Goal: Task Accomplishment & Management: Manage account settings

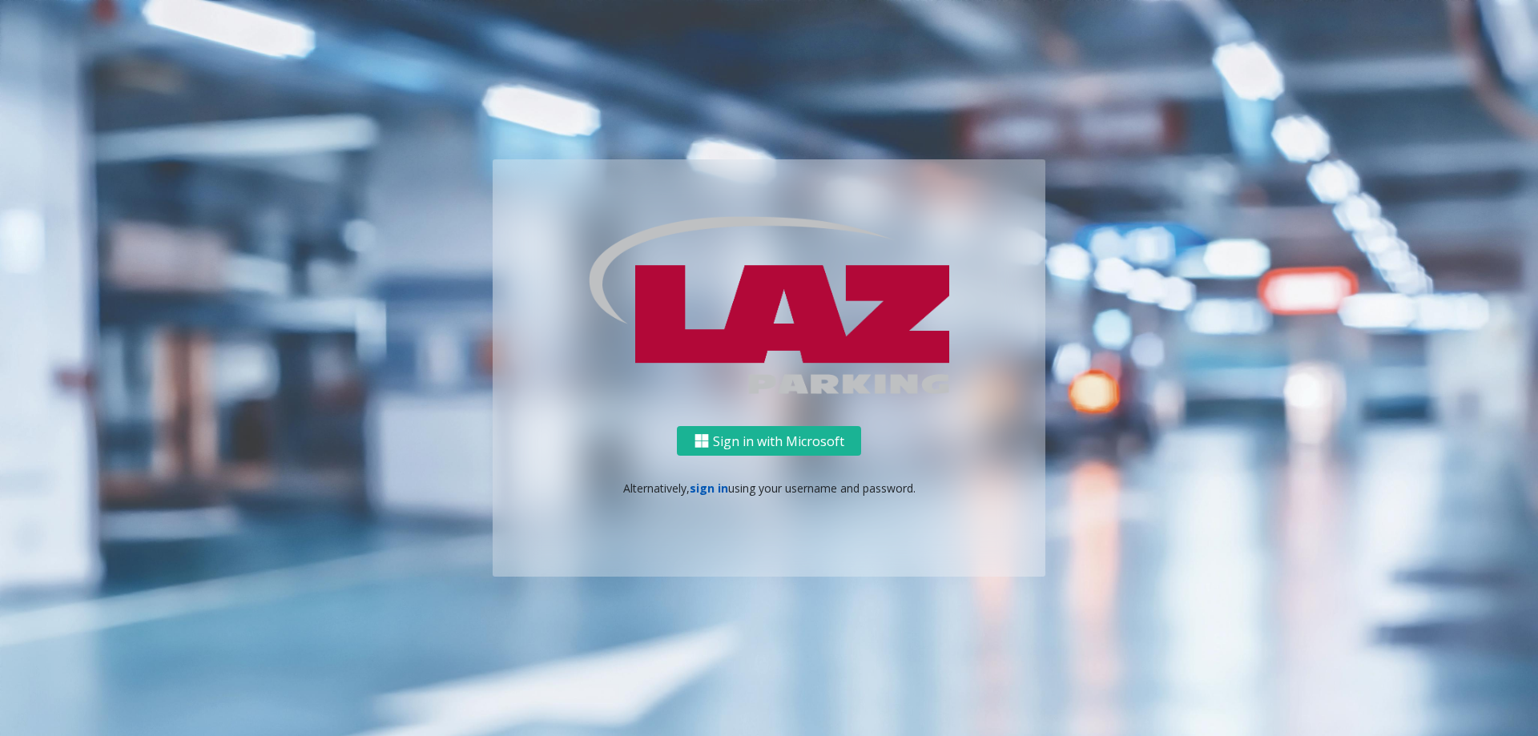
click at [718, 489] on link "sign in" at bounding box center [709, 488] width 38 height 15
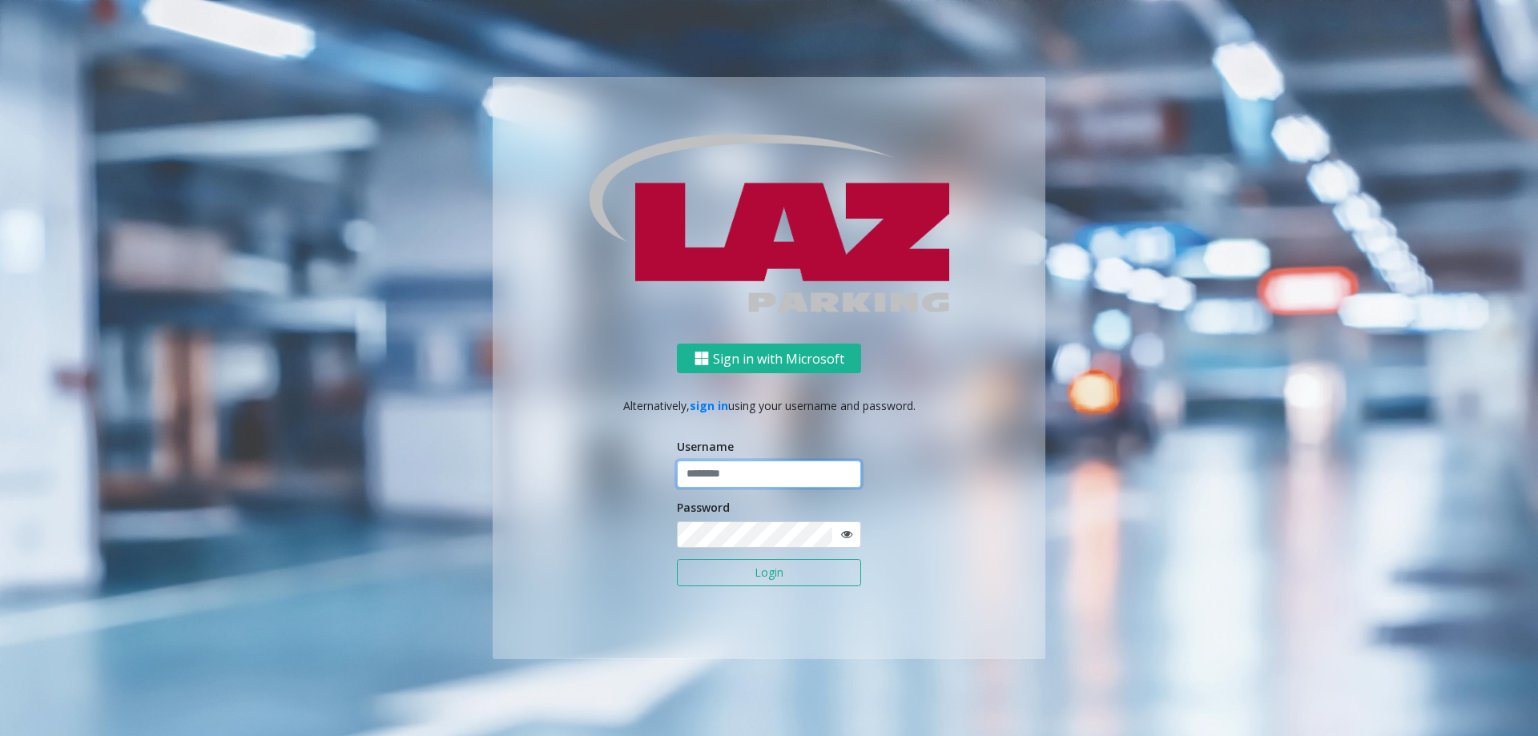
type input "*******"
click at [755, 568] on button "Login" at bounding box center [769, 572] width 184 height 27
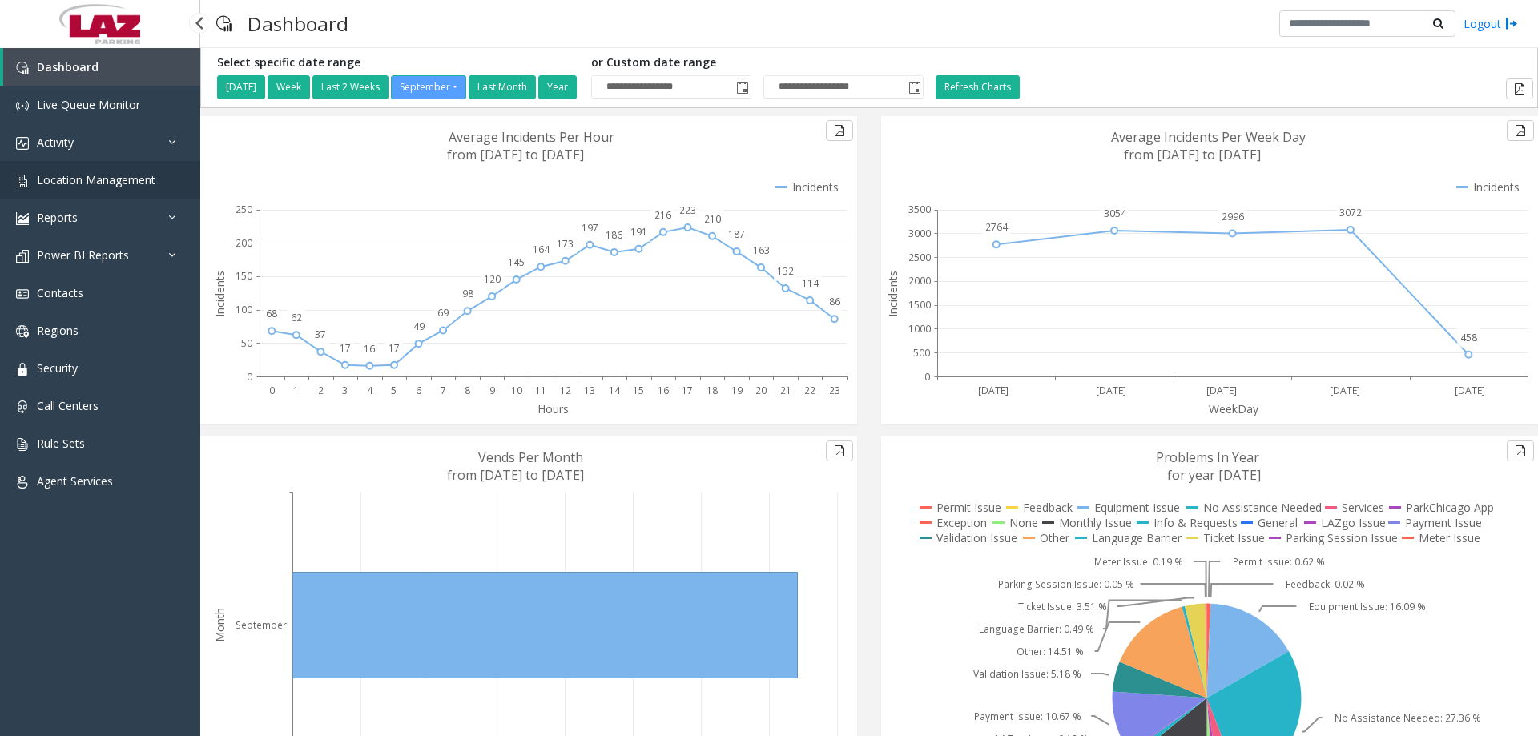
click at [70, 173] on span "Location Management" at bounding box center [96, 179] width 119 height 15
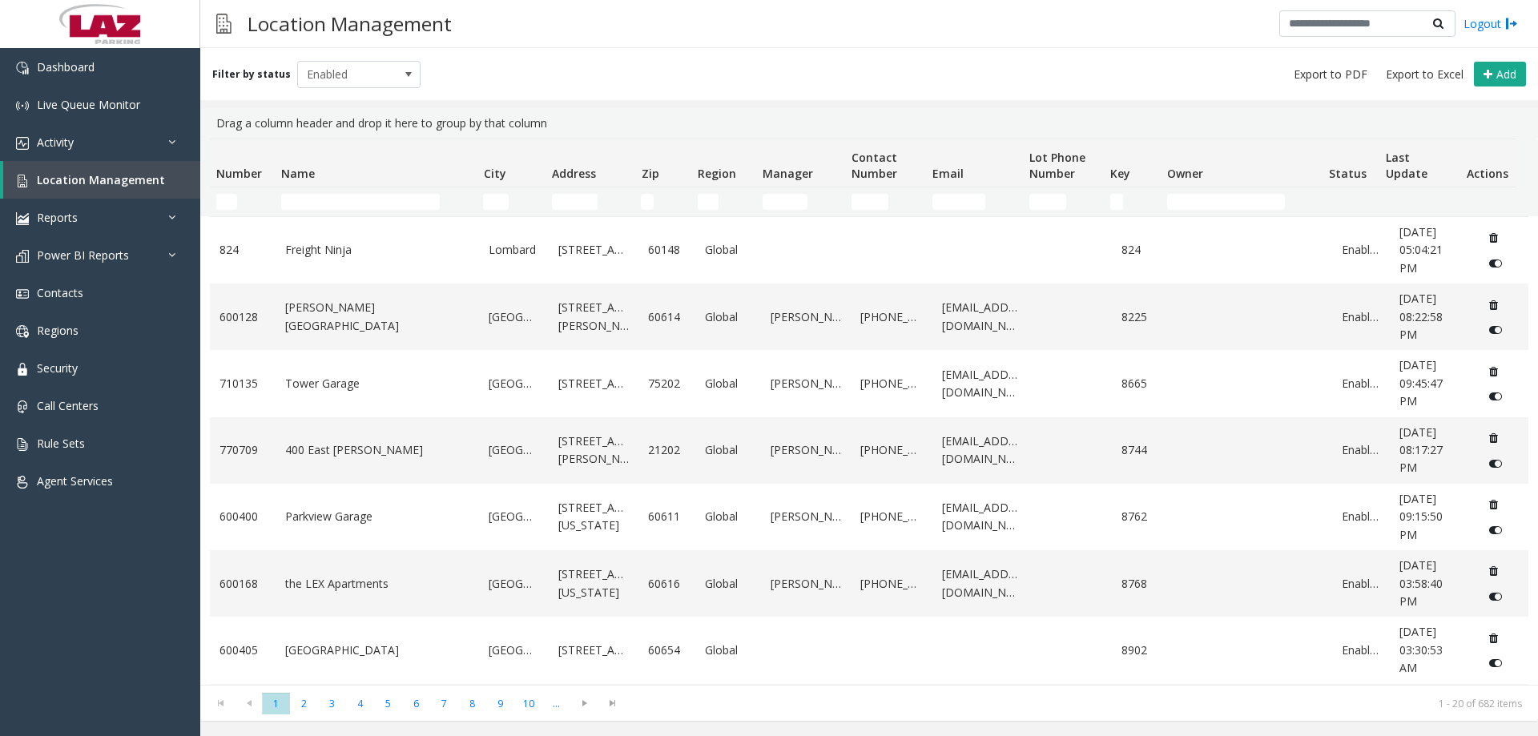
click at [631, 81] on div "Filter by status Enabled Add" at bounding box center [869, 74] width 1338 height 52
click at [546, 68] on div "Filter by status Enabled Add" at bounding box center [869, 74] width 1338 height 52
click at [836, 56] on div "Filter by status Enabled Add" at bounding box center [869, 74] width 1338 height 52
click at [1492, 79] on button "Add" at bounding box center [1500, 75] width 52 height 26
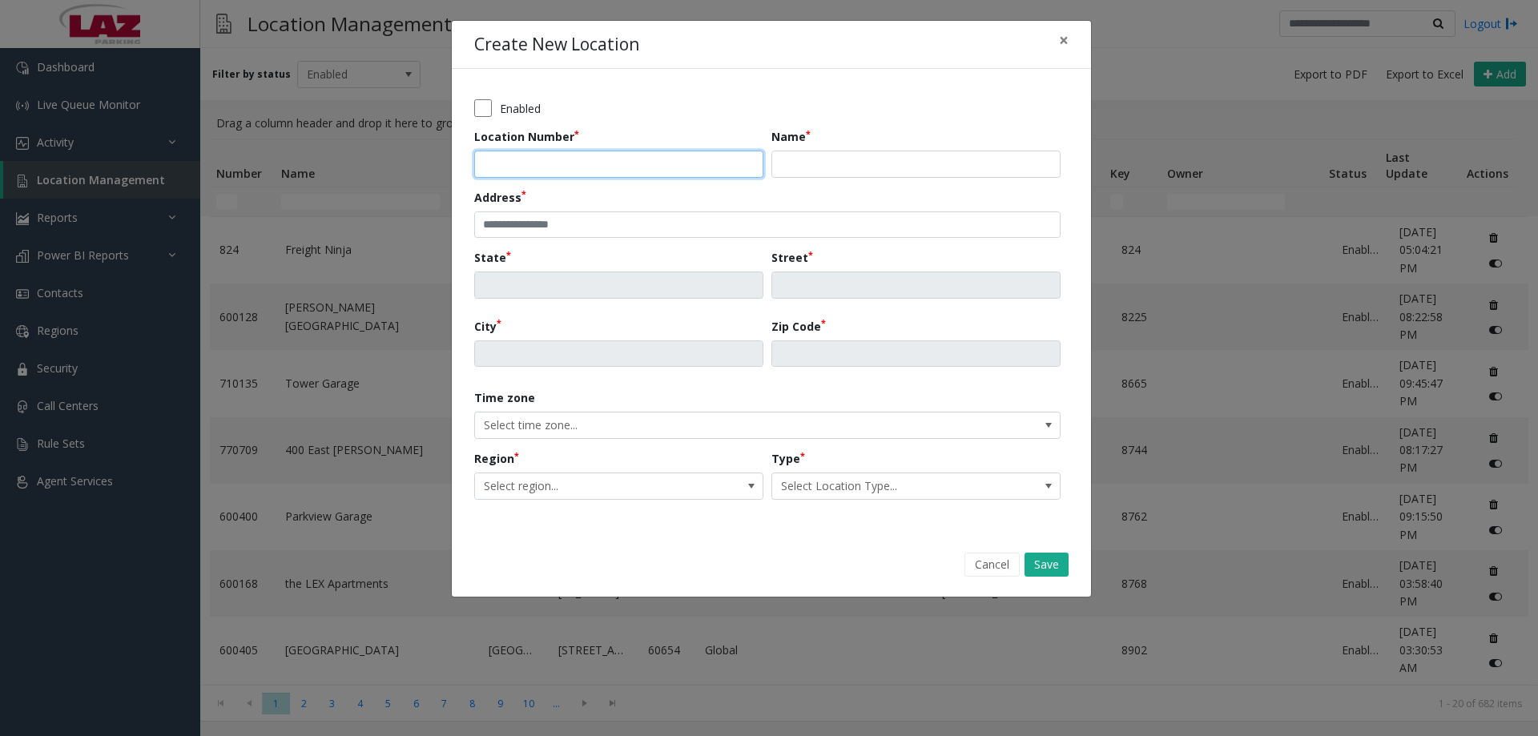
click at [520, 156] on input "Location Number" at bounding box center [618, 164] width 289 height 27
type input "****"
click at [996, 562] on button "Cancel" at bounding box center [992, 565] width 55 height 24
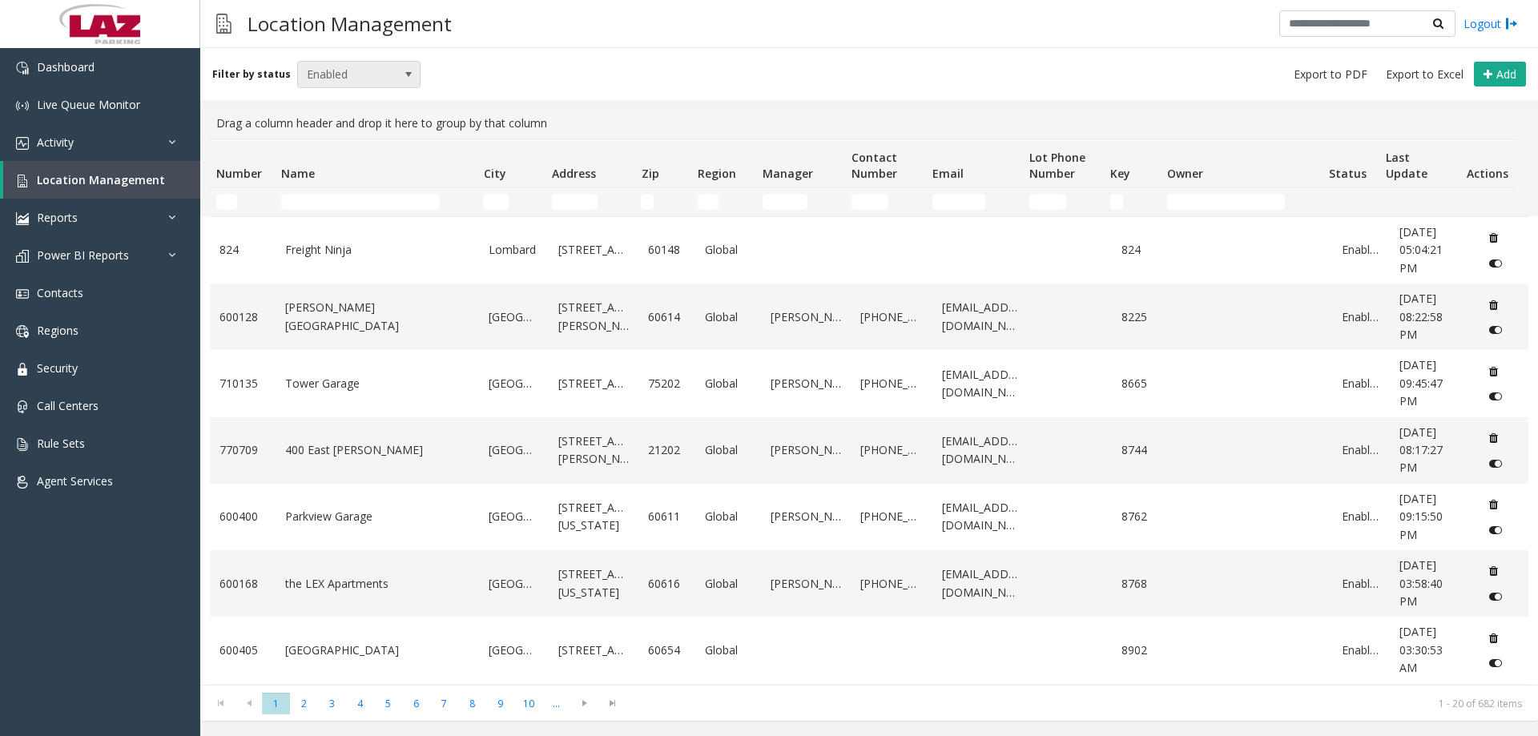
click at [335, 72] on span "Enabled" at bounding box center [347, 75] width 98 height 26
click at [324, 99] on li "All" at bounding box center [351, 102] width 119 height 22
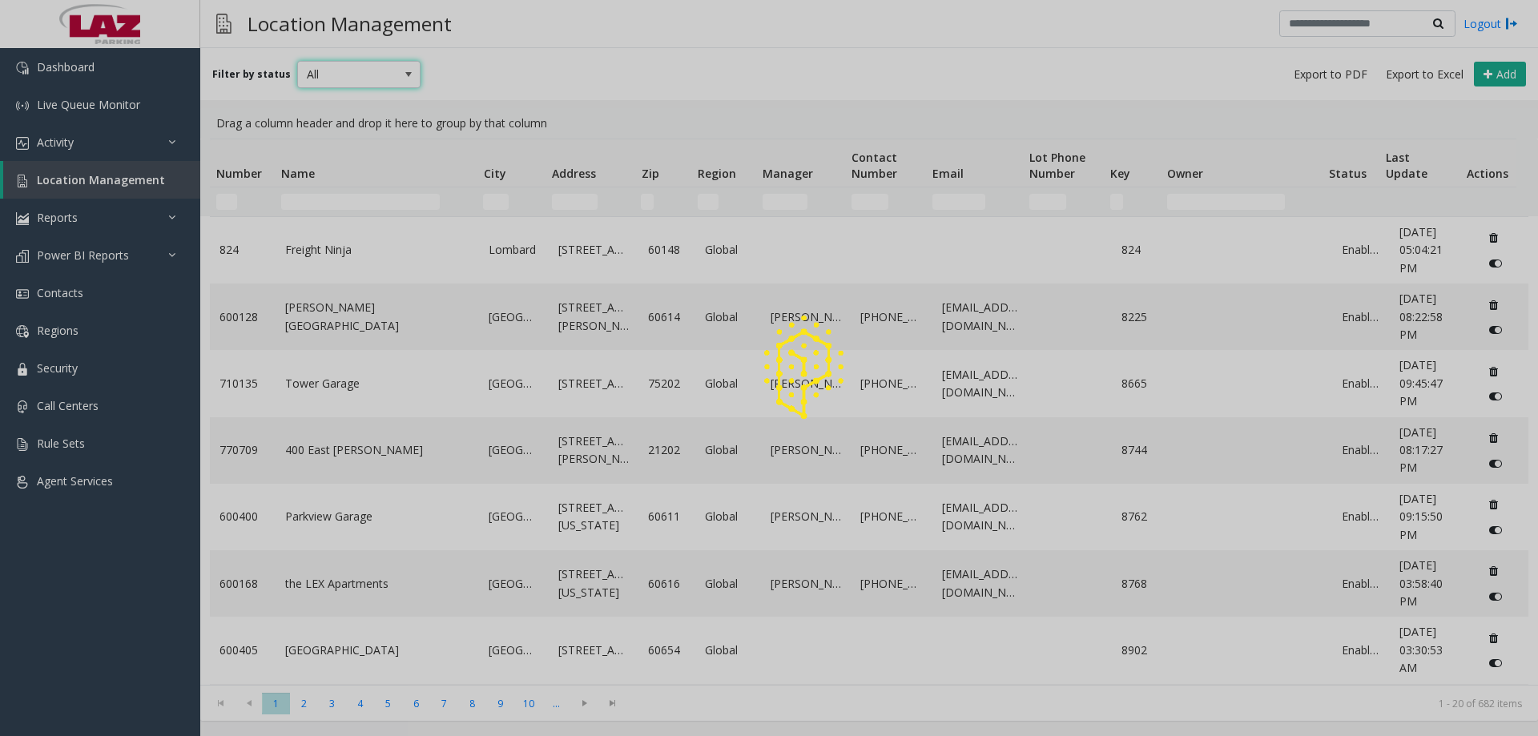
click at [335, 78] on span "All" at bounding box center [347, 75] width 98 height 26
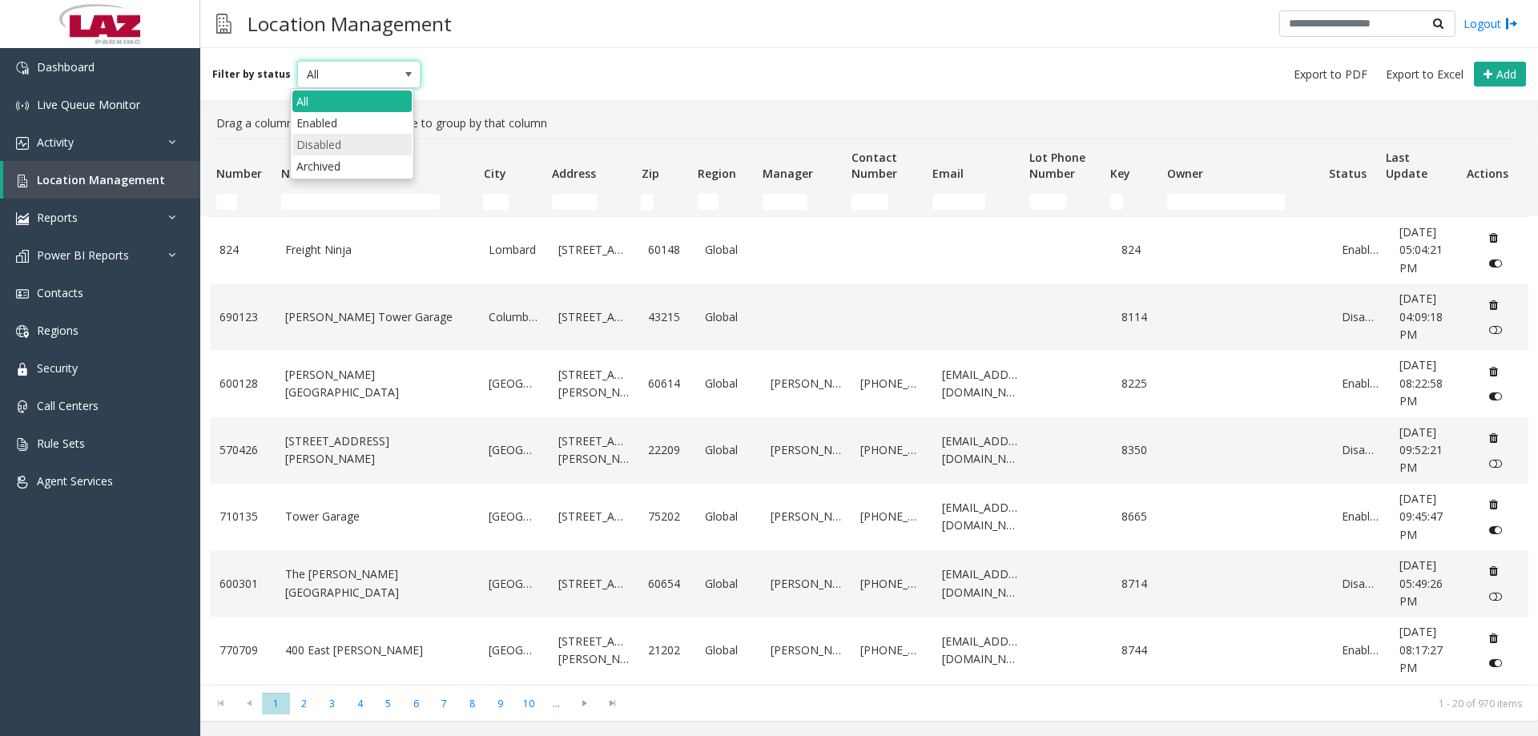
click at [325, 147] on li "Disabled" at bounding box center [351, 145] width 119 height 22
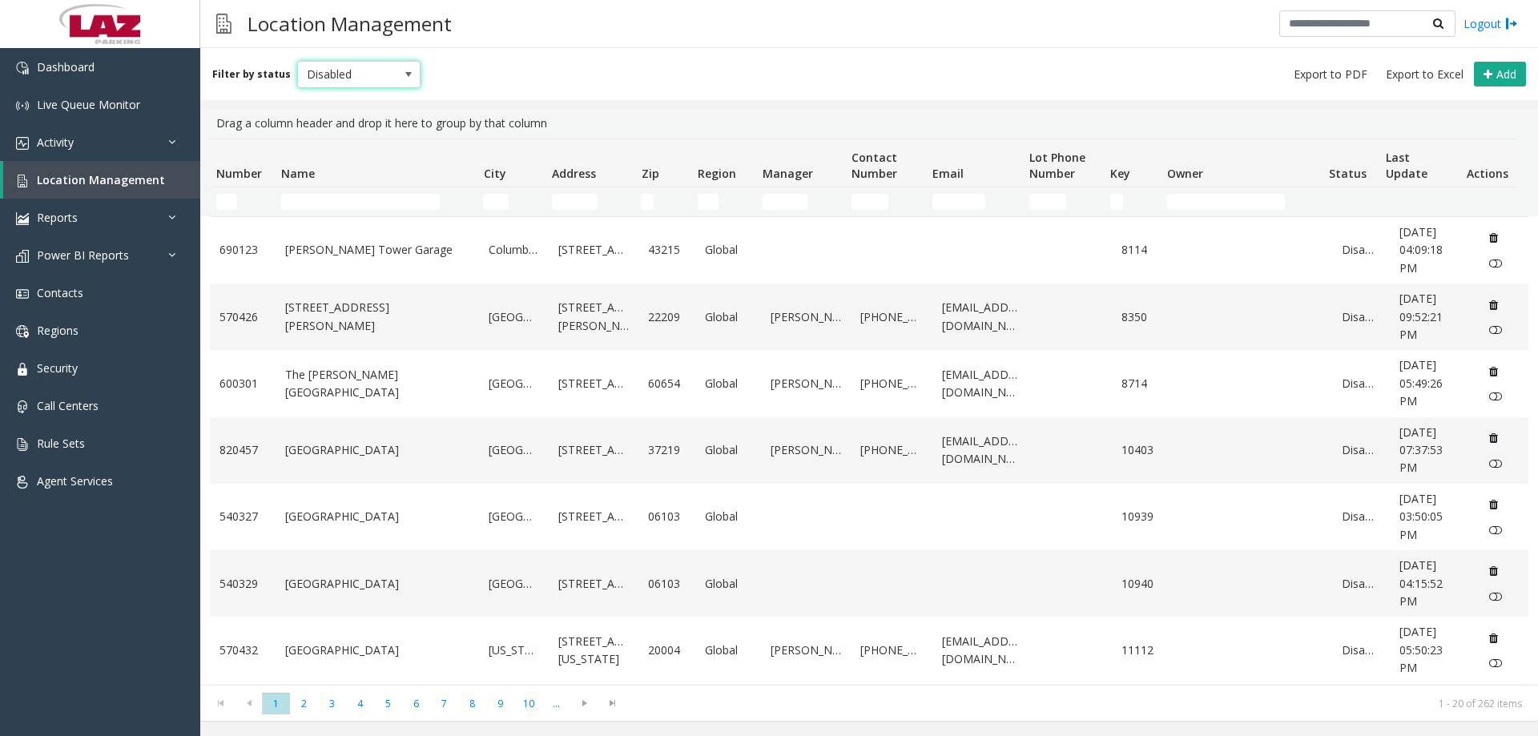
click at [342, 59] on div "Filter by status Disabled Add" at bounding box center [869, 74] width 1338 height 52
click at [341, 84] on span "Disabled" at bounding box center [347, 75] width 98 height 26
click at [325, 97] on li "All" at bounding box center [351, 102] width 119 height 22
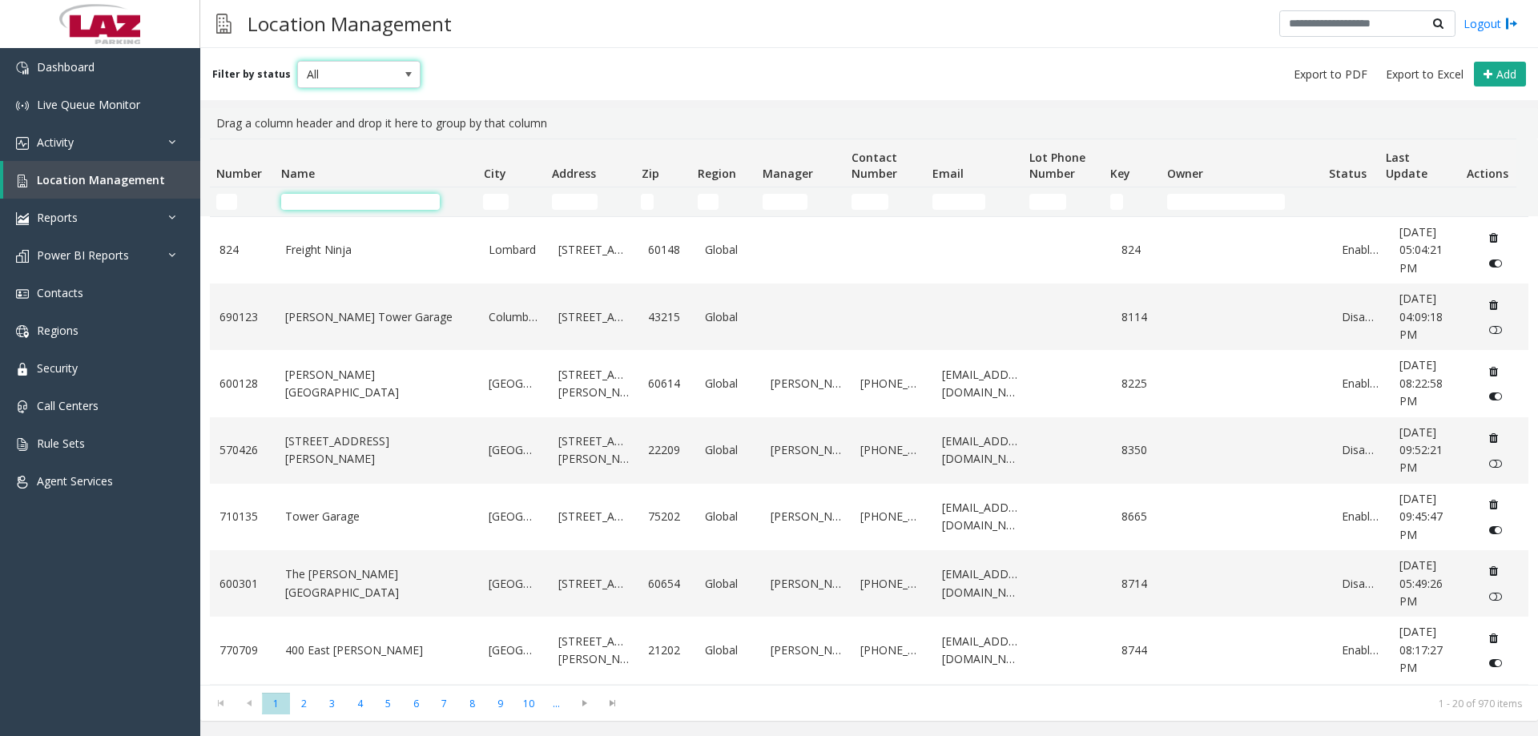
click at [316, 203] on input "Name Filter" at bounding box center [360, 202] width 159 height 16
click at [236, 195] on input "Number Filter" at bounding box center [226, 202] width 21 height 16
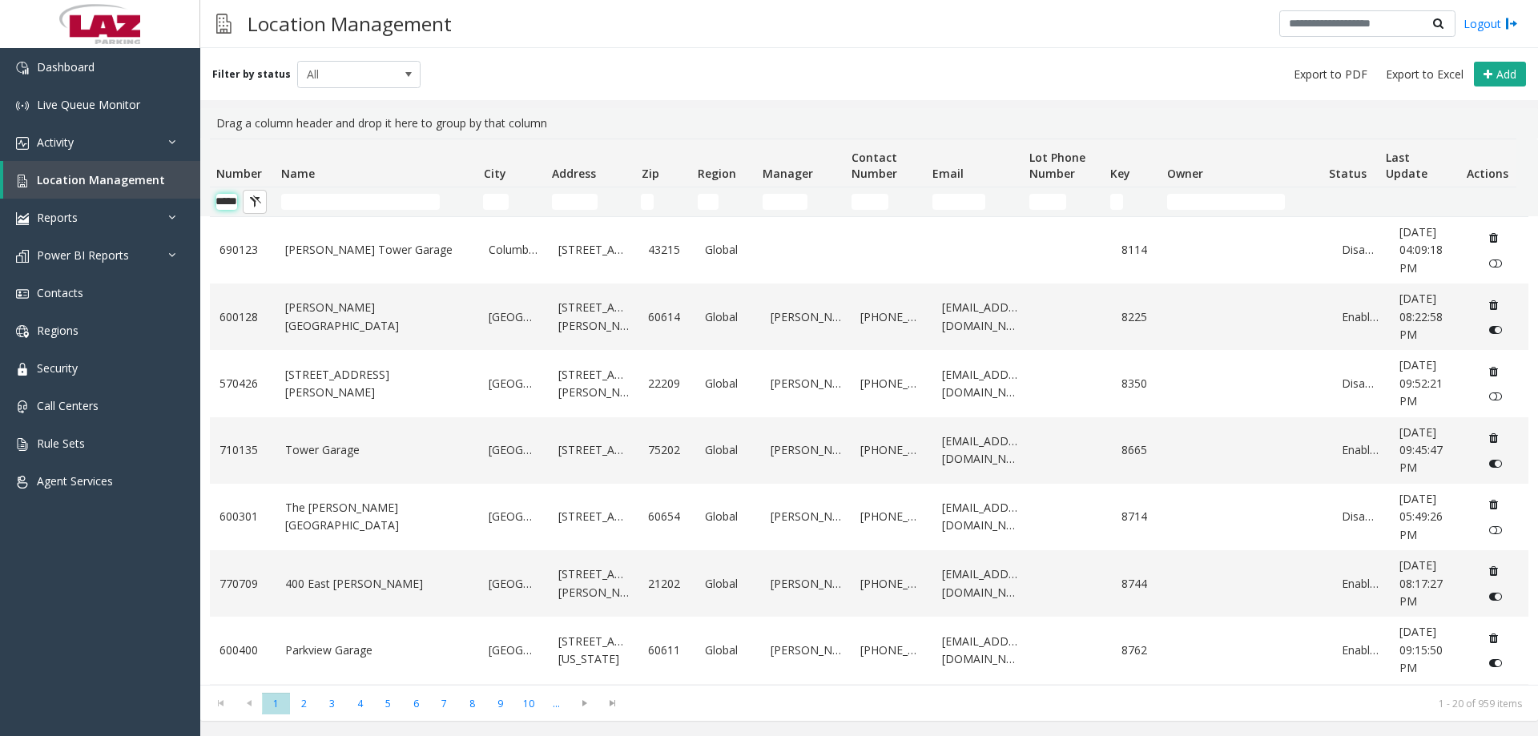
type input "******"
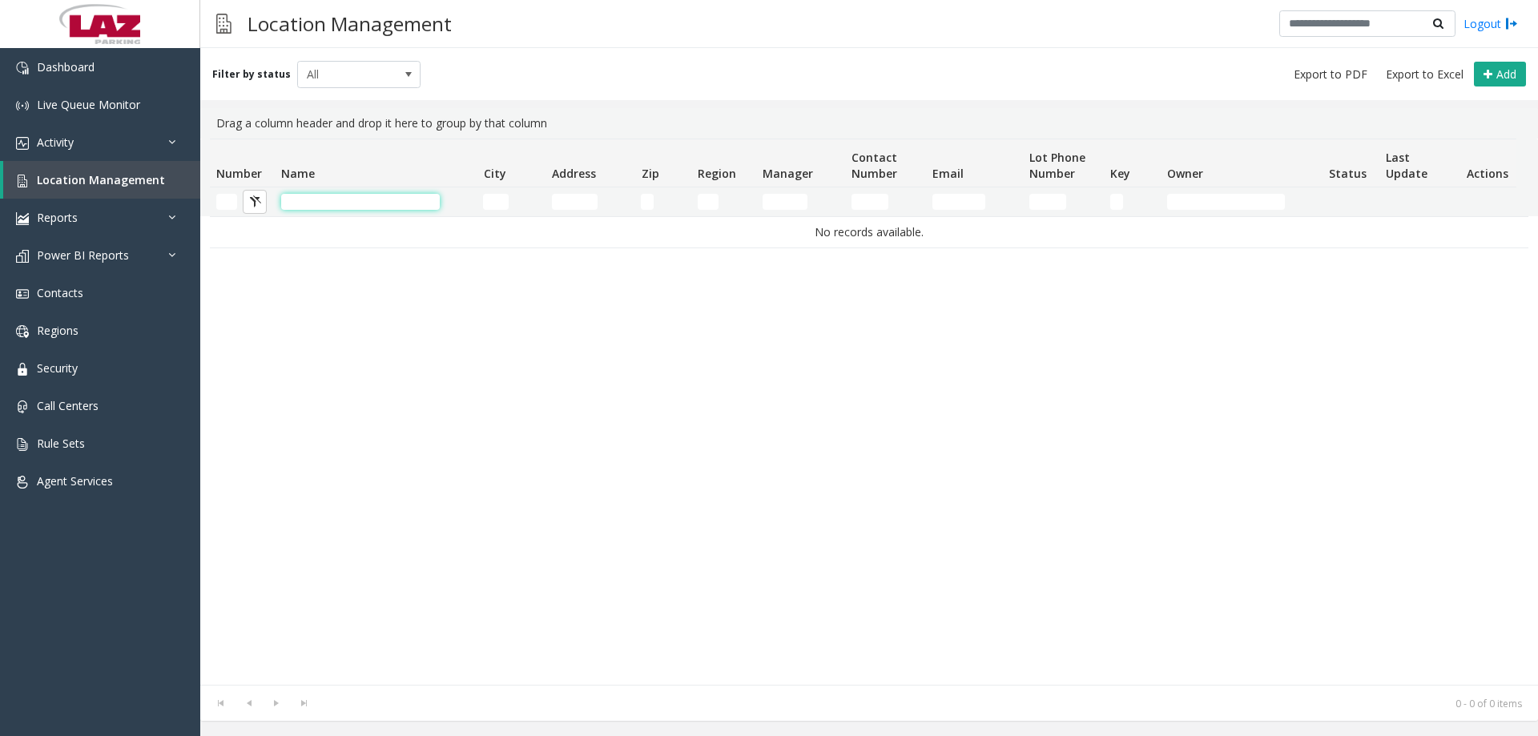
click at [321, 206] on input "Name Filter" at bounding box center [360, 202] width 159 height 16
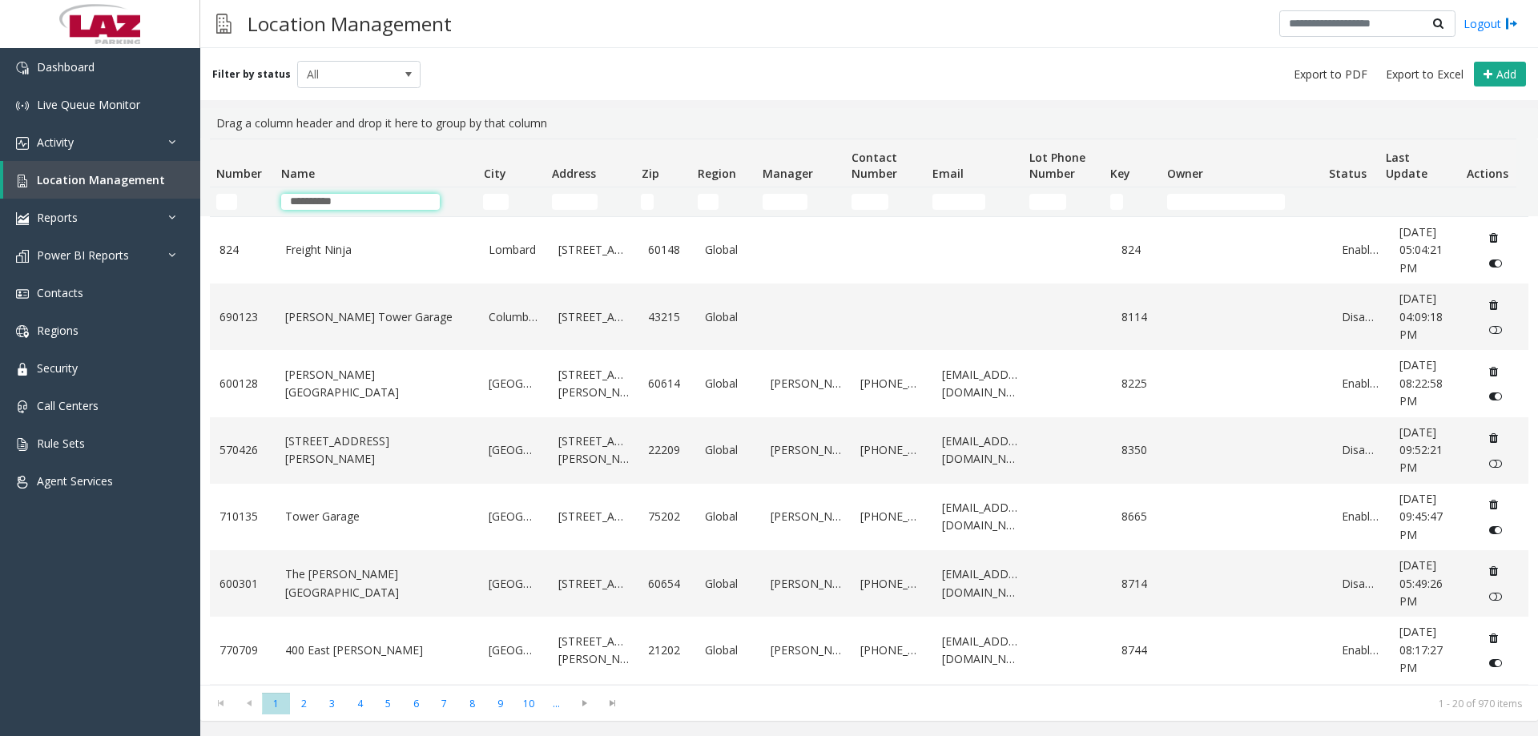
type input "**********"
click at [1509, 83] on button "Add" at bounding box center [1500, 75] width 52 height 26
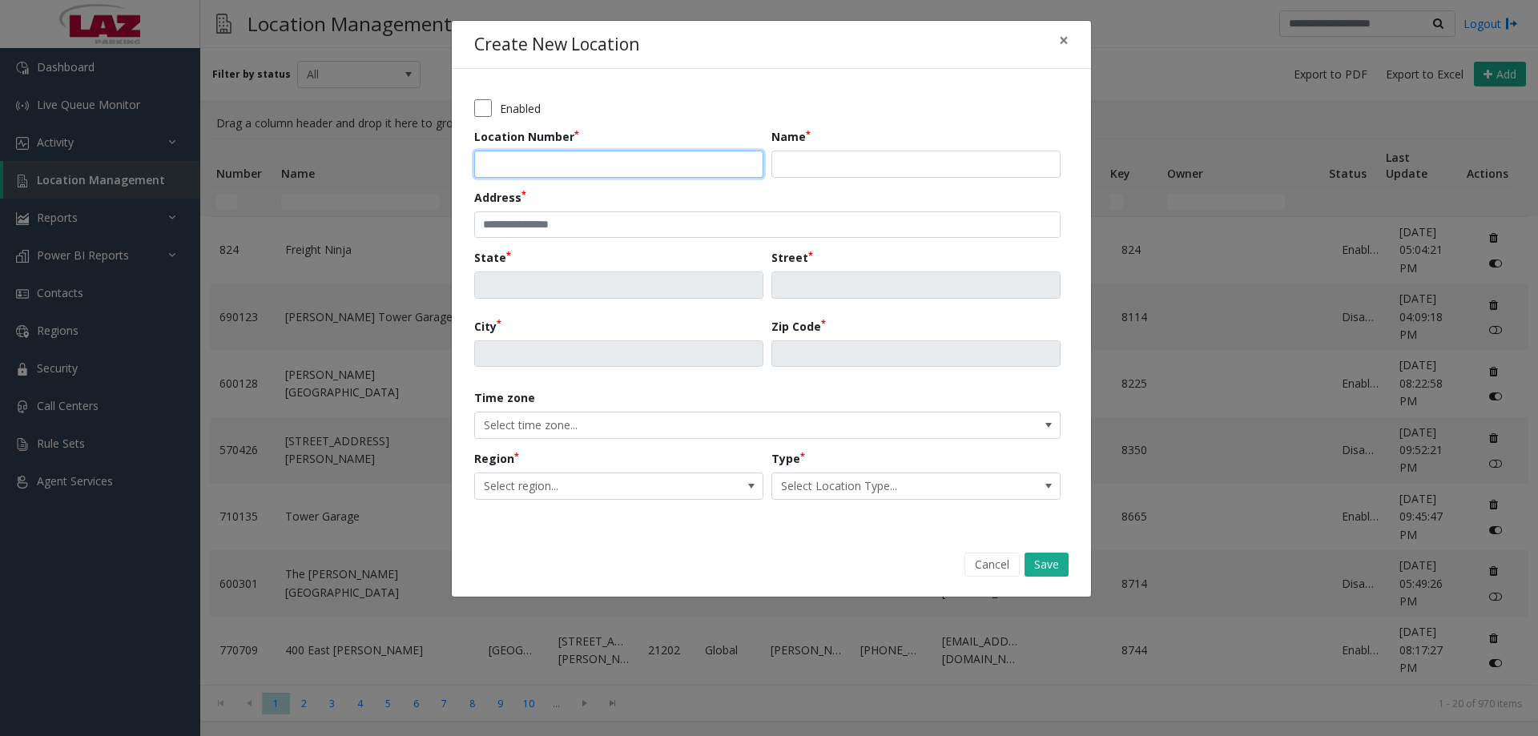
click at [587, 163] on input "Location Number" at bounding box center [618, 164] width 289 height 27
type input "******"
click at [884, 157] on input "Name" at bounding box center [915, 164] width 289 height 27
paste input "**********"
type input "**********"
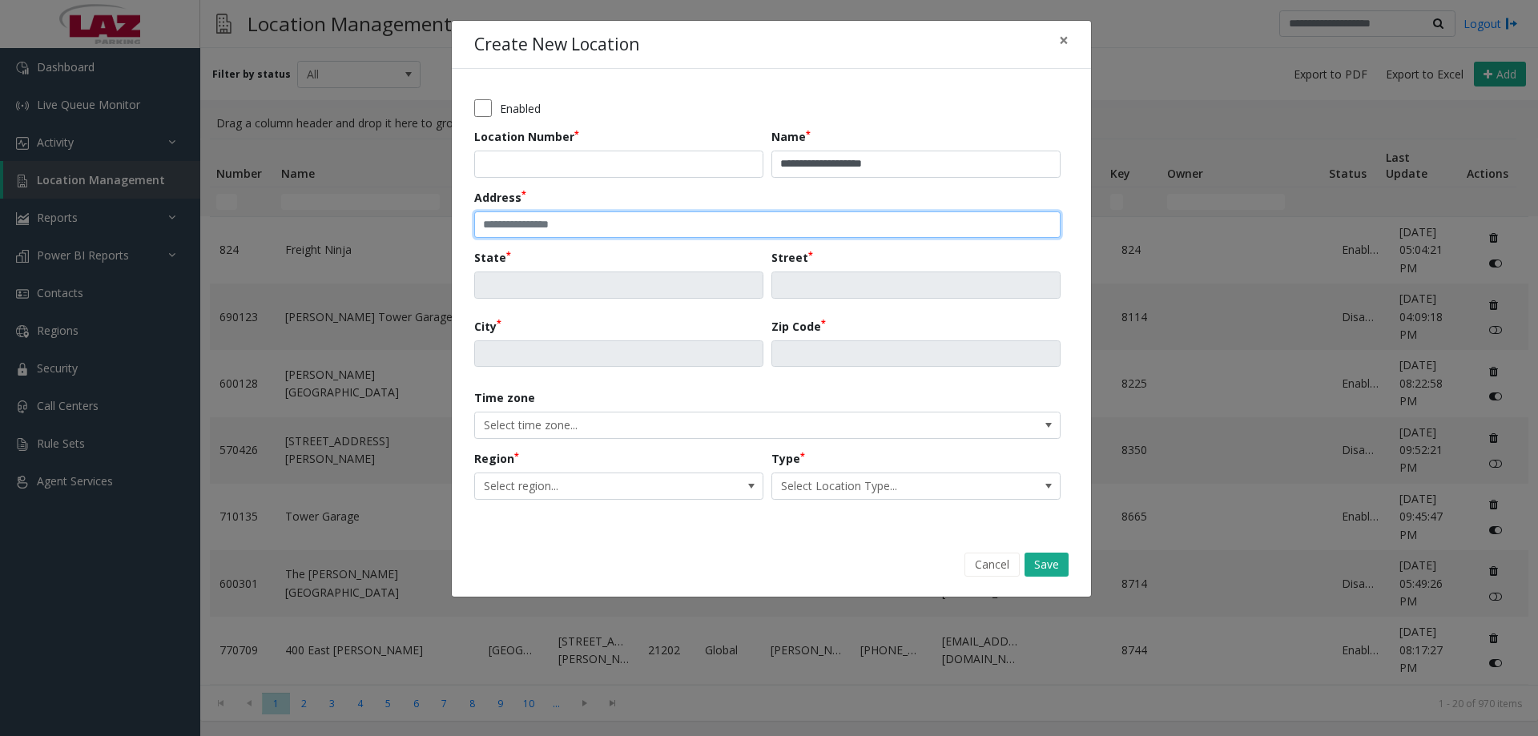
click at [532, 223] on input "text" at bounding box center [767, 224] width 586 height 27
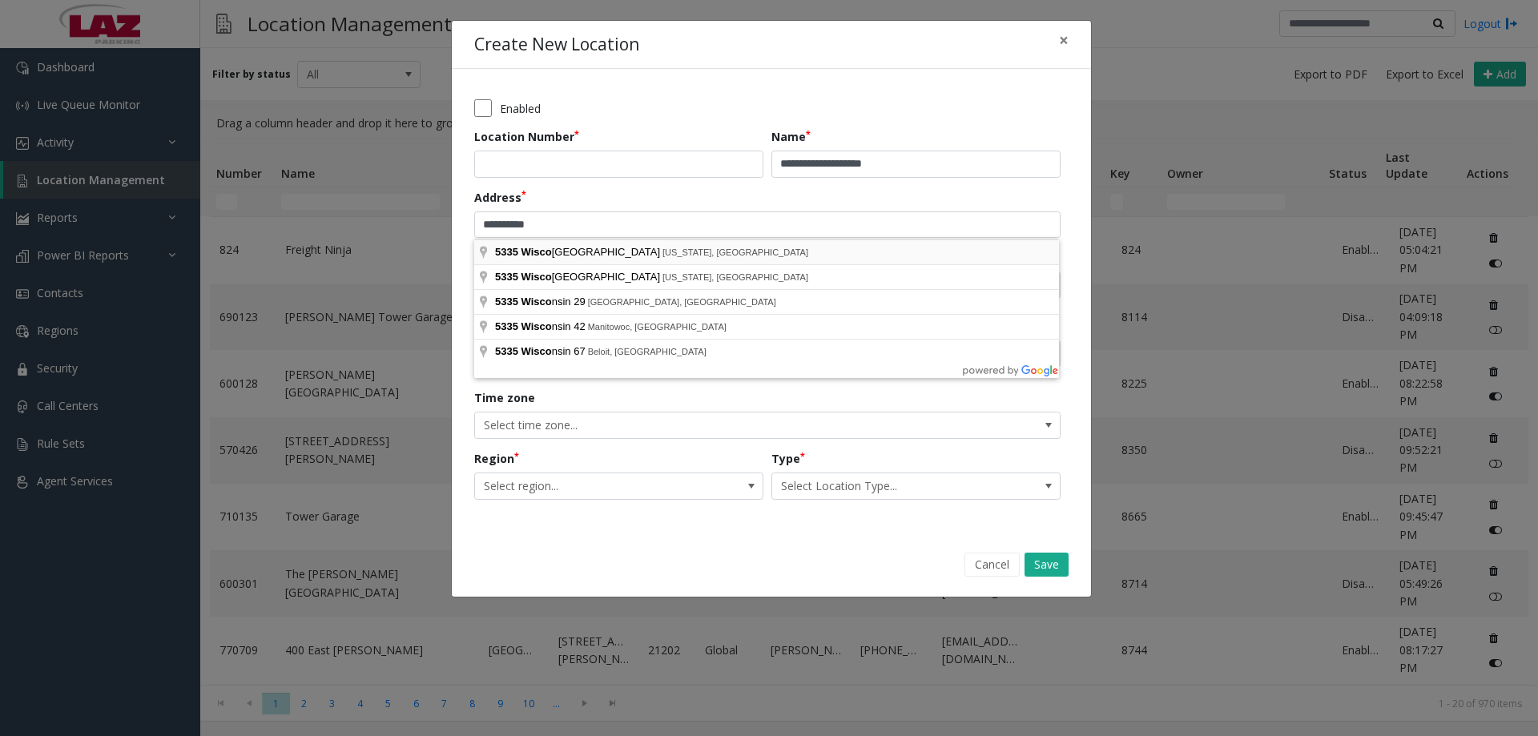
type input "**********"
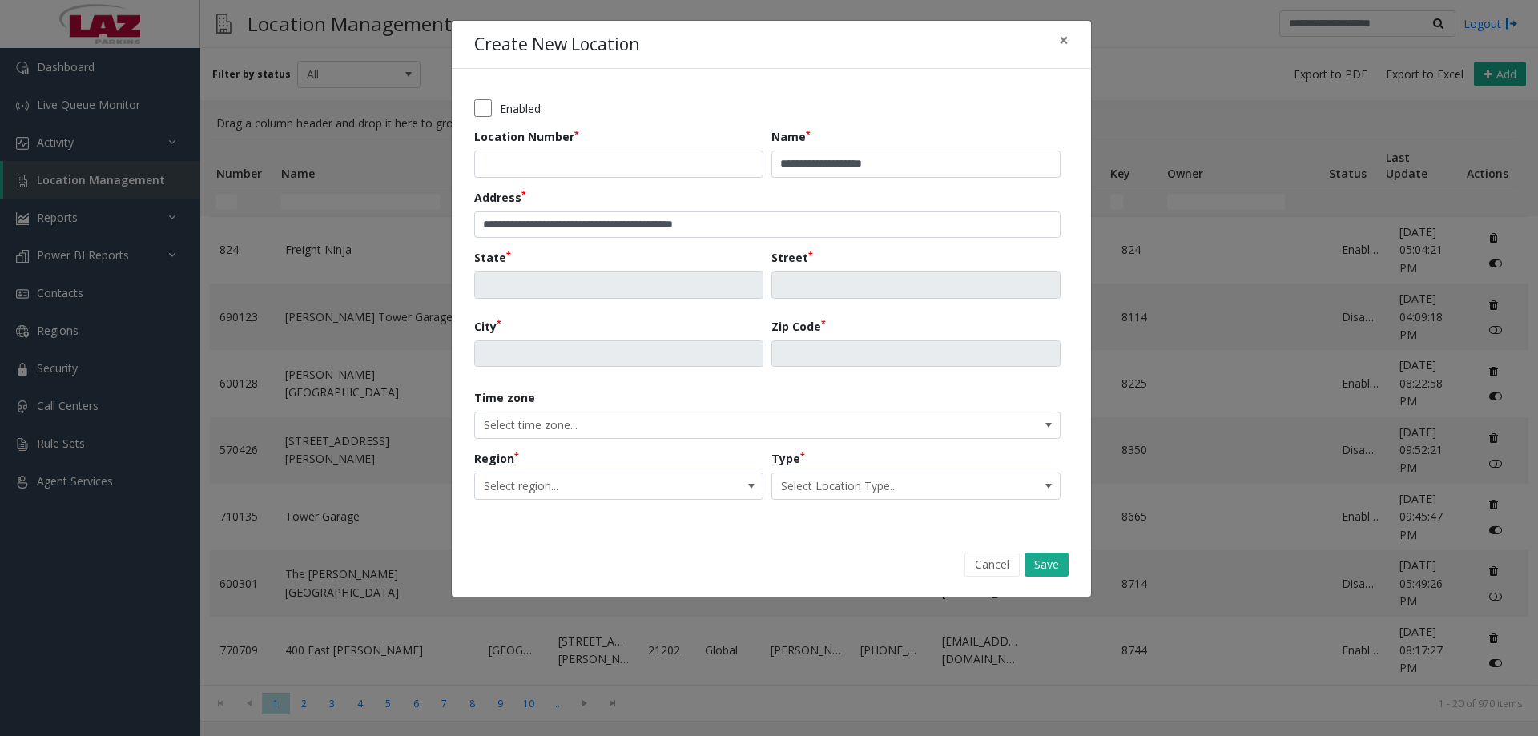
type input "**"
type input "**********"
type input "*****"
click at [562, 473] on span "Select region..." at bounding box center [590, 486] width 230 height 26
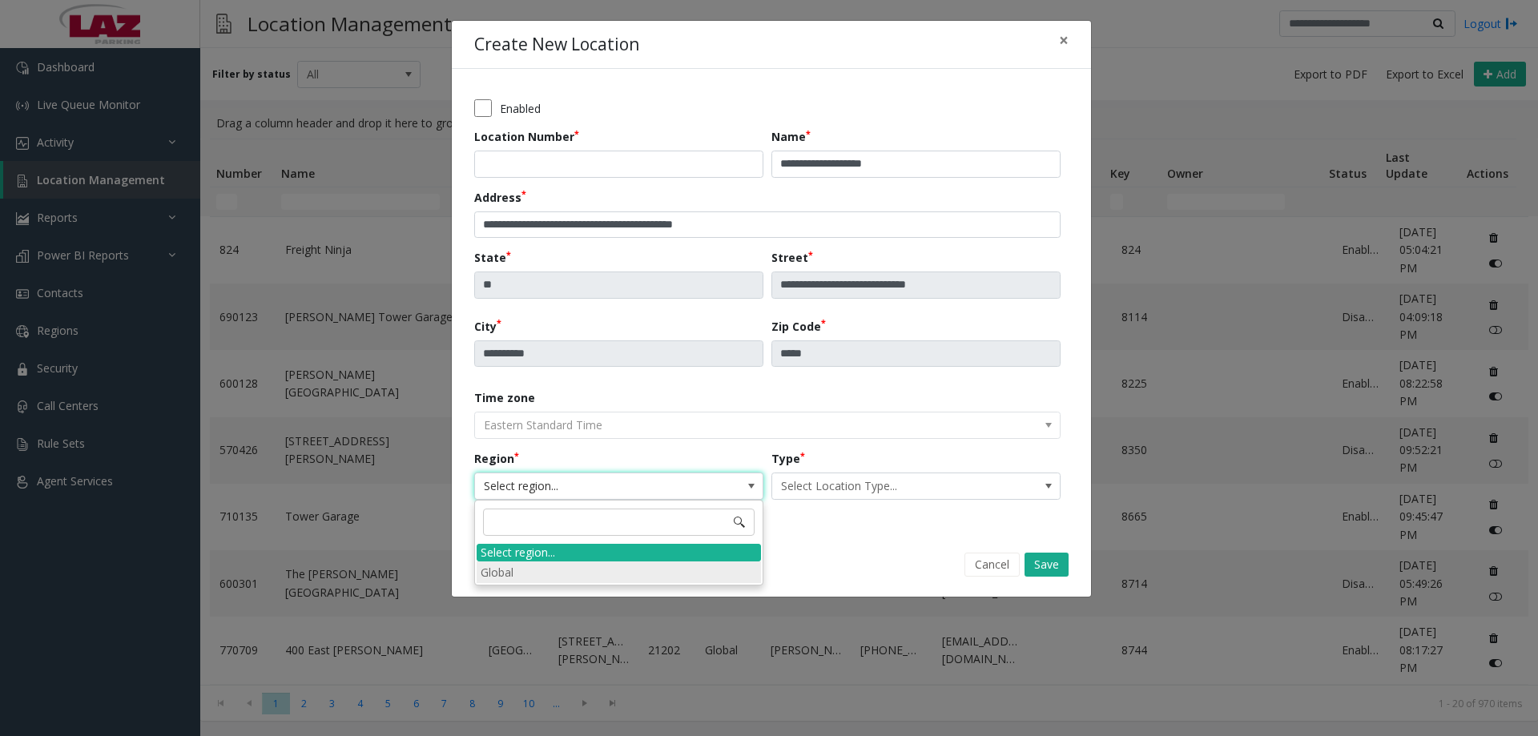
click at [548, 572] on li "Global" at bounding box center [619, 573] width 284 height 22
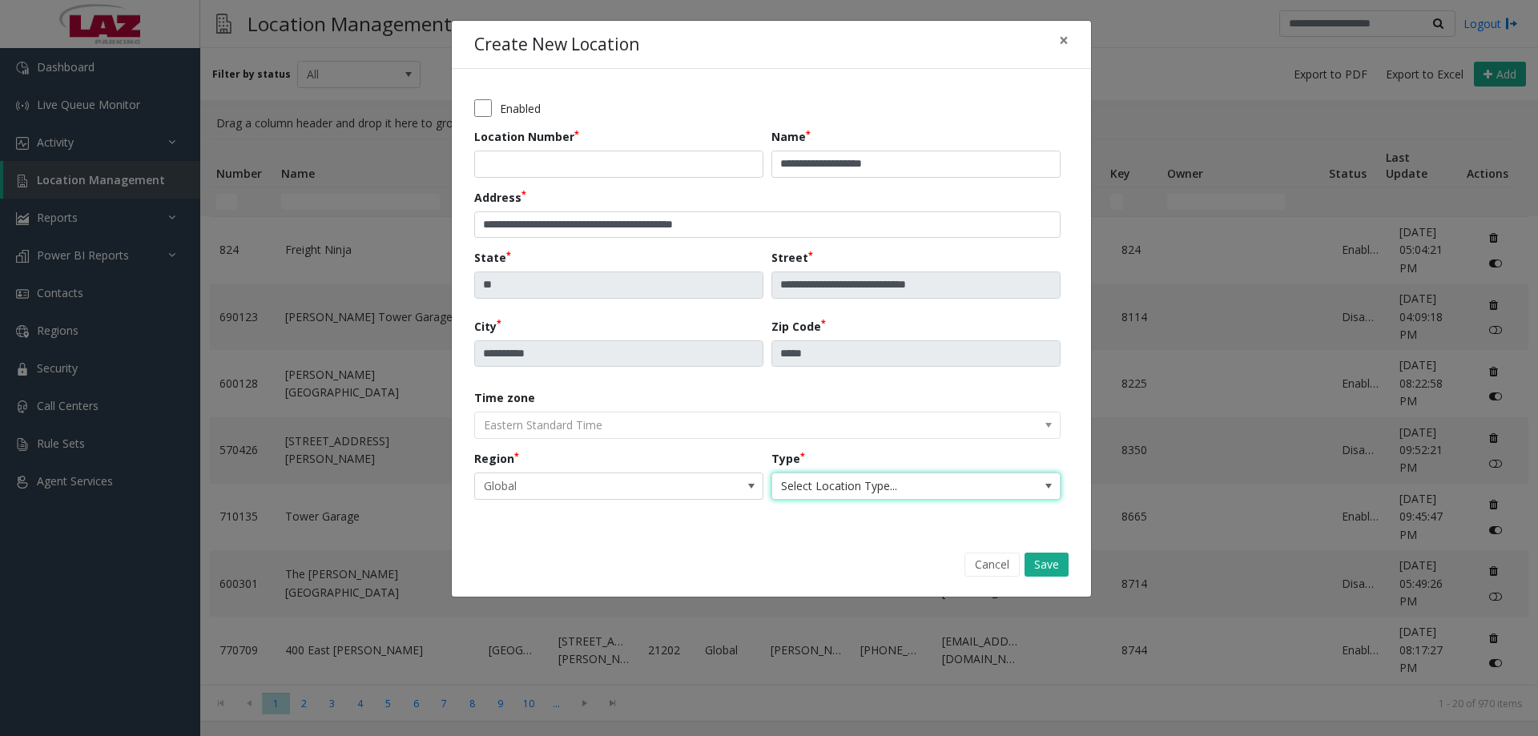
click at [933, 487] on span "Select Location Type..." at bounding box center [887, 486] width 230 height 26
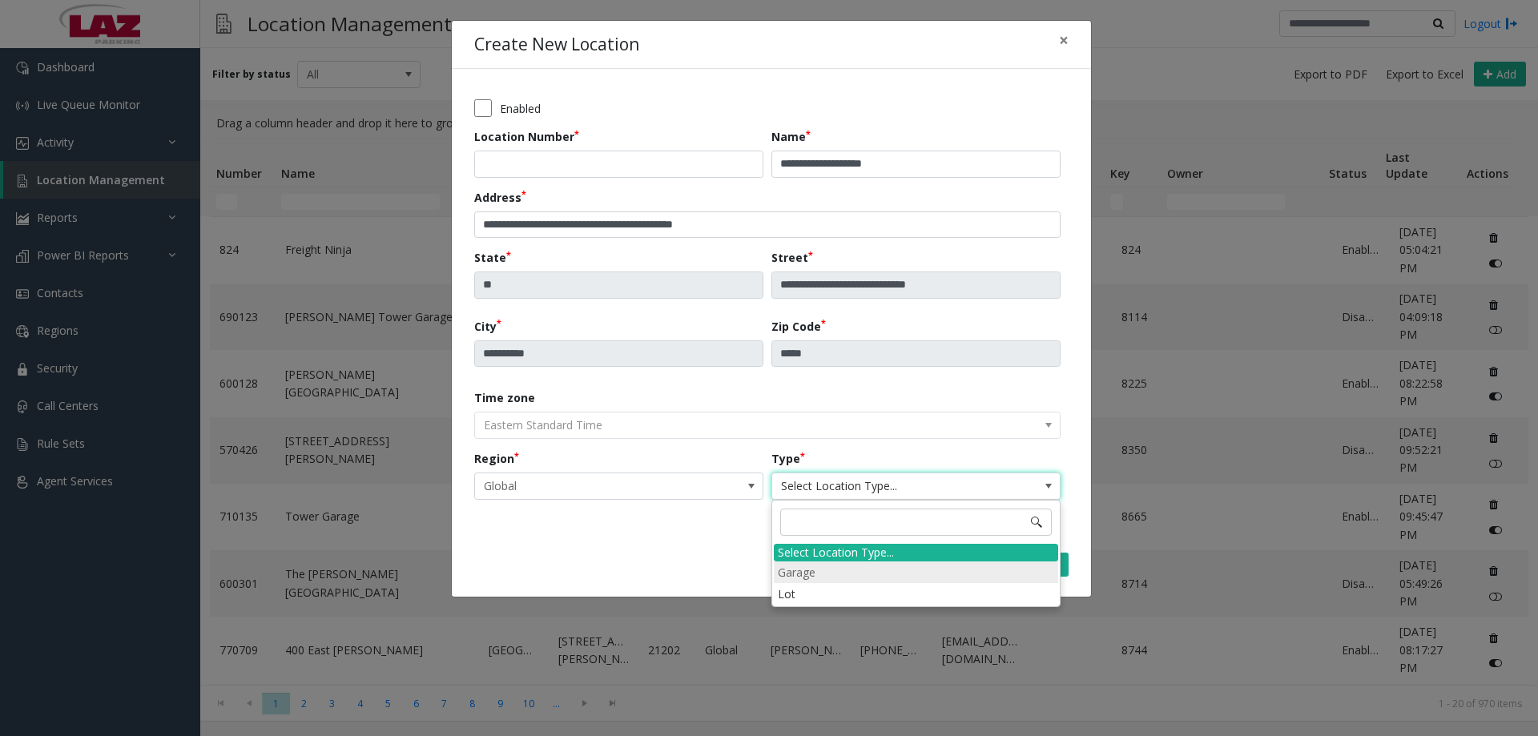
click at [809, 571] on li "Garage" at bounding box center [916, 573] width 284 height 22
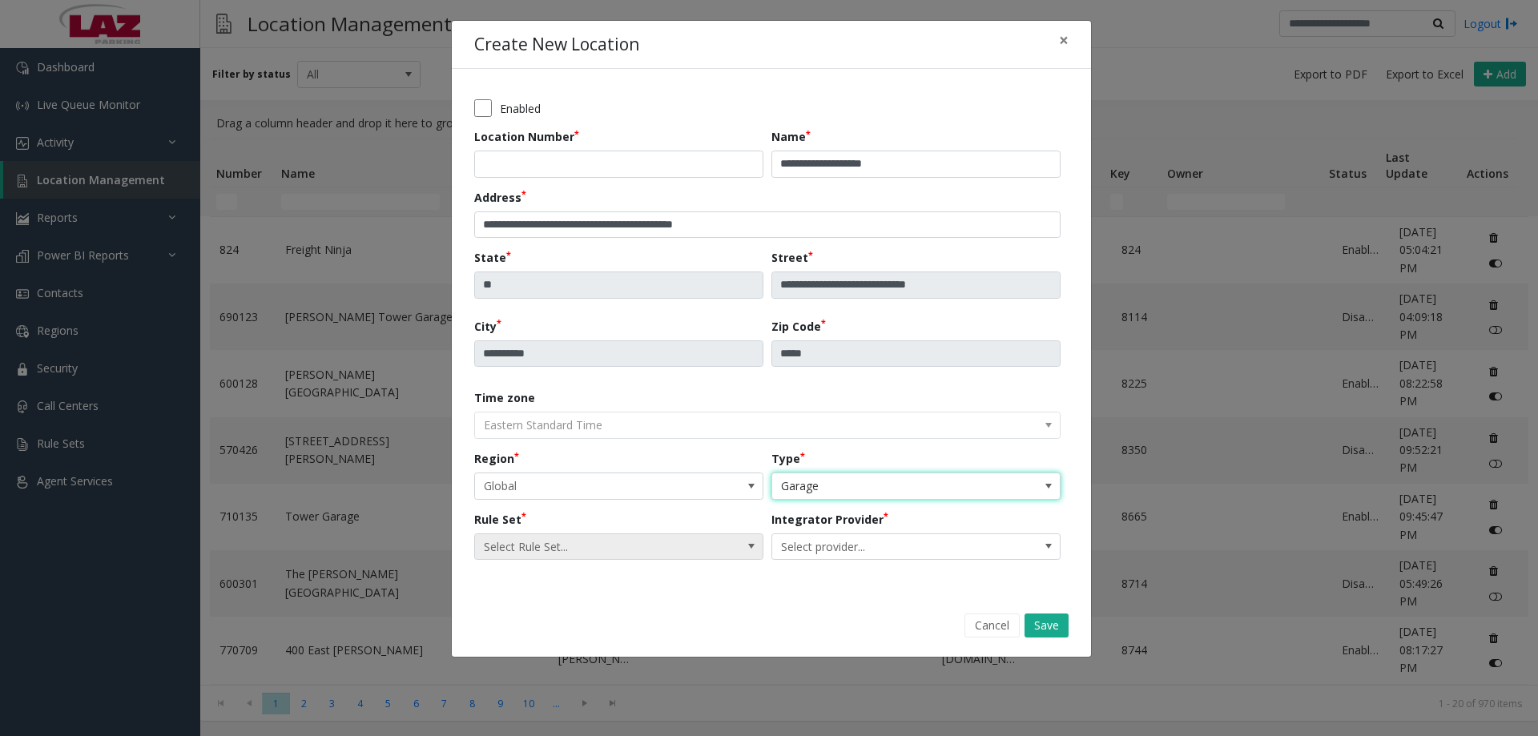
click at [525, 534] on span "Select Rule Set..." at bounding box center [590, 547] width 230 height 26
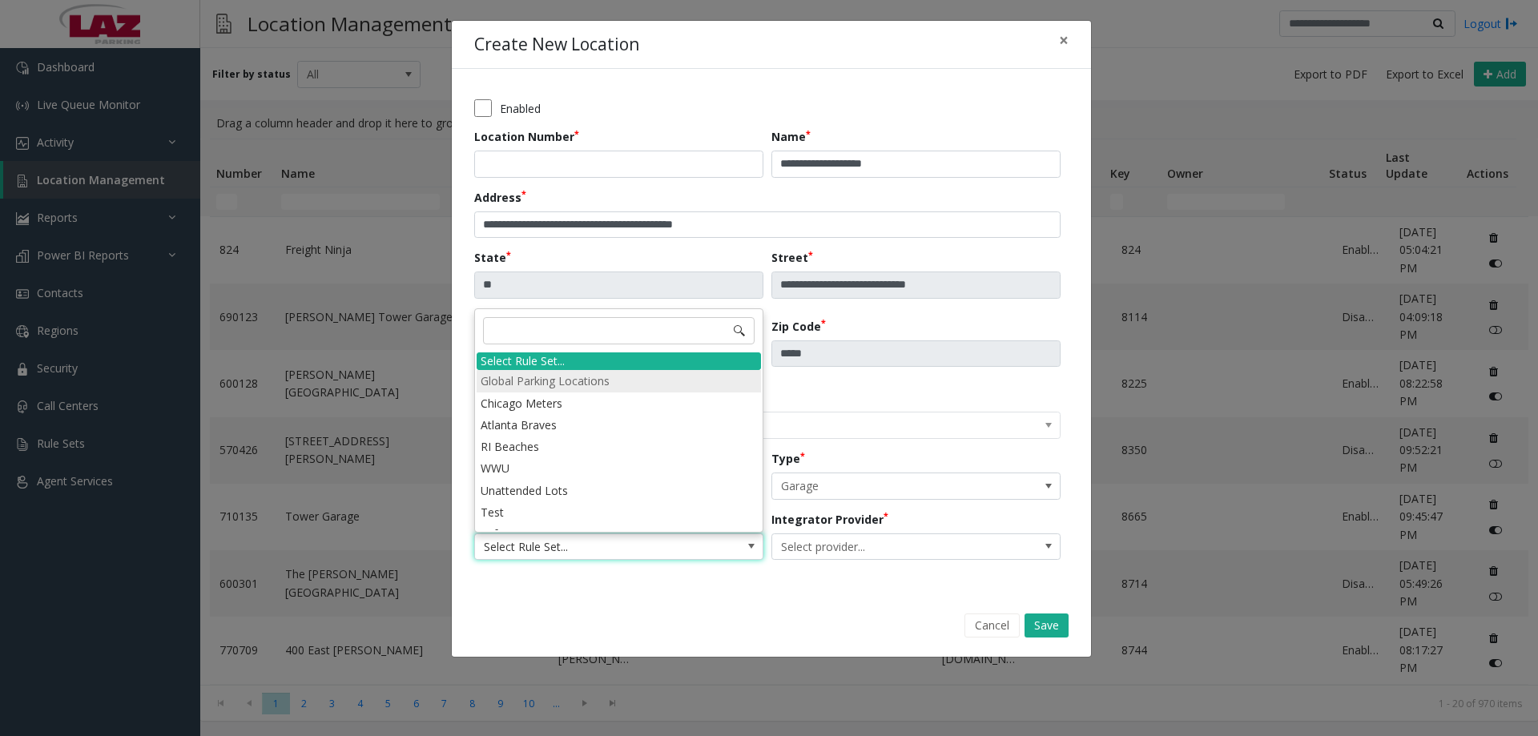
click at [554, 382] on li "Global Parking Locations" at bounding box center [619, 381] width 284 height 22
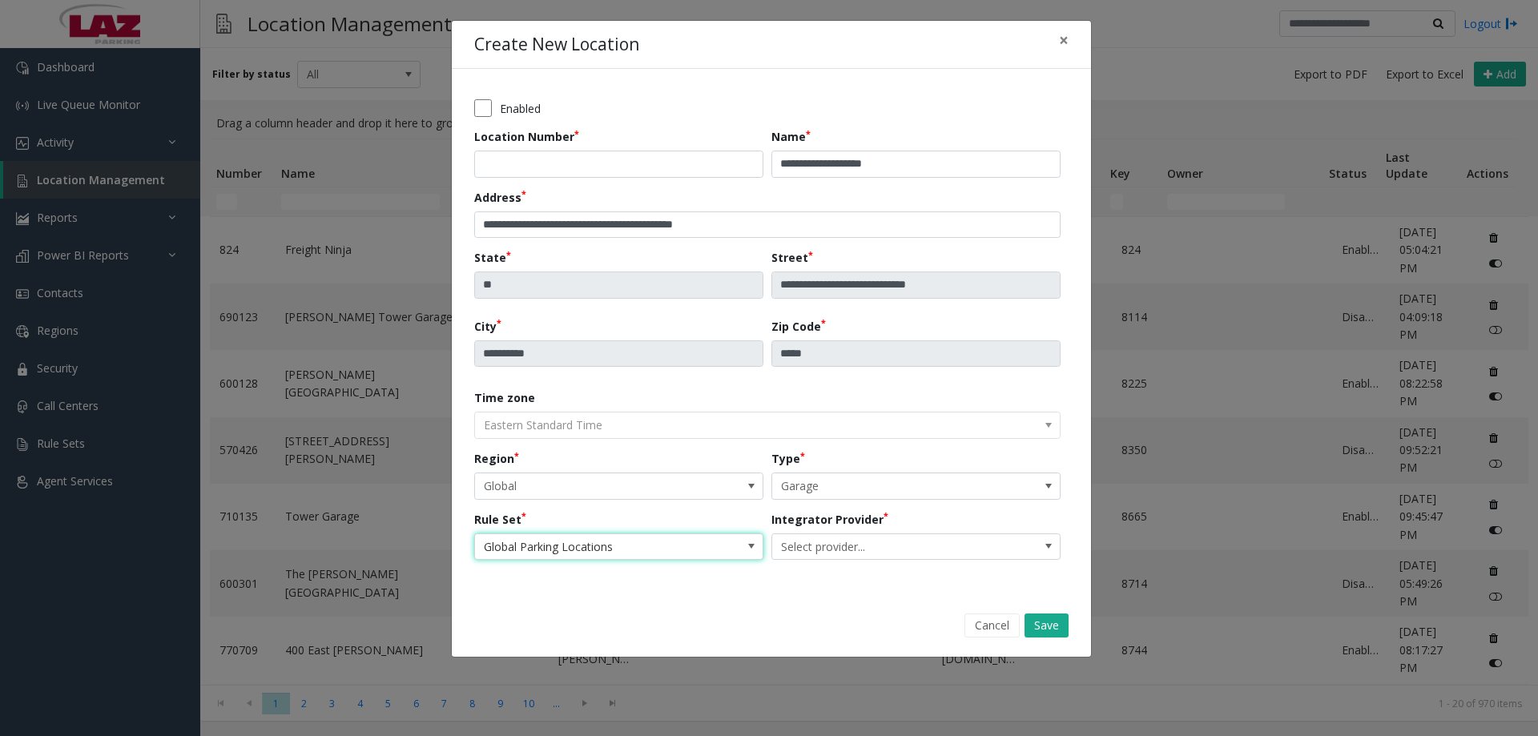
click at [864, 523] on label "Integrator Provider" at bounding box center [829, 519] width 117 height 17
click at [862, 541] on span "Select provider..." at bounding box center [887, 547] width 230 height 26
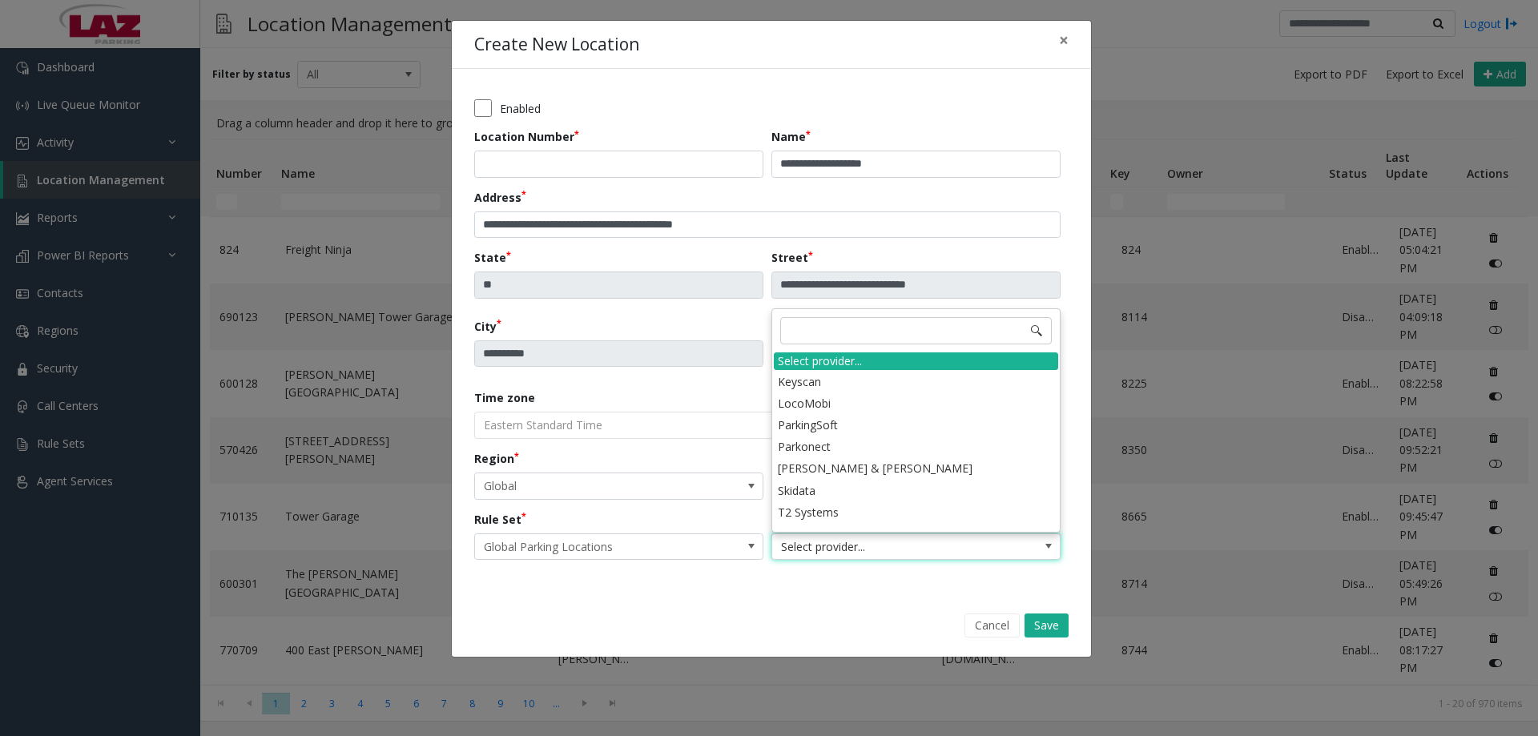
scroll to position [224, 0]
click at [858, 464] on li "[PERSON_NAME] & [PERSON_NAME]" at bounding box center [916, 463] width 284 height 22
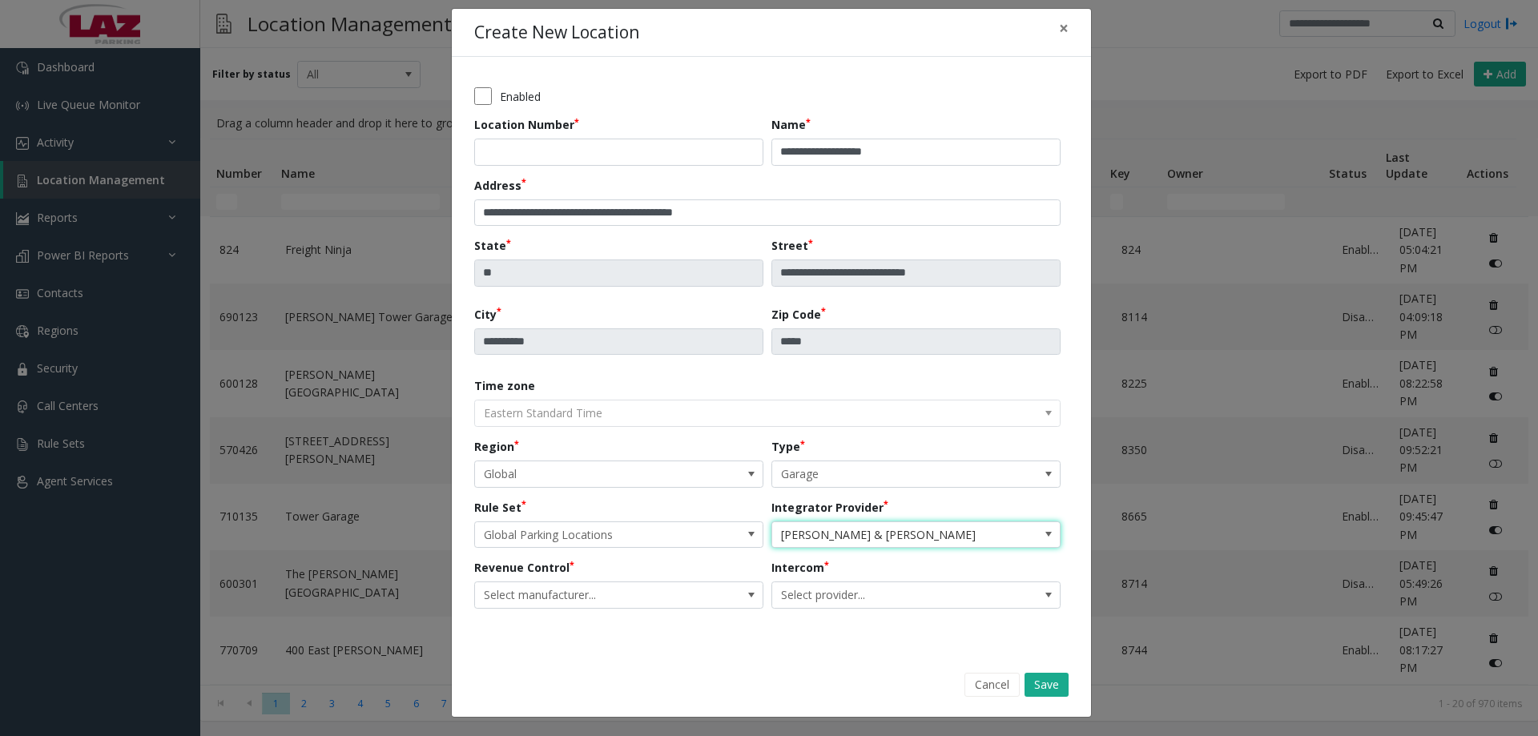
scroll to position [13, 0]
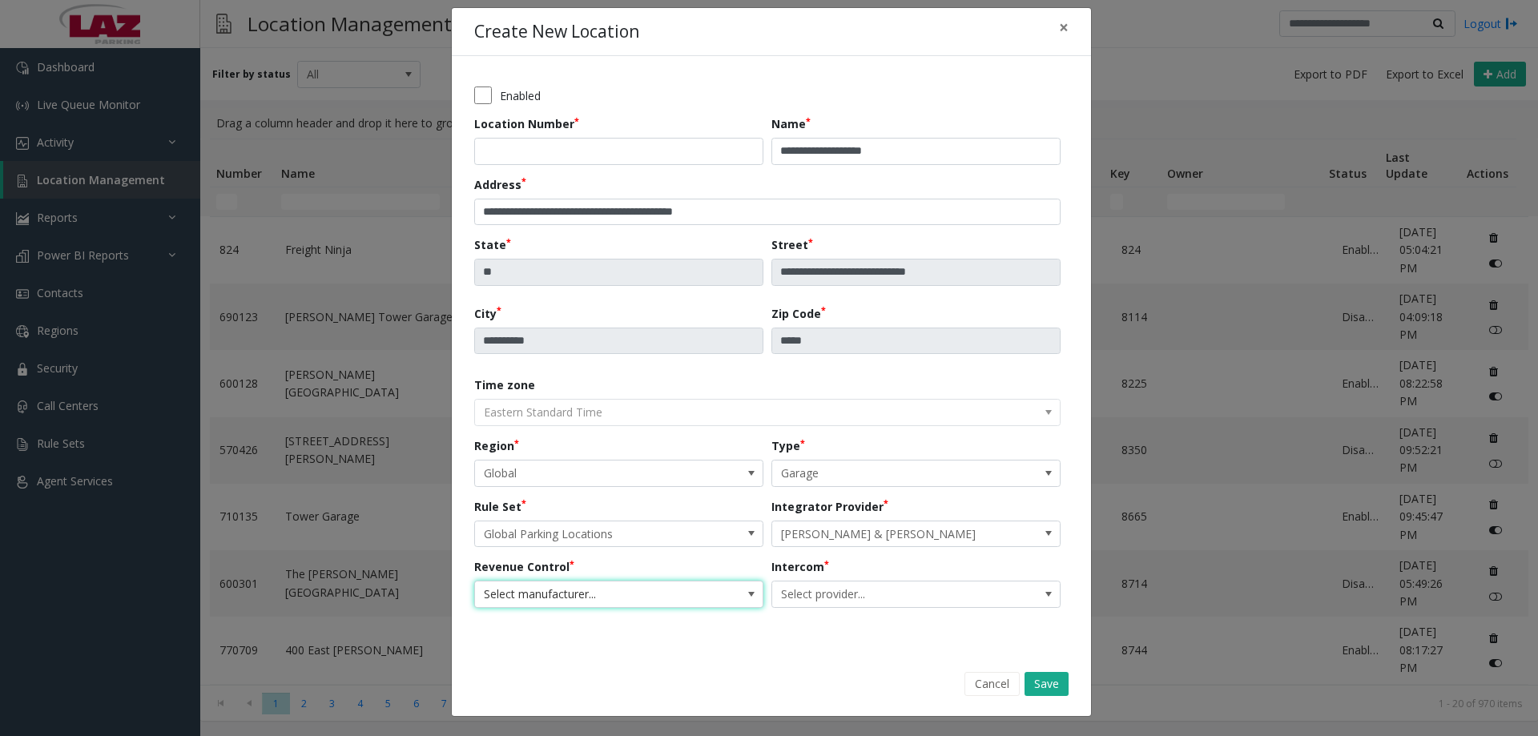
click at [716, 594] on span "Select manufacturer..." at bounding box center [618, 594] width 289 height 27
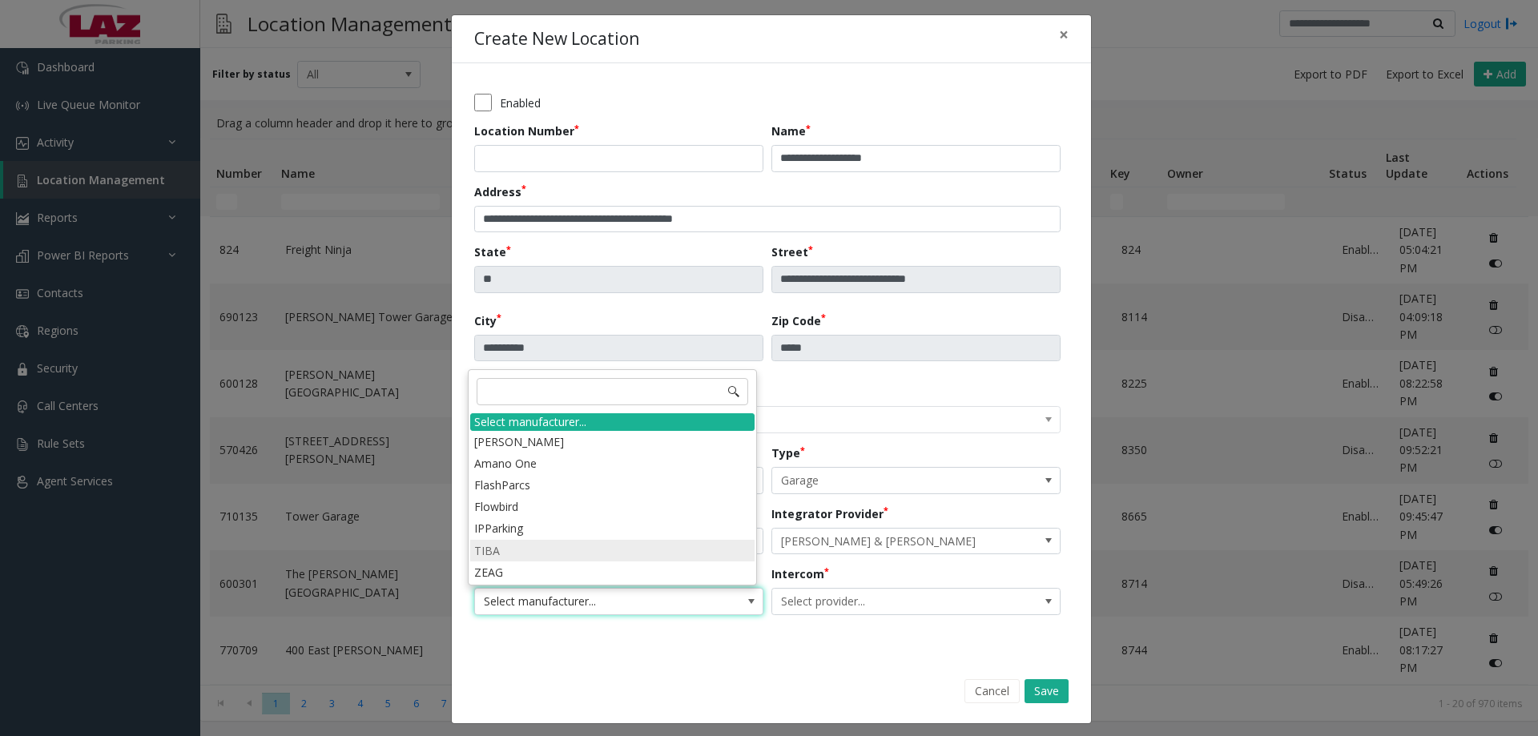
scroll to position [0, 0]
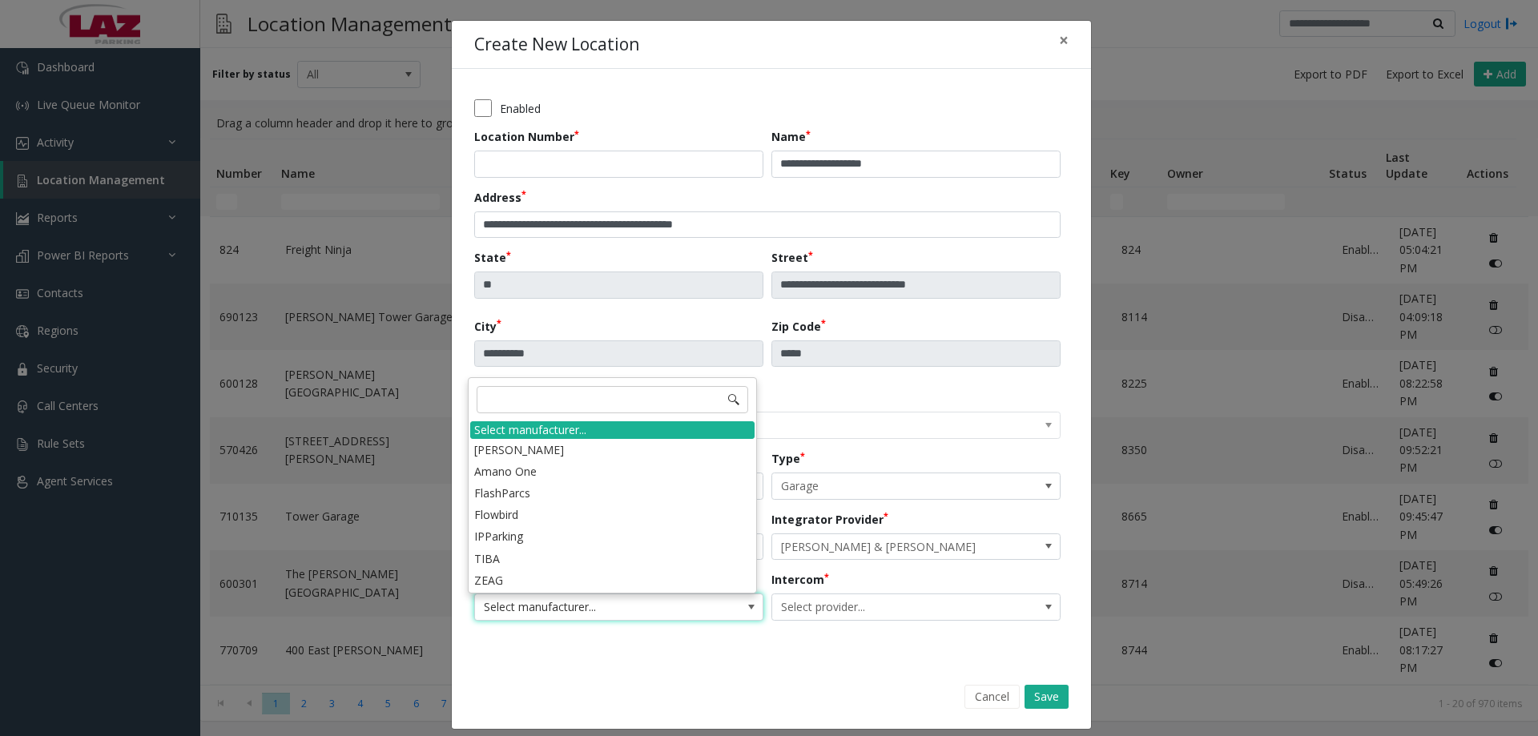
click at [588, 711] on div "Cancel Save" at bounding box center [771, 697] width 617 height 41
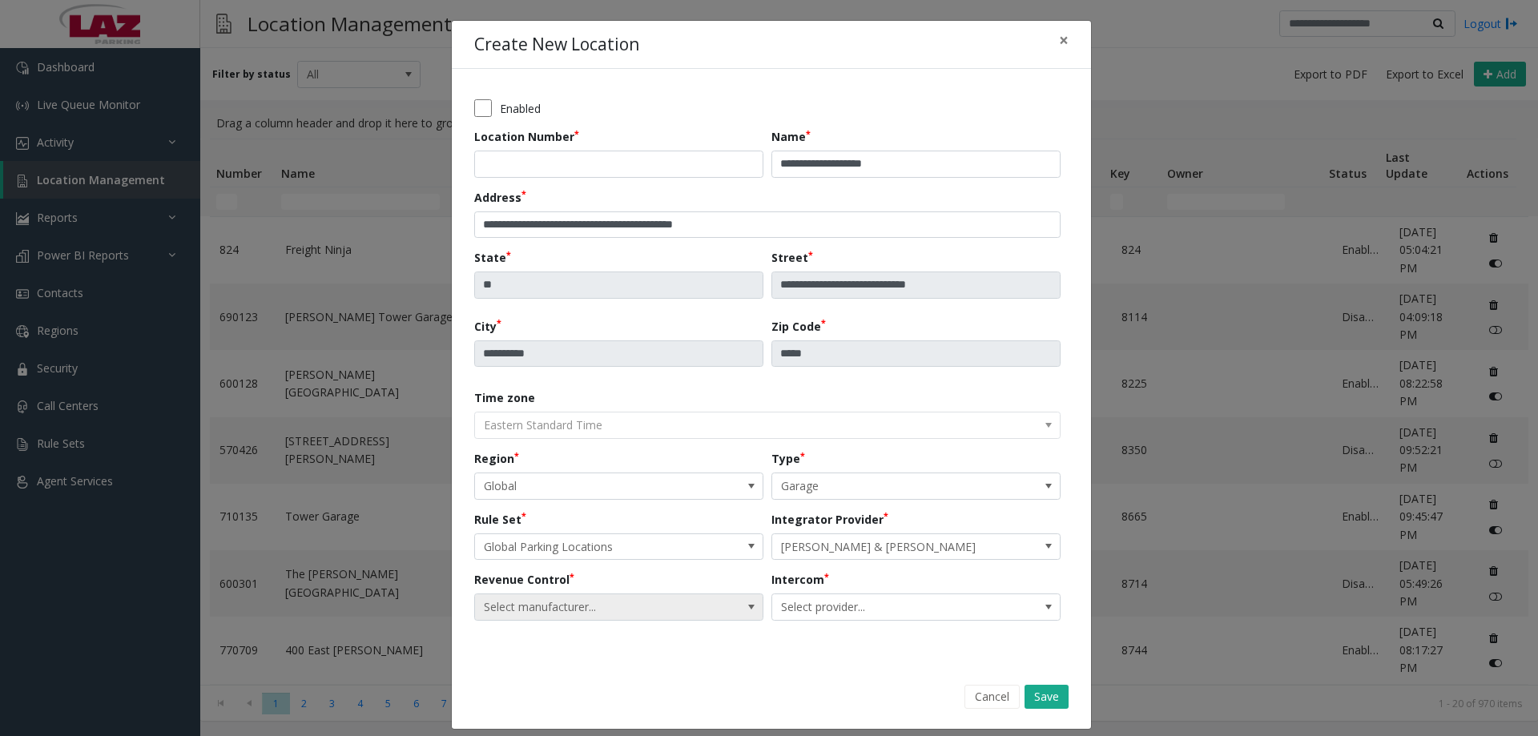
click at [652, 600] on span "Select manufacturer..." at bounding box center [590, 607] width 230 height 26
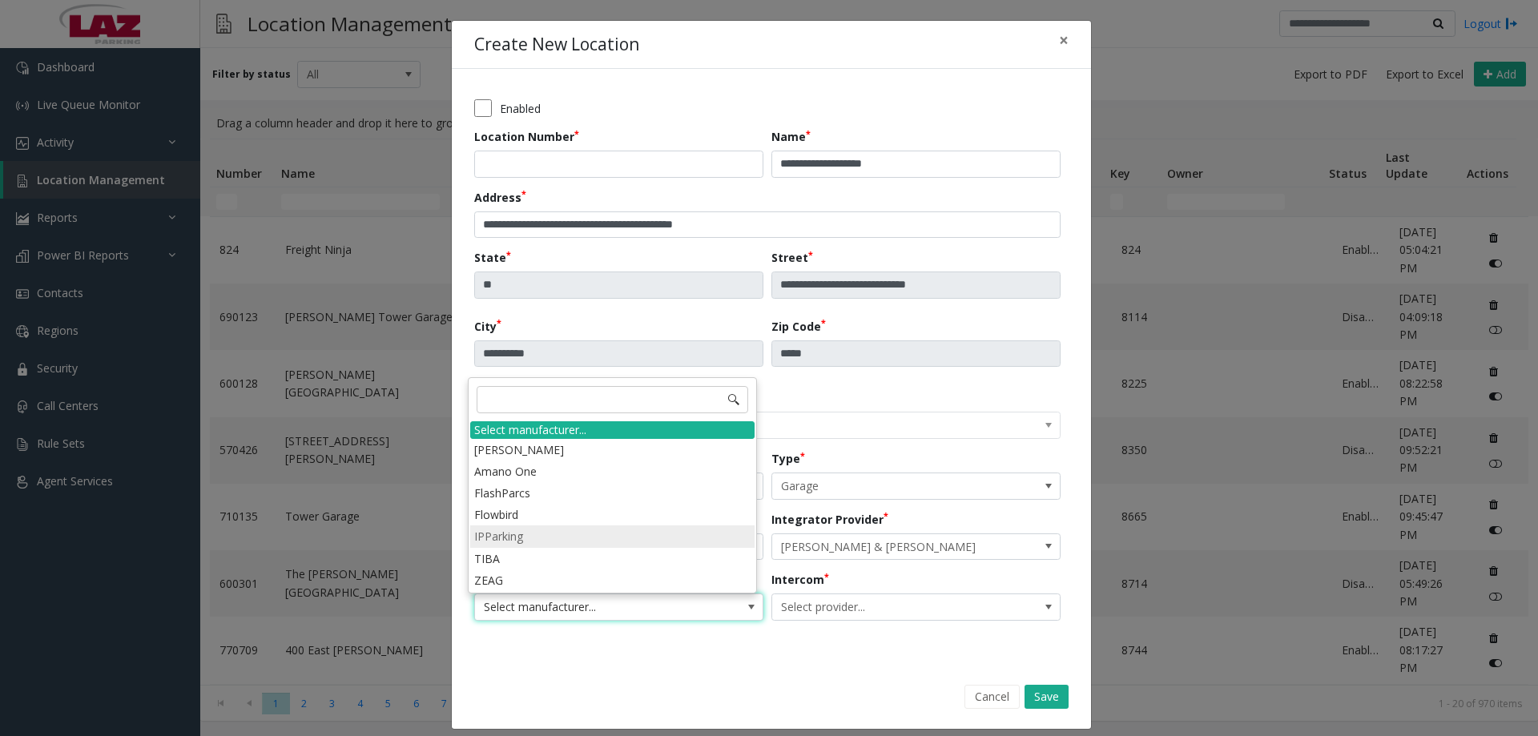
click at [535, 534] on li "IPParking" at bounding box center [612, 537] width 284 height 22
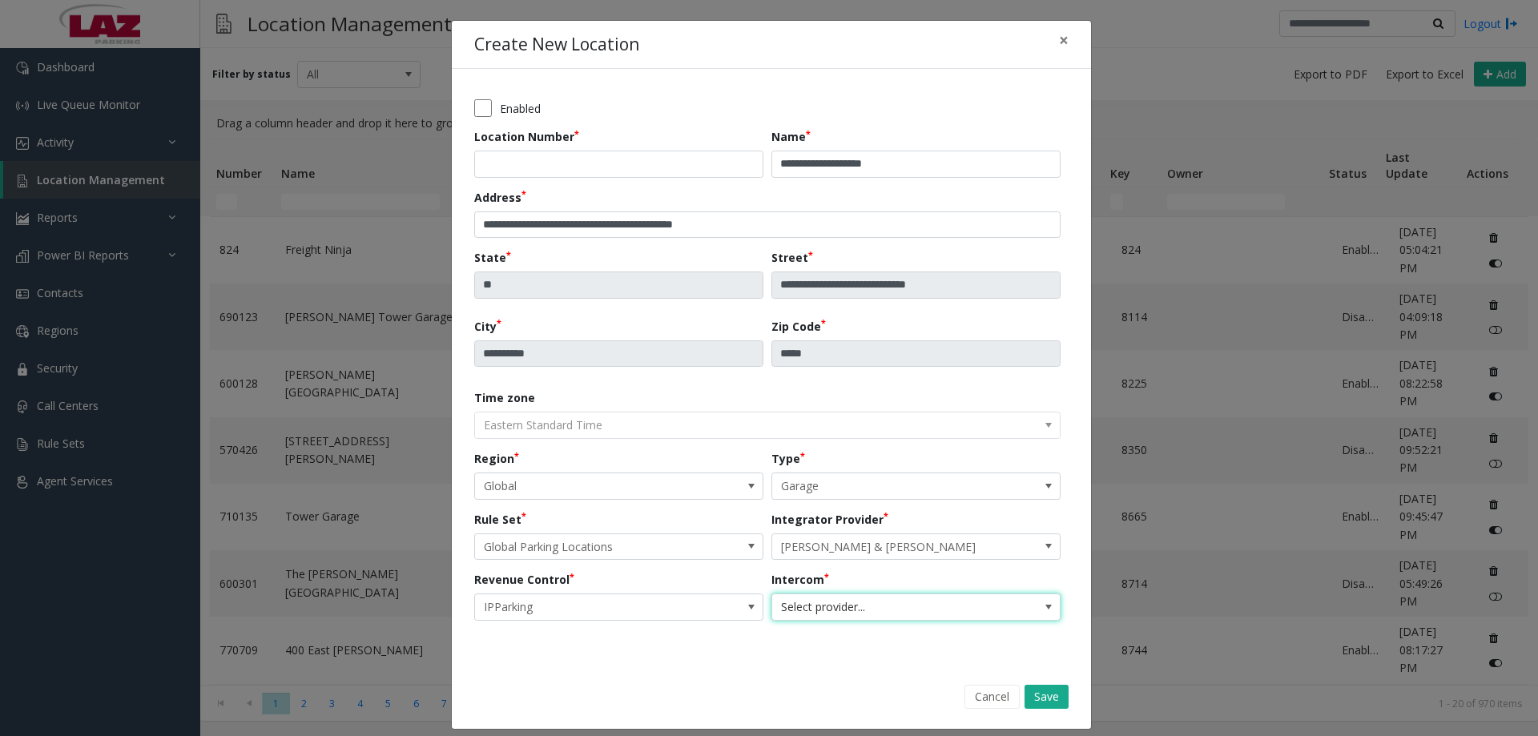
click at [1042, 606] on span at bounding box center [1048, 607] width 13 height 13
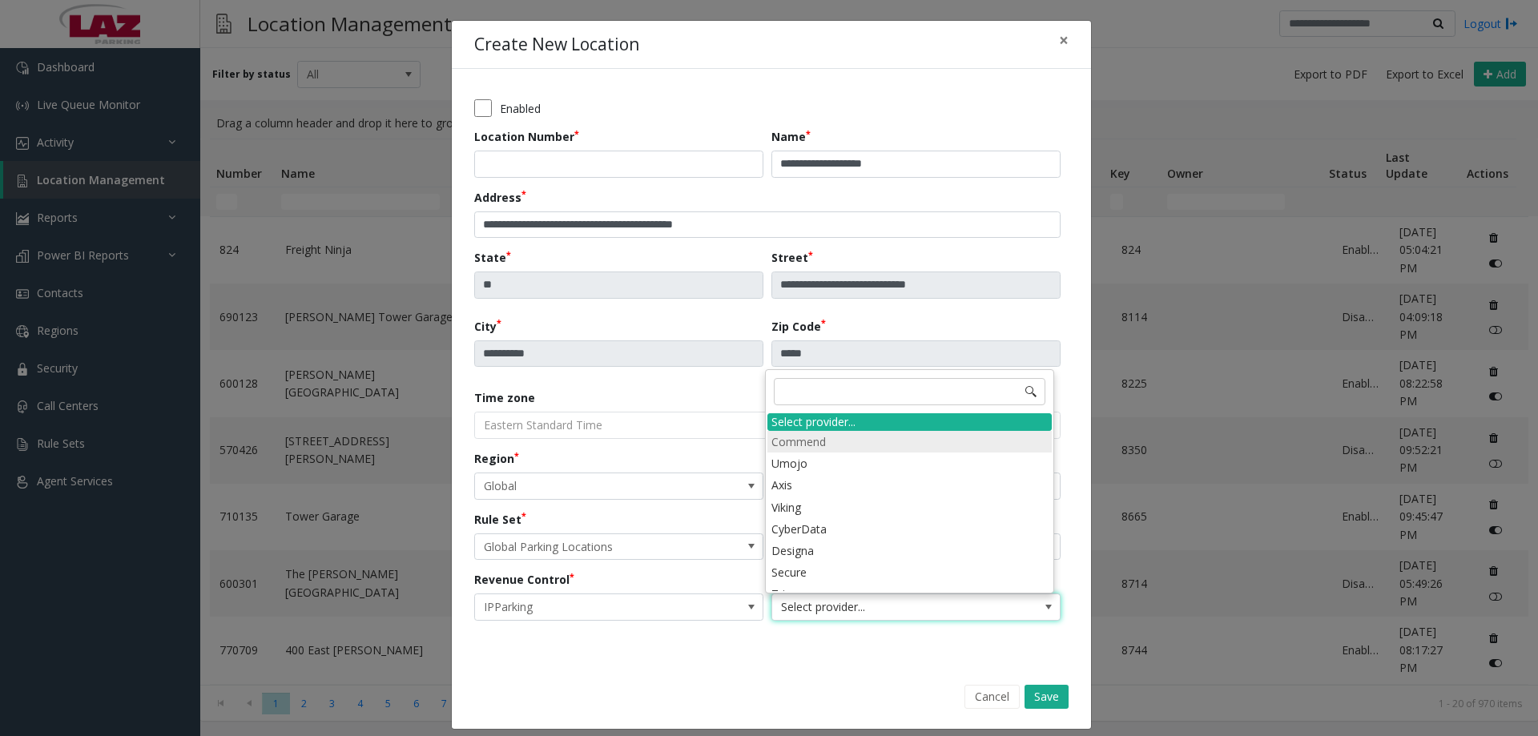
click at [892, 443] on li "Commend" at bounding box center [909, 442] width 284 height 22
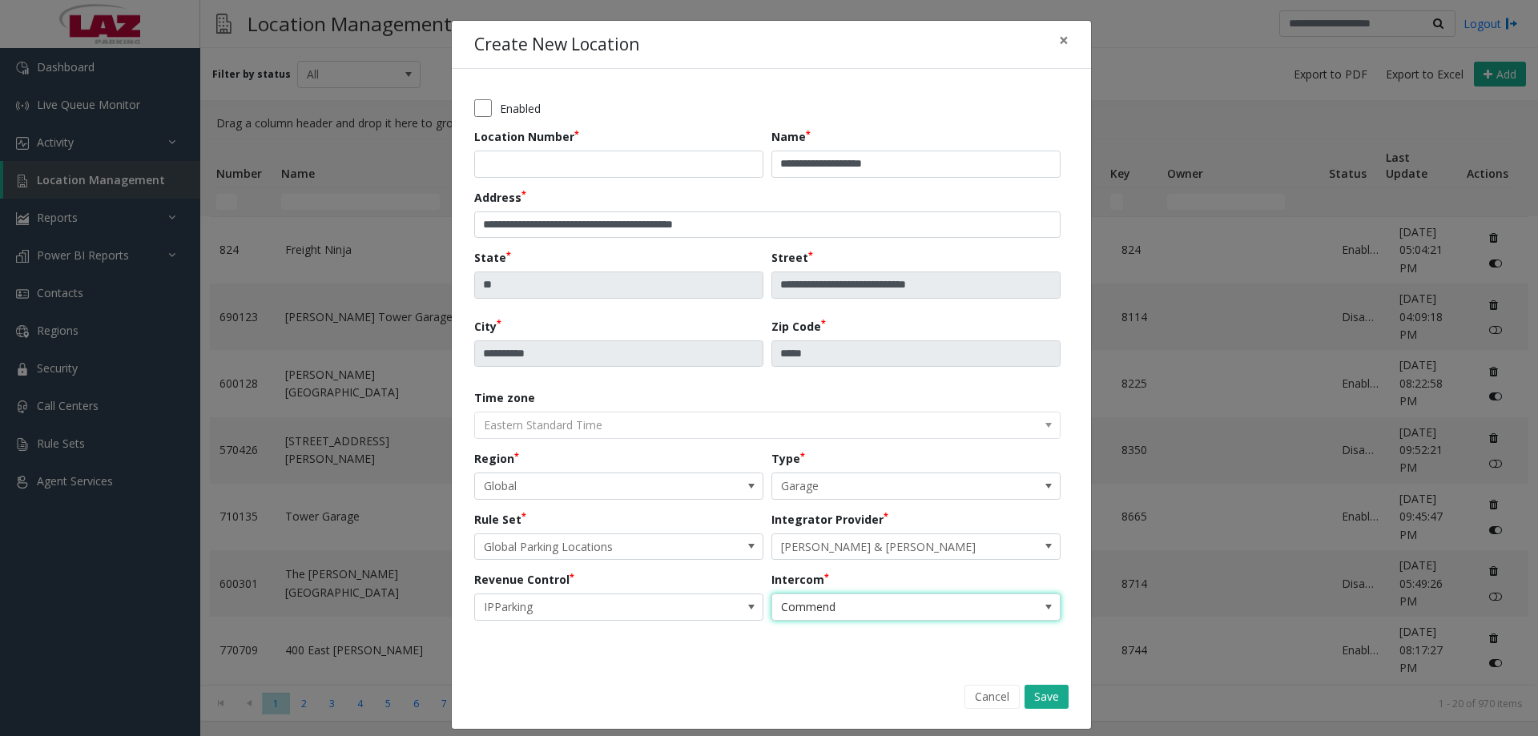
scroll to position [13, 0]
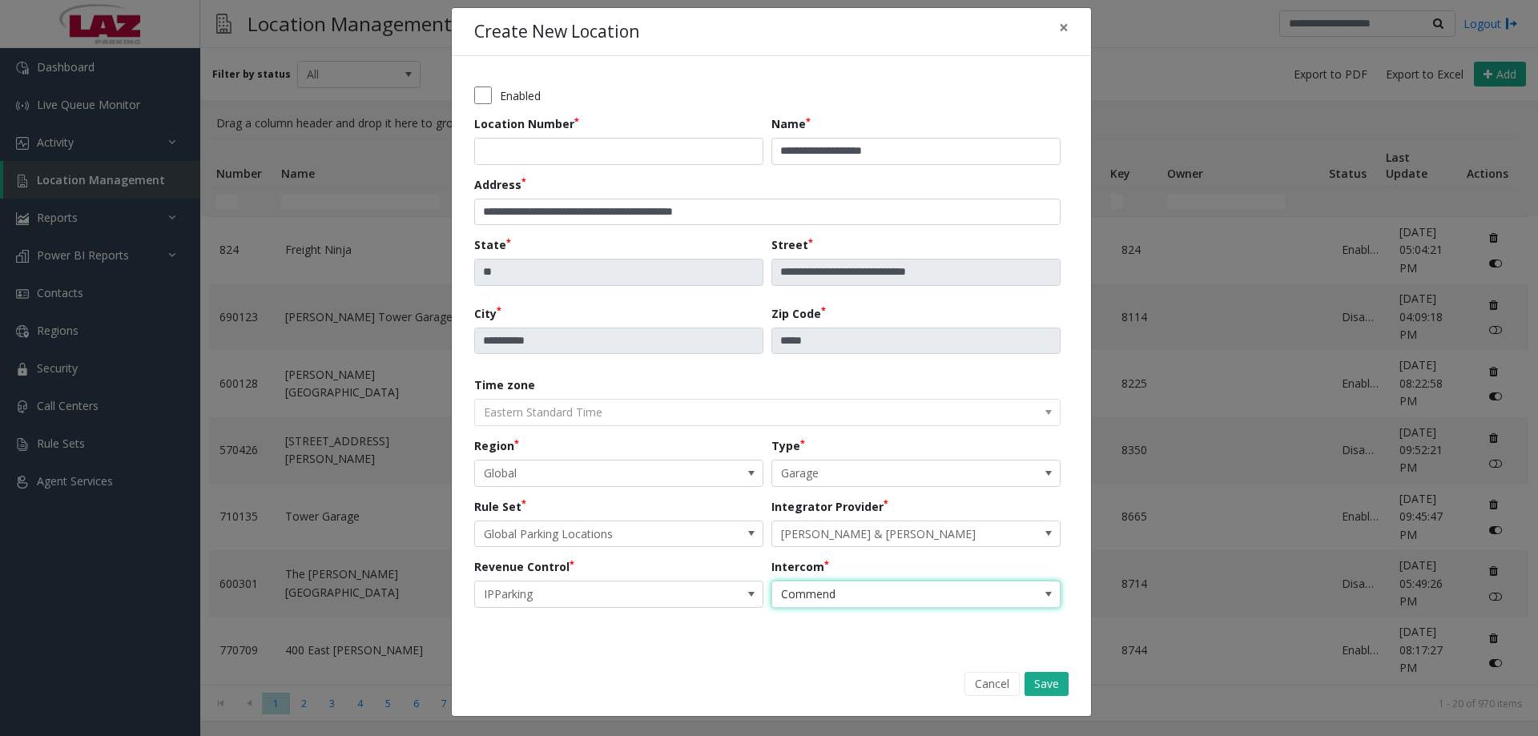
click at [488, 102] on div "Enabled" at bounding box center [771, 96] width 594 height 18
click at [1050, 688] on button "Save" at bounding box center [1047, 684] width 44 height 24
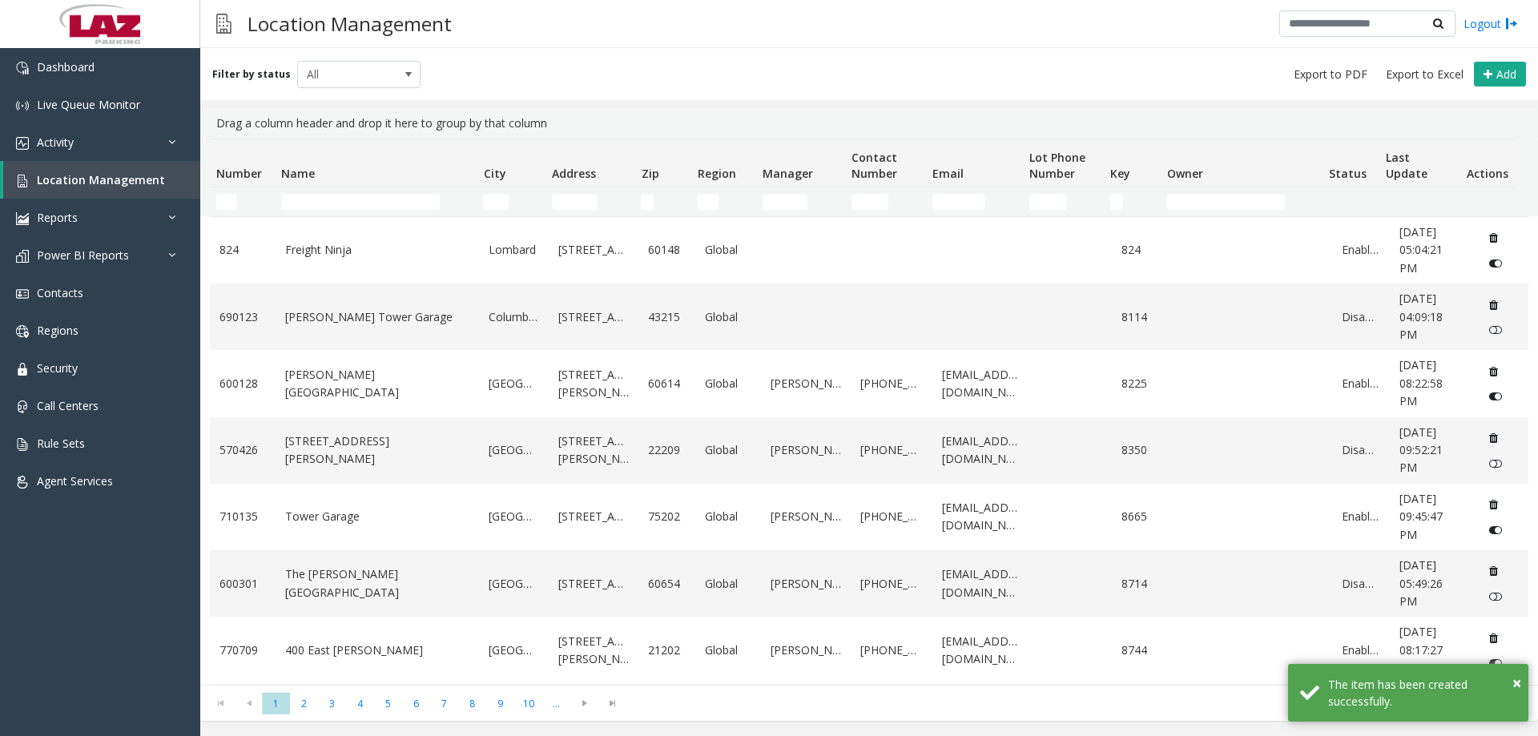
click at [414, 188] on td "Name Filter" at bounding box center [376, 201] width 202 height 29
click at [409, 203] on input "Name Filter" at bounding box center [360, 202] width 159 height 16
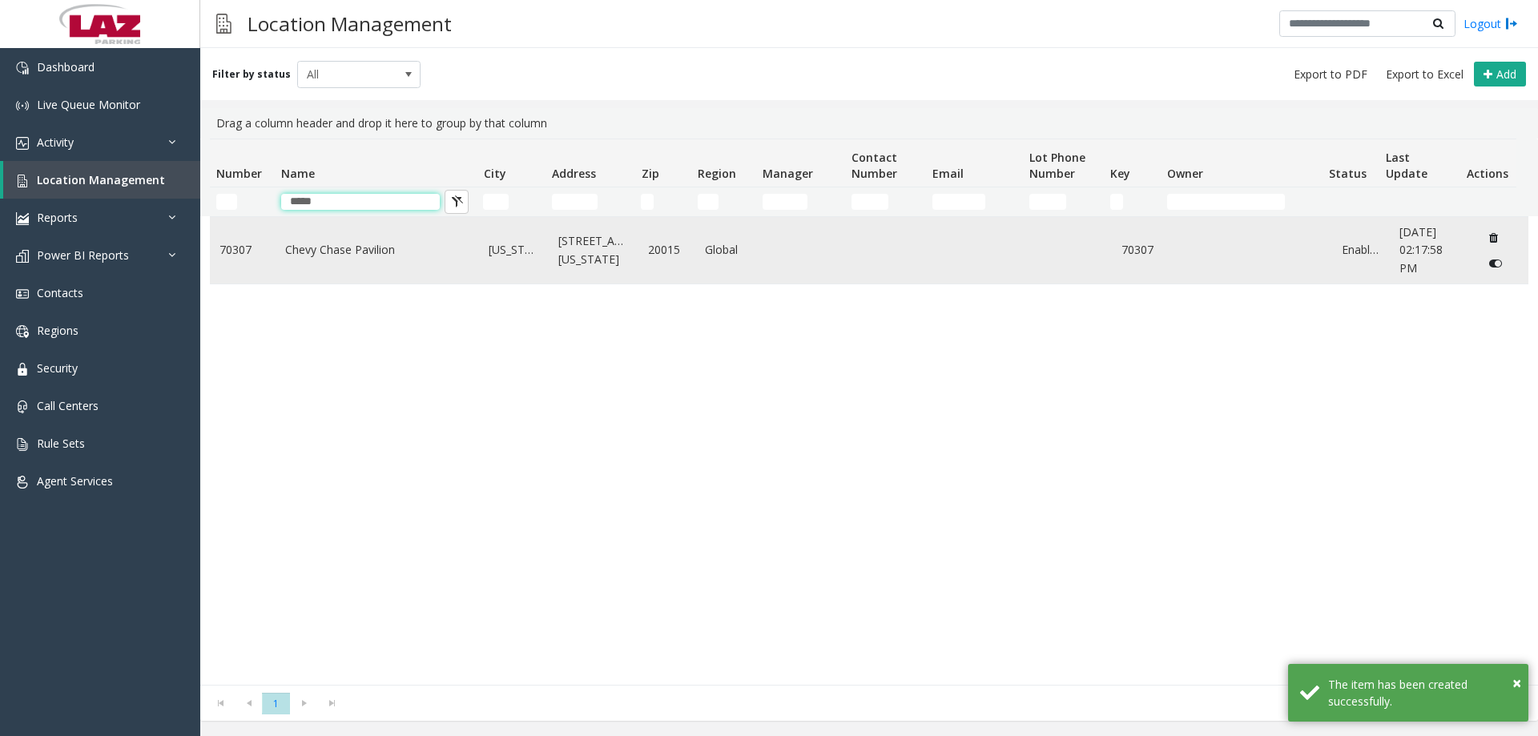
type input "*****"
click at [374, 254] on link "Chevy Chase Pavilion" at bounding box center [377, 250] width 185 height 18
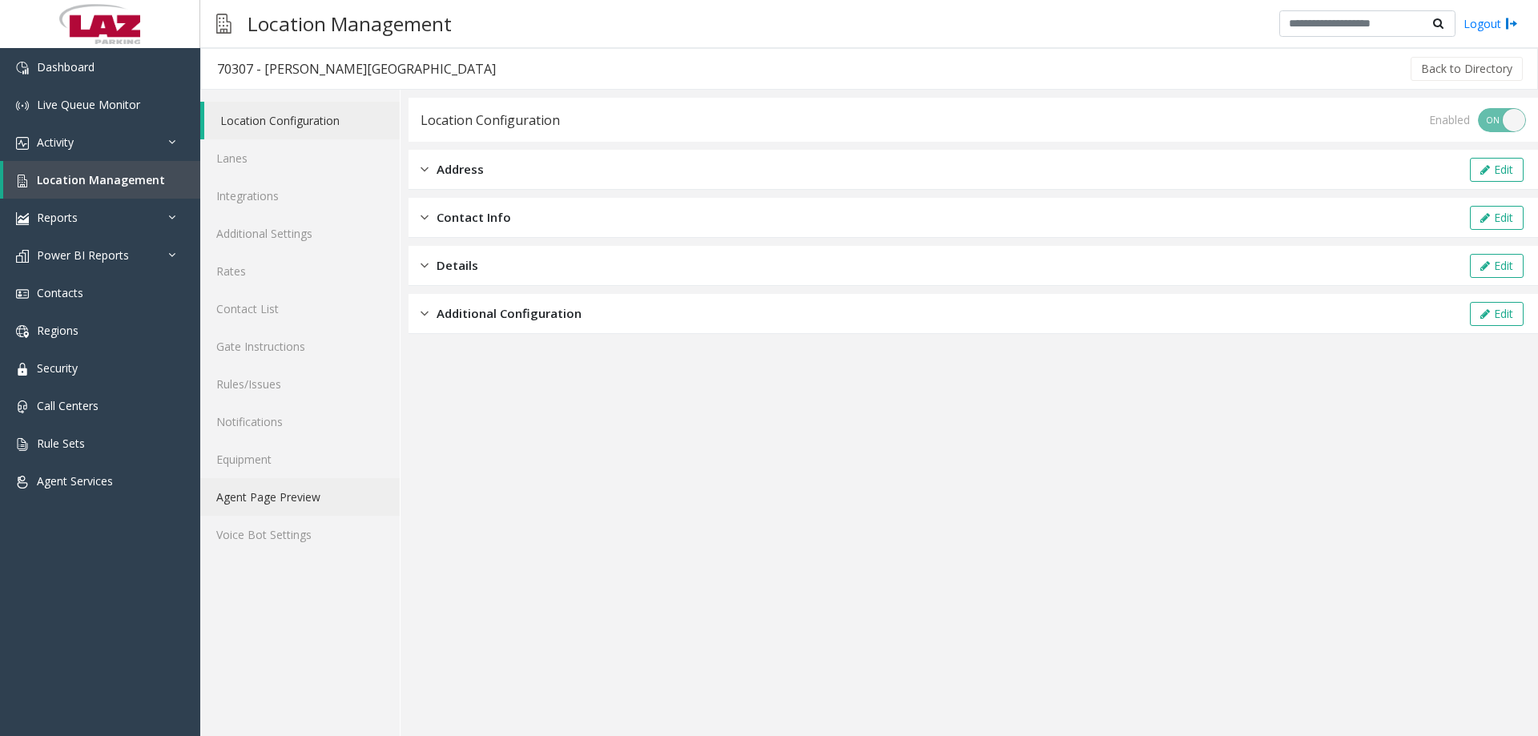
click at [264, 514] on link "Agent Page Preview" at bounding box center [299, 497] width 199 height 38
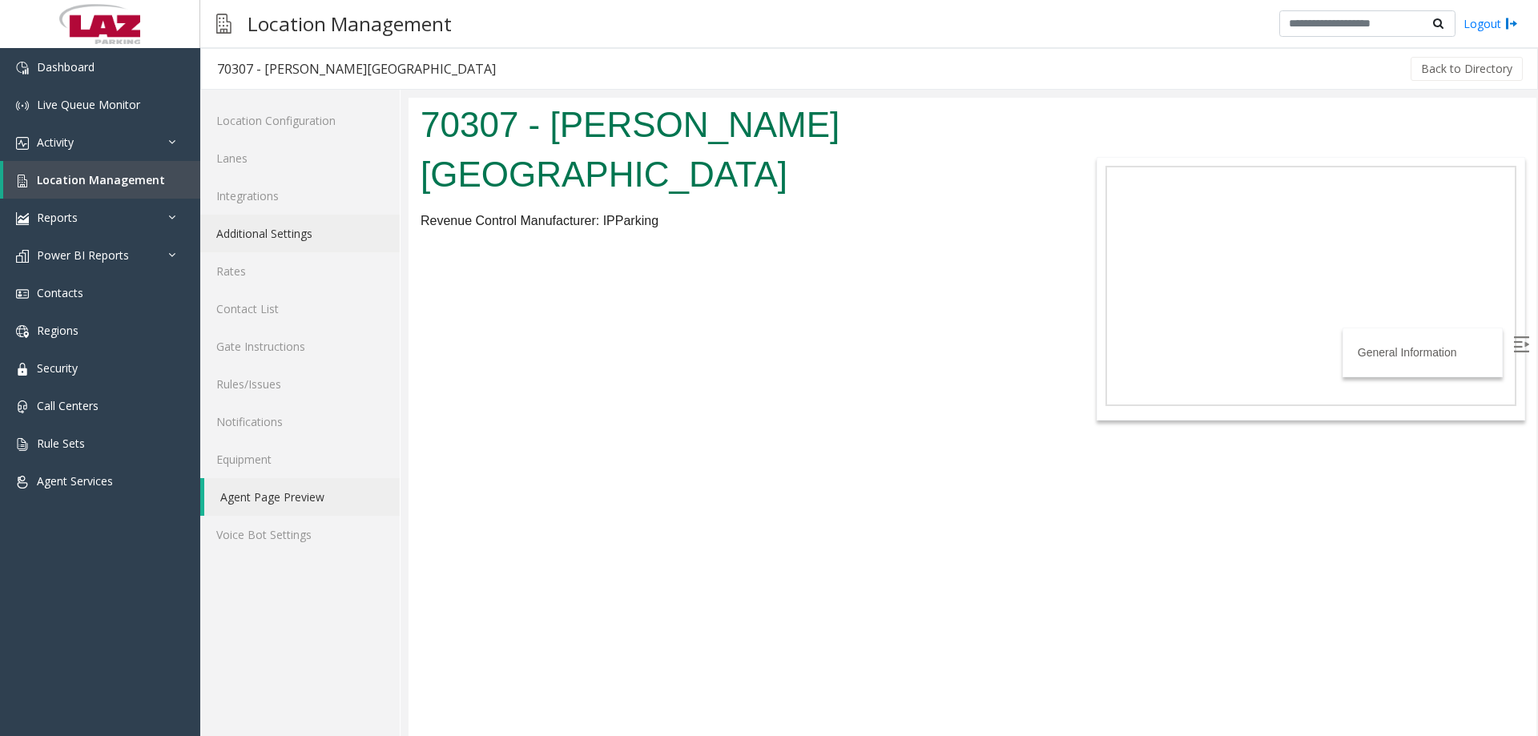
click at [290, 228] on link "Additional Settings" at bounding box center [299, 234] width 199 height 38
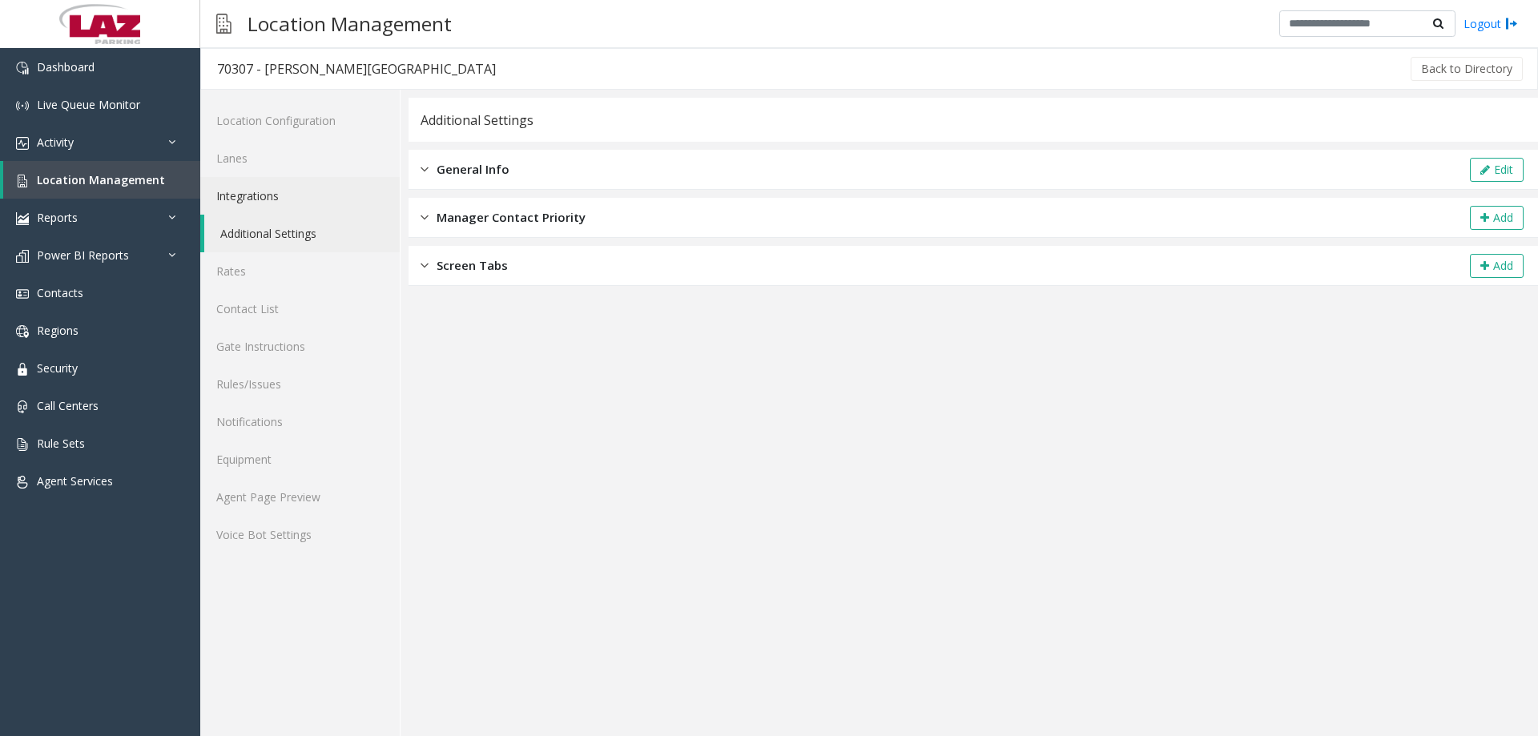
click at [269, 203] on link "Integrations" at bounding box center [299, 196] width 199 height 38
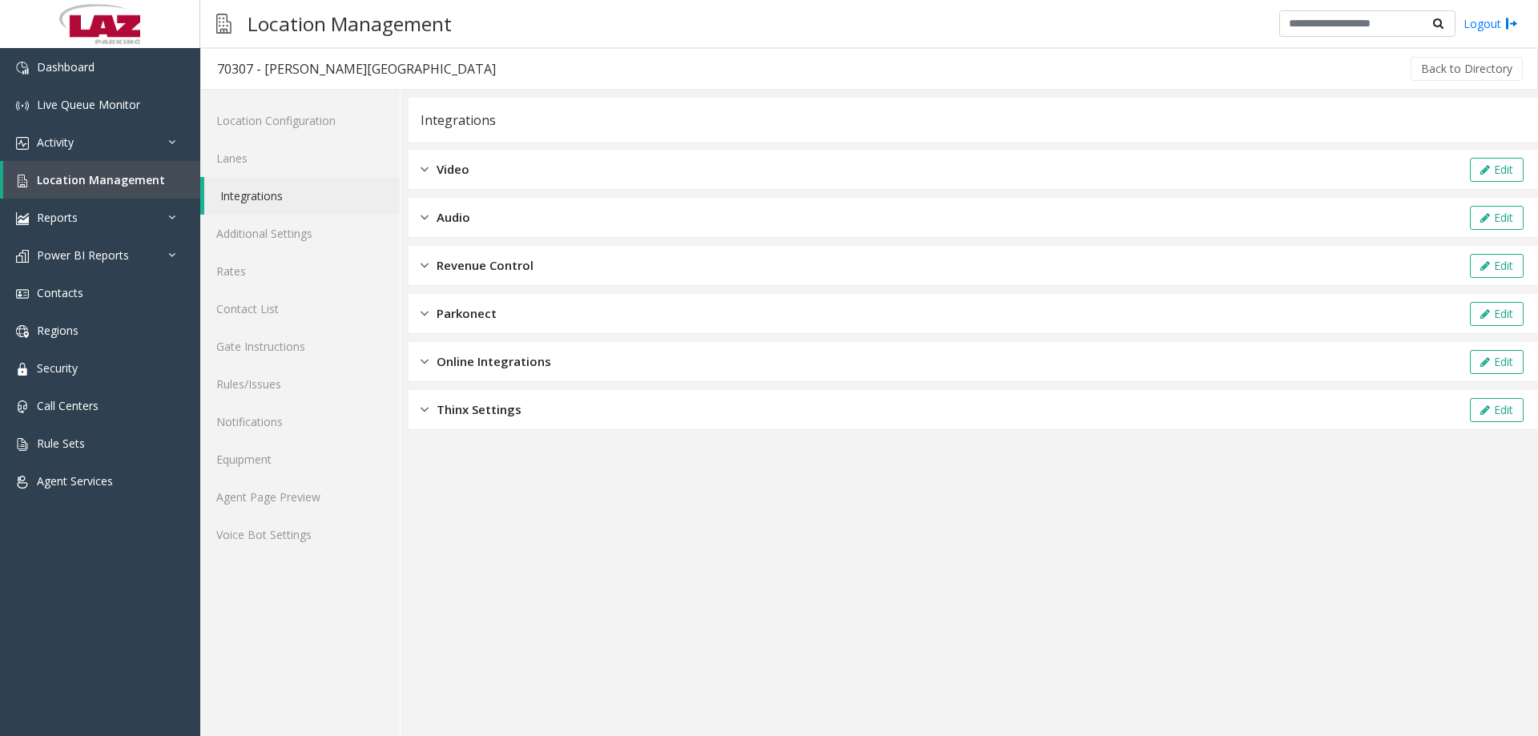
click at [566, 268] on div "Revenue Control Edit" at bounding box center [974, 266] width 1130 height 40
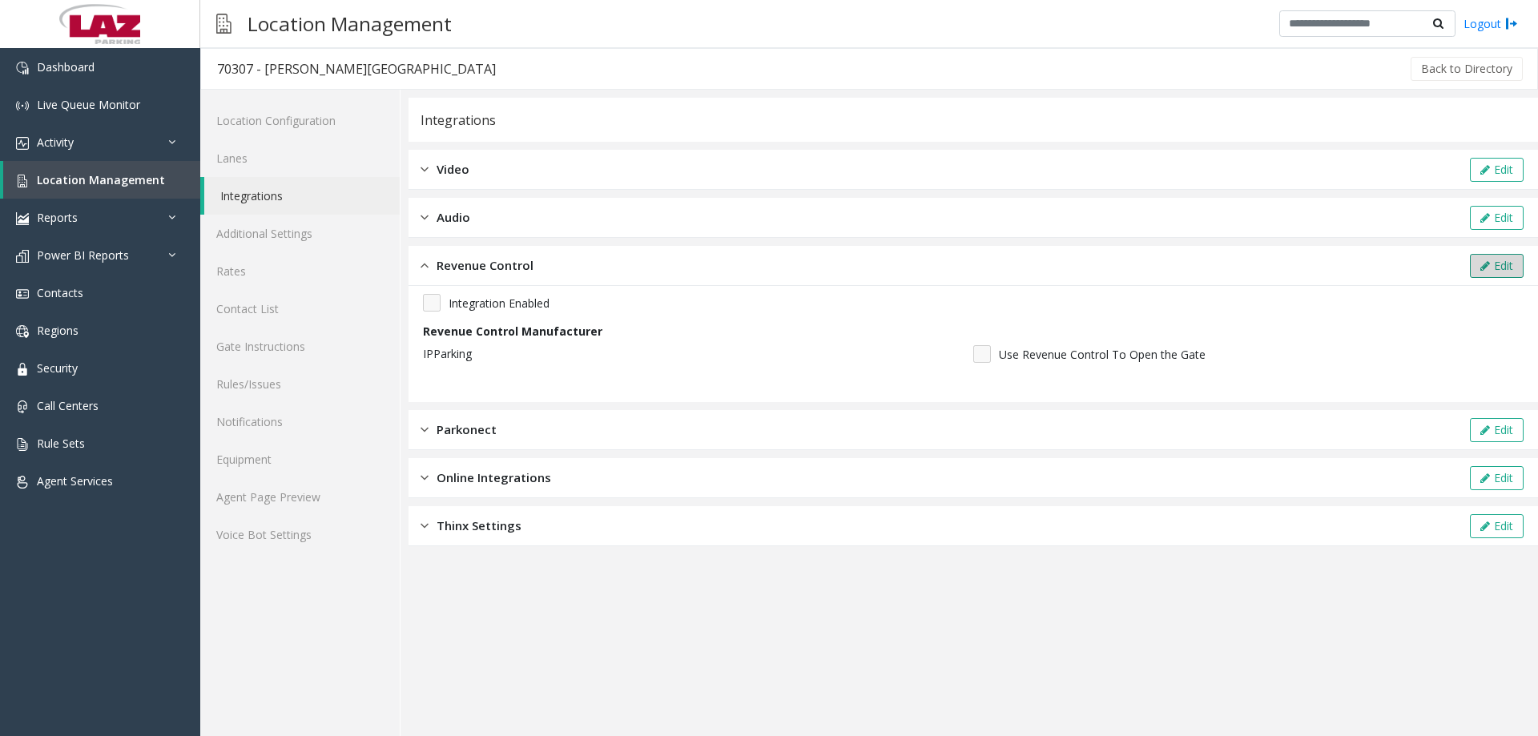
click at [1476, 264] on button "Edit" at bounding box center [1497, 266] width 54 height 24
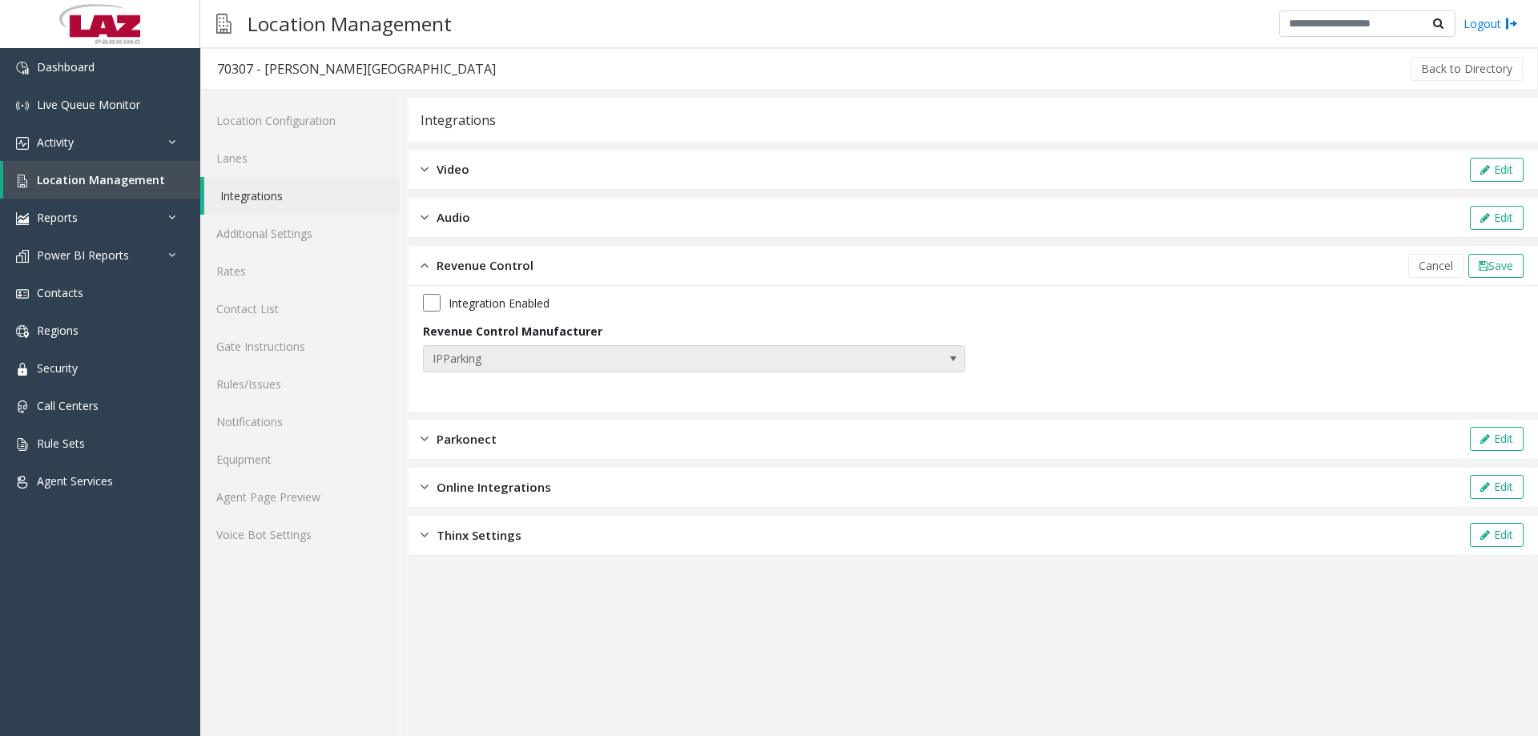
click at [607, 362] on span "IPParking" at bounding box center [640, 359] width 433 height 26
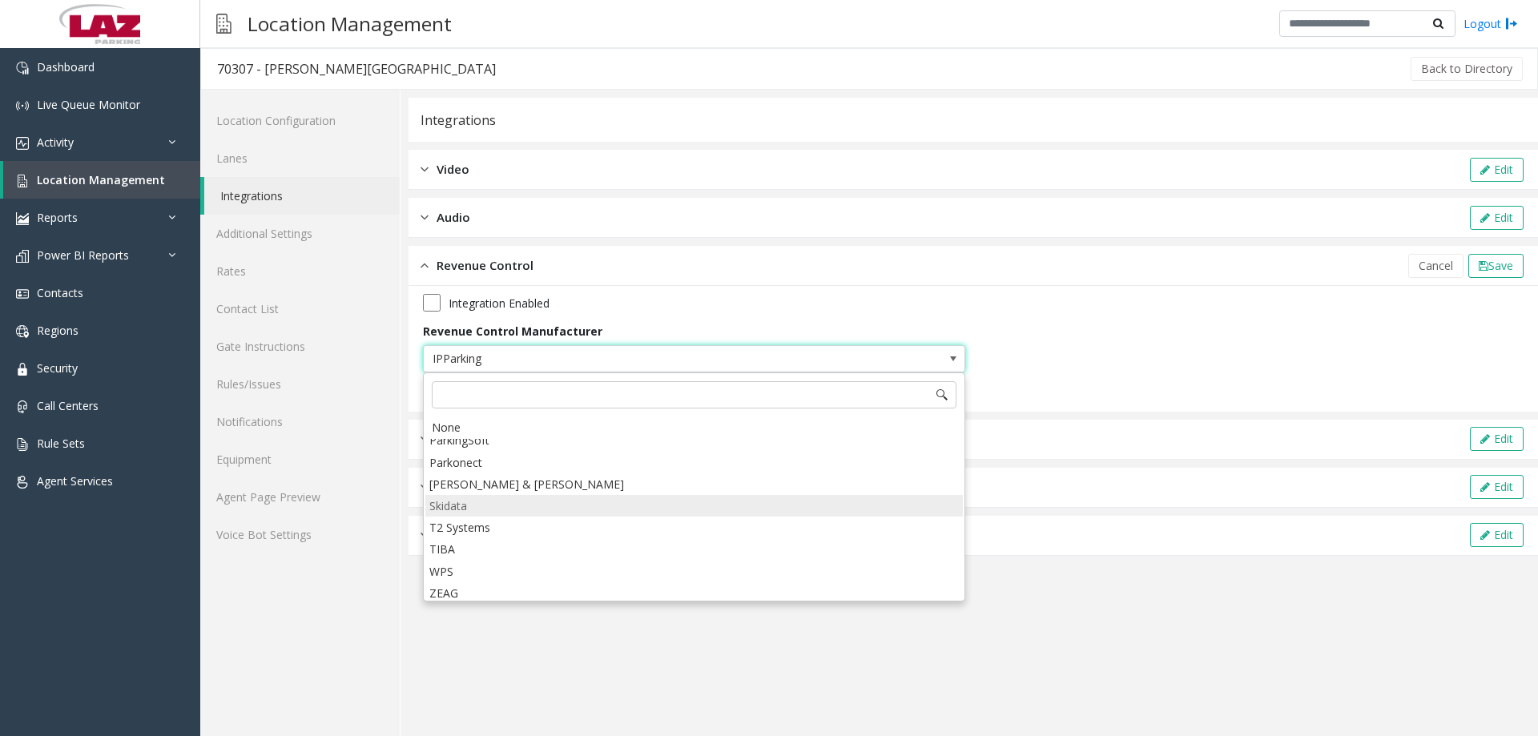
scroll to position [319, 0]
click at [572, 478] on li "[PERSON_NAME] & [PERSON_NAME]" at bounding box center [694, 480] width 538 height 22
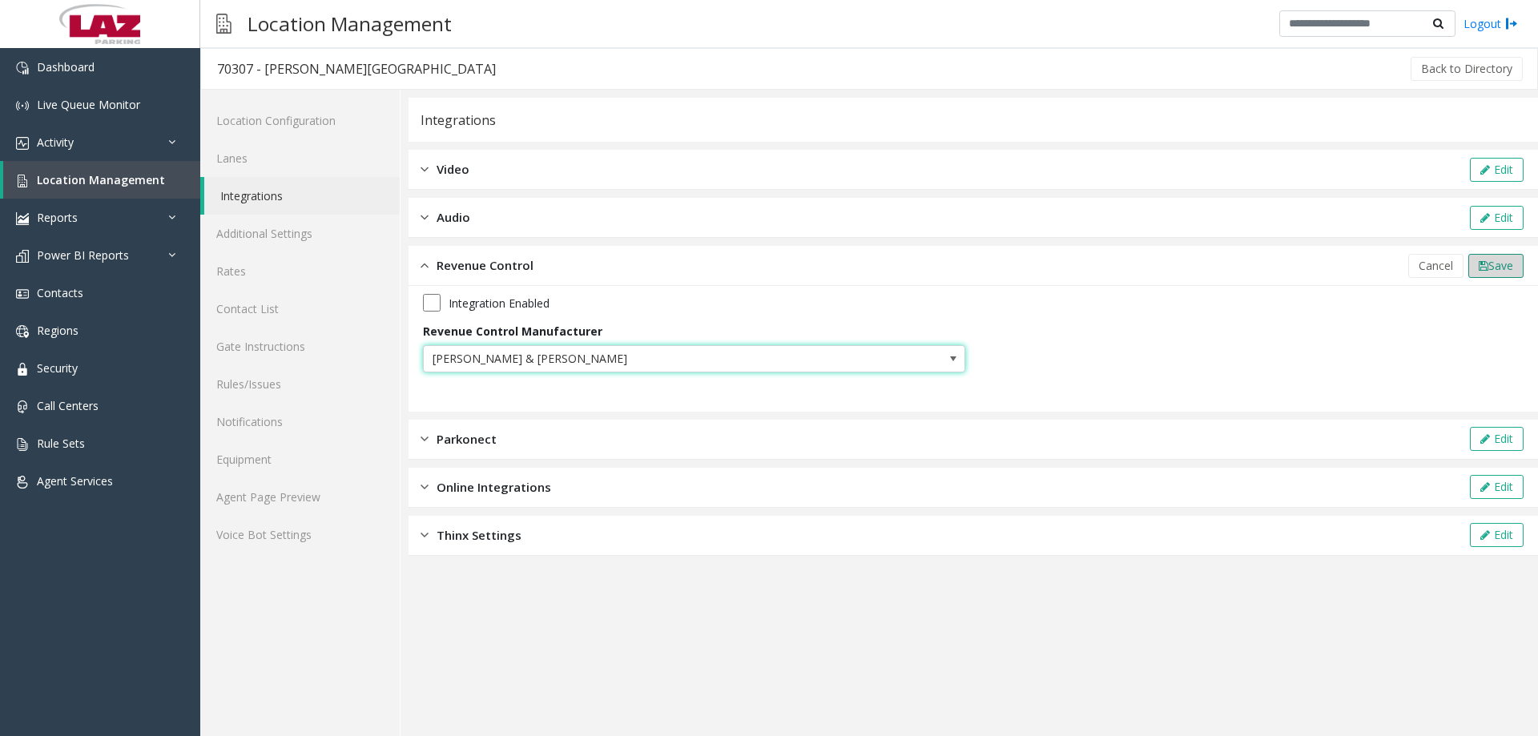
click at [1499, 273] on button "Save" at bounding box center [1495, 266] width 55 height 24
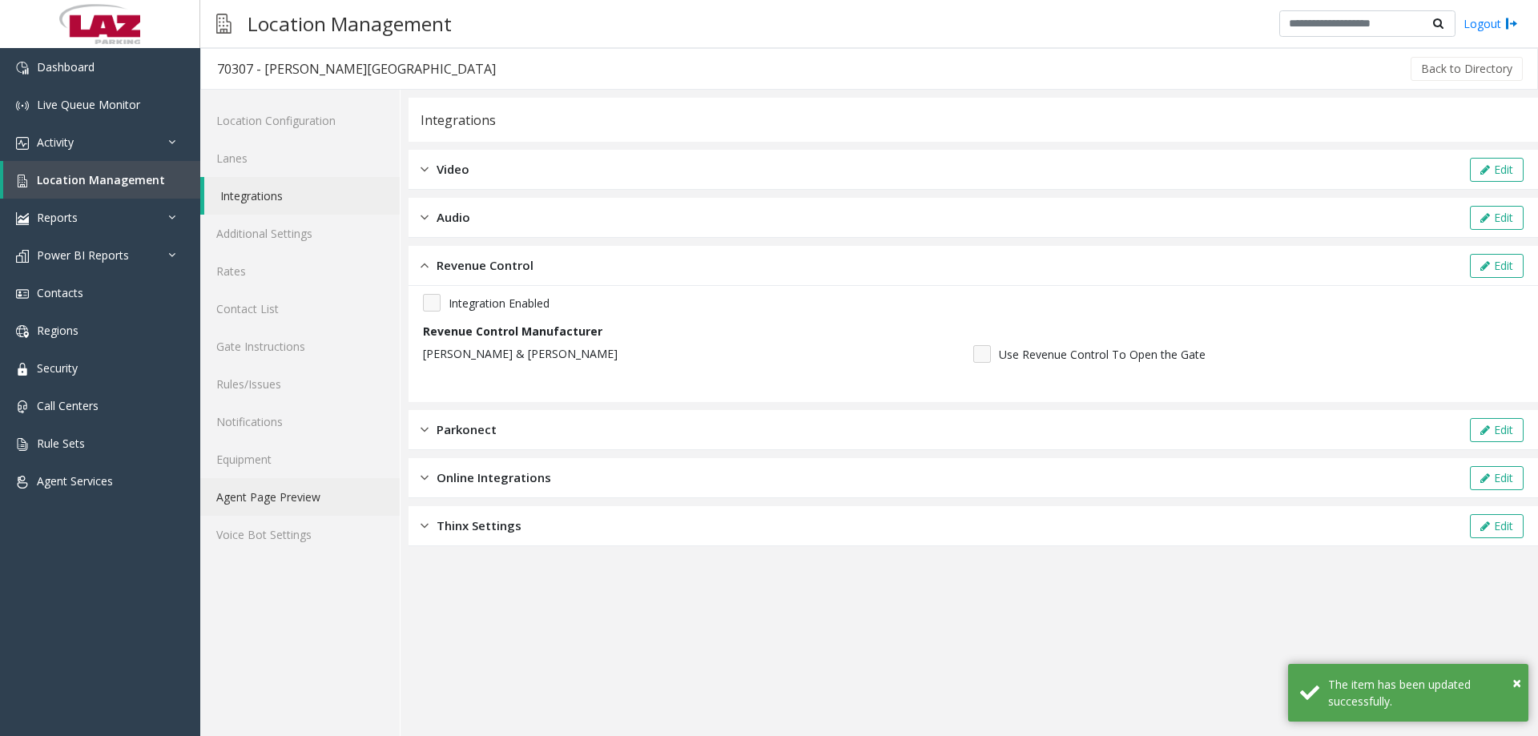
click at [324, 497] on link "Agent Page Preview" at bounding box center [299, 497] width 199 height 38
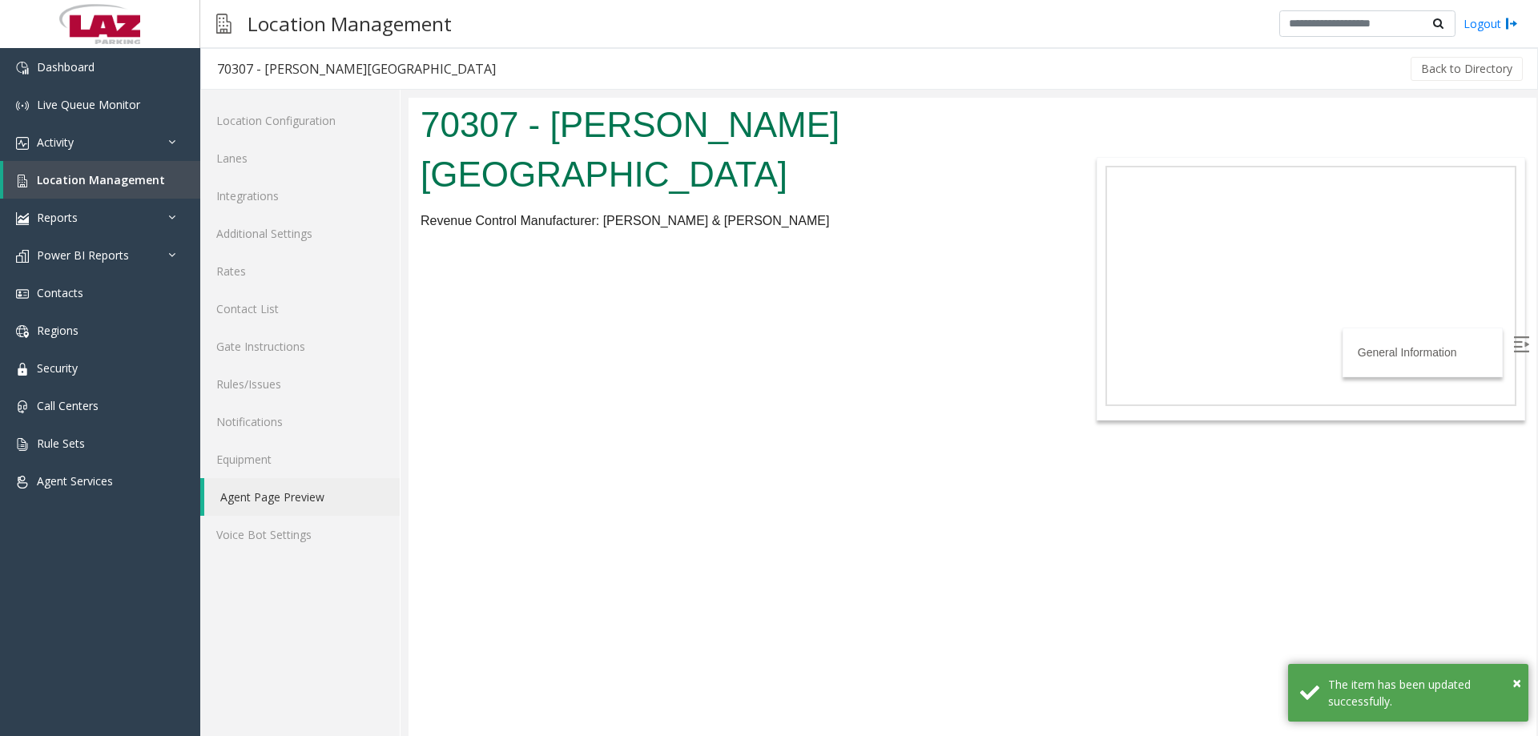
click at [751, 259] on body "70307 - Chevy Chase Pavilion Revenue Control Manufacturer: Scheidt & Bachmann G…" at bounding box center [973, 417] width 1128 height 638
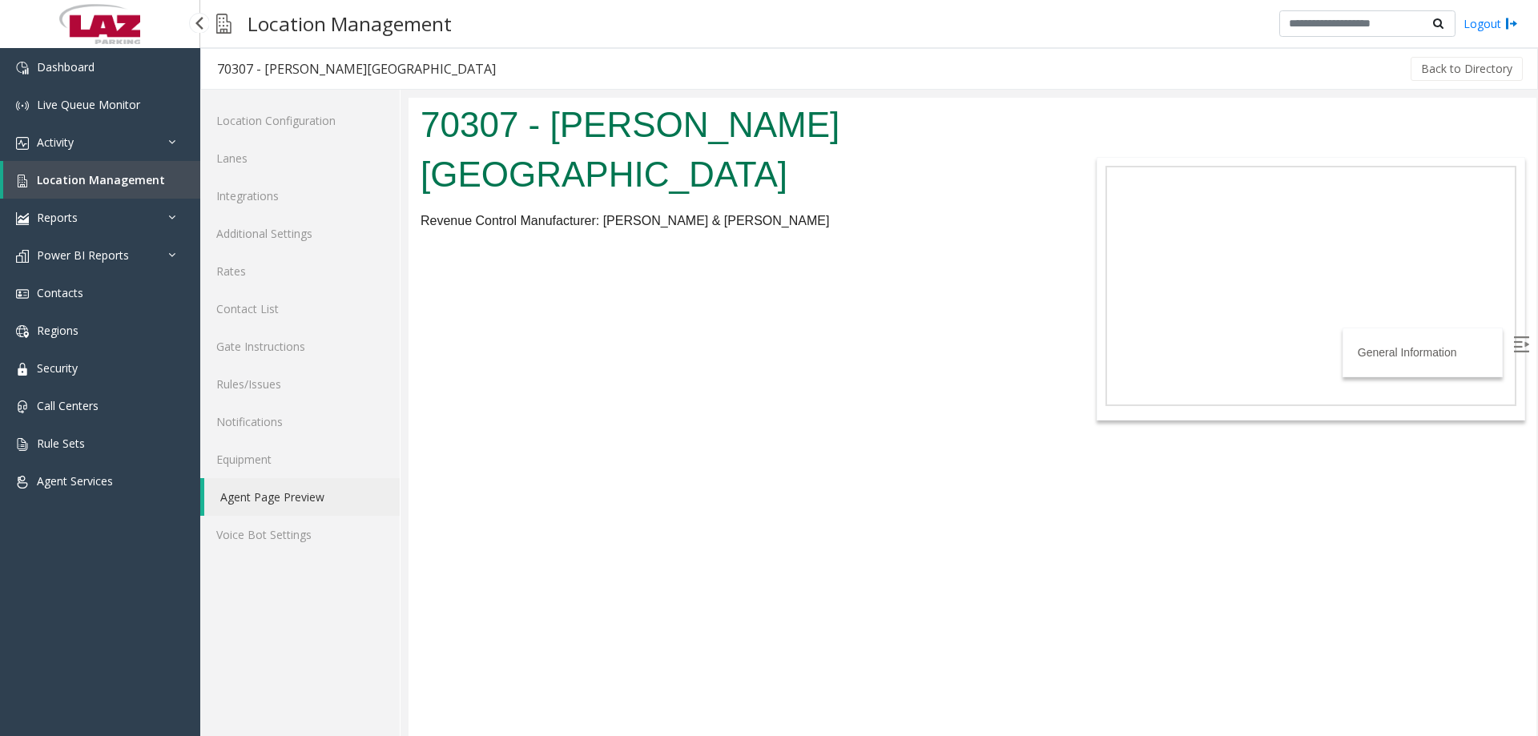
click at [117, 184] on span "Location Management" at bounding box center [101, 179] width 128 height 15
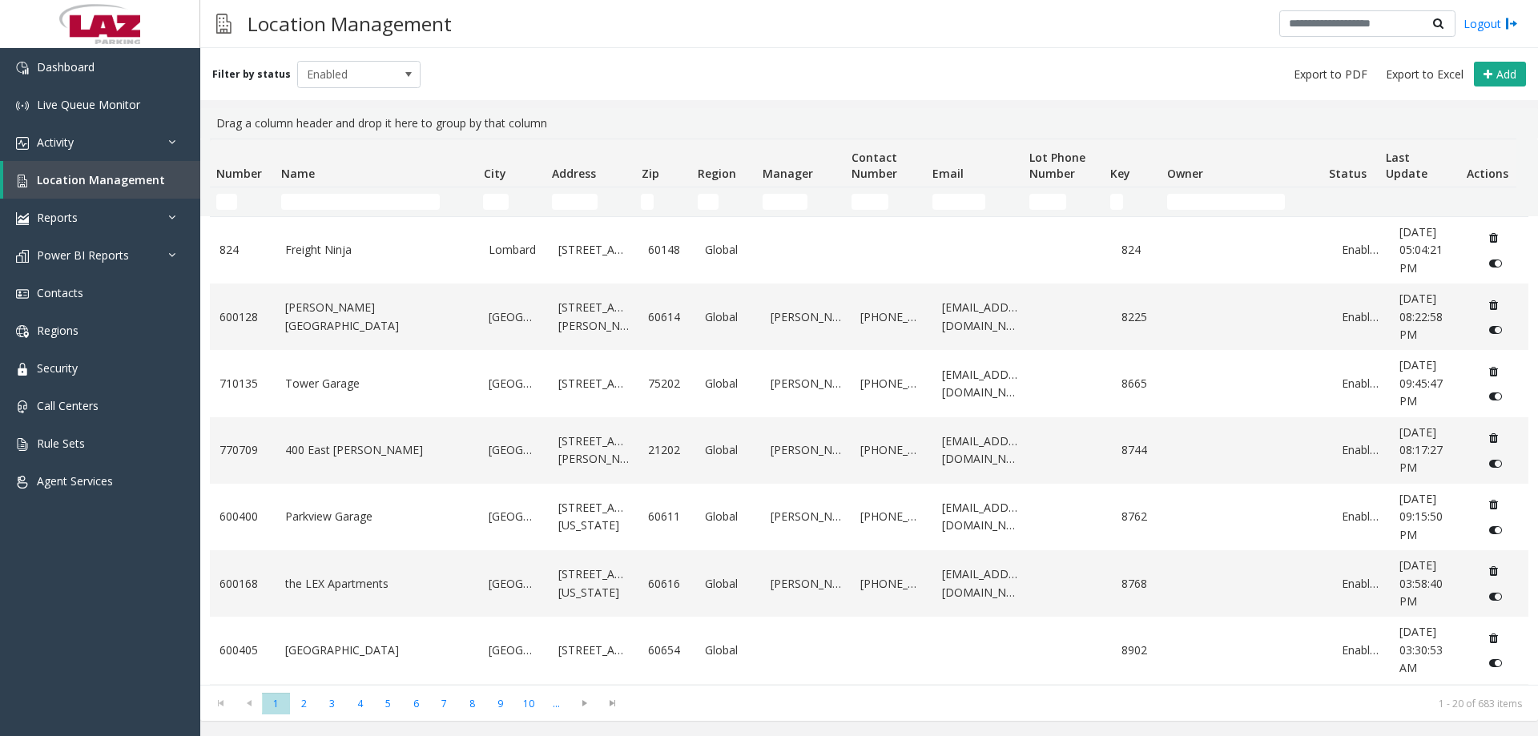
click at [373, 183] on th "Name" at bounding box center [376, 163] width 202 height 48
click at [369, 201] on input "Name Filter" at bounding box center [360, 202] width 159 height 16
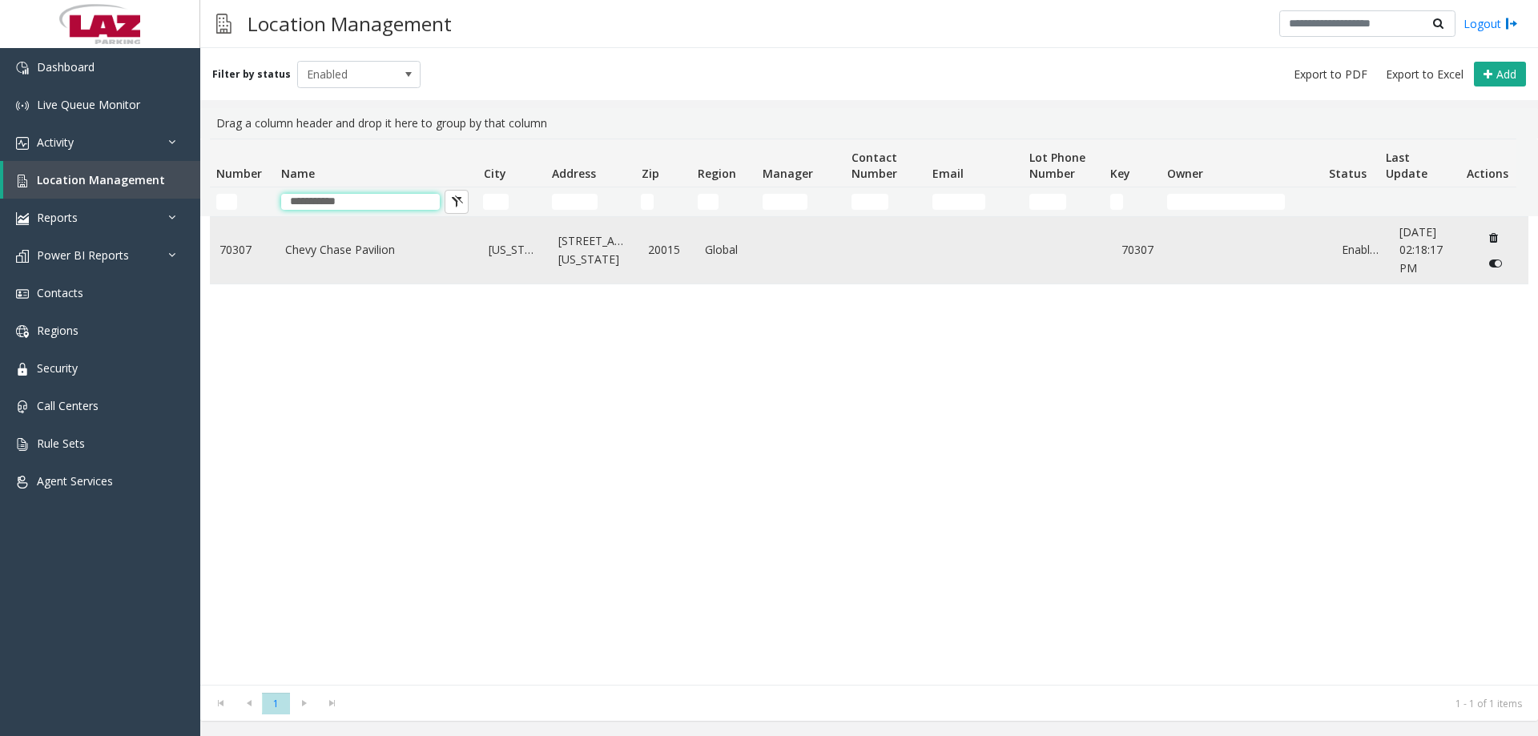
type input "**********"
click at [348, 259] on link "Chevy Chase Pavilion" at bounding box center [377, 250] width 185 height 18
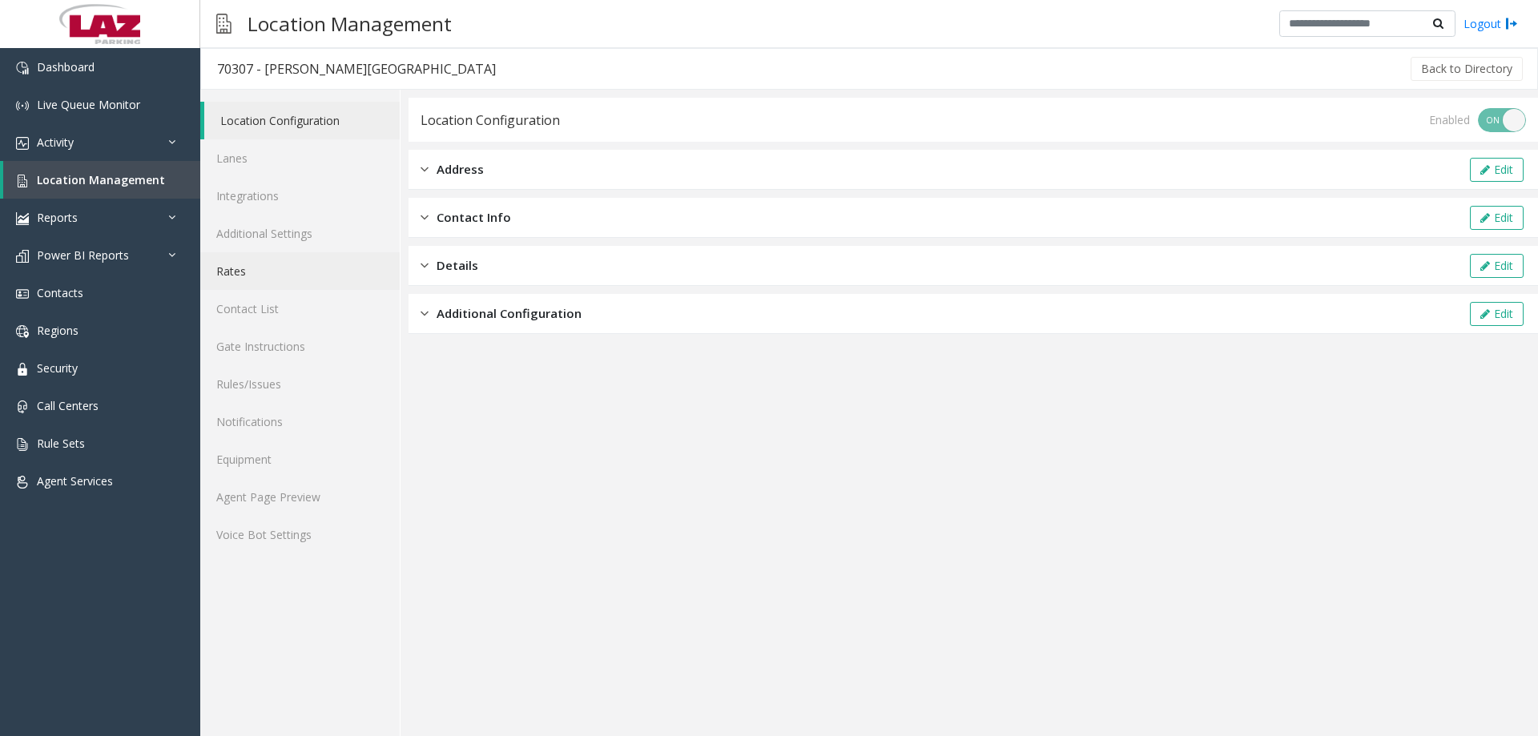
click at [245, 279] on link "Rates" at bounding box center [299, 271] width 199 height 38
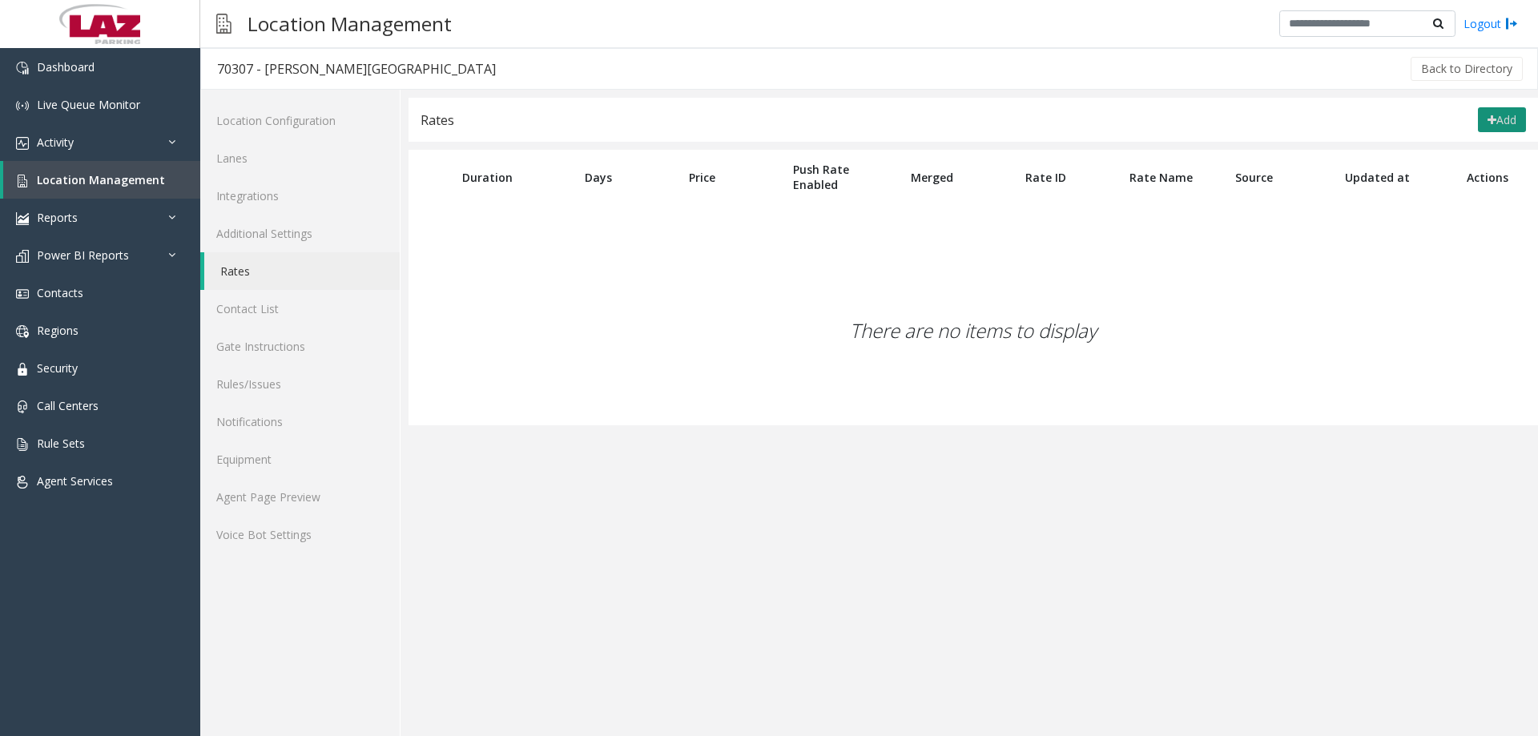
click at [1509, 119] on button "Add" at bounding box center [1502, 120] width 48 height 26
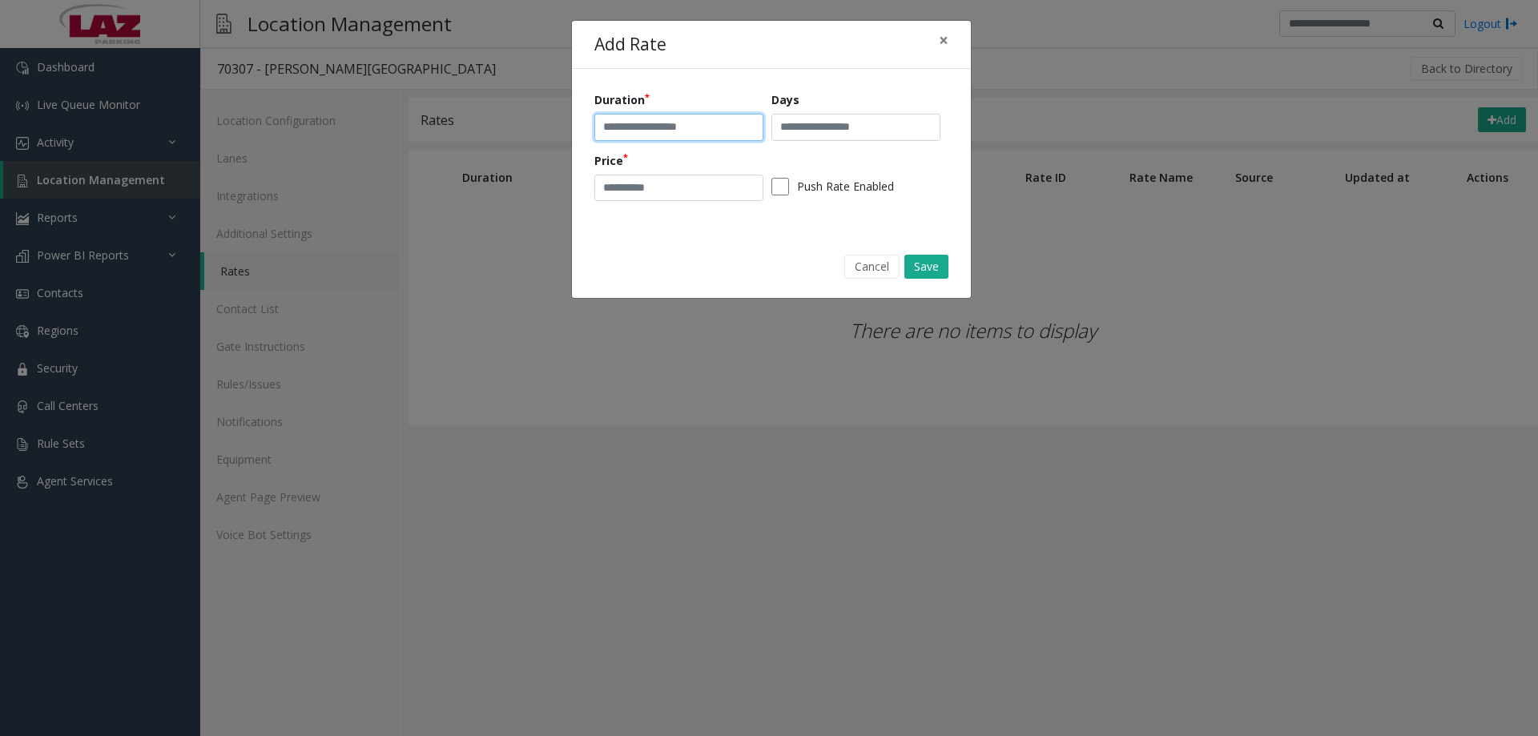
click at [691, 127] on input "text" at bounding box center [678, 127] width 169 height 27
type input "**********"
click at [686, 195] on input "number" at bounding box center [678, 188] width 169 height 27
type input "*"
click at [919, 260] on button "Save" at bounding box center [926, 267] width 44 height 24
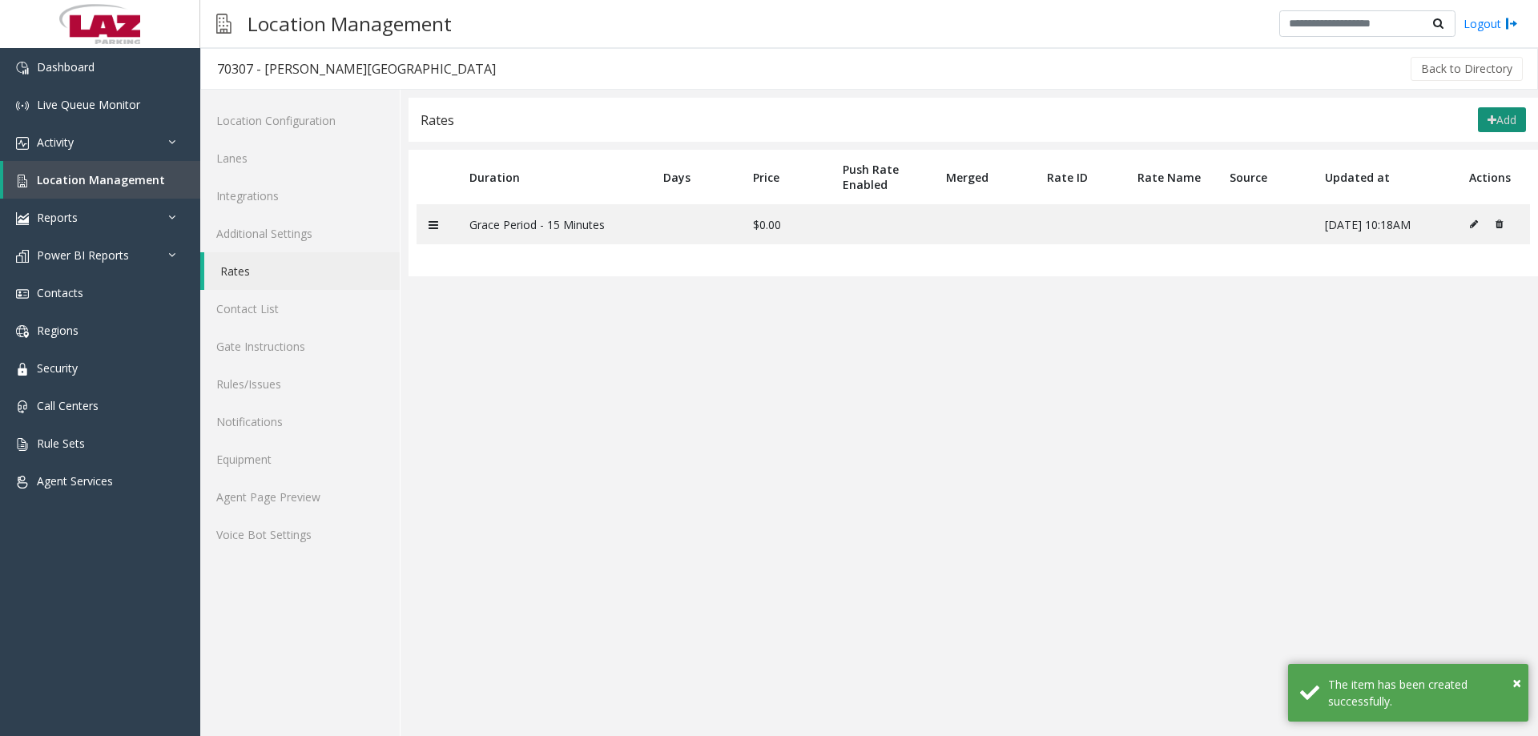
click at [1497, 117] on button "Add" at bounding box center [1502, 120] width 48 height 26
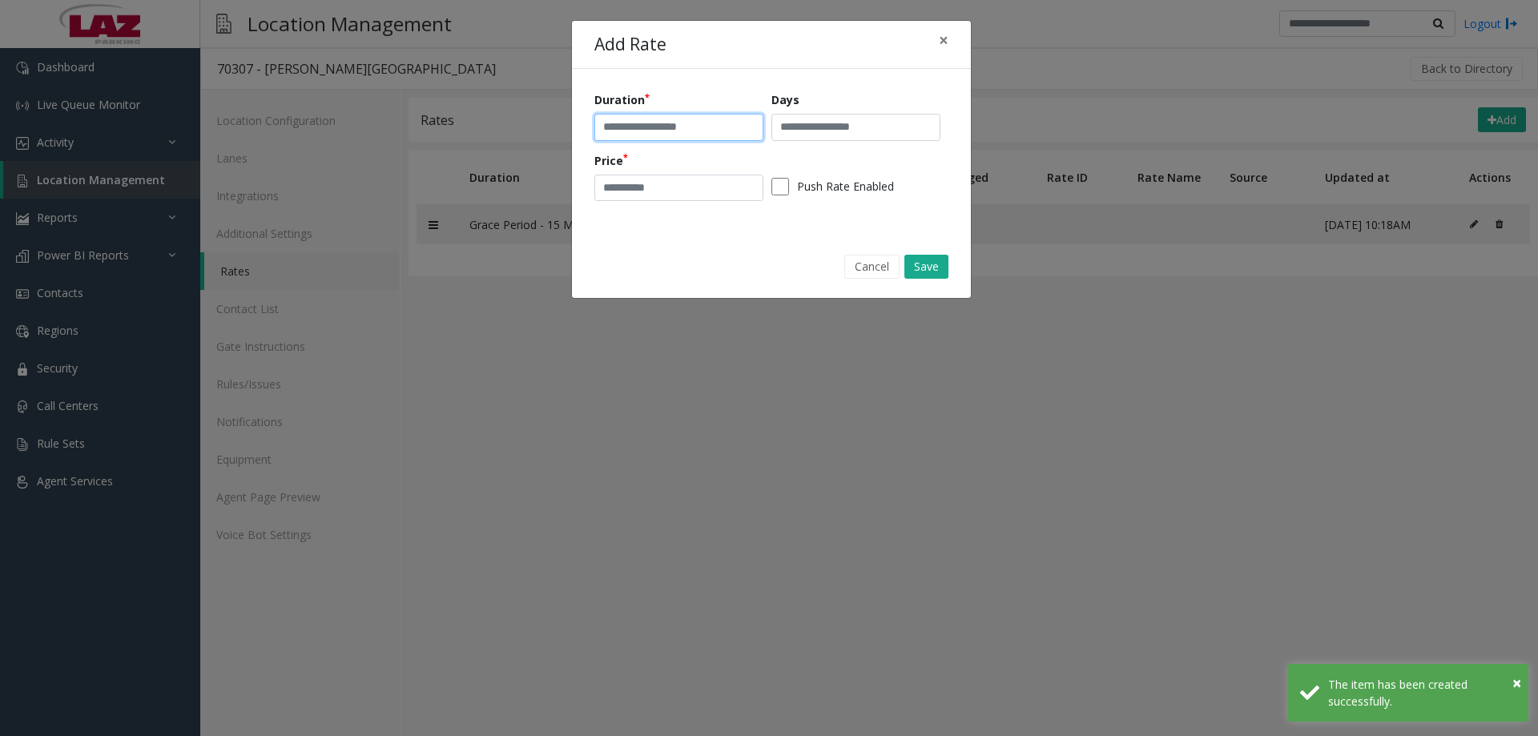
click at [657, 127] on input "text" at bounding box center [678, 127] width 169 height 27
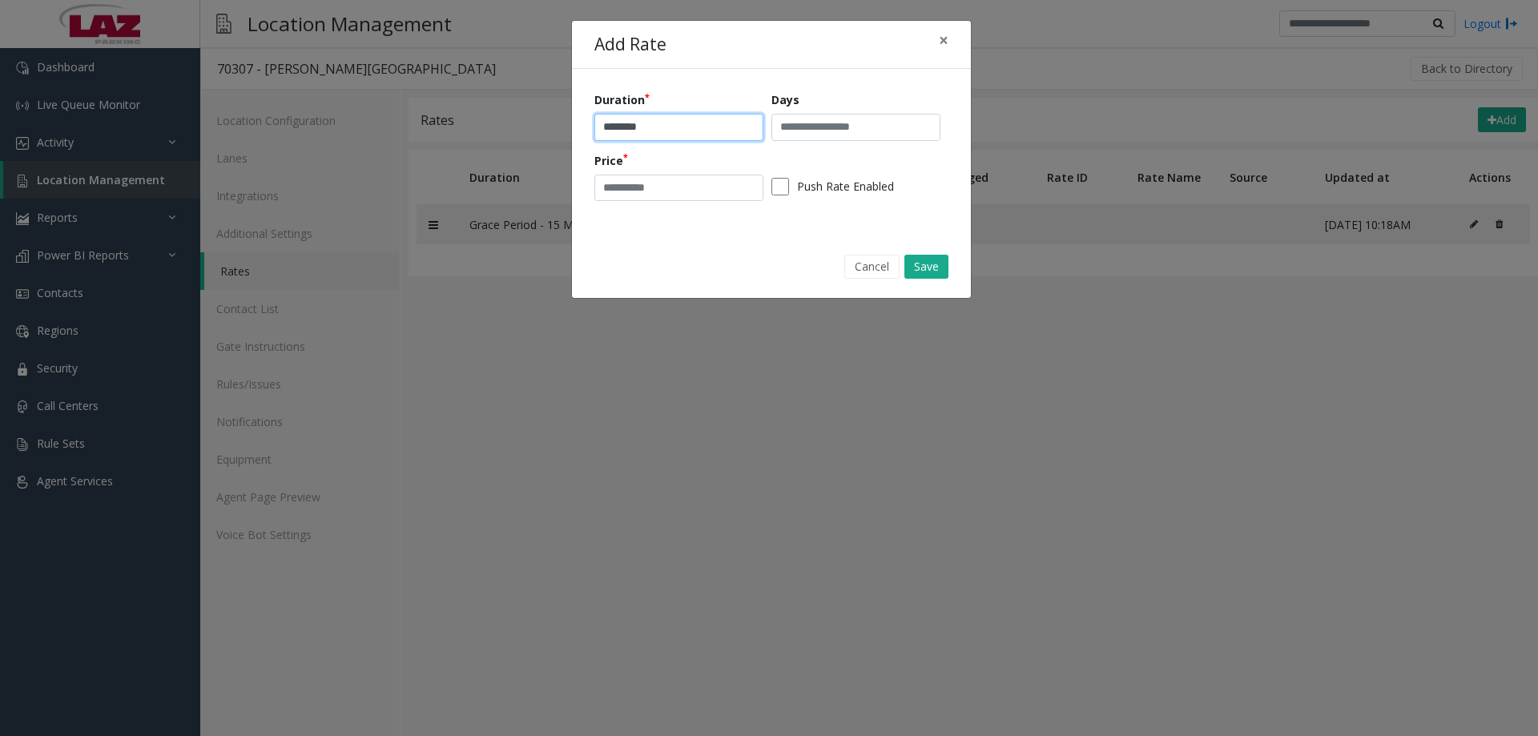
type input "********"
type input "*"
click at [929, 268] on button "Save" at bounding box center [926, 267] width 44 height 24
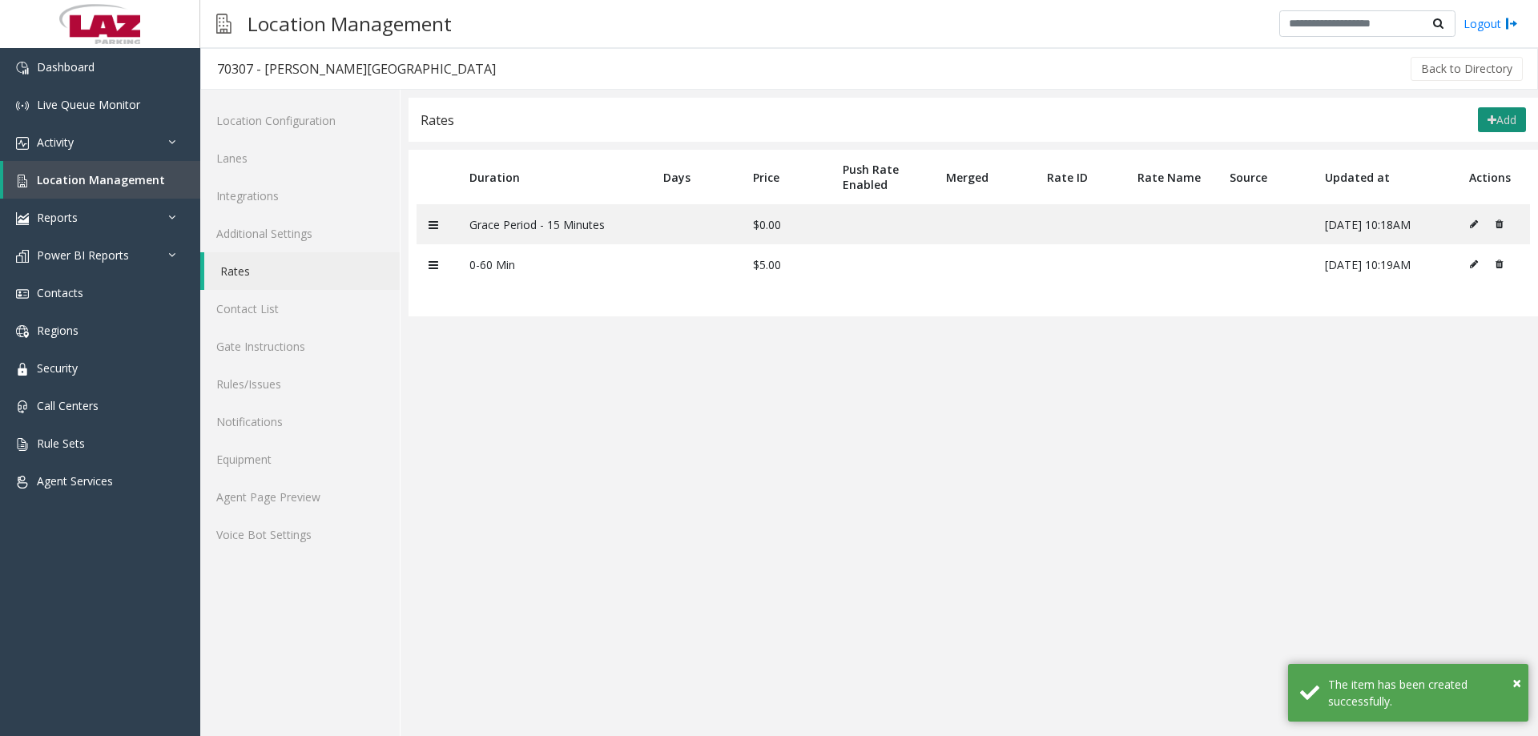
click at [1488, 123] on icon at bounding box center [1492, 120] width 9 height 11
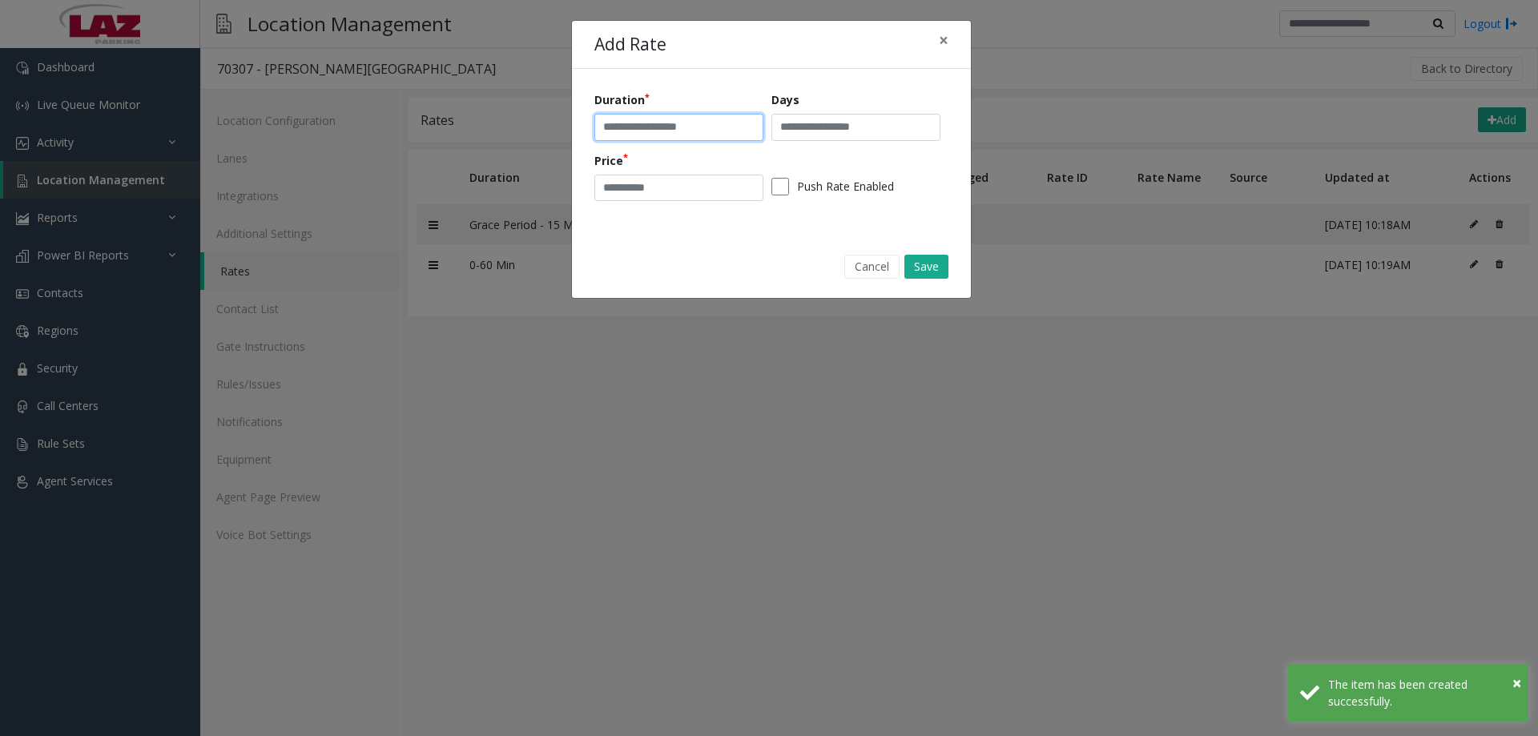
click at [649, 128] on input "text" at bounding box center [678, 127] width 169 height 27
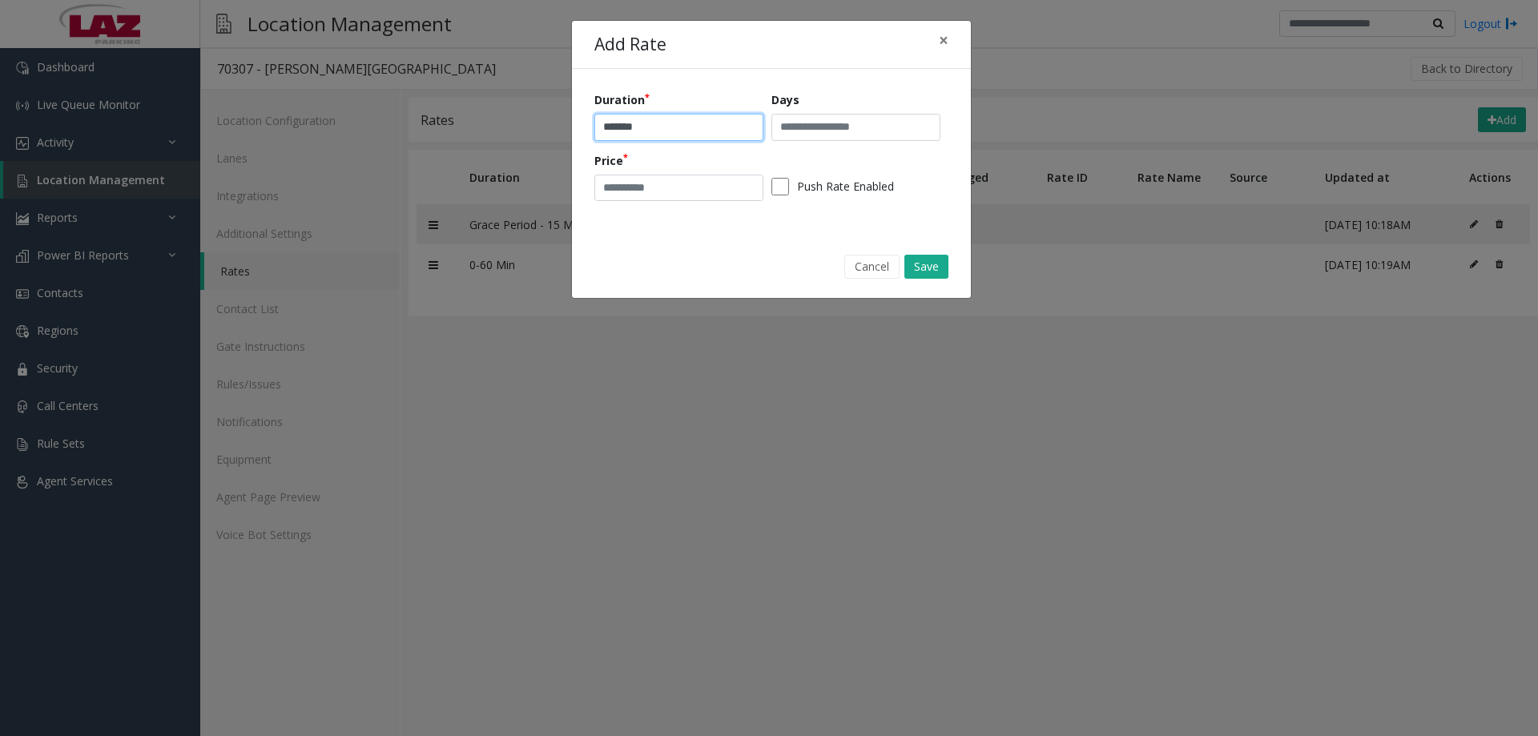
type input "*******"
click at [658, 204] on div "Duration ******* Days Price Push Rate Enabled" at bounding box center [771, 151] width 354 height 121
click at [655, 194] on input "number" at bounding box center [678, 188] width 169 height 27
type input "*"
click at [934, 267] on button "Save" at bounding box center [926, 267] width 44 height 24
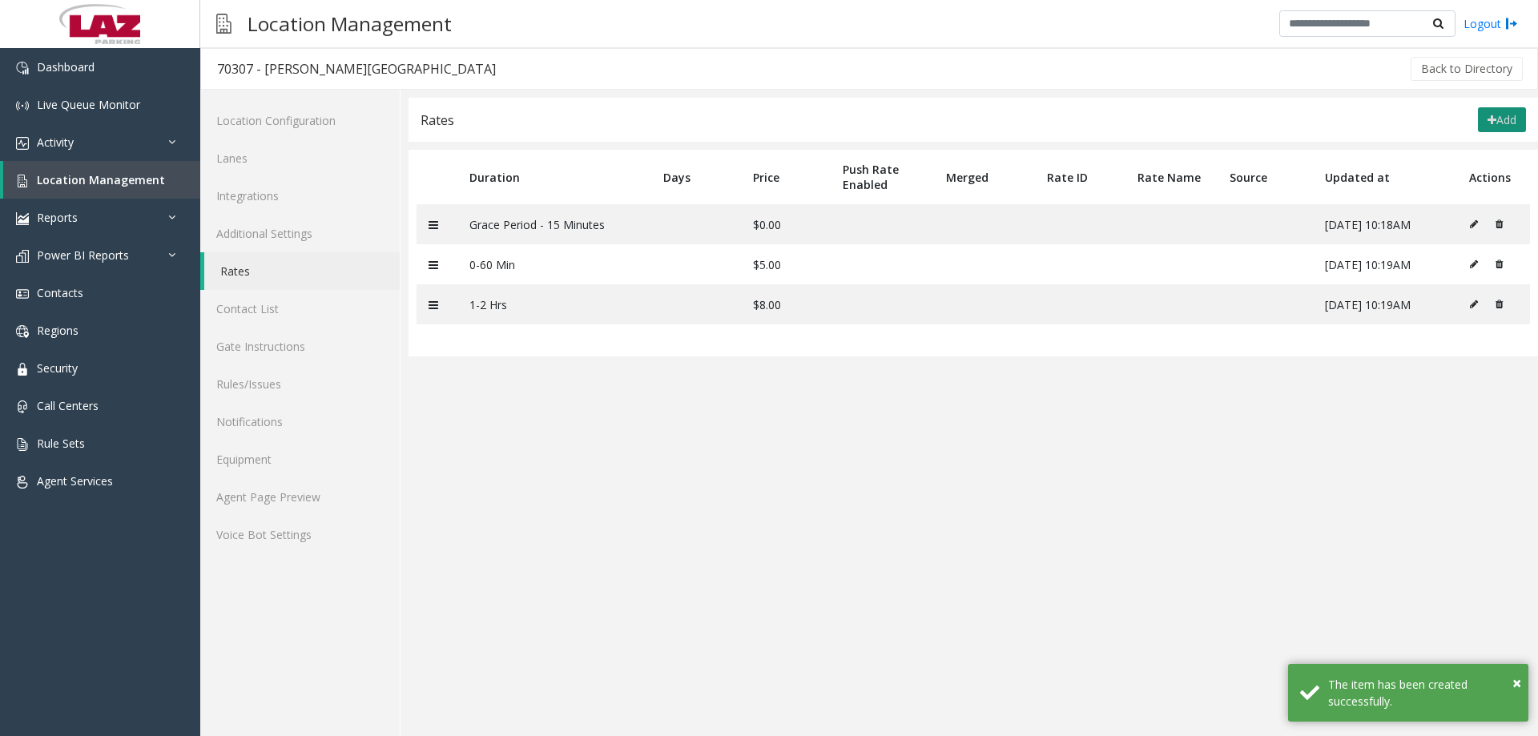
click at [1497, 121] on button "Add" at bounding box center [1502, 120] width 48 height 26
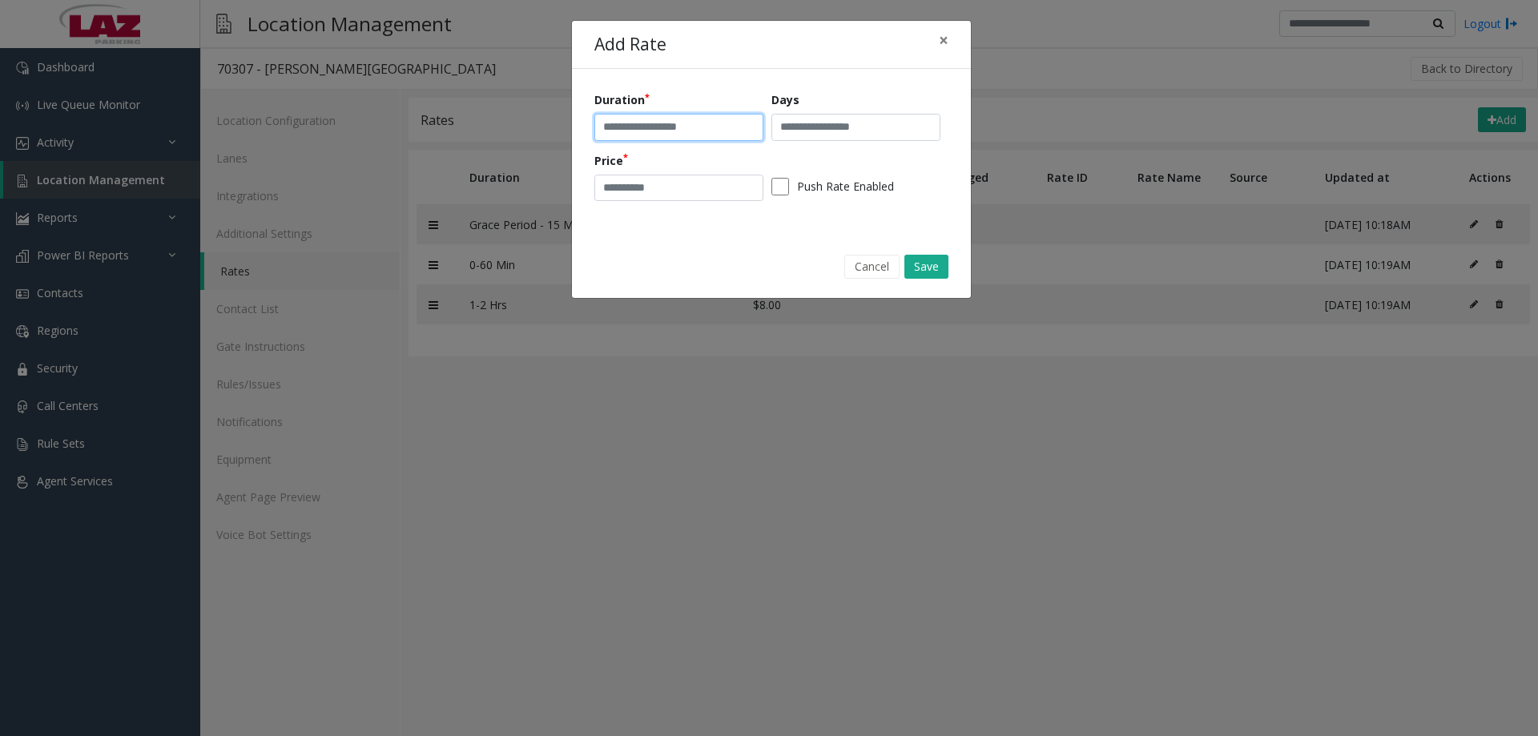
click at [694, 127] on input "text" at bounding box center [678, 127] width 169 height 27
type input "*******"
click at [644, 192] on input "number" at bounding box center [678, 188] width 169 height 27
type input "**"
click at [926, 263] on button "Save" at bounding box center [926, 267] width 44 height 24
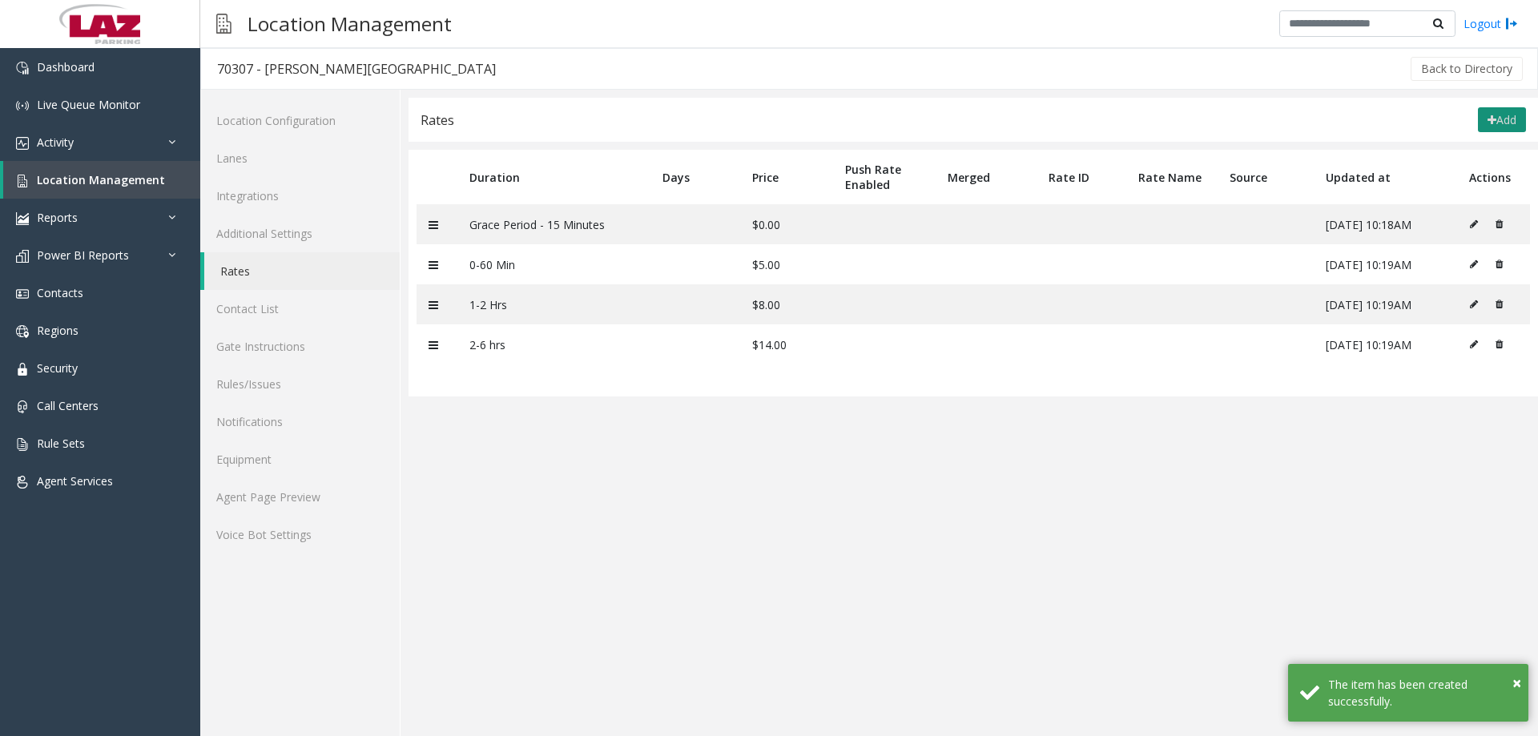
click at [1488, 116] on icon at bounding box center [1492, 120] width 9 height 11
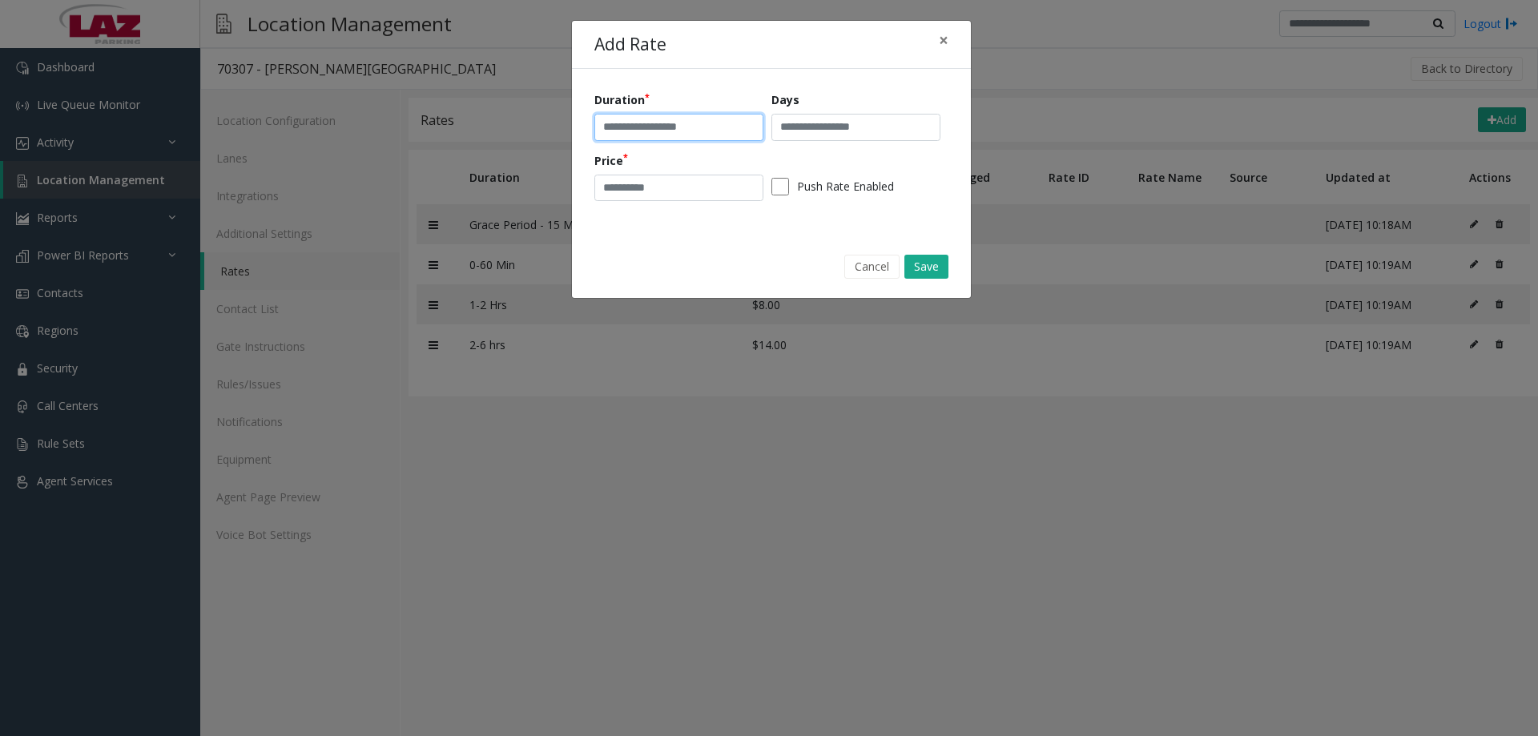
click at [633, 119] on input "text" at bounding box center [678, 127] width 169 height 27
type input "********"
click at [623, 175] on input "number" at bounding box center [678, 188] width 169 height 27
type input "**"
click at [940, 270] on button "Save" at bounding box center [926, 267] width 44 height 24
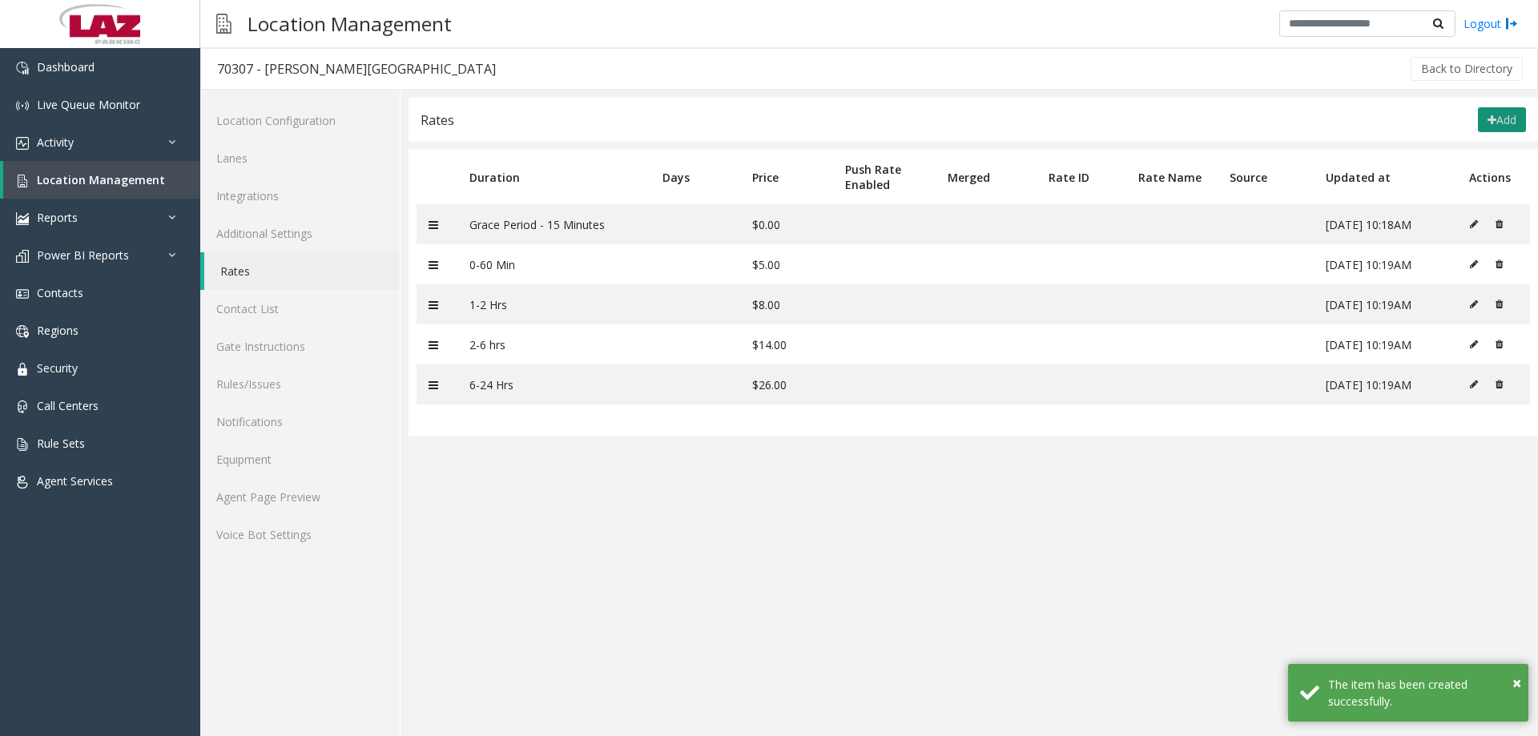
click at [1482, 124] on button "Add" at bounding box center [1502, 120] width 48 height 26
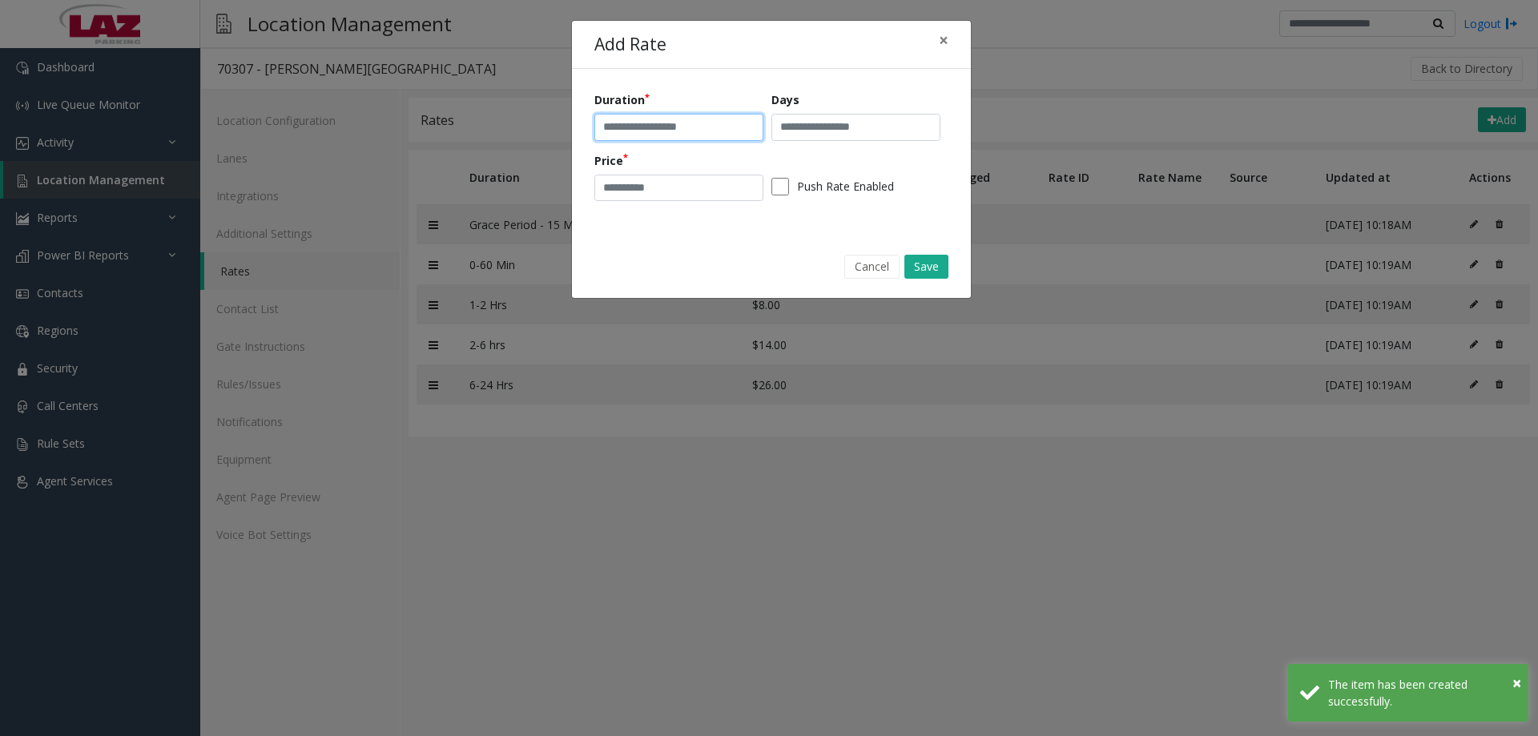
click at [707, 118] on input "text" at bounding box center [678, 127] width 169 height 27
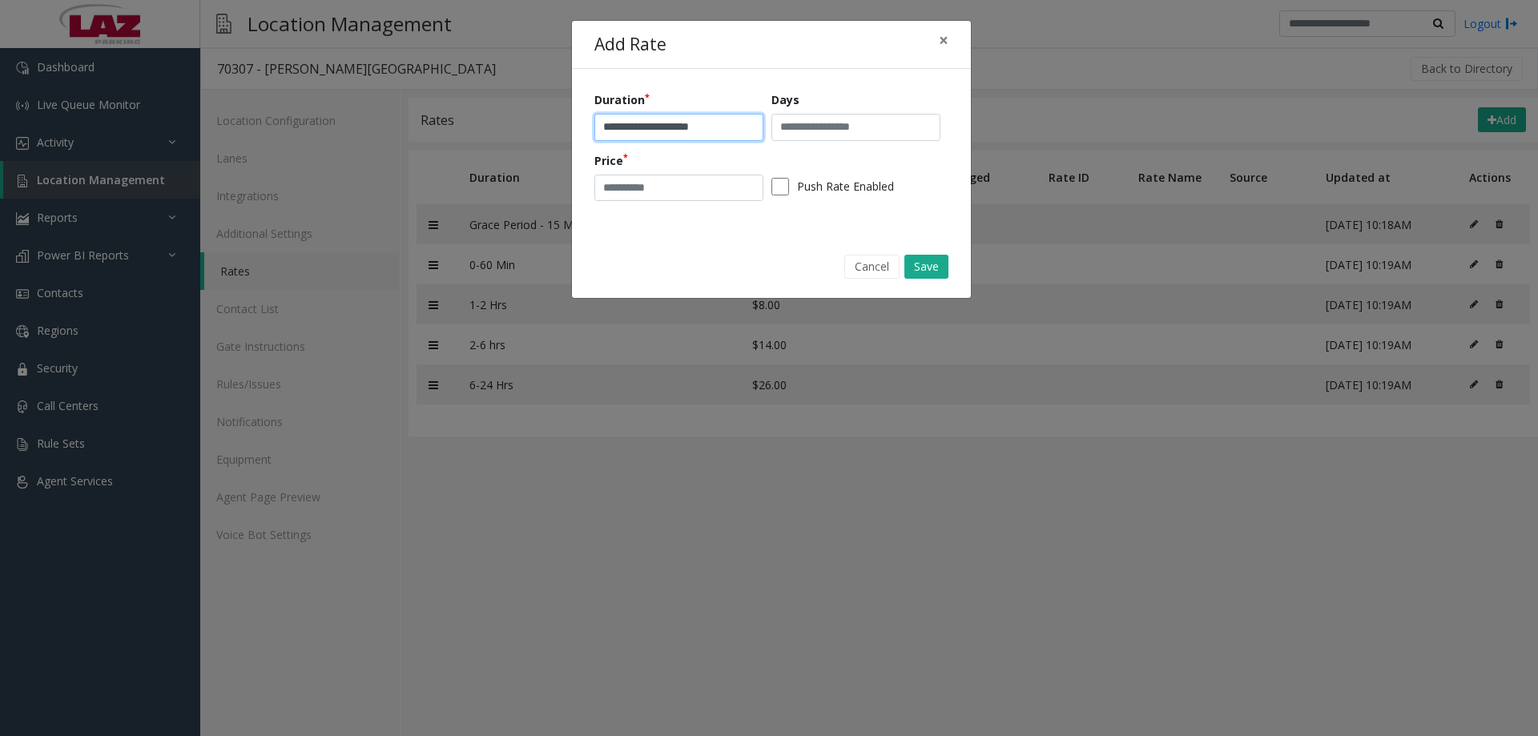
type input "**********"
click at [678, 187] on input "number" at bounding box center [678, 188] width 169 height 27
type input "**"
click at [924, 262] on button "Save" at bounding box center [926, 267] width 44 height 24
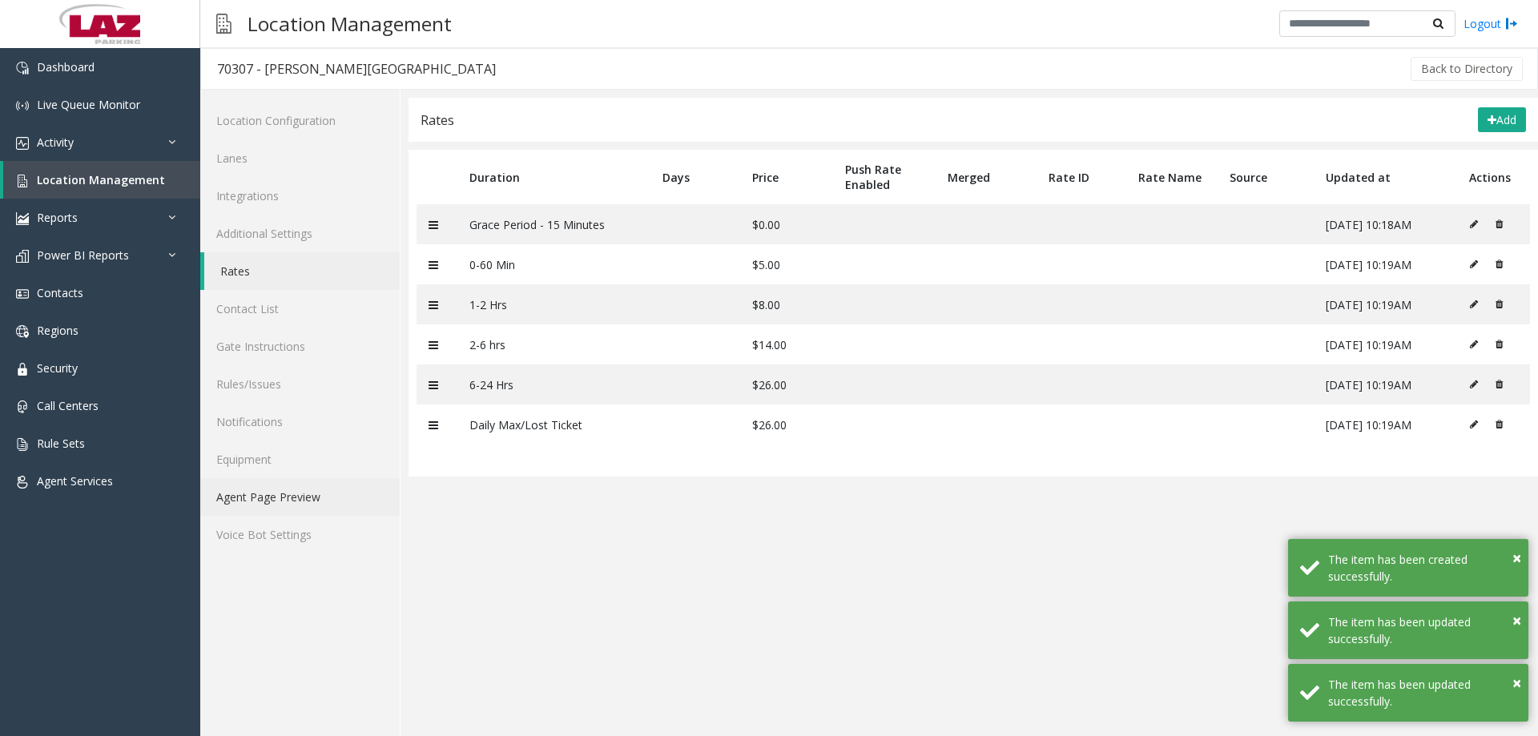
click at [315, 499] on link "Agent Page Preview" at bounding box center [299, 497] width 199 height 38
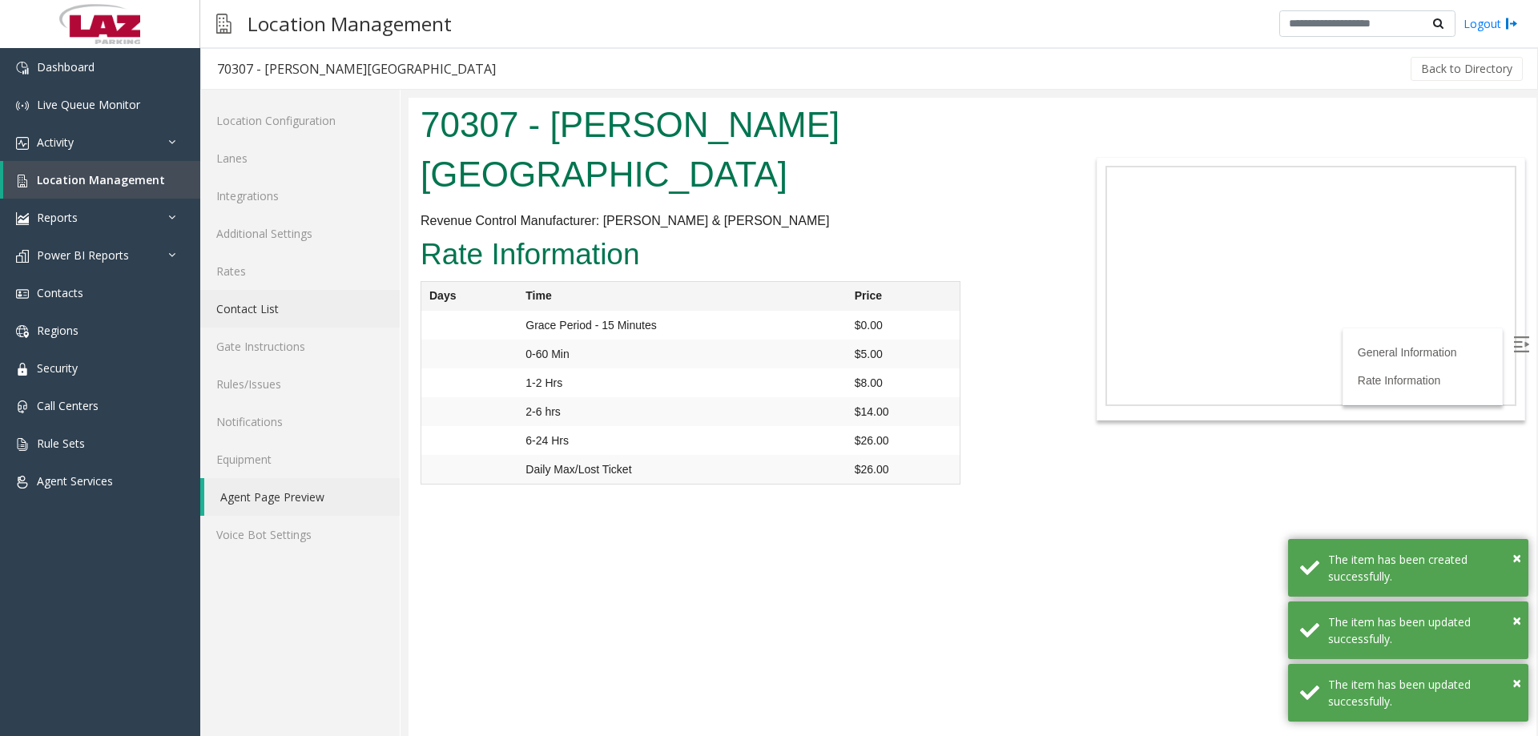
click at [315, 300] on link "Contact List" at bounding box center [299, 309] width 199 height 38
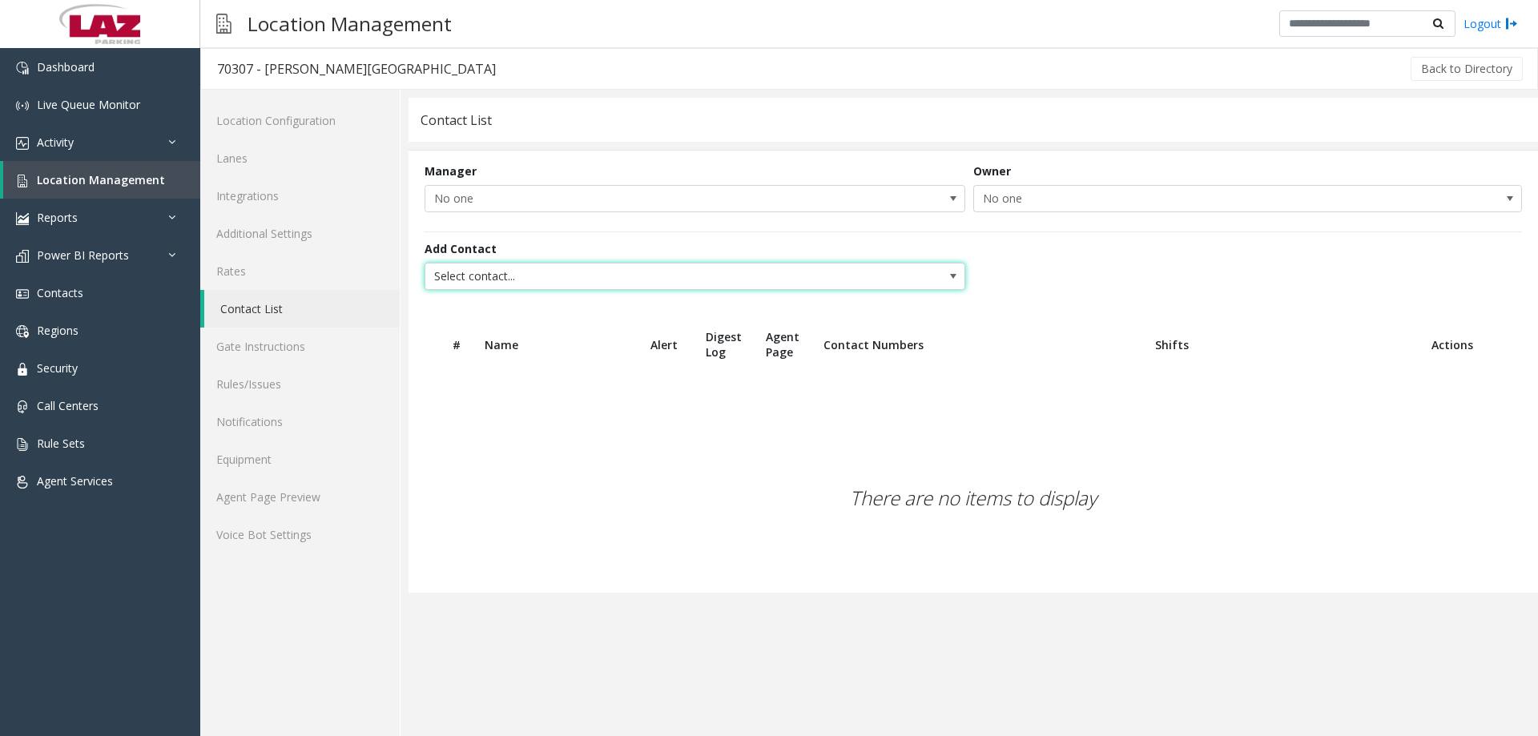
click at [514, 276] on span "Select contact..." at bounding box center [640, 277] width 431 height 26
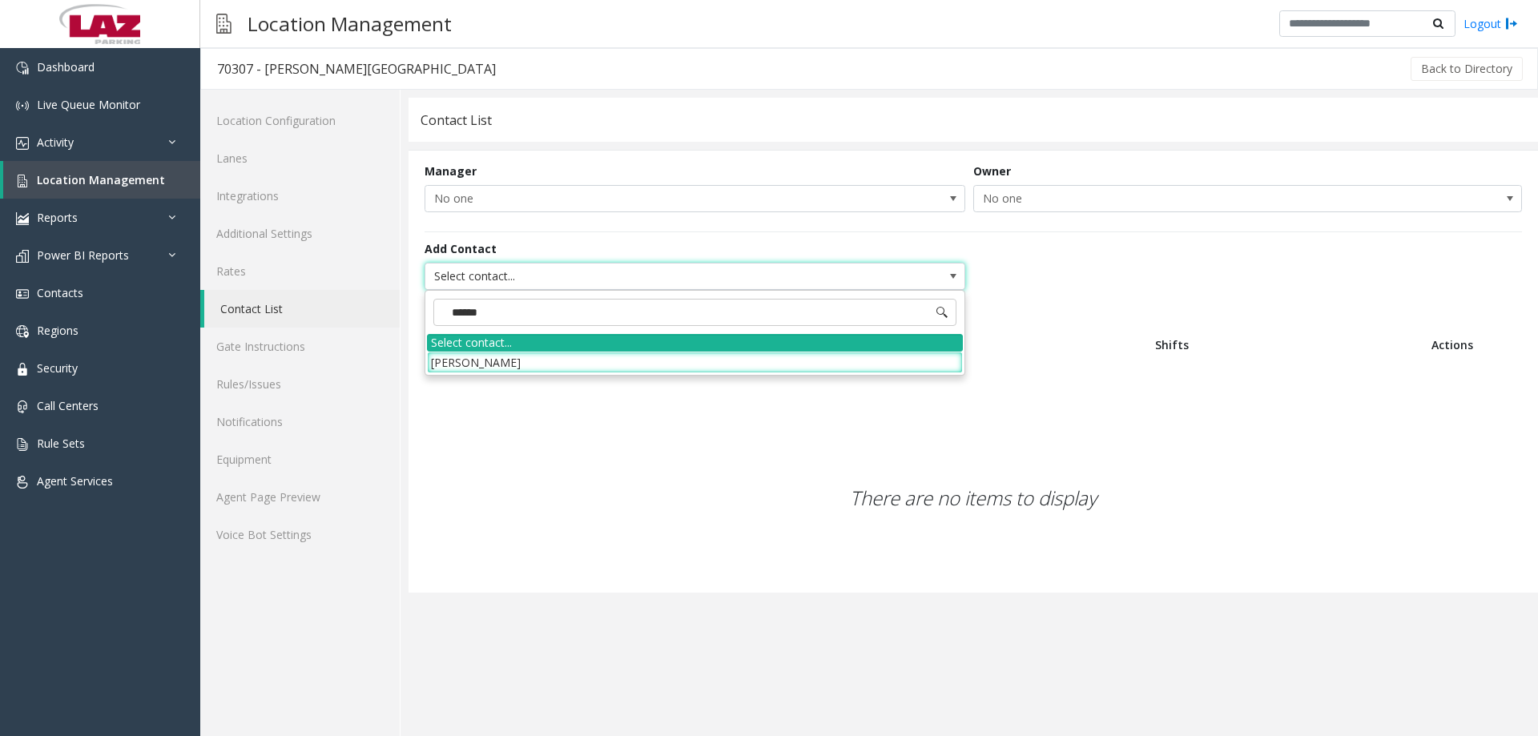
type input "*******"
click at [529, 362] on li "[PERSON_NAME]" at bounding box center [695, 363] width 536 height 22
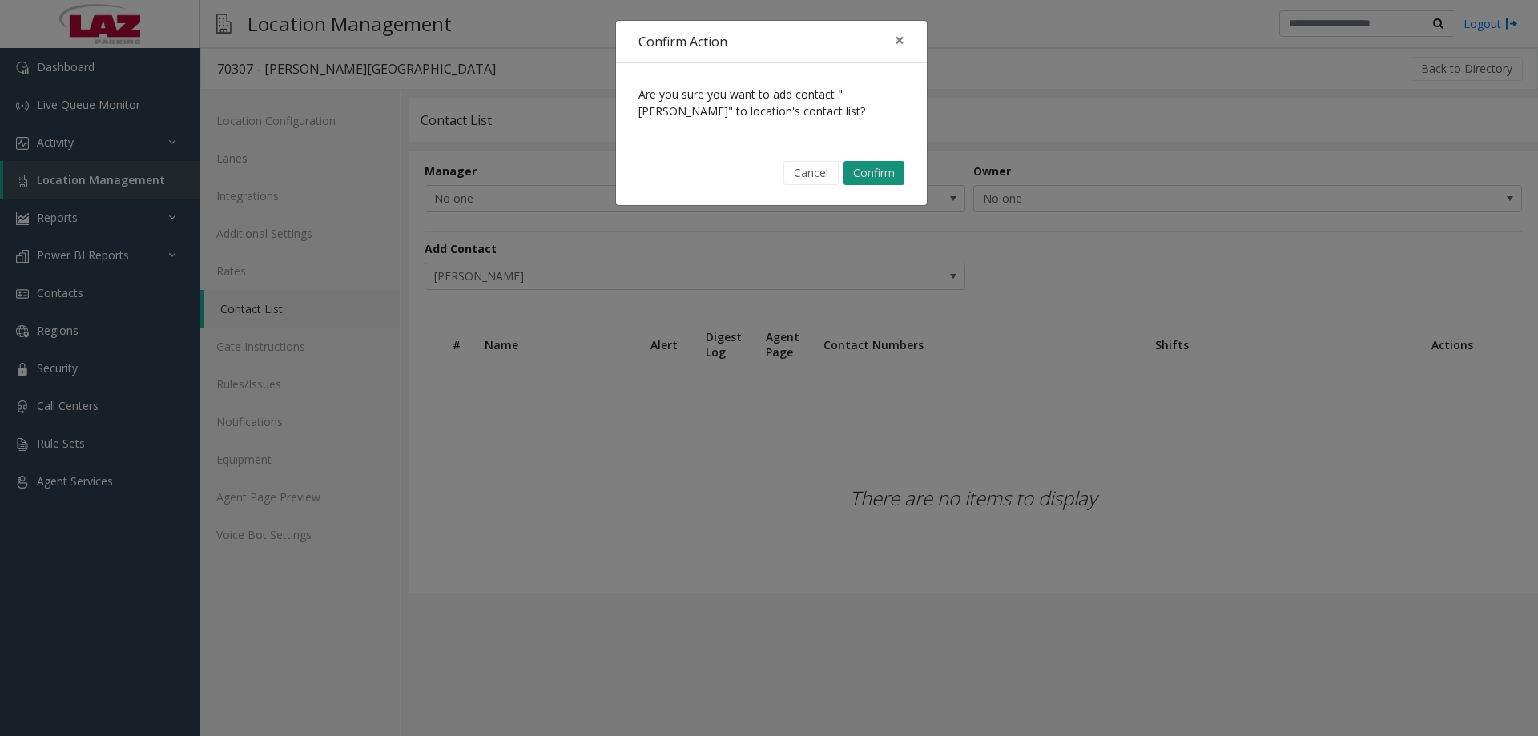
drag, startPoint x: 898, startPoint y: 172, endPoint x: 880, endPoint y: 171, distance: 18.4
click at [897, 172] on button "Confirm" at bounding box center [874, 173] width 61 height 24
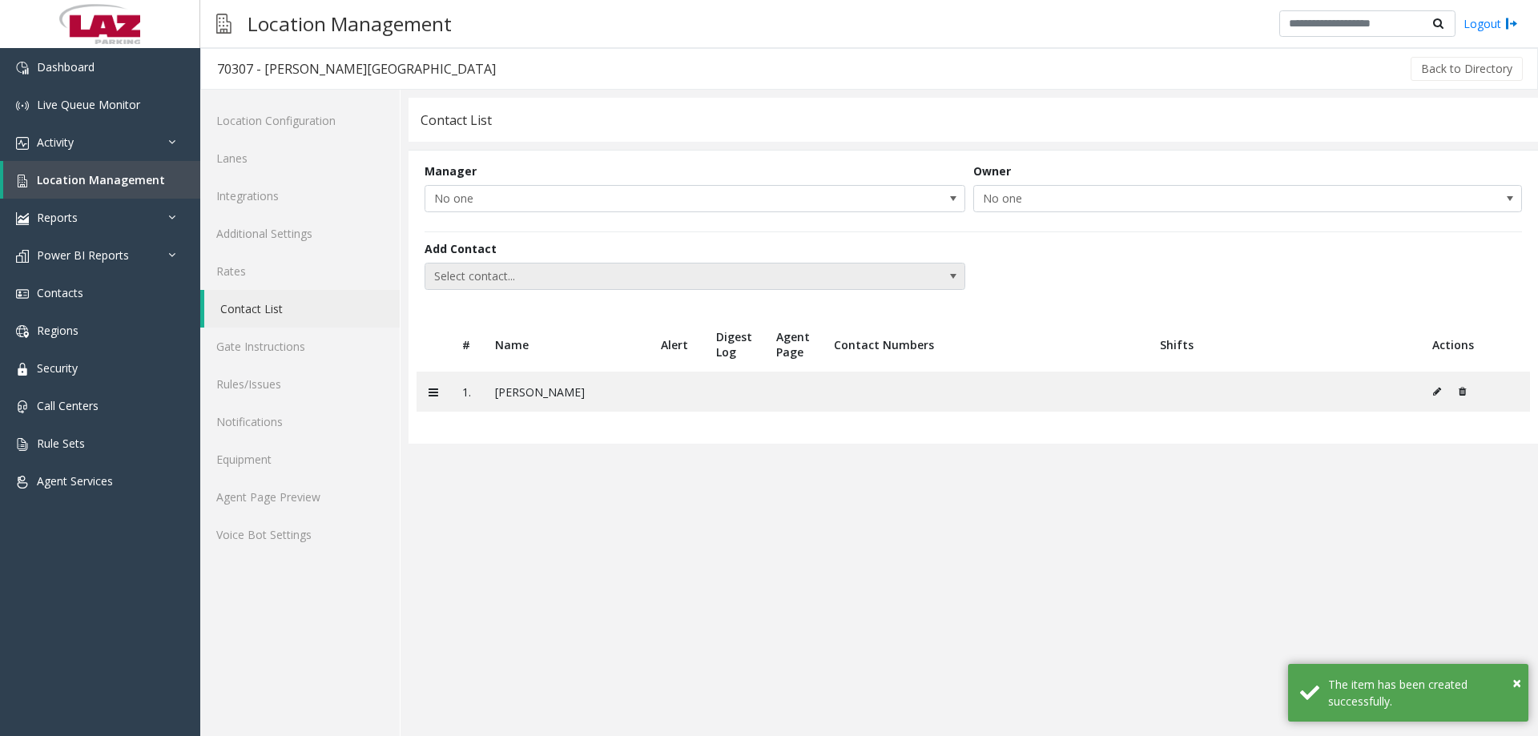
click at [493, 273] on span "Select contact..." at bounding box center [640, 277] width 431 height 26
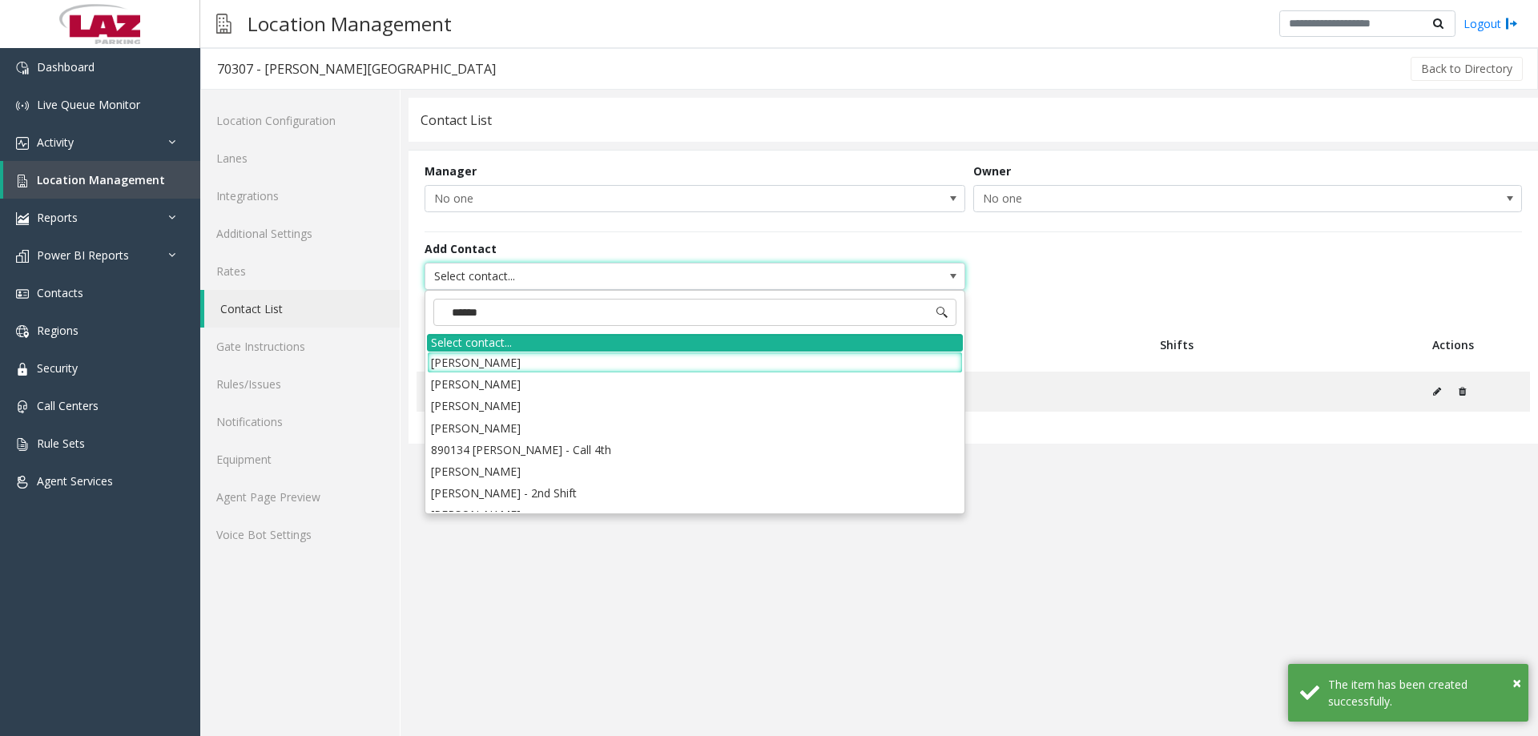
type input "*******"
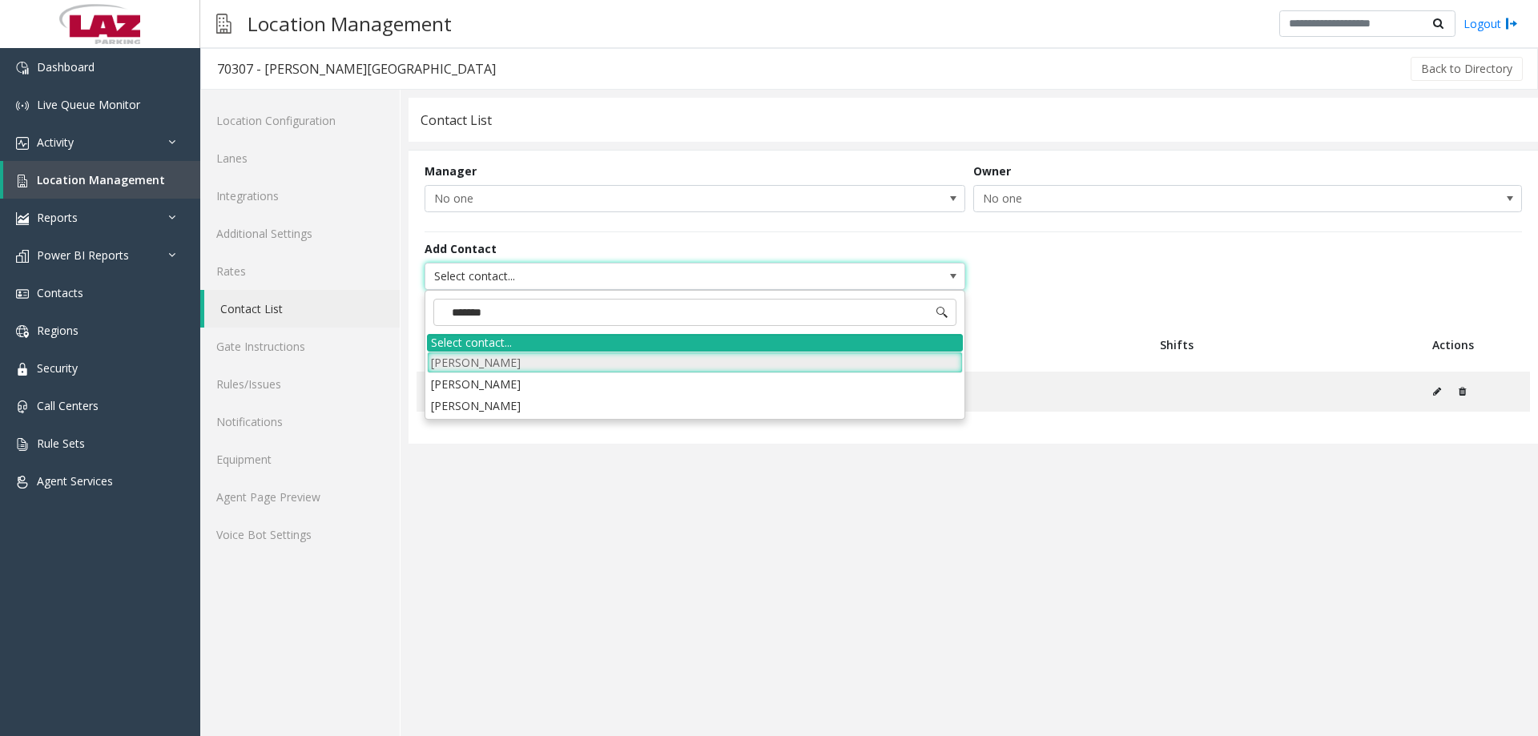
click at [506, 363] on li "[PERSON_NAME]" at bounding box center [695, 363] width 536 height 22
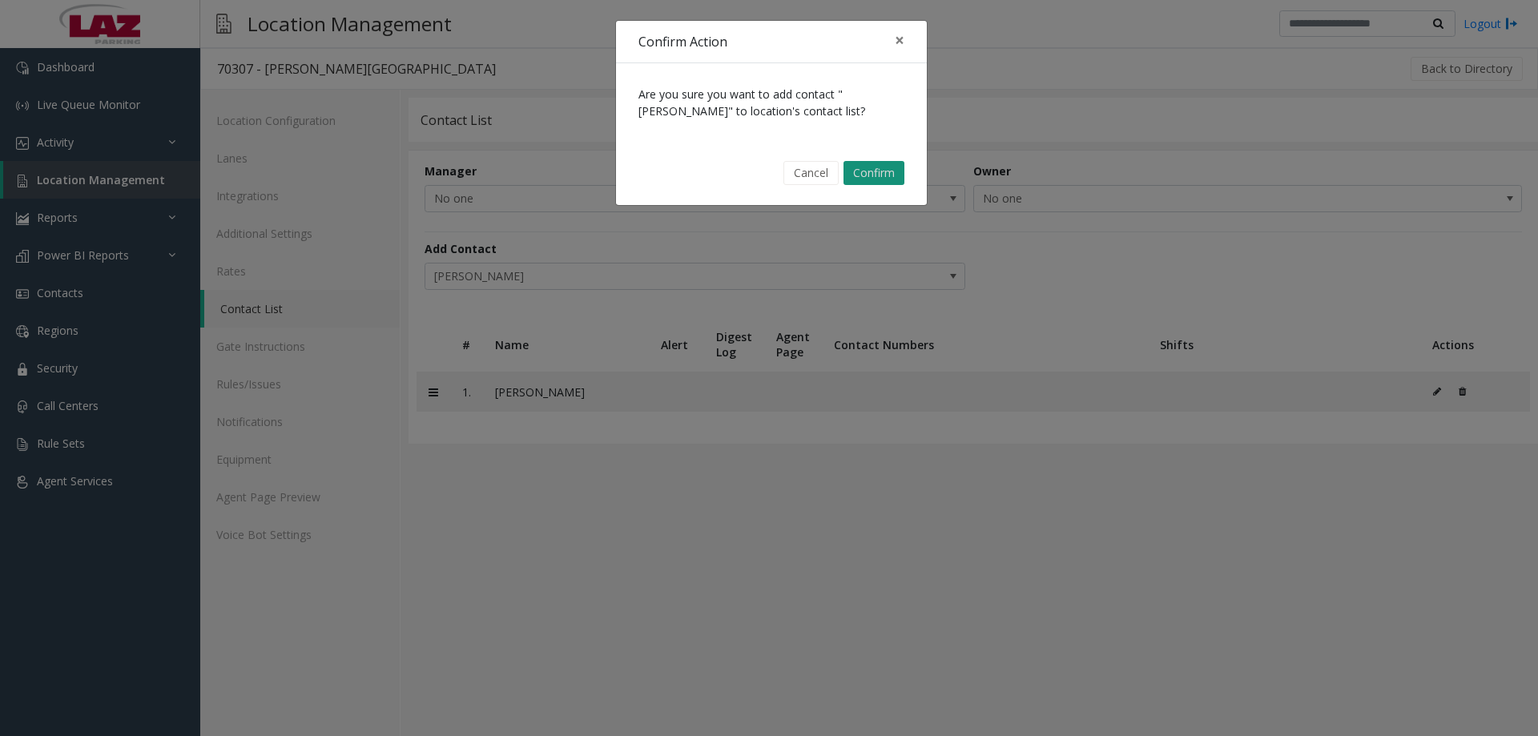
click at [888, 177] on button "Confirm" at bounding box center [874, 173] width 61 height 24
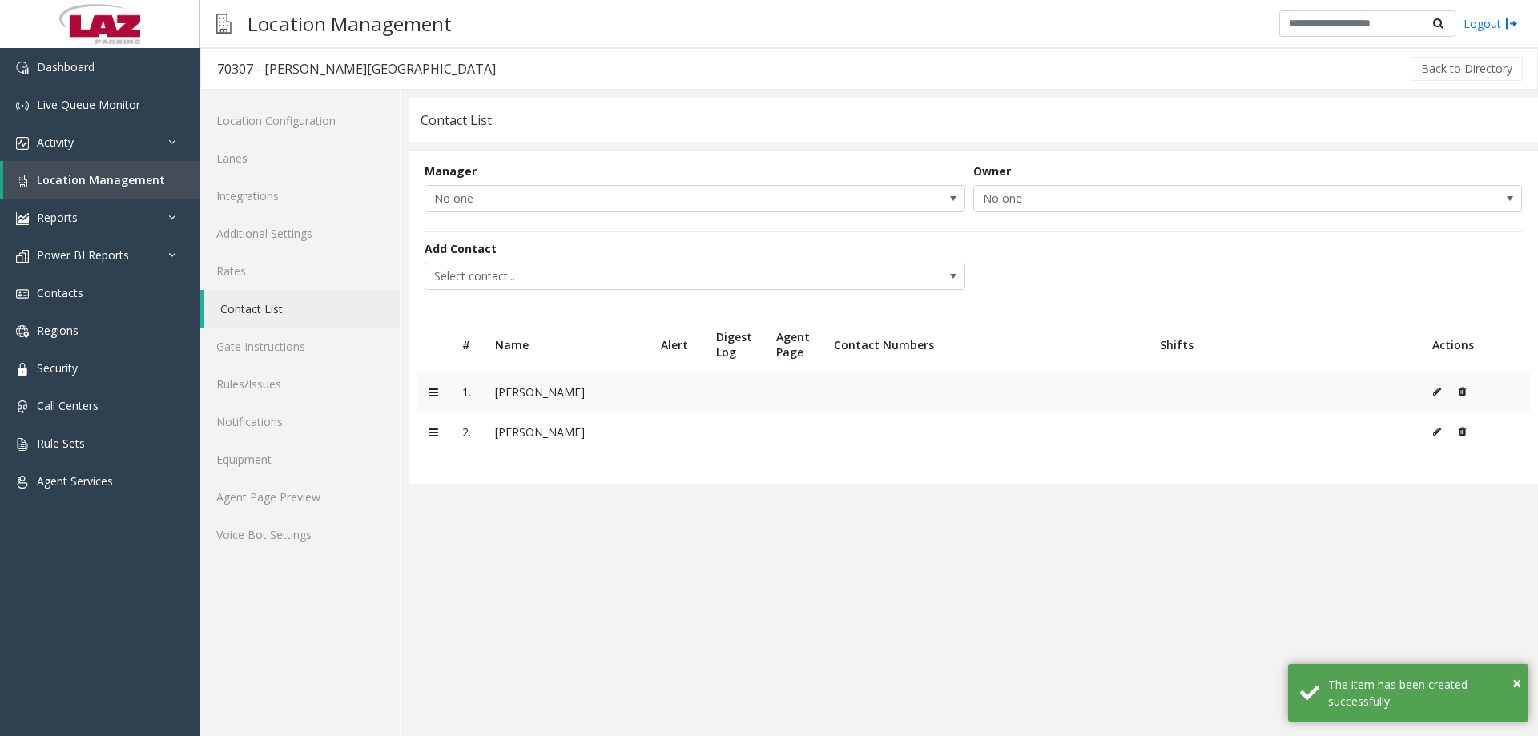
click at [1436, 389] on icon at bounding box center [1437, 392] width 8 height 10
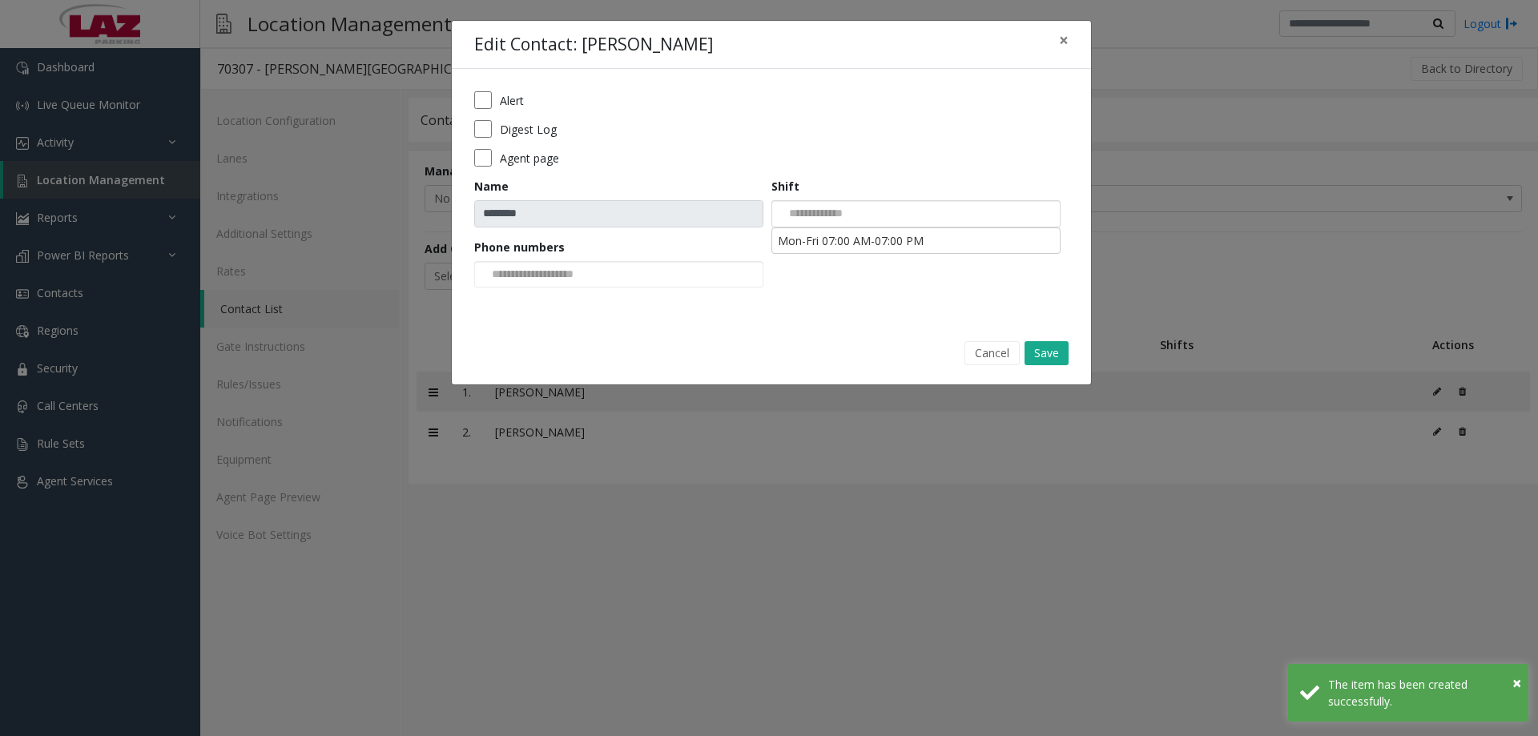
click at [820, 207] on input at bounding box center [813, 214] width 82 height 26
click at [840, 244] on li "Mon-Fri 07:00 AM-07:00 PM" at bounding box center [916, 241] width 284 height 22
click at [651, 275] on div at bounding box center [618, 274] width 289 height 27
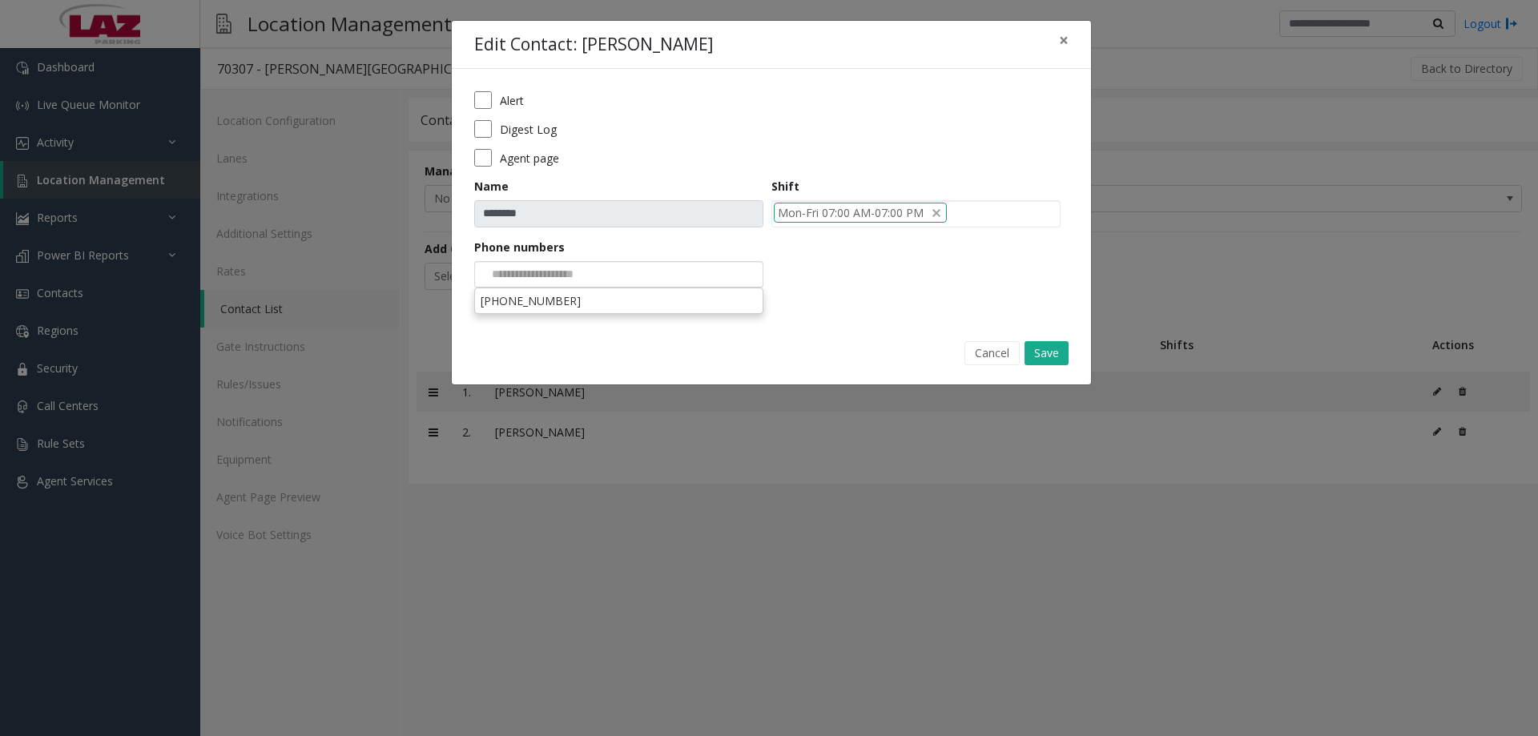
click at [604, 308] on li "571-265-8448" at bounding box center [619, 301] width 284 height 22
click at [1041, 349] on button "Save" at bounding box center [1047, 353] width 44 height 24
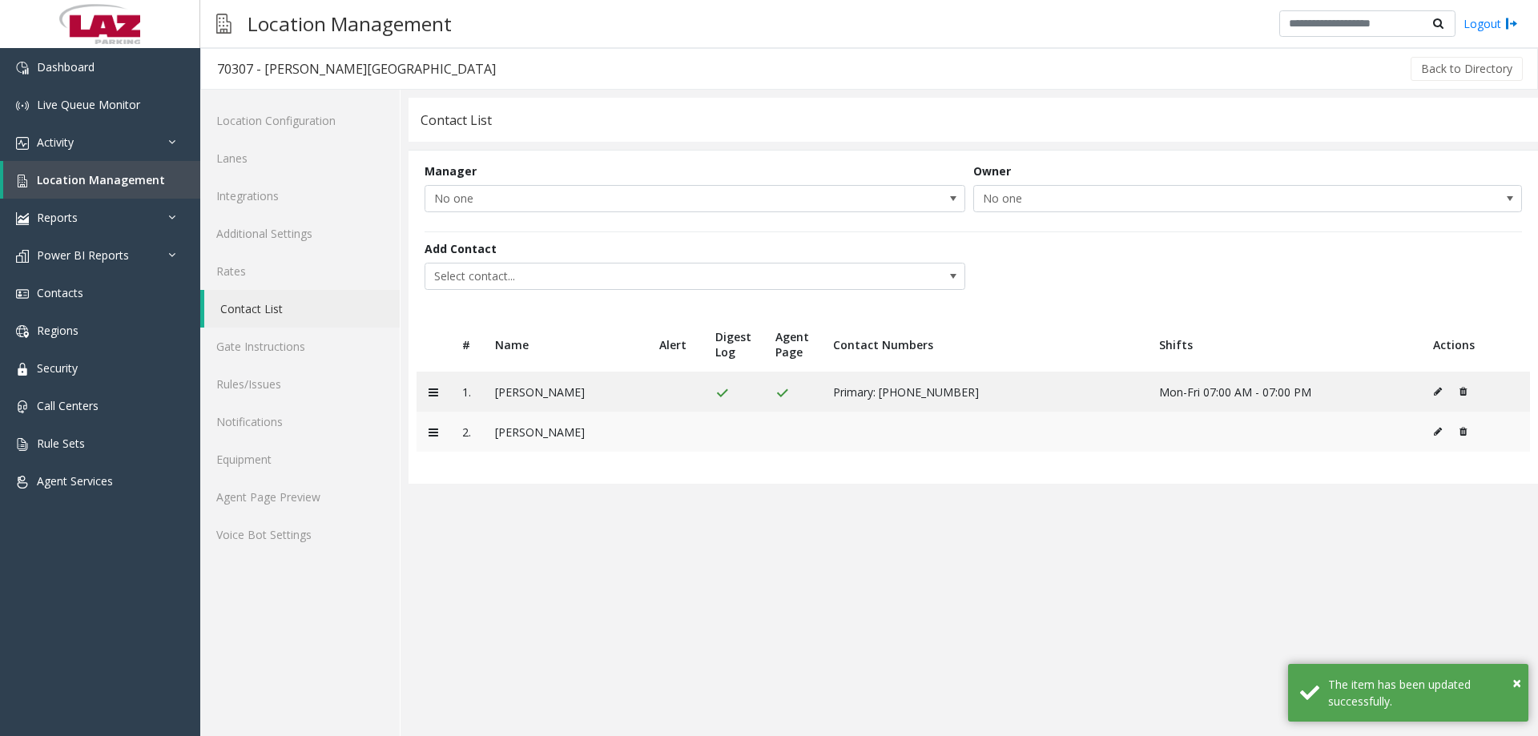
click at [1437, 430] on icon at bounding box center [1438, 432] width 8 height 10
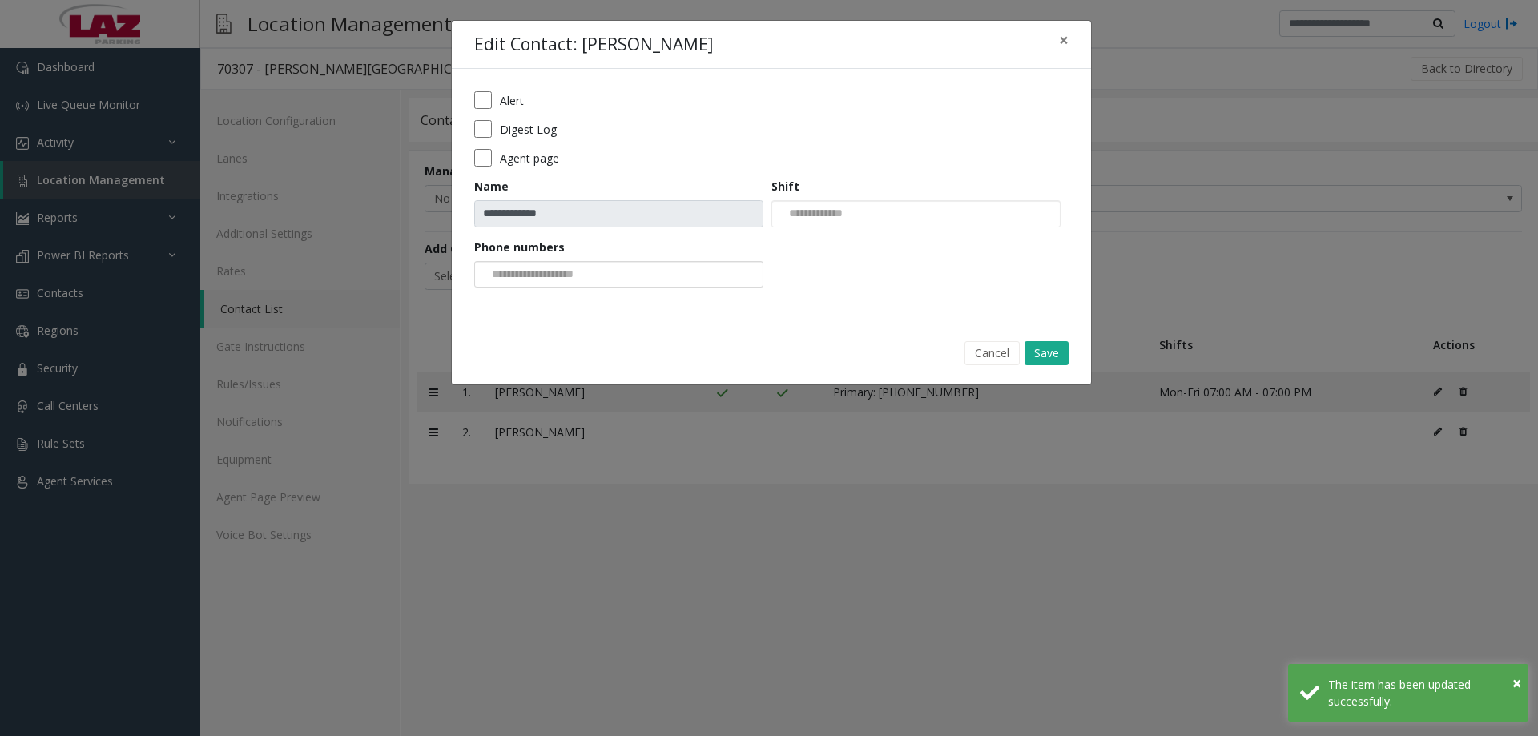
click at [576, 272] on input at bounding box center [535, 275] width 121 height 26
click at [568, 305] on li "202-330-7333" at bounding box center [619, 301] width 284 height 22
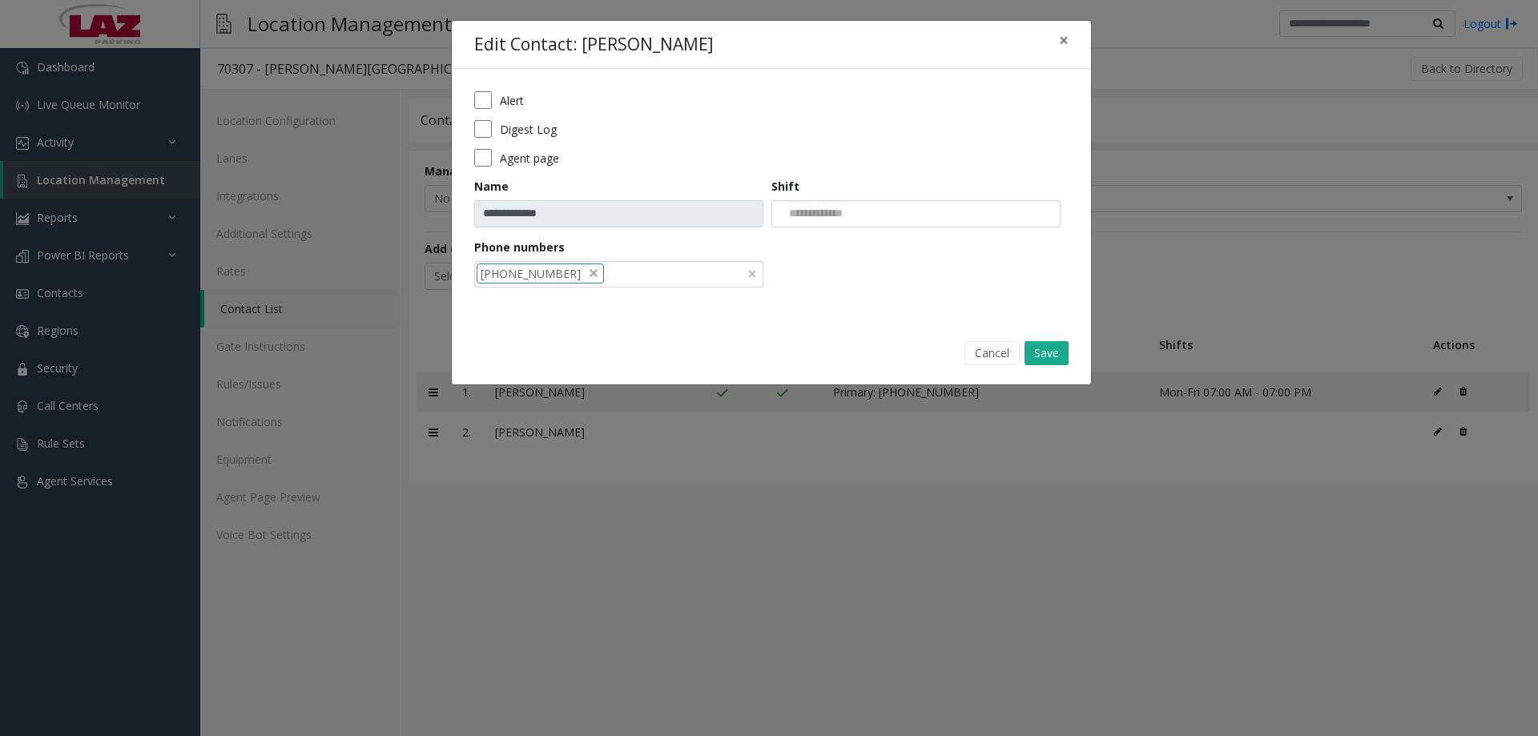
drag, startPoint x: 817, startPoint y: 217, endPoint x: 811, endPoint y: 224, distance: 9.6
click at [815, 217] on input at bounding box center [813, 214] width 82 height 26
click at [821, 250] on li "Mon-Fri 07:00 AM-07:00 PM" at bounding box center [916, 241] width 284 height 22
click at [502, 119] on form "**********" at bounding box center [771, 194] width 594 height 207
drag, startPoint x: 499, startPoint y: 140, endPoint x: 493, endPoint y: 150, distance: 11.1
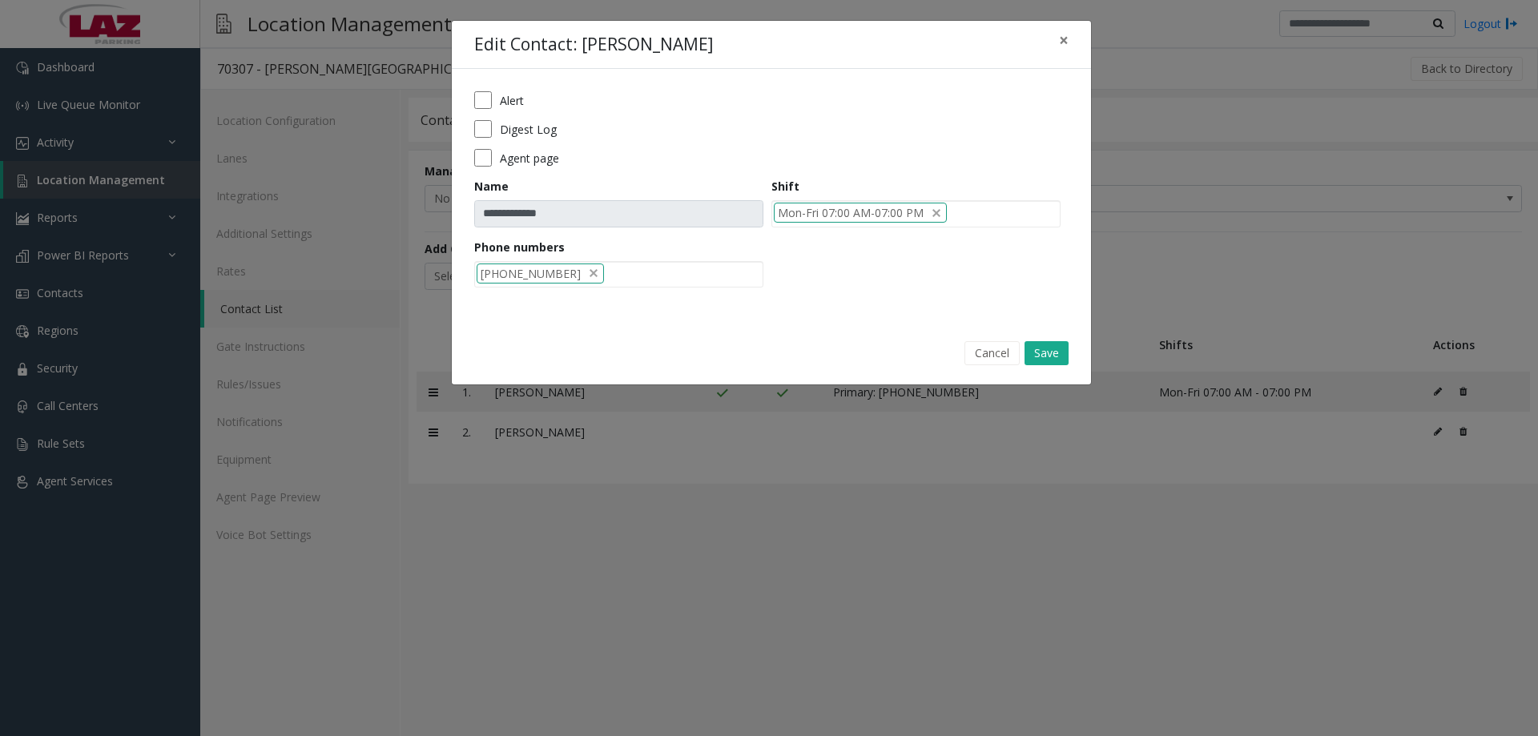
click at [499, 141] on form "**********" at bounding box center [771, 194] width 594 height 207
click at [493, 151] on div "Agent page" at bounding box center [771, 158] width 594 height 18
click at [493, 131] on div "Digest Log" at bounding box center [771, 129] width 594 height 18
click at [476, 167] on form "**********" at bounding box center [771, 194] width 594 height 207
click at [1048, 356] on button "Save" at bounding box center [1047, 353] width 44 height 24
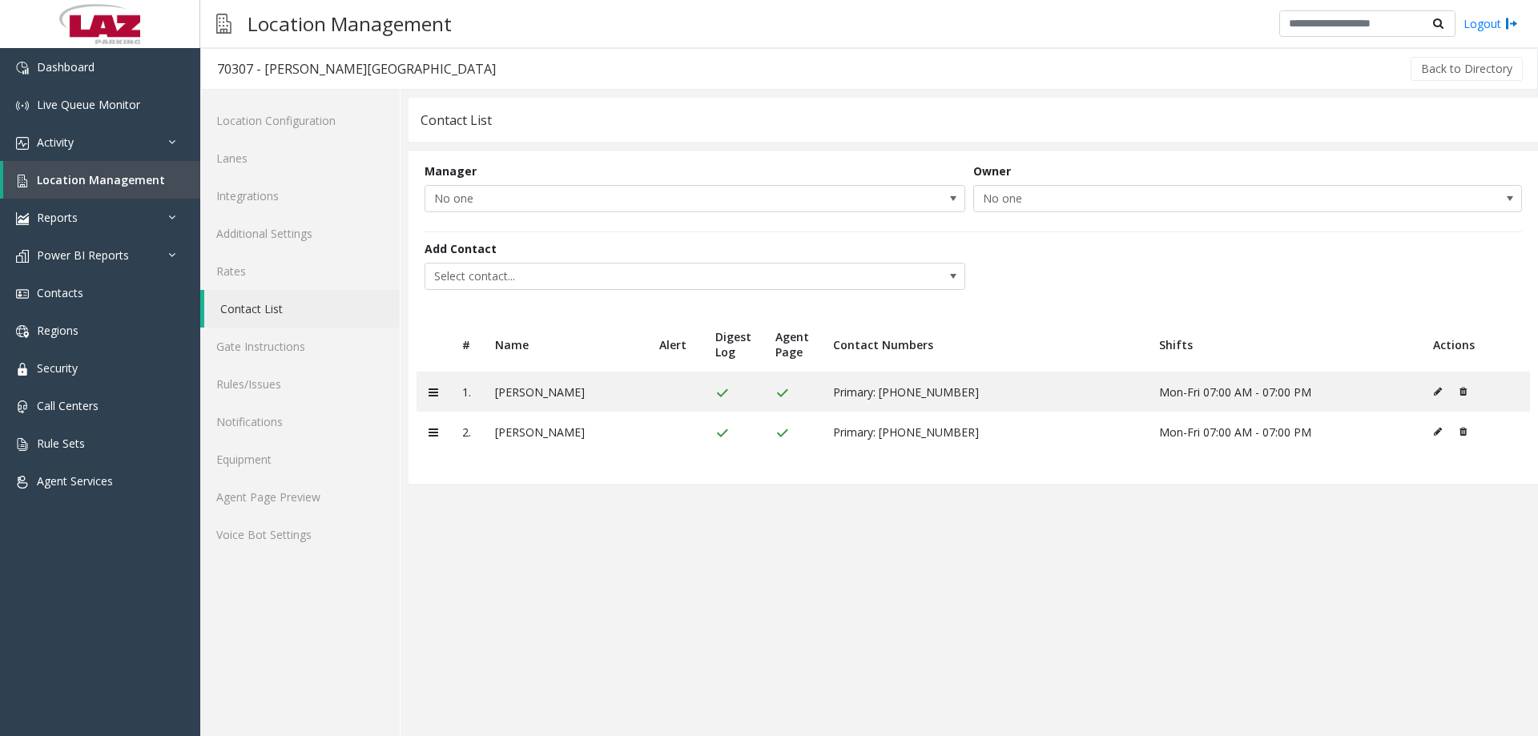
click at [229, 60] on div "70307 - [PERSON_NAME][GEOGRAPHIC_DATA]" at bounding box center [356, 68] width 279 height 21
copy div "70307"
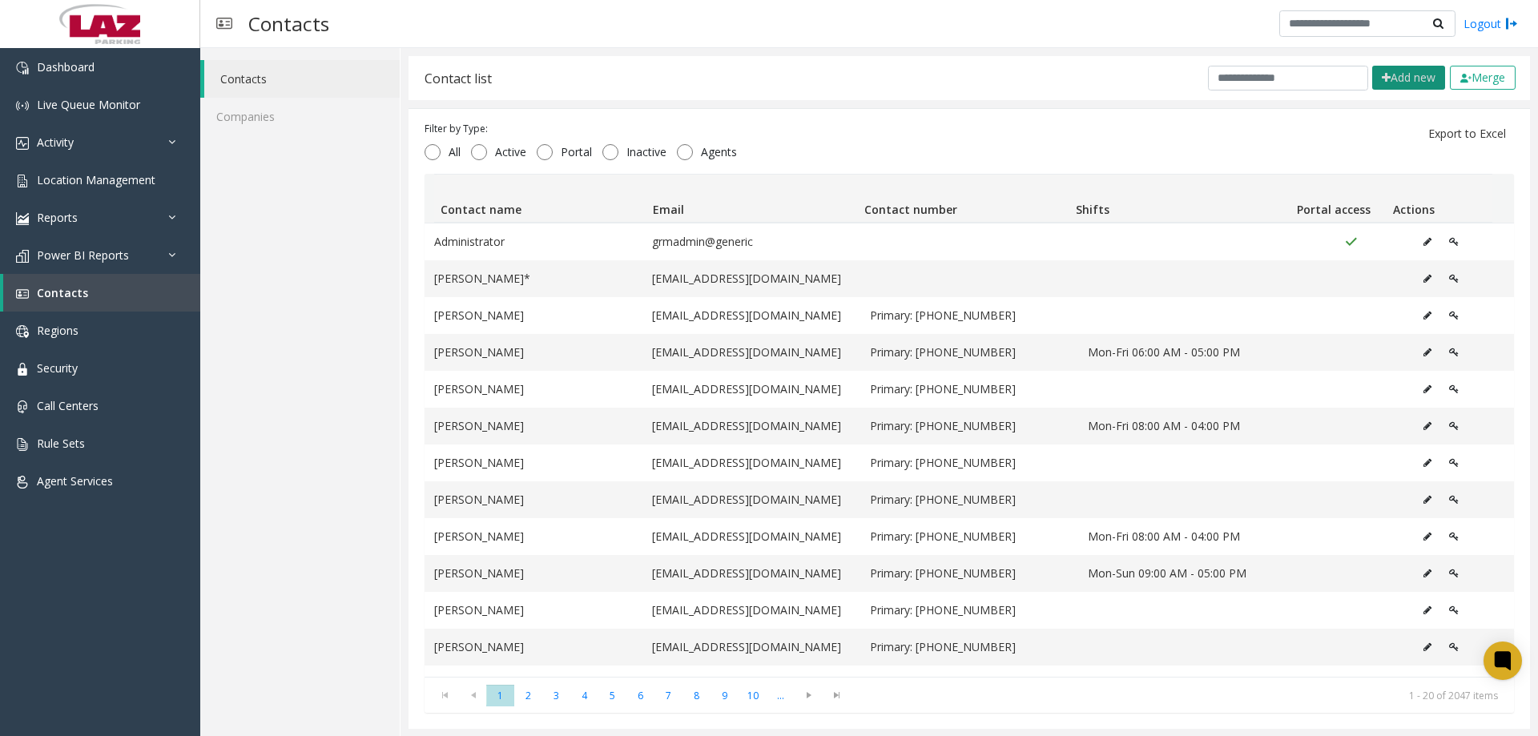
click at [1392, 87] on button "Add new" at bounding box center [1408, 78] width 73 height 24
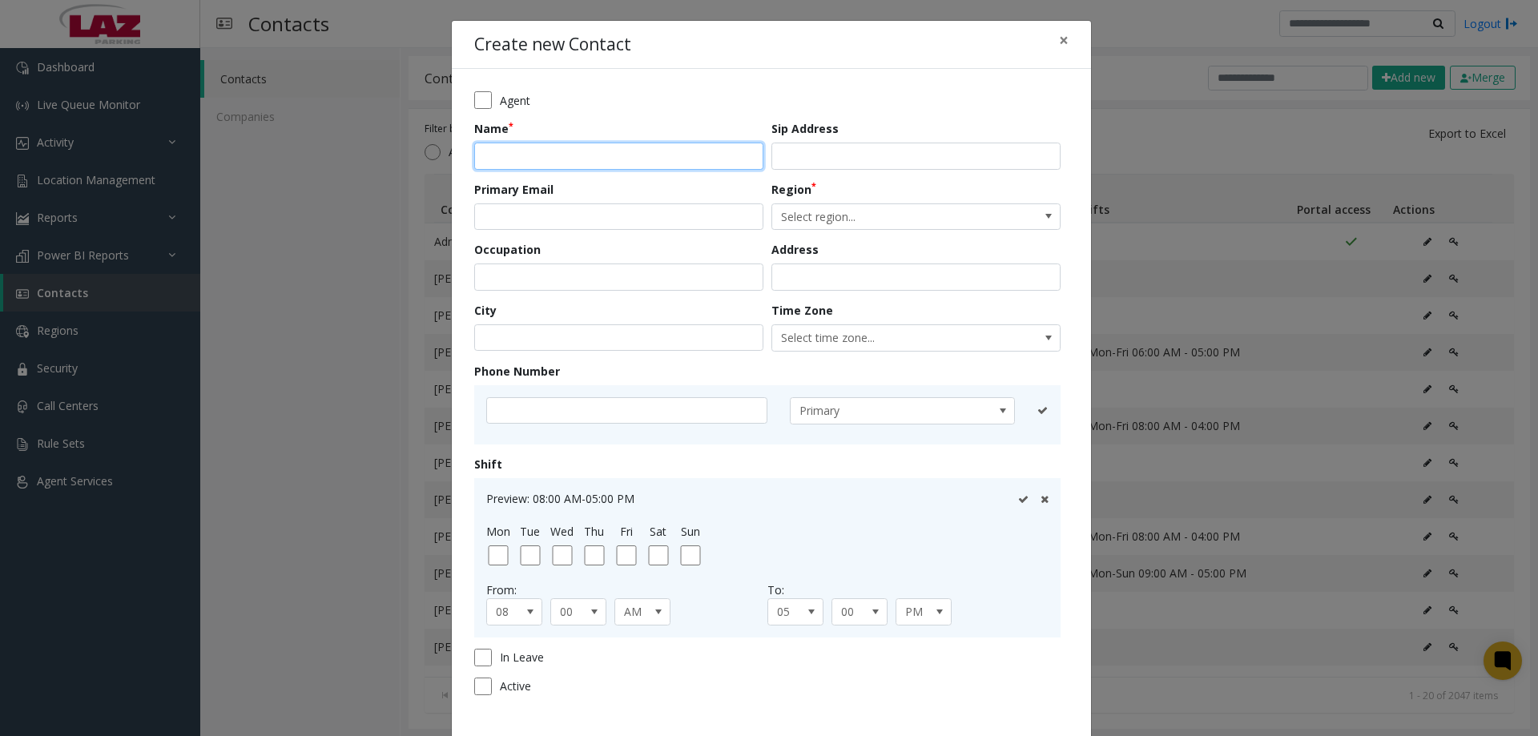
click at [555, 159] on input "text" at bounding box center [618, 156] width 289 height 27
paste input "*****"
type input "**********"
click at [830, 219] on span "Select region..." at bounding box center [887, 217] width 230 height 26
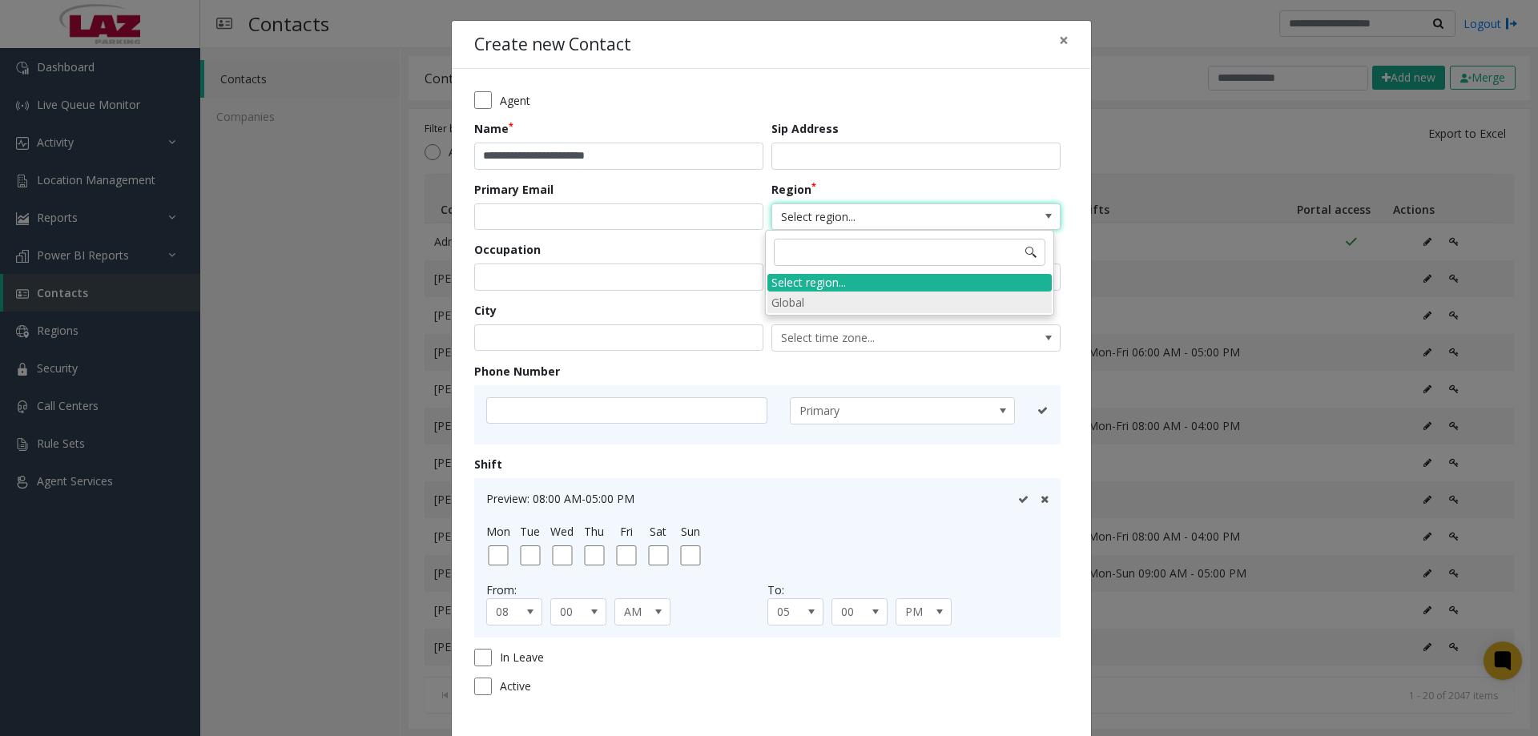
click at [812, 297] on li "Global" at bounding box center [909, 303] width 284 height 22
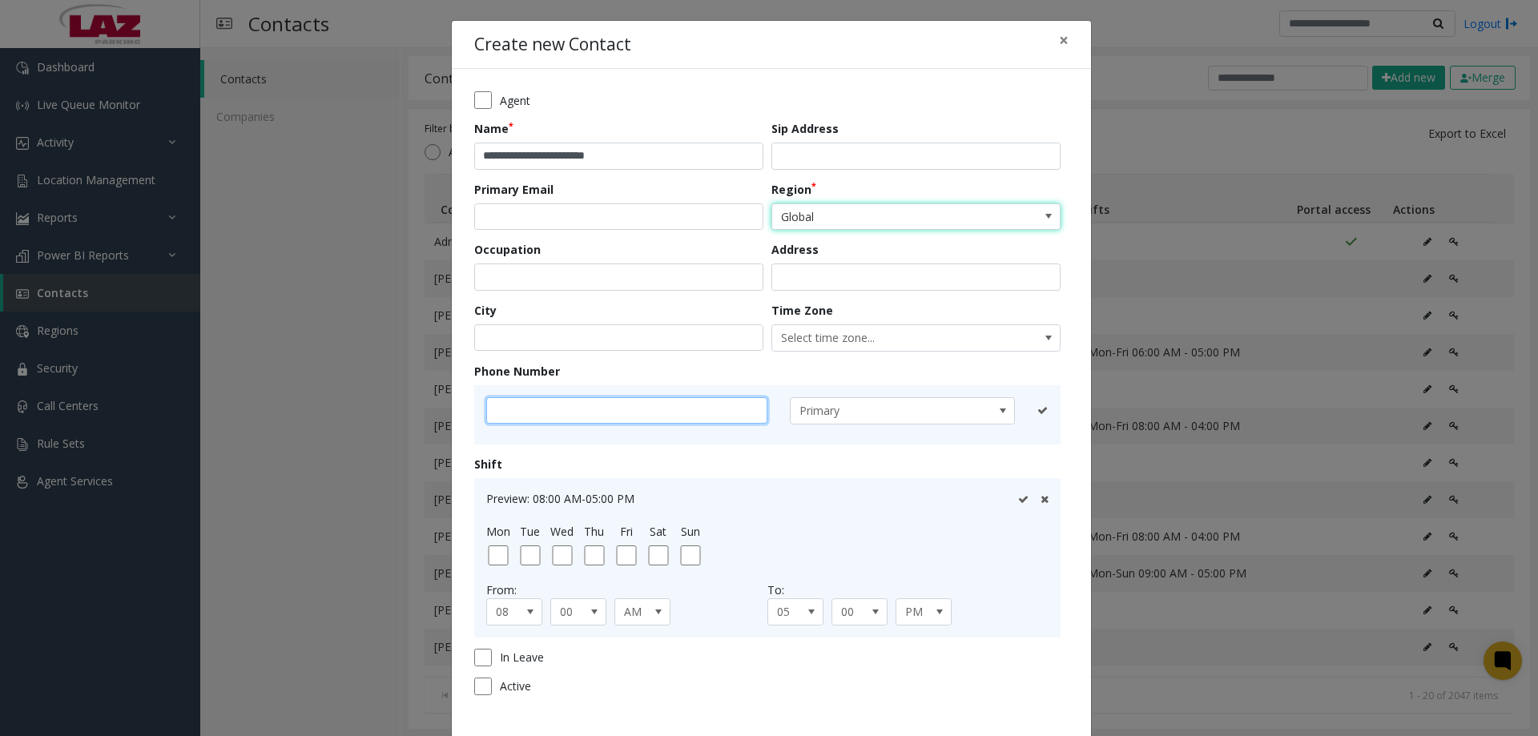
click at [615, 410] on input "text" at bounding box center [626, 410] width 281 height 27
type input "**********"
click at [1018, 405] on icon at bounding box center [1022, 410] width 10 height 10
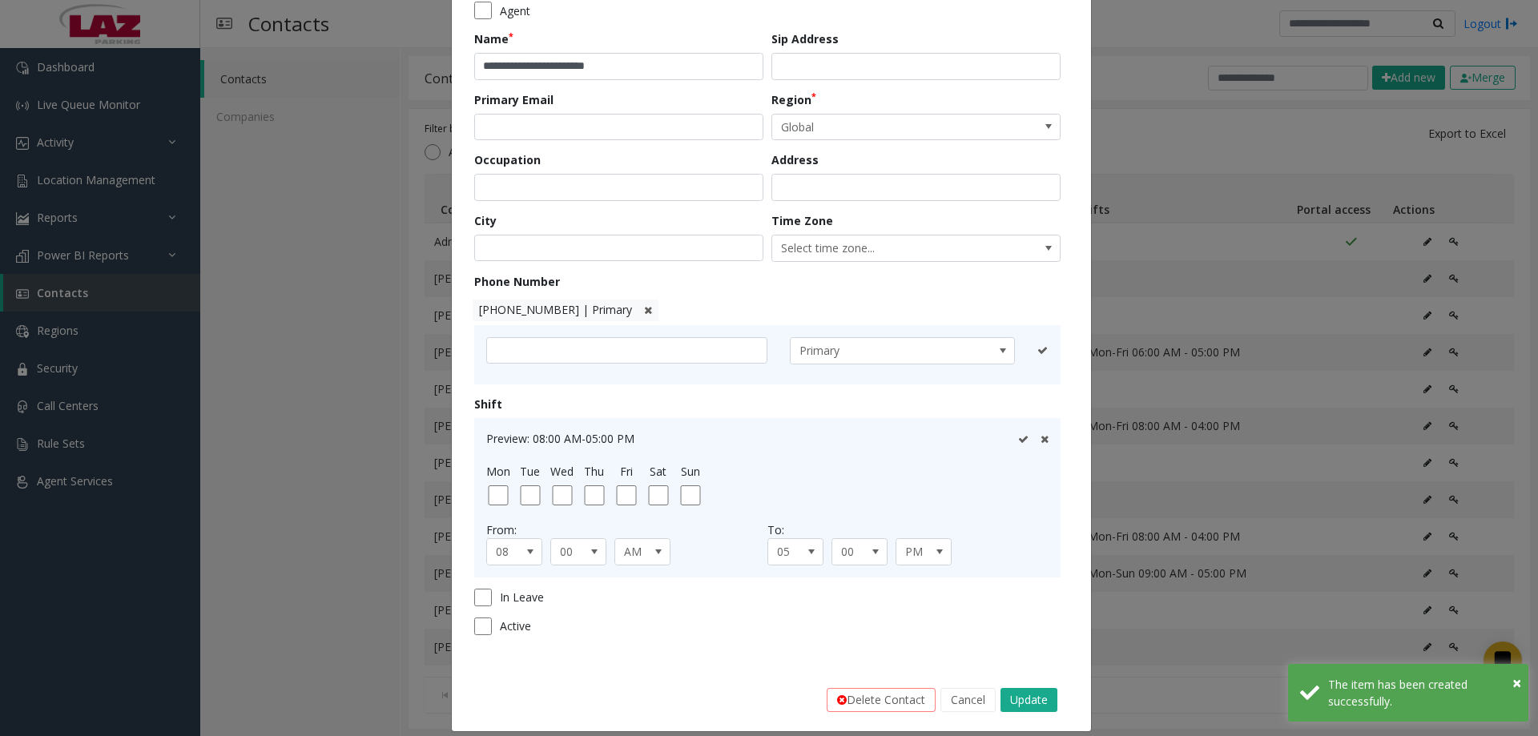
scroll to position [105, 0]
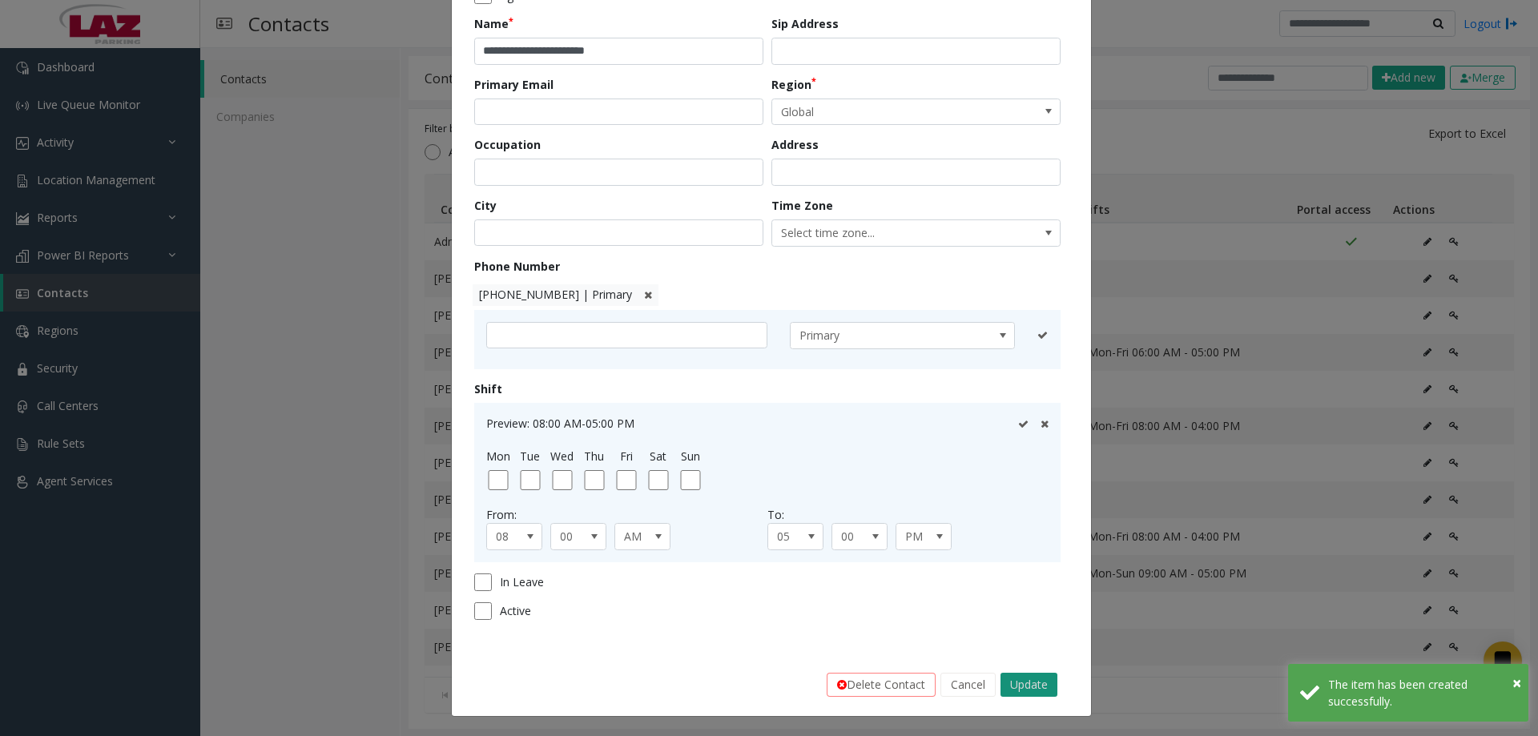
click at [1024, 679] on button "Update" at bounding box center [1029, 685] width 57 height 24
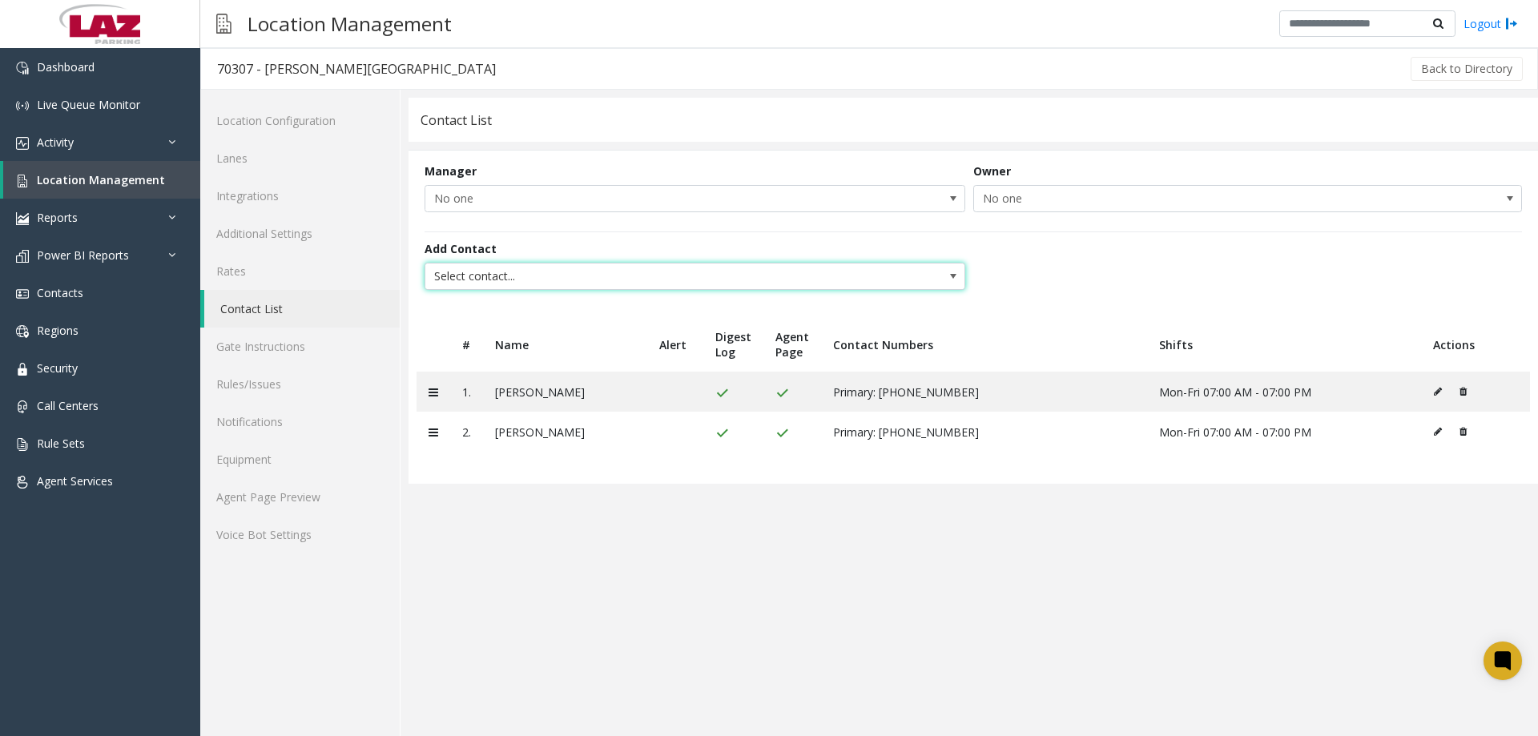
click at [788, 281] on span "Select contact..." at bounding box center [640, 277] width 431 height 26
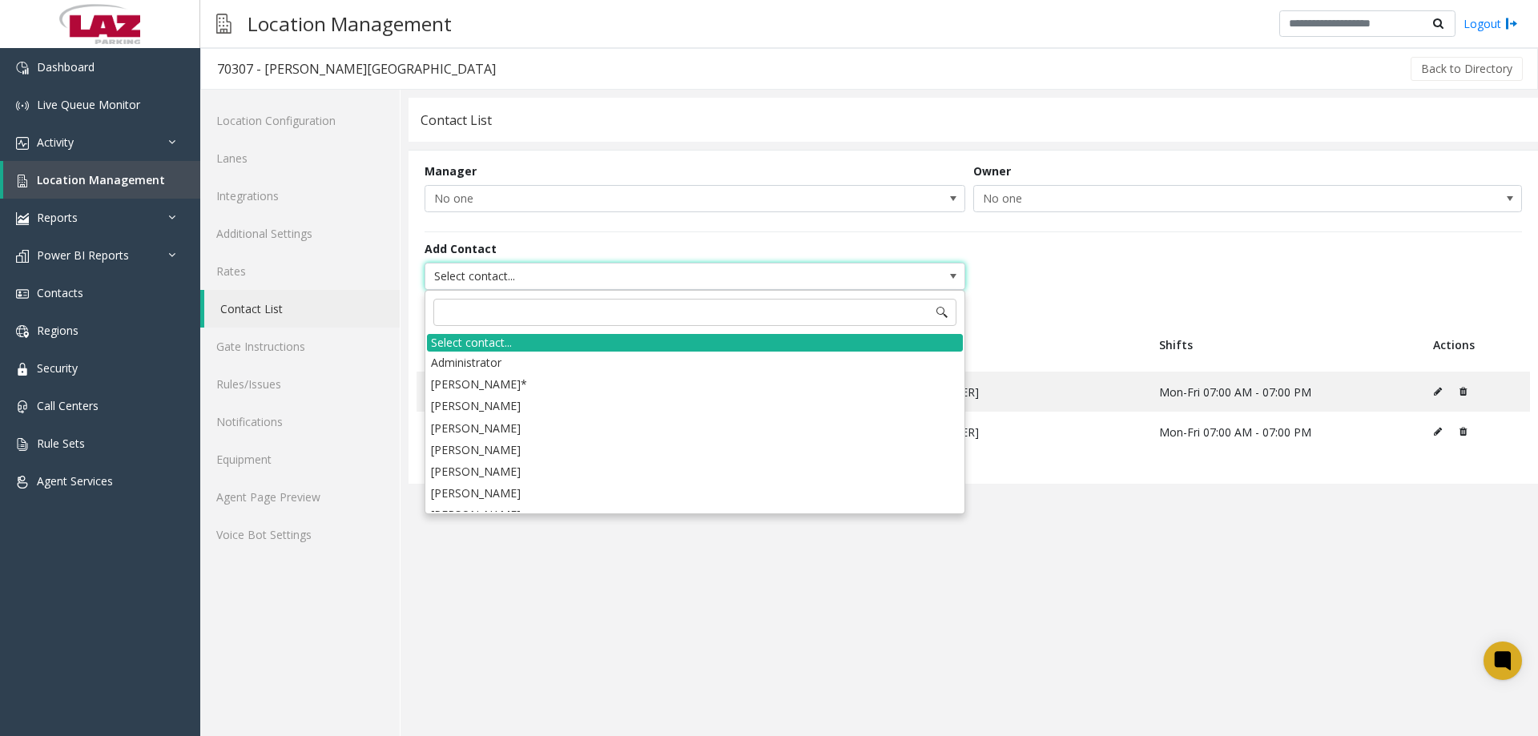
type input "*"
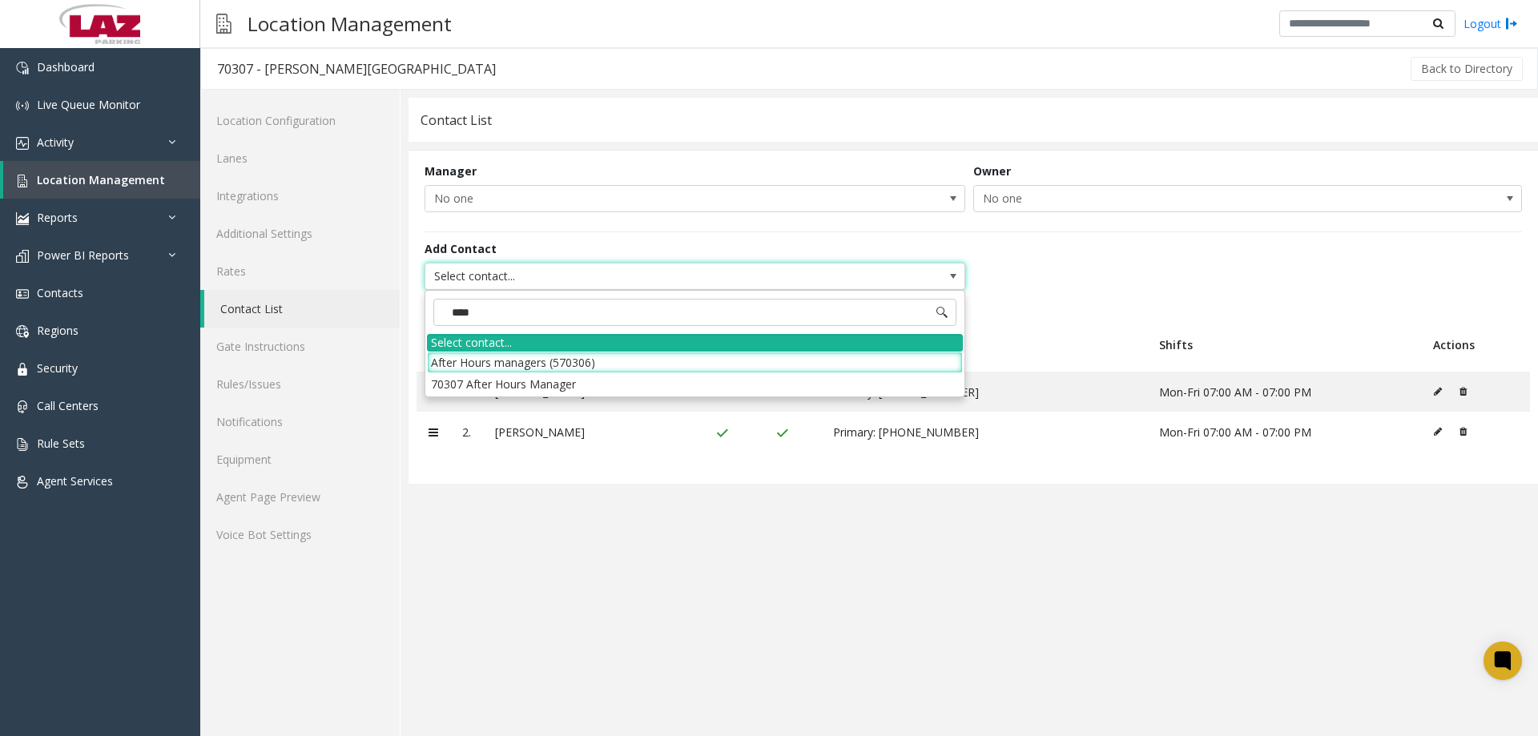
type input "*****"
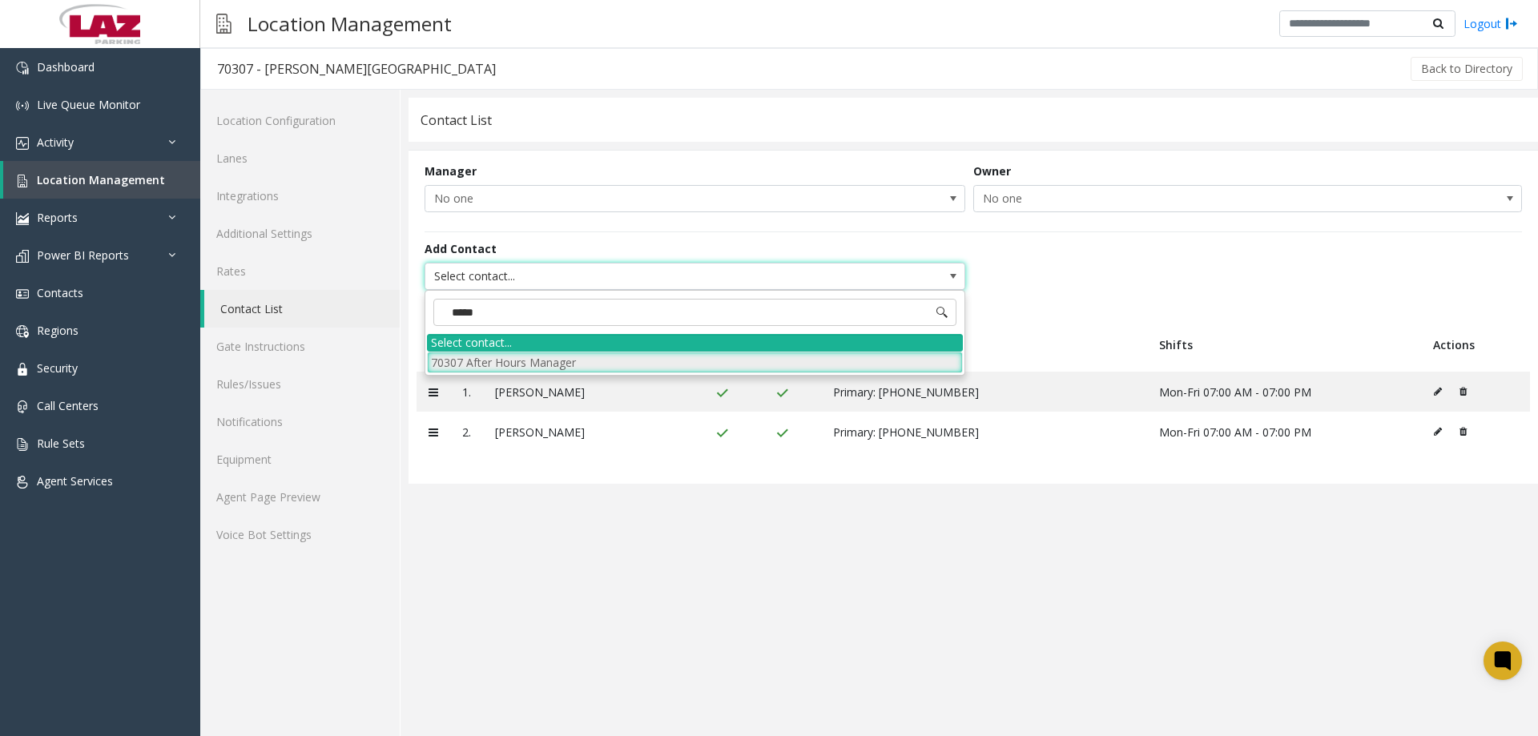
click at [526, 366] on li "70307 After Hours Manager" at bounding box center [695, 363] width 536 height 22
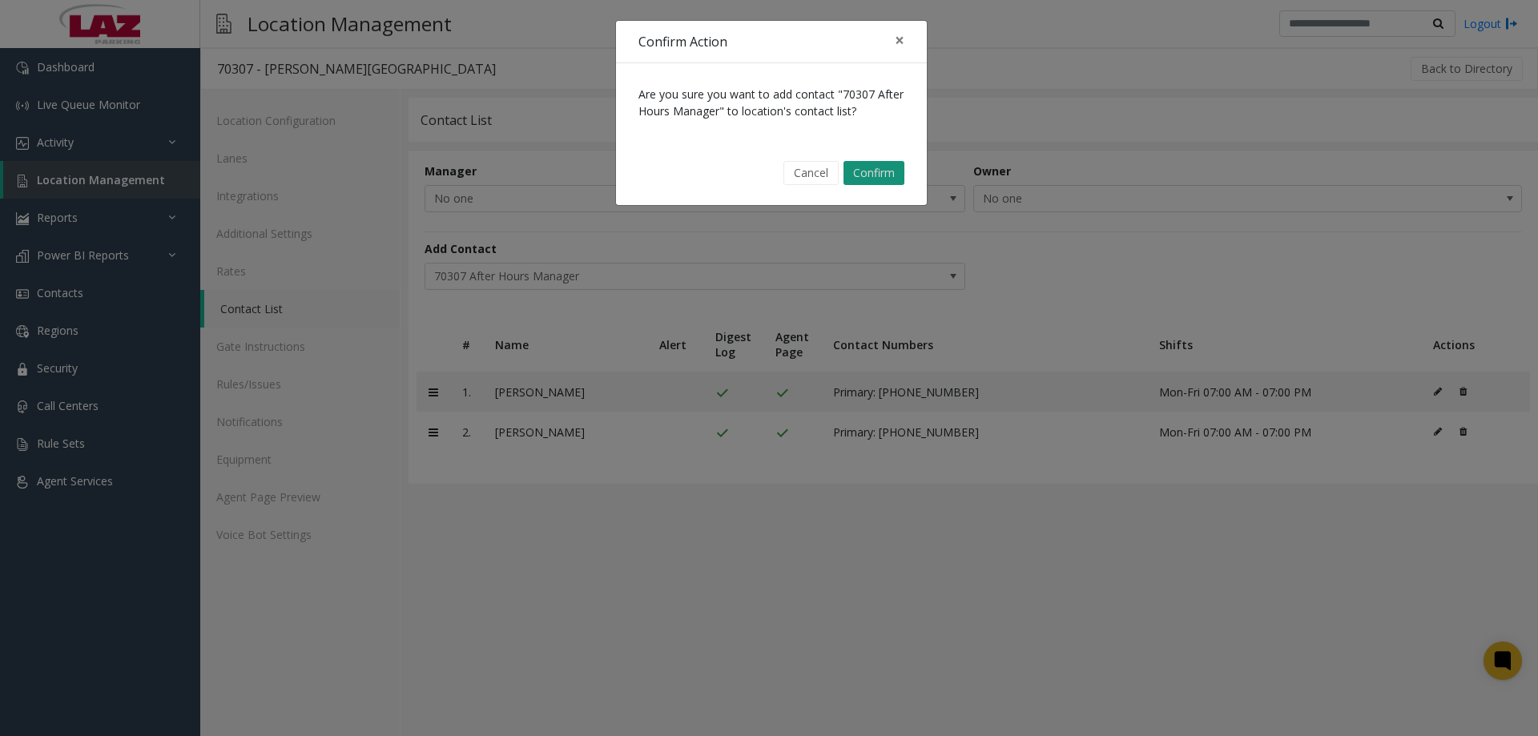
click at [852, 177] on button "Confirm" at bounding box center [874, 173] width 61 height 24
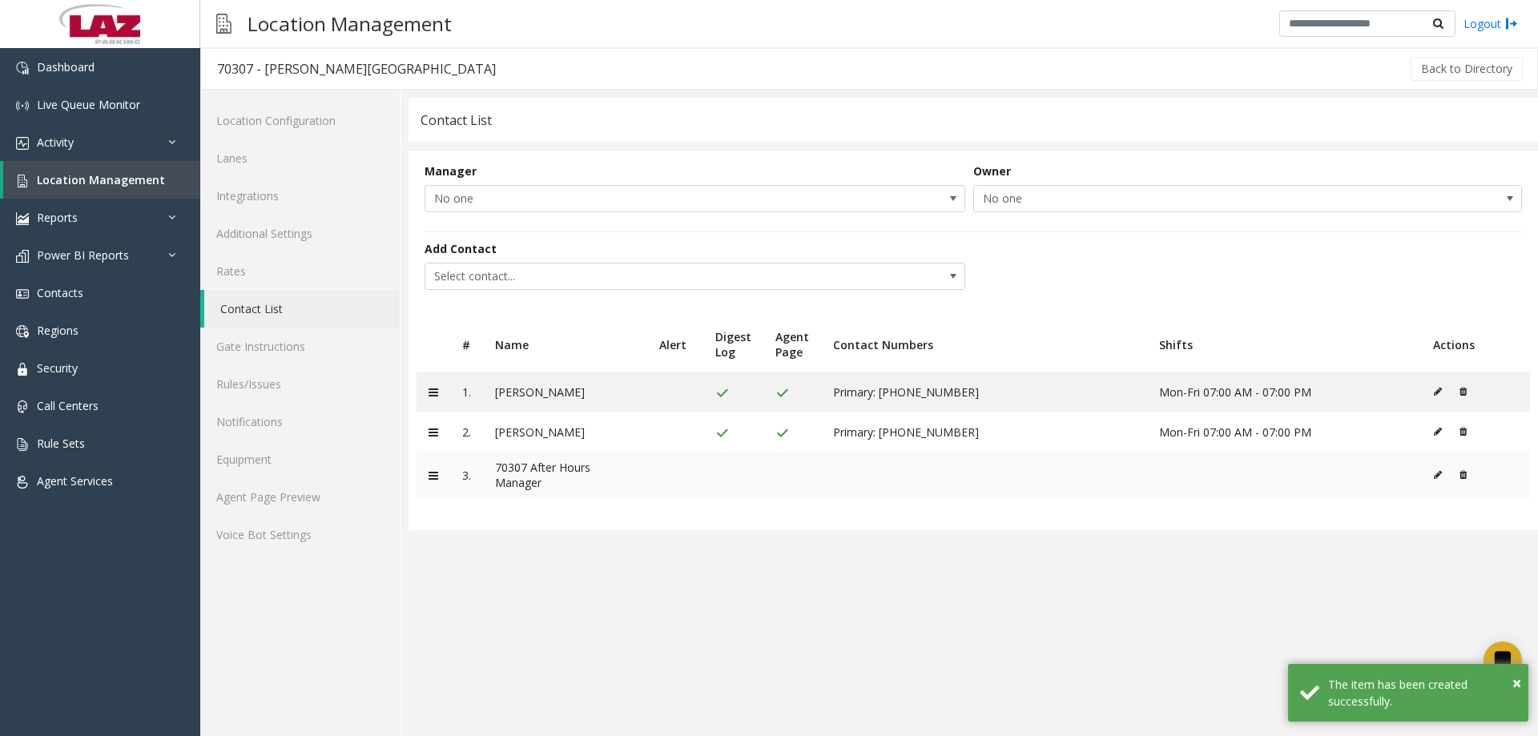
click at [1436, 481] on button at bounding box center [1442, 475] width 18 height 24
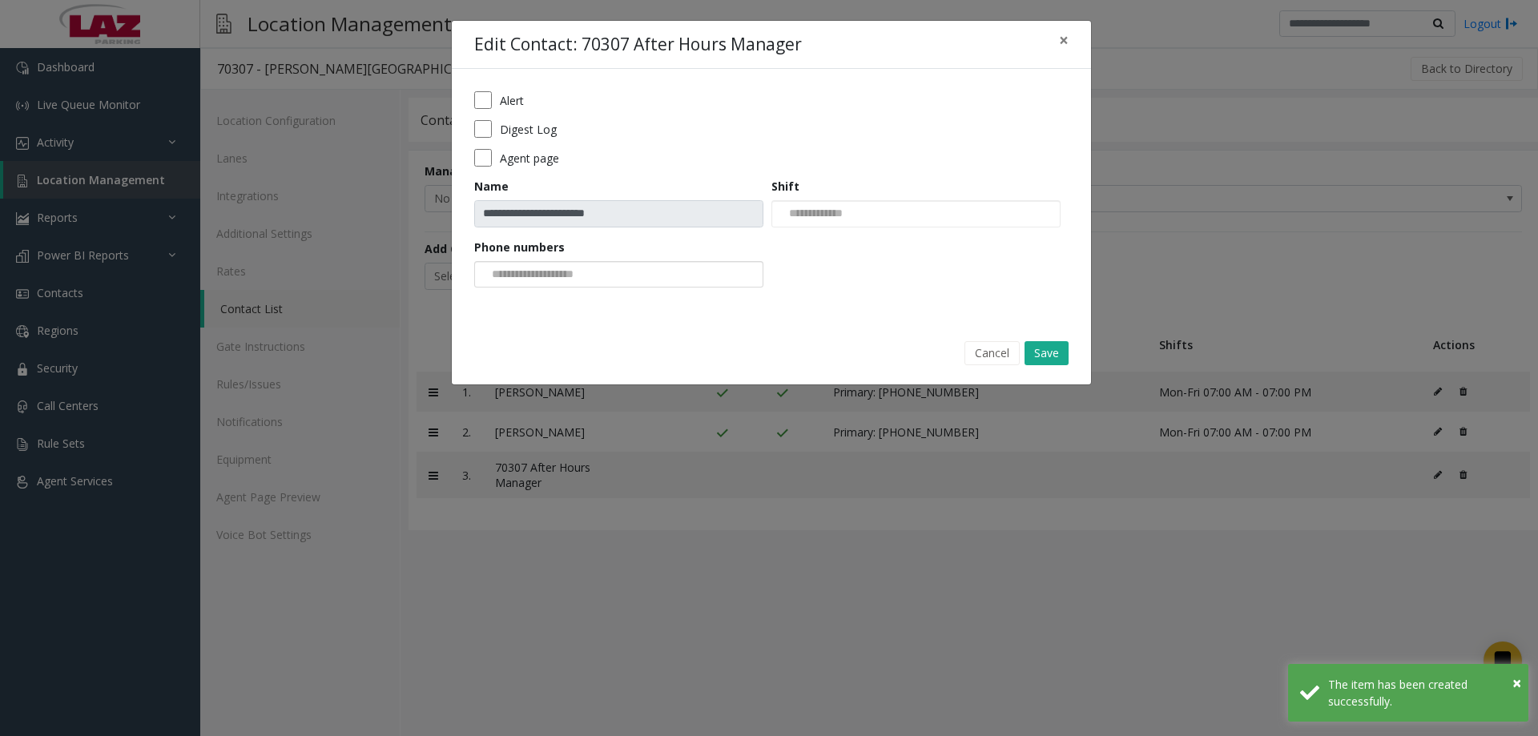
click at [525, 269] on input at bounding box center [535, 275] width 121 height 26
click at [548, 304] on li "[PHONE_NUMBER]" at bounding box center [619, 301] width 284 height 22
click at [1037, 352] on button "Save" at bounding box center [1047, 353] width 44 height 24
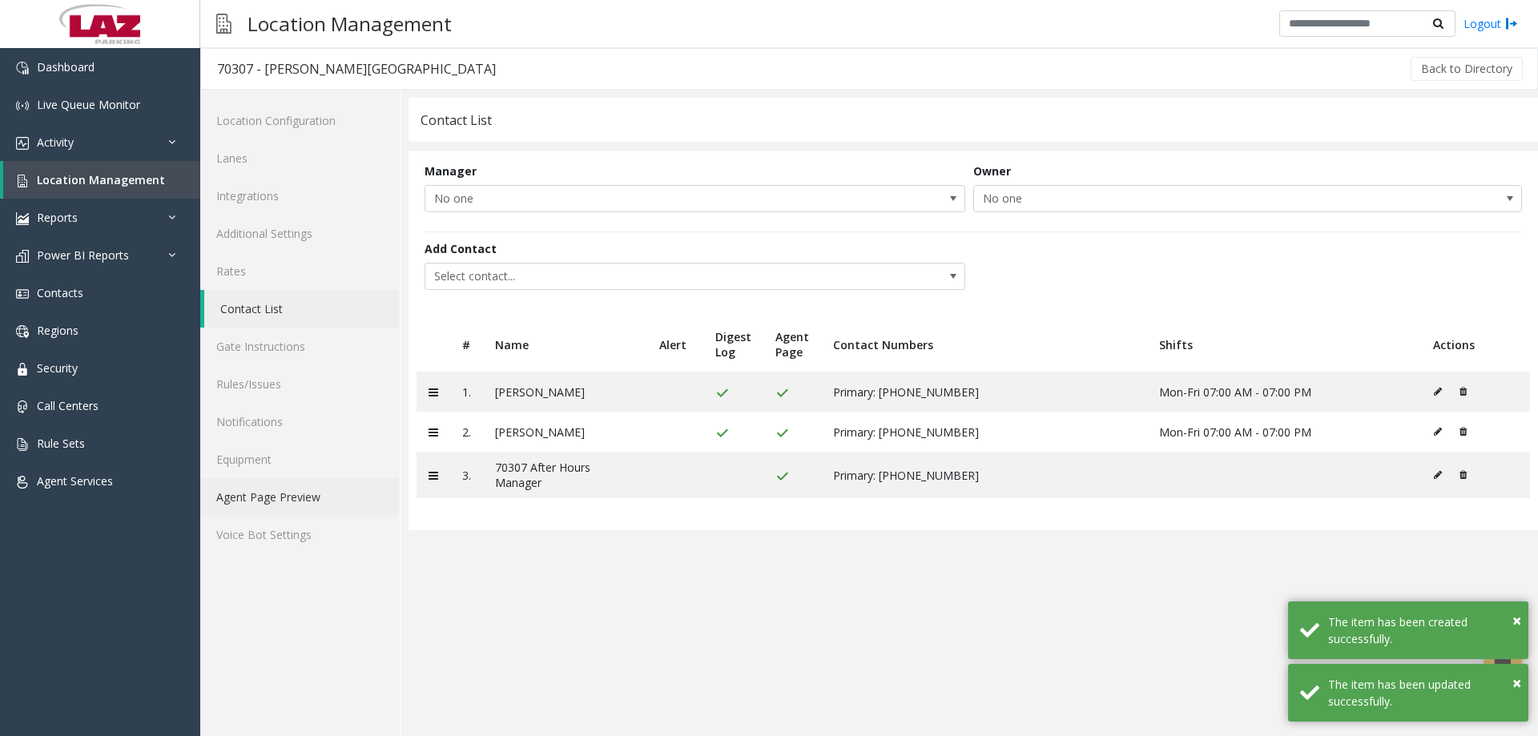
click at [289, 495] on link "Agent Page Preview" at bounding box center [299, 497] width 199 height 38
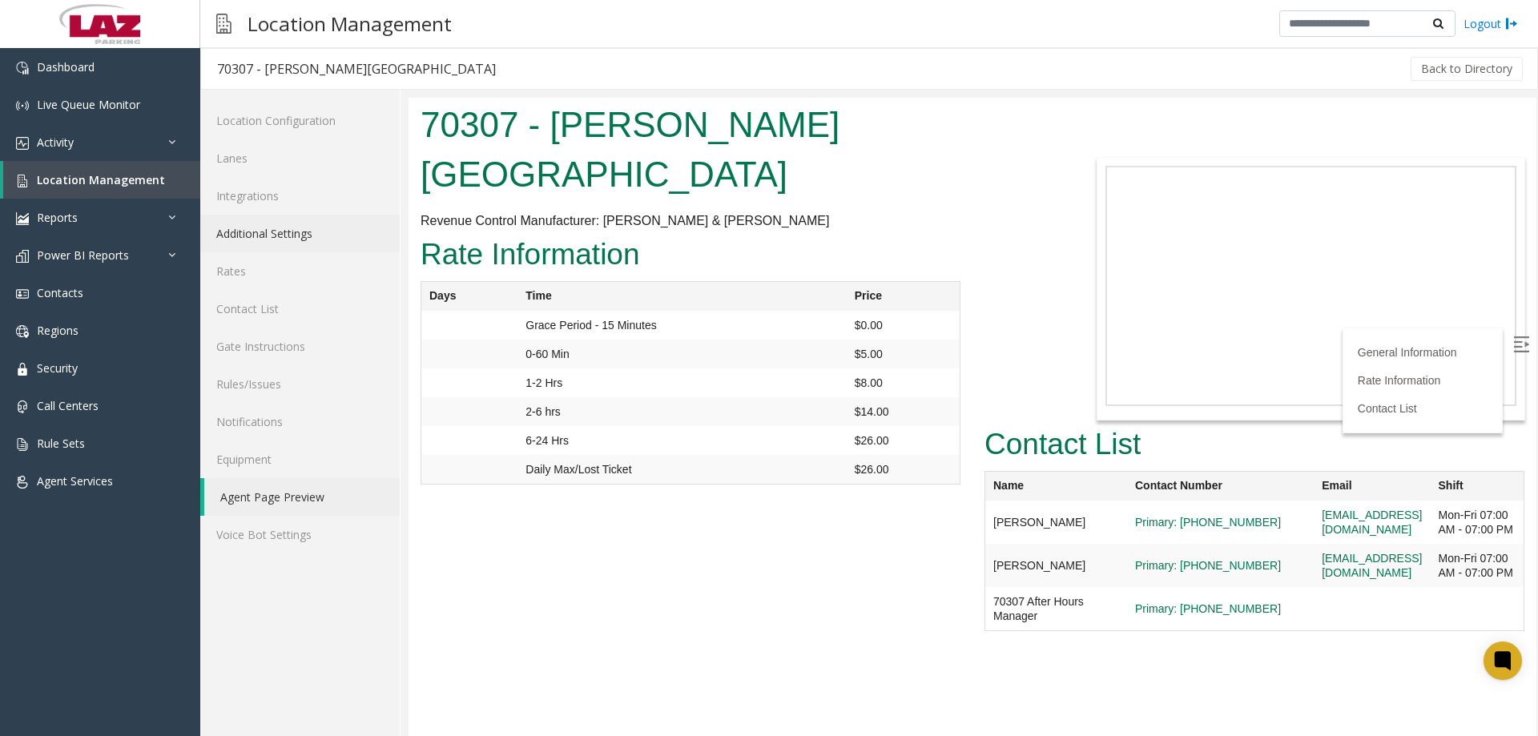
click at [265, 231] on link "Additional Settings" at bounding box center [299, 234] width 199 height 38
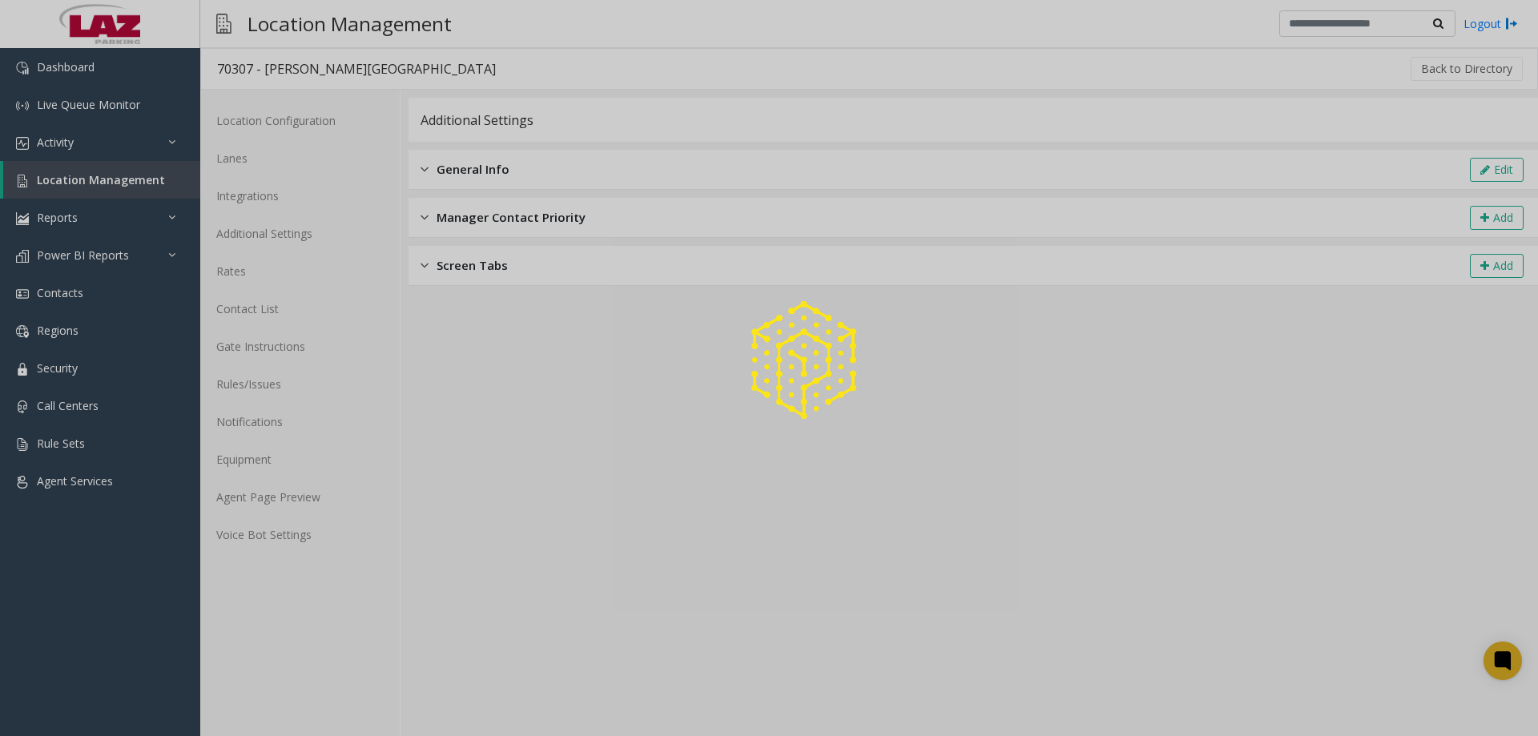
click at [497, 173] on span "General Info" at bounding box center [473, 169] width 73 height 18
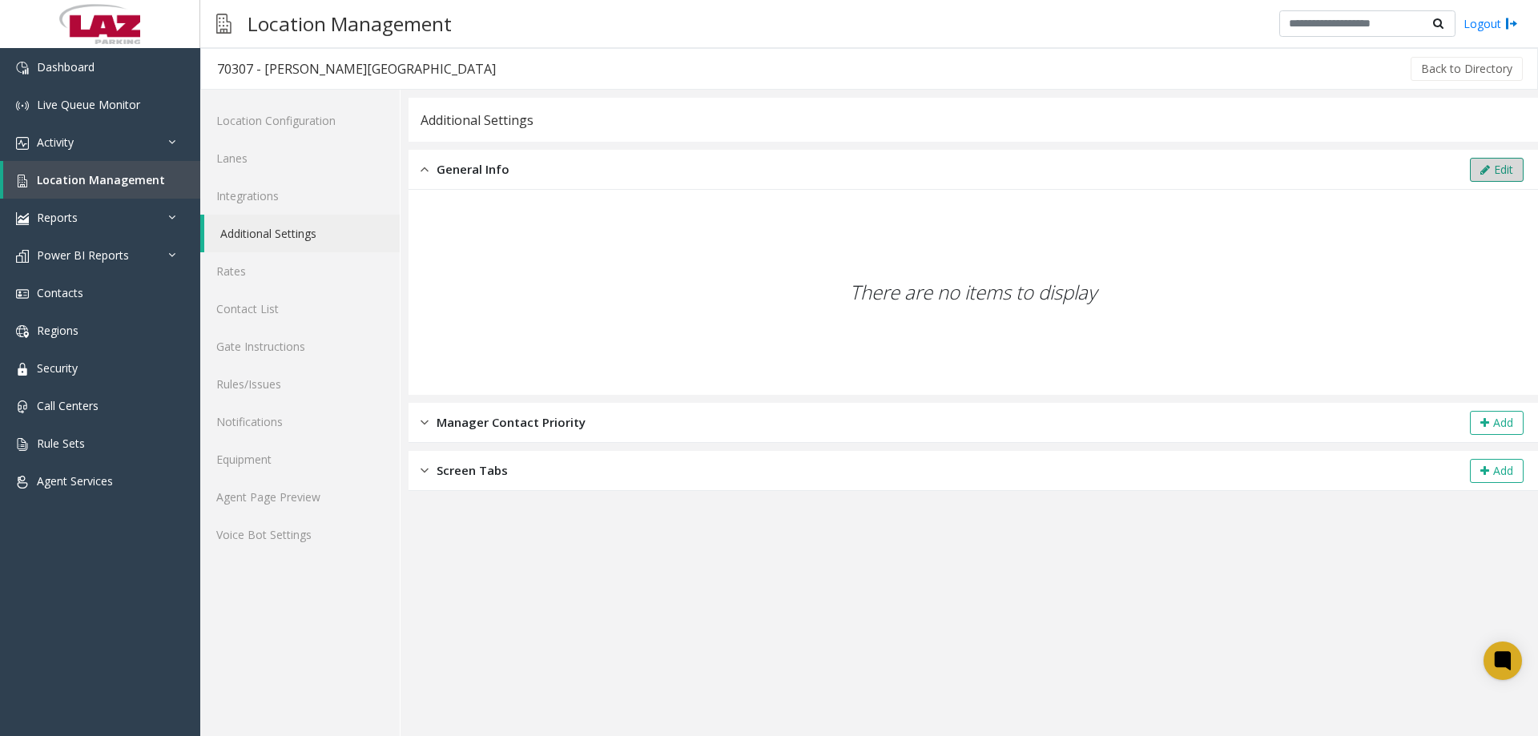
click at [1511, 158] on button "Edit" at bounding box center [1497, 170] width 54 height 24
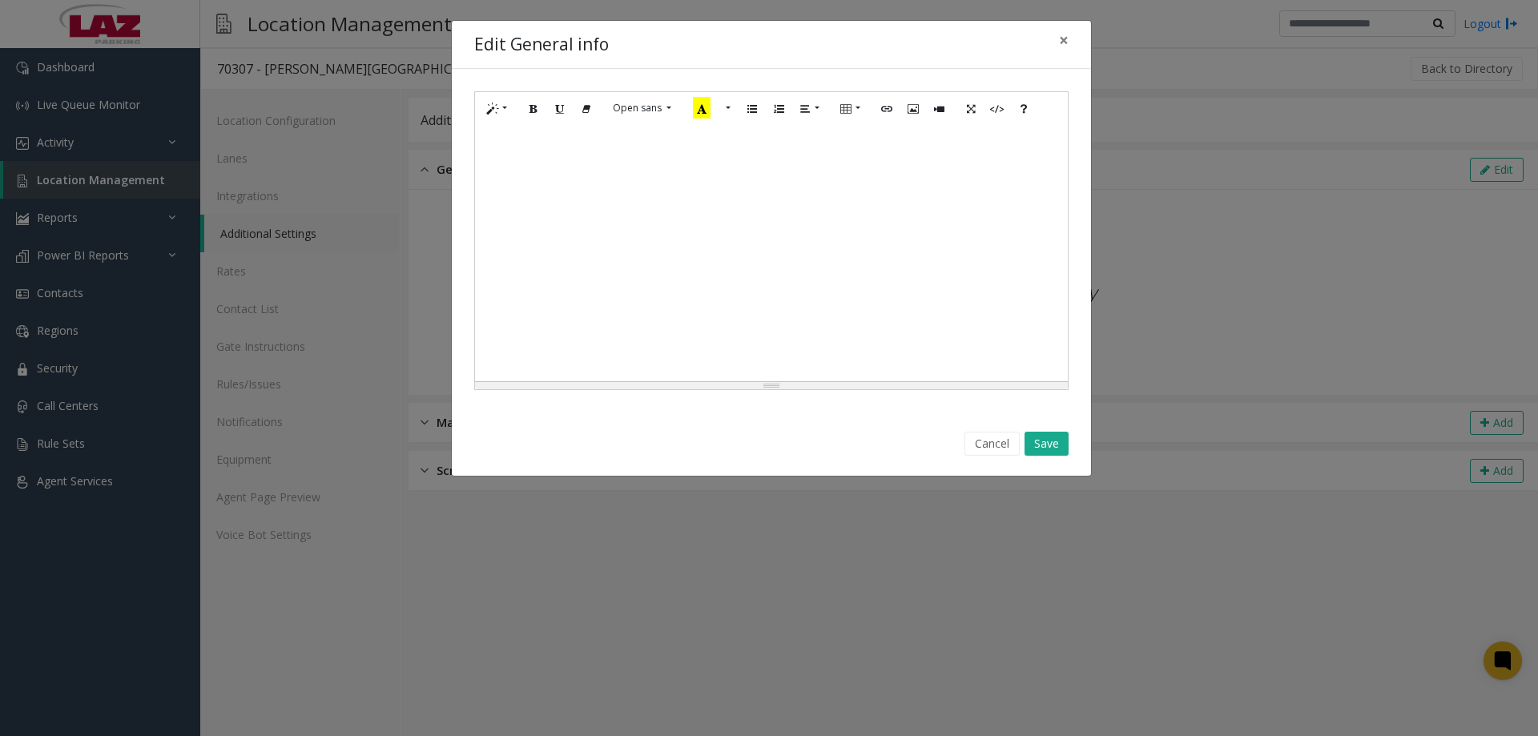
click at [534, 178] on div at bounding box center [771, 253] width 593 height 256
paste div
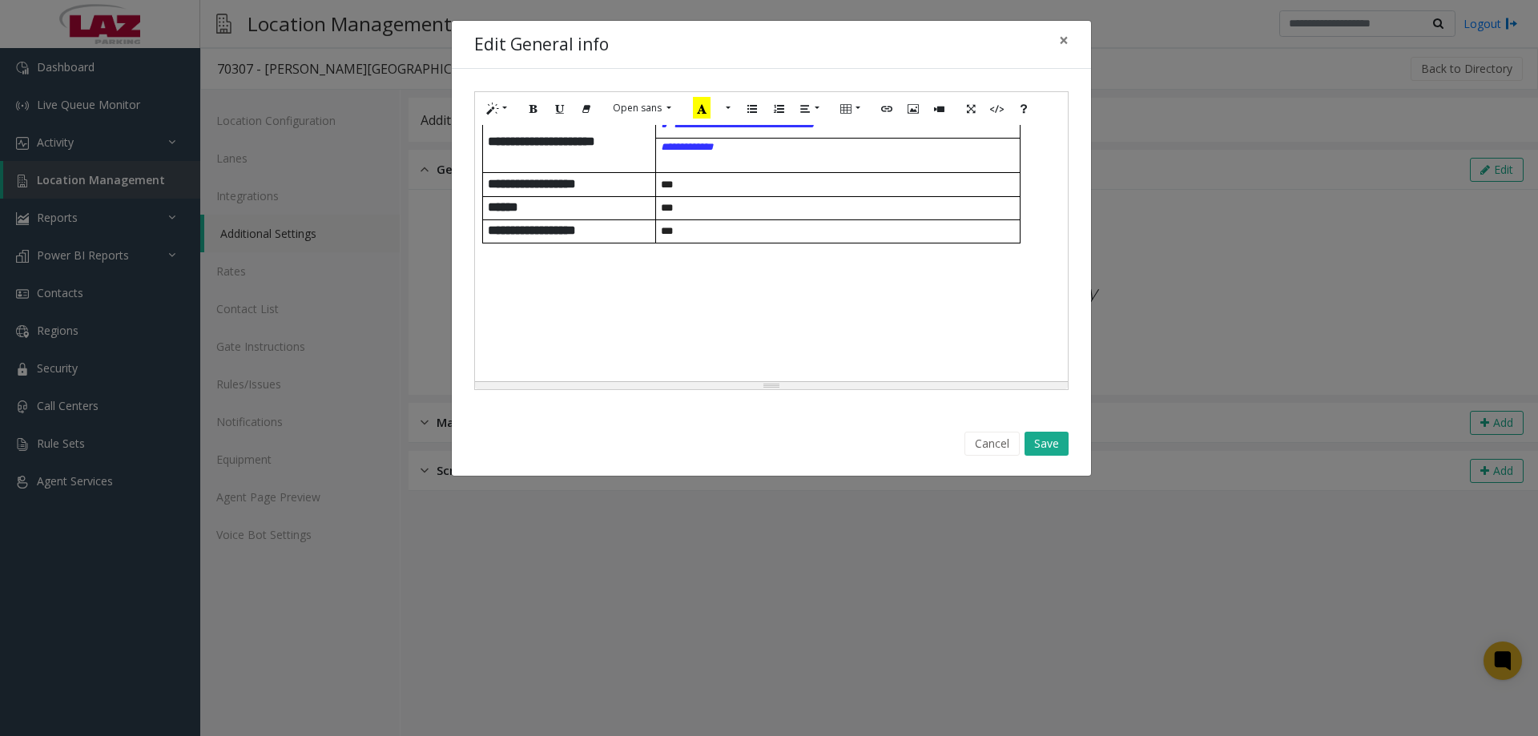
scroll to position [561, 0]
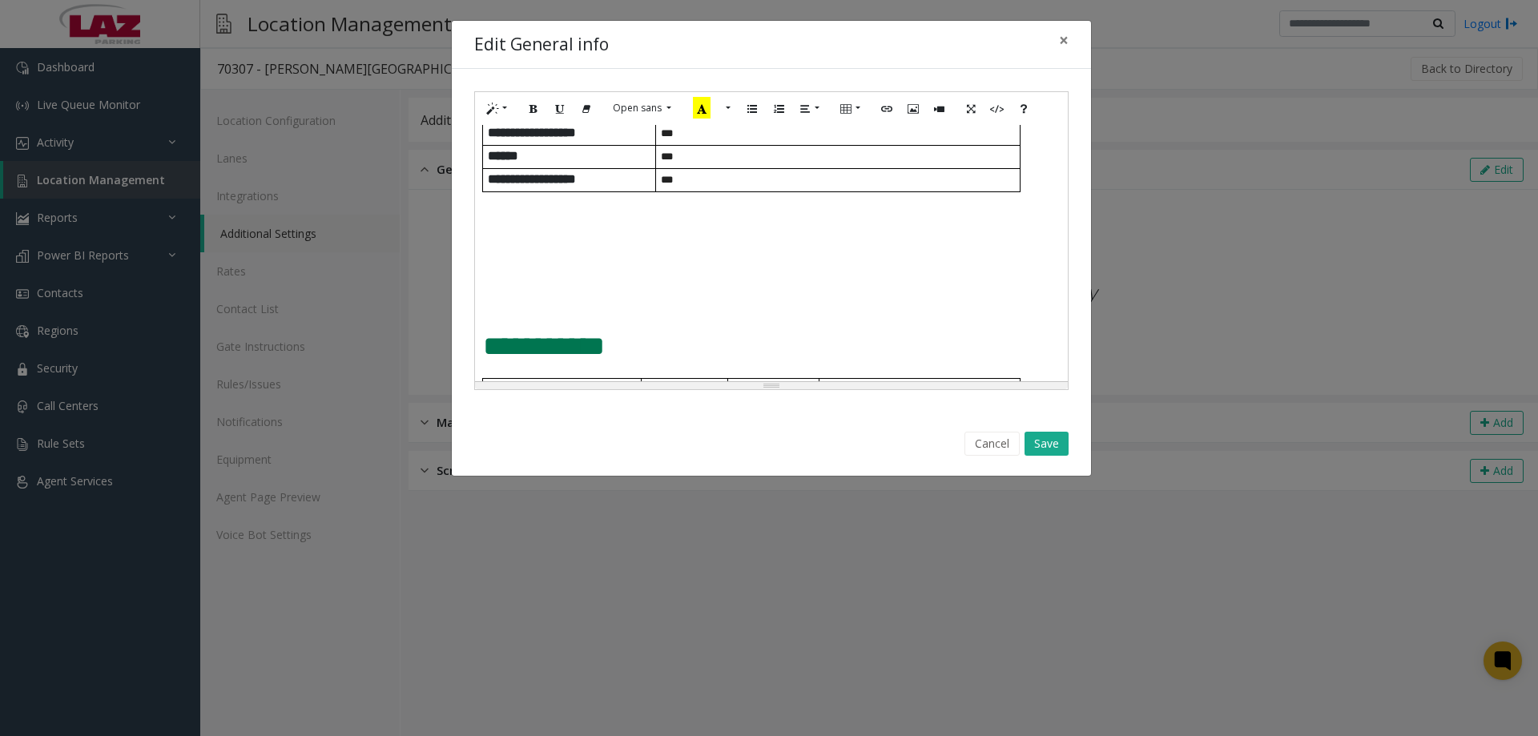
click at [485, 337] on span "**********" at bounding box center [544, 345] width 122 height 27
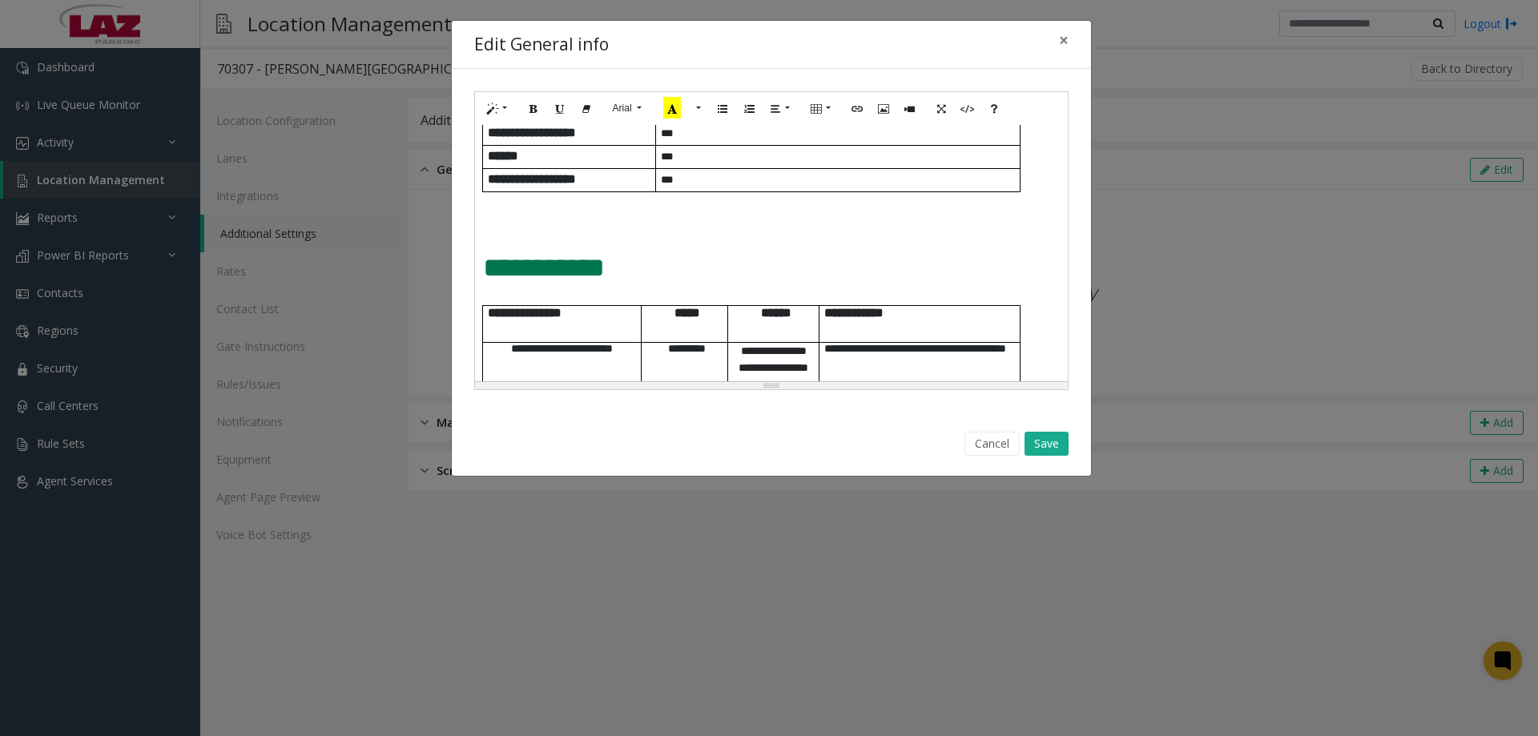
click at [481, 268] on div "**********" at bounding box center [771, 253] width 593 height 256
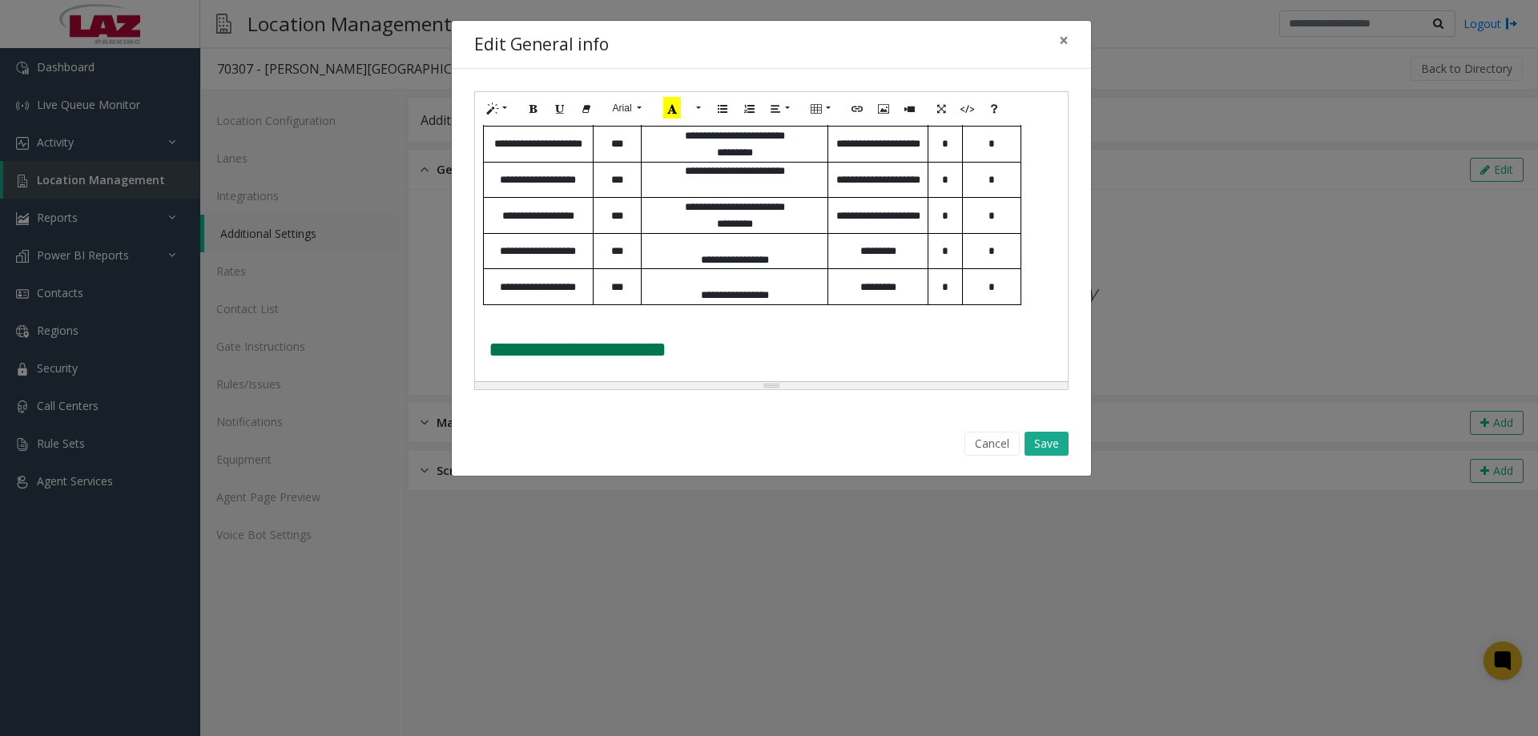
scroll to position [1554, 0]
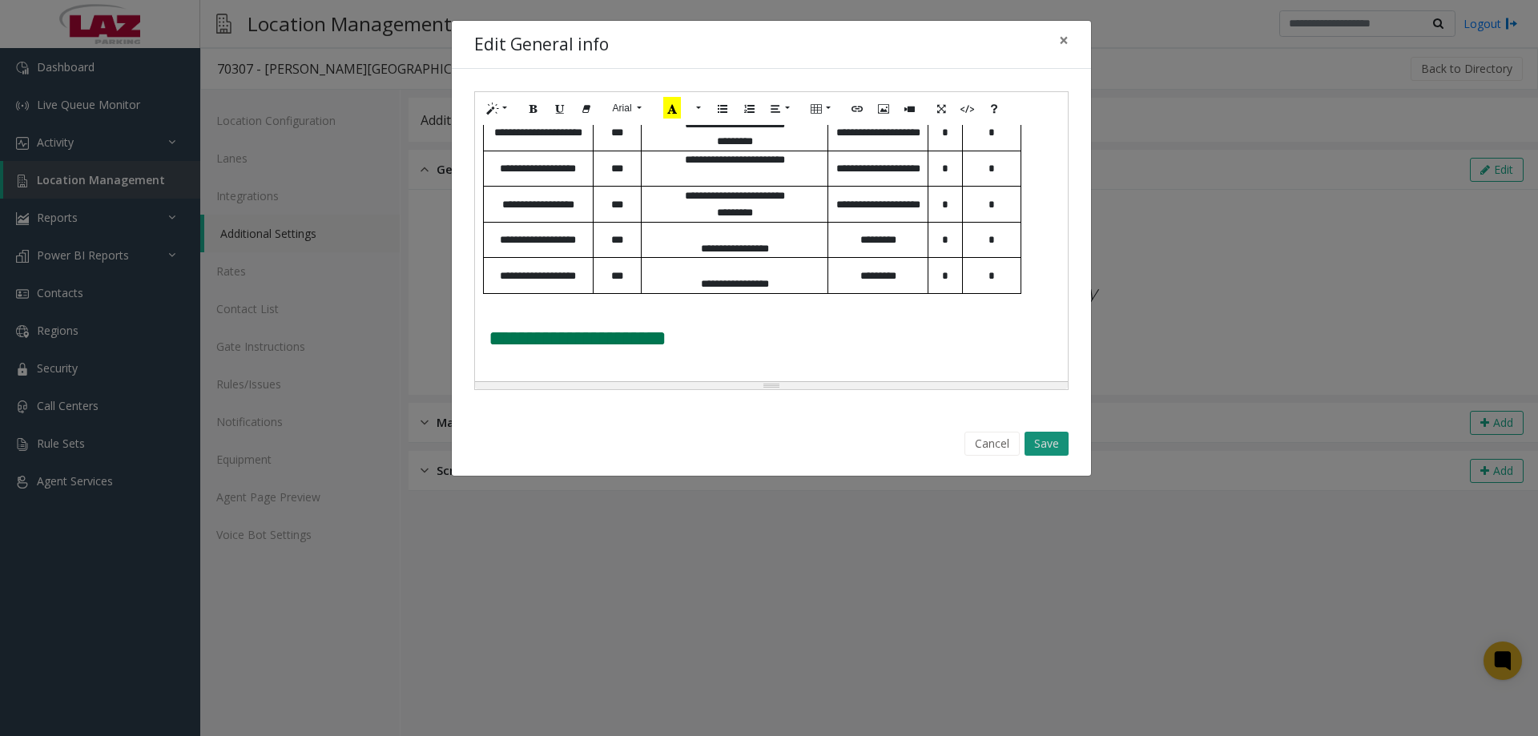
click at [1048, 449] on button "Save" at bounding box center [1047, 444] width 44 height 24
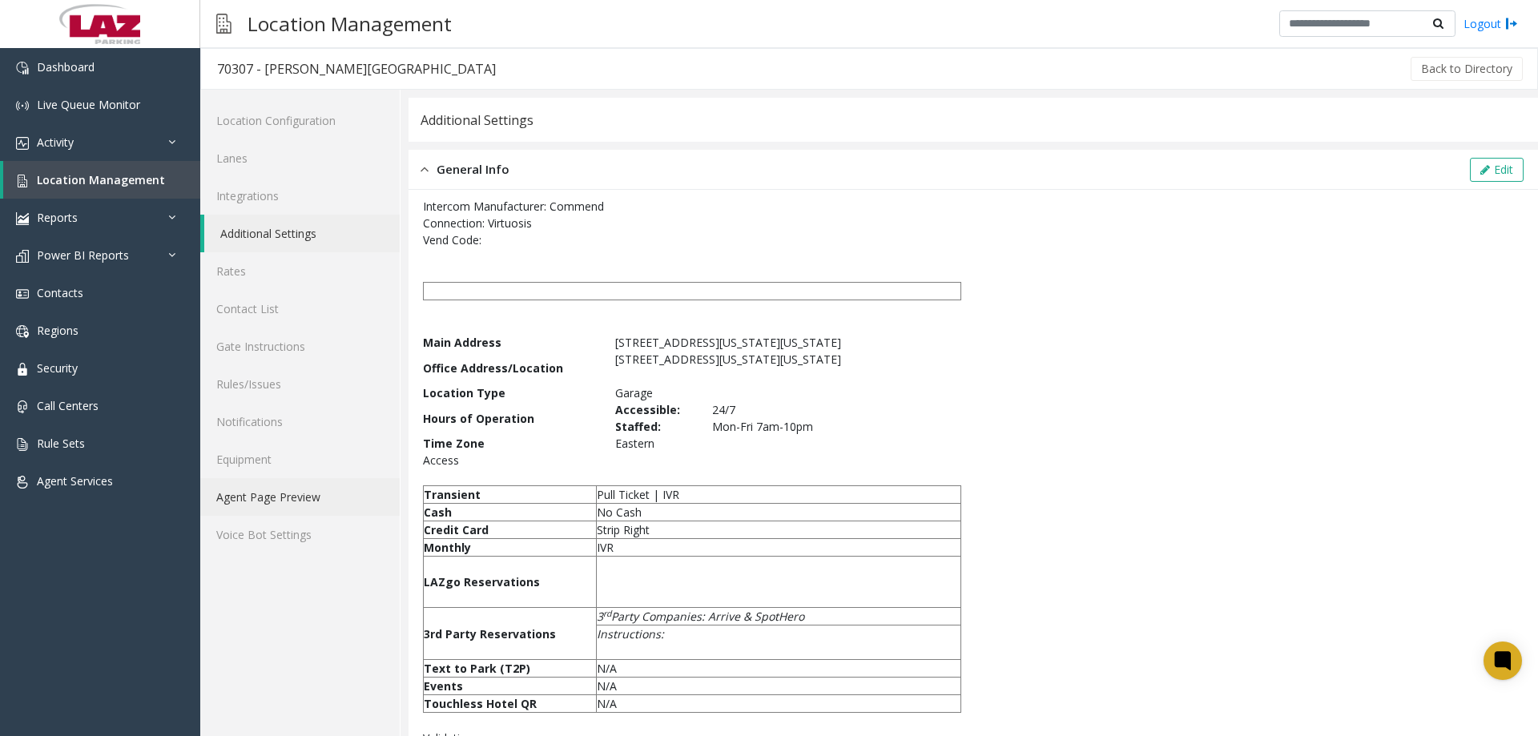
click at [297, 508] on link "Agent Page Preview" at bounding box center [299, 497] width 199 height 38
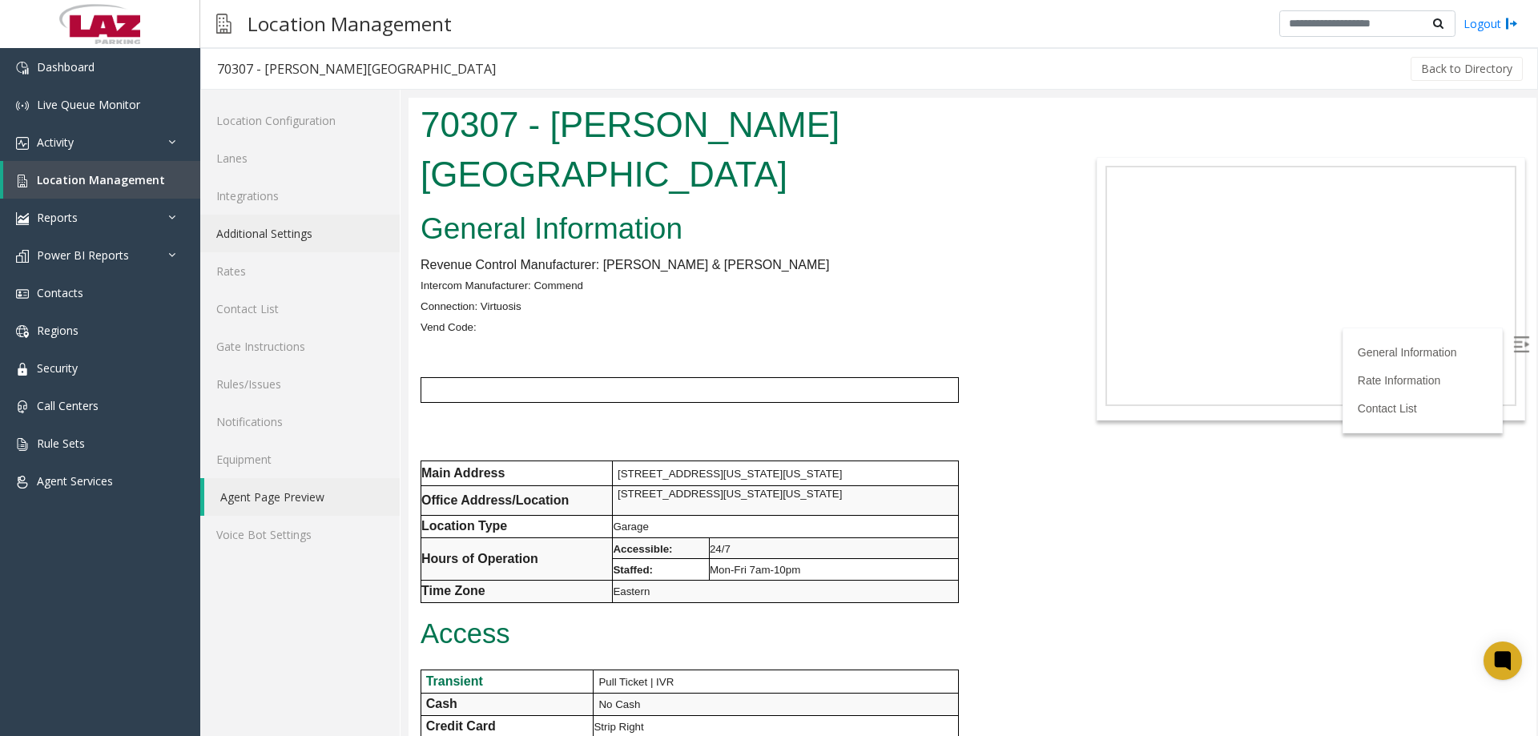
click at [283, 232] on link "Additional Settings" at bounding box center [299, 234] width 199 height 38
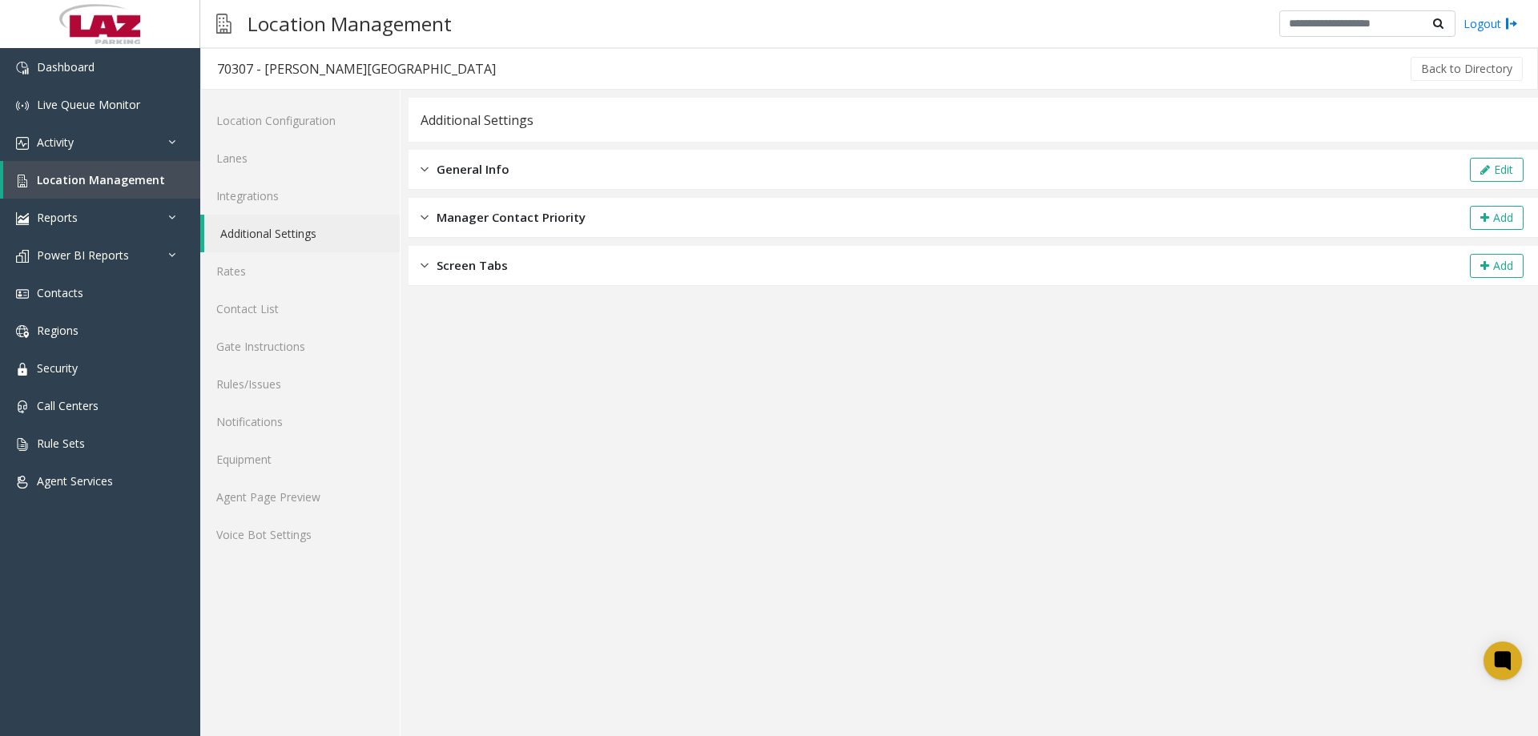
drag, startPoint x: 517, startPoint y: 168, endPoint x: 897, endPoint y: 188, distance: 381.1
click at [517, 168] on div "General Info Edit" at bounding box center [974, 170] width 1130 height 40
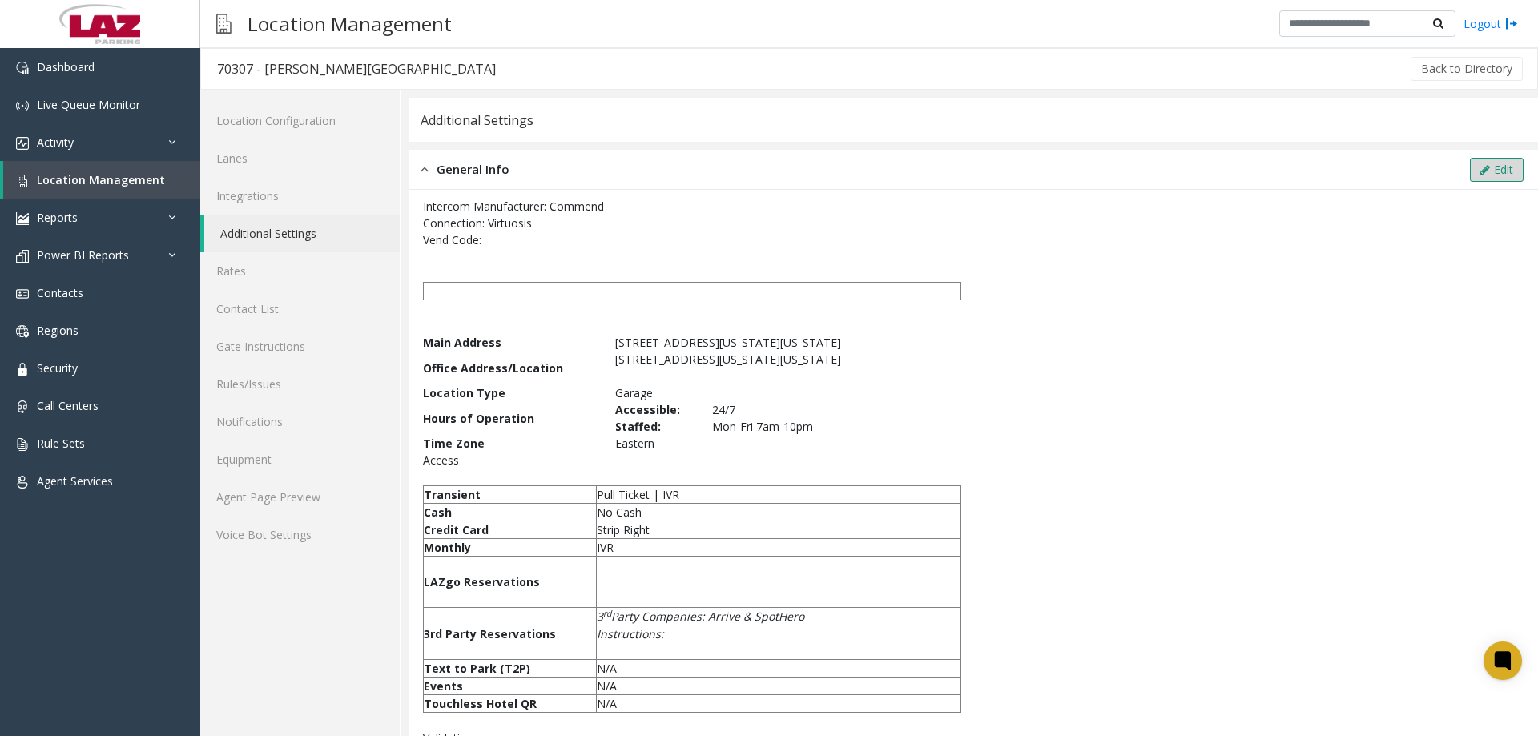
click at [1488, 174] on button "Edit" at bounding box center [1497, 170] width 54 height 24
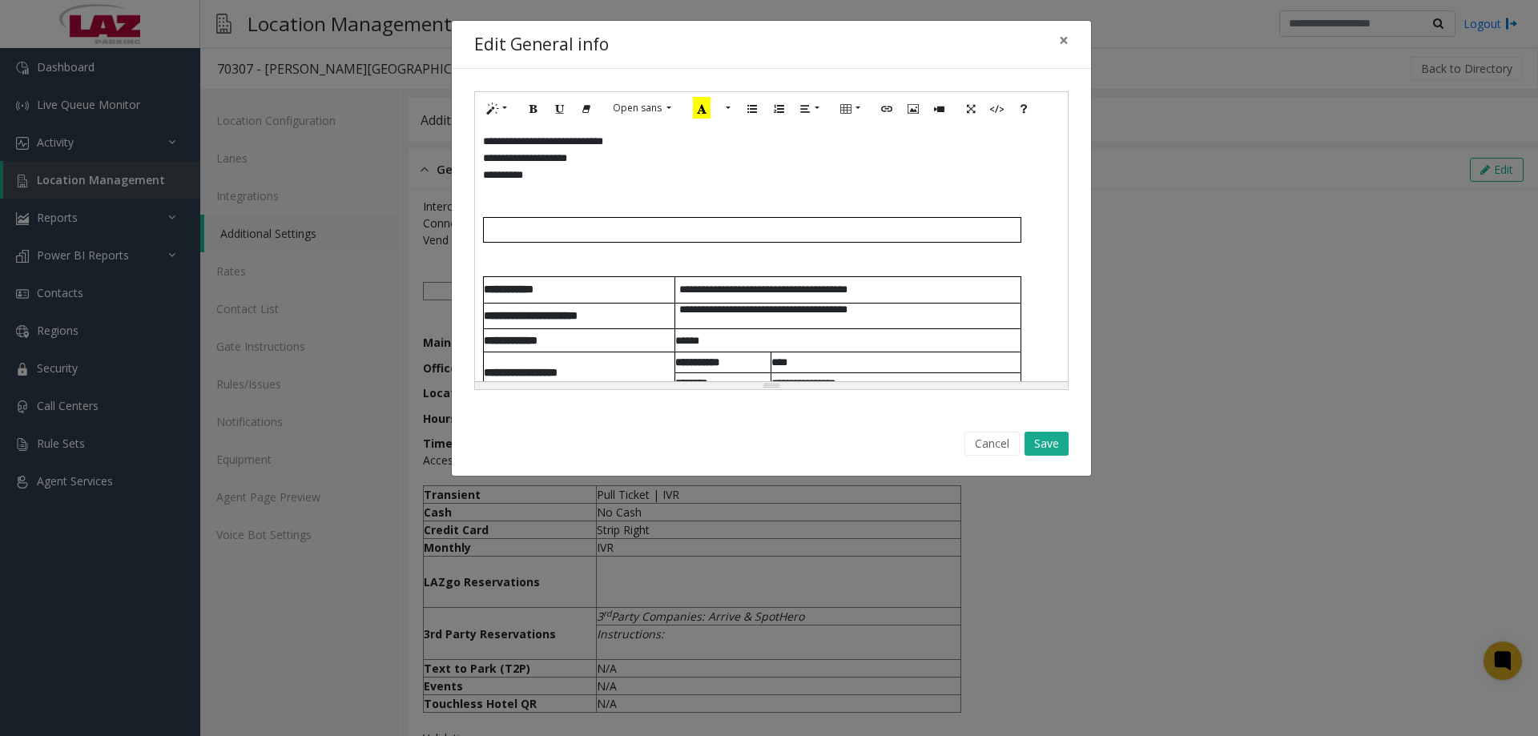
click at [691, 326] on p at bounding box center [847, 322] width 345 height 12
click at [1063, 442] on button "Save" at bounding box center [1047, 444] width 44 height 24
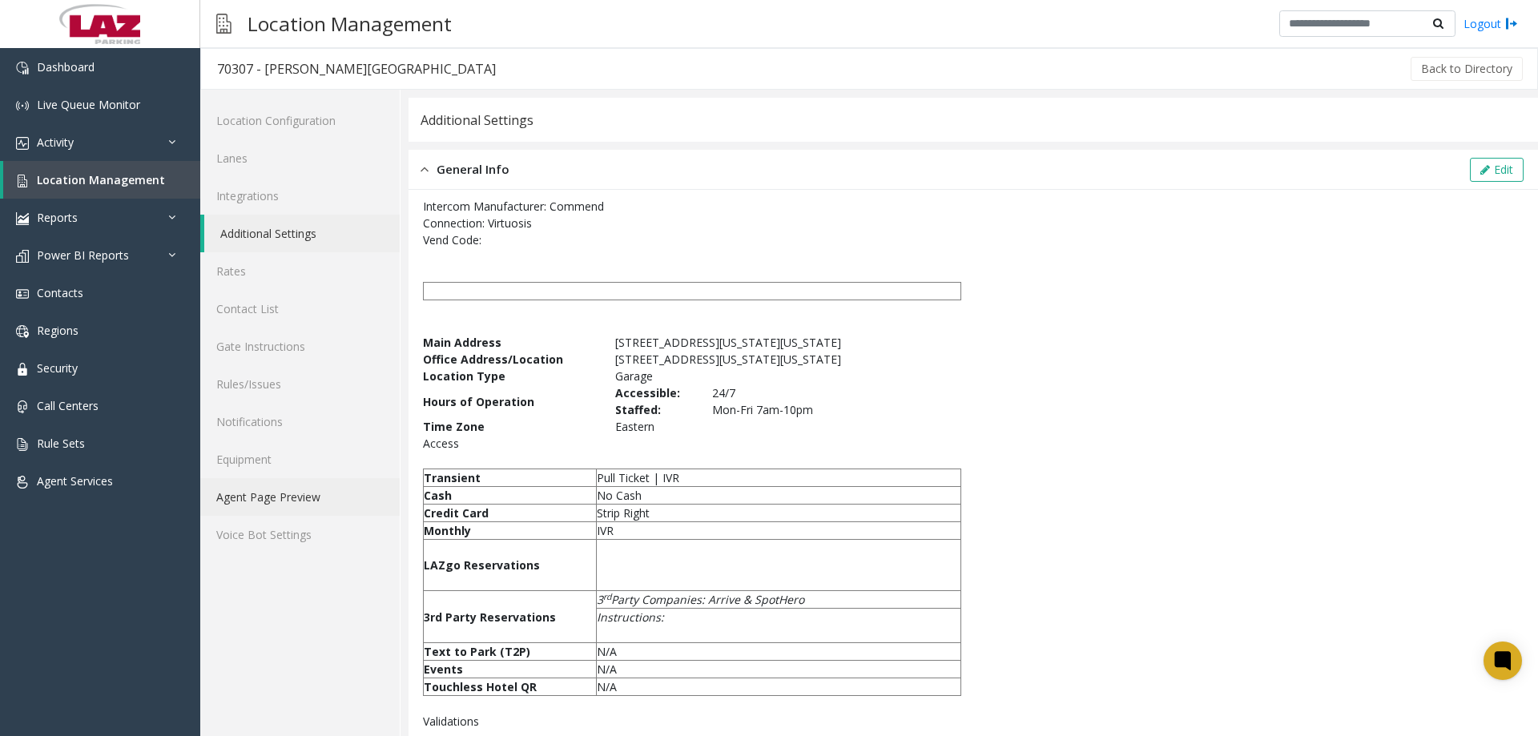
click at [292, 499] on link "Agent Page Preview" at bounding box center [299, 497] width 199 height 38
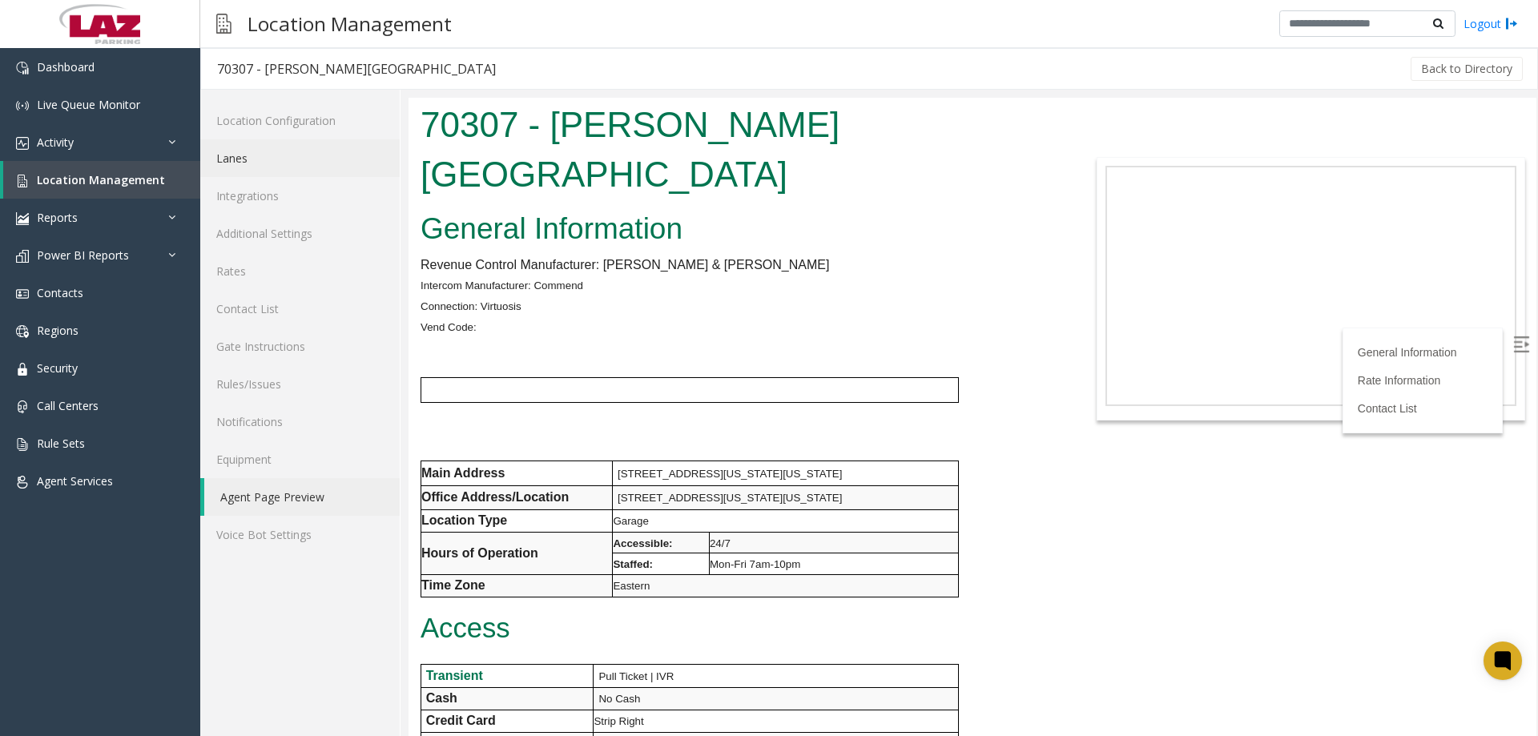
click at [239, 164] on link "Lanes" at bounding box center [299, 158] width 199 height 38
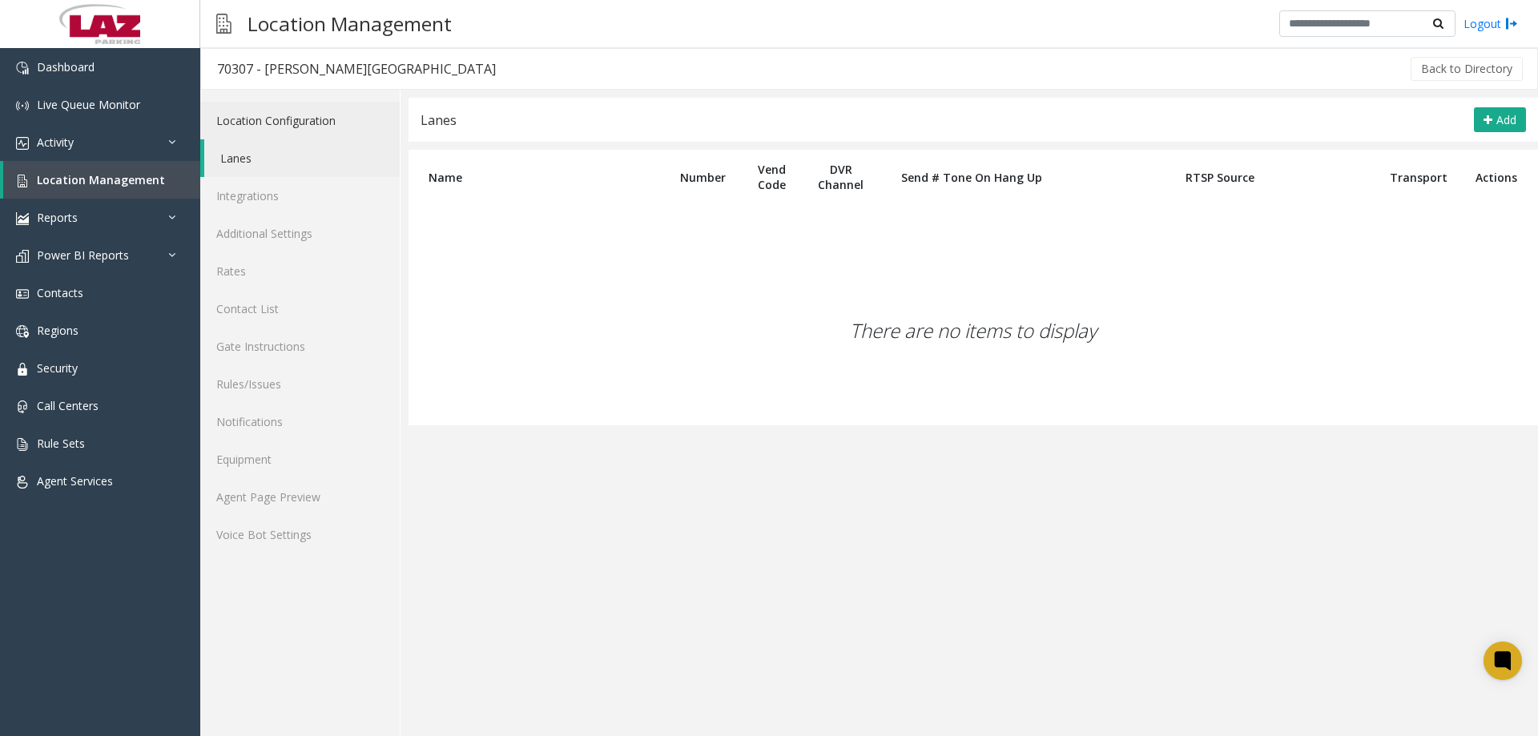
click at [237, 116] on link "Location Configuration" at bounding box center [299, 121] width 199 height 38
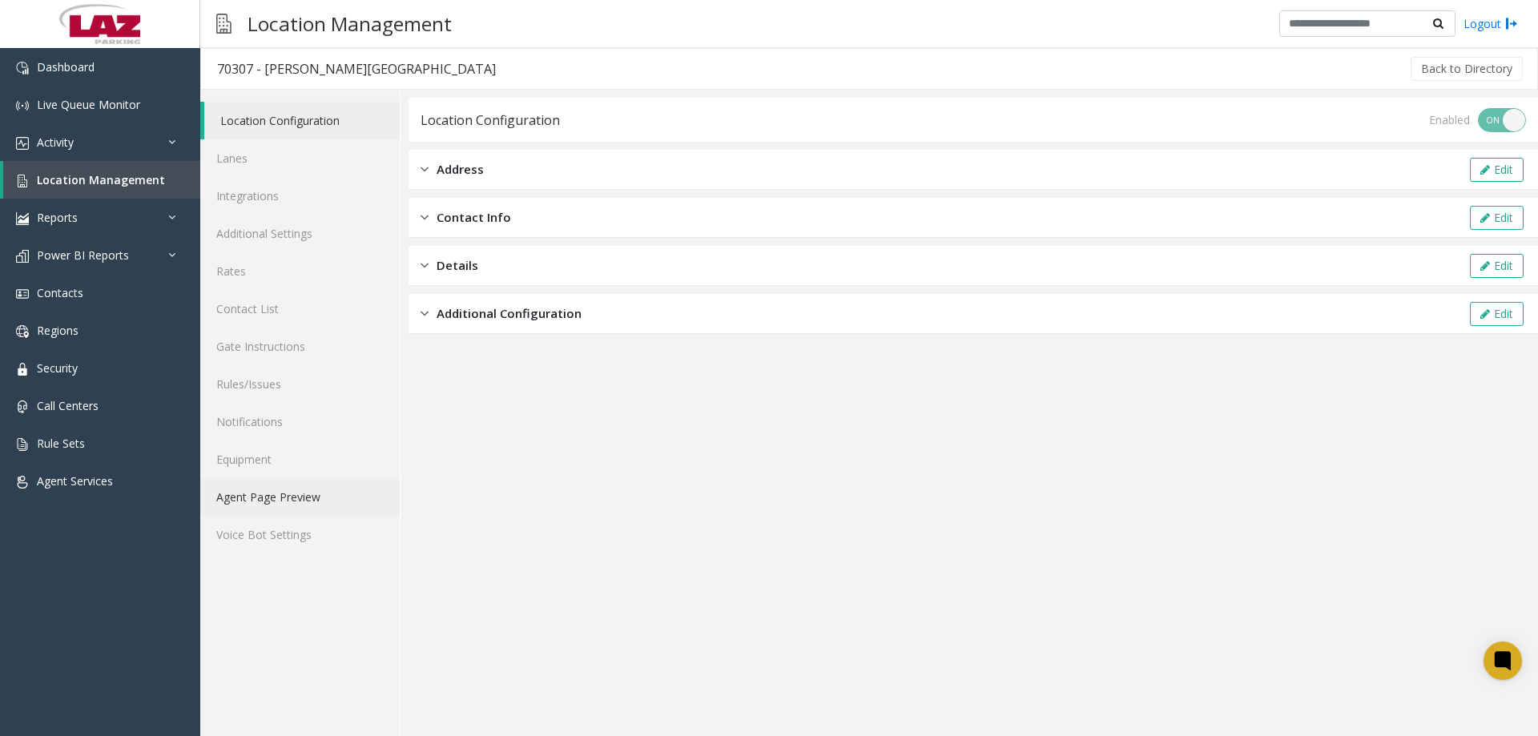
click at [264, 497] on link "Agent Page Preview" at bounding box center [299, 497] width 199 height 38
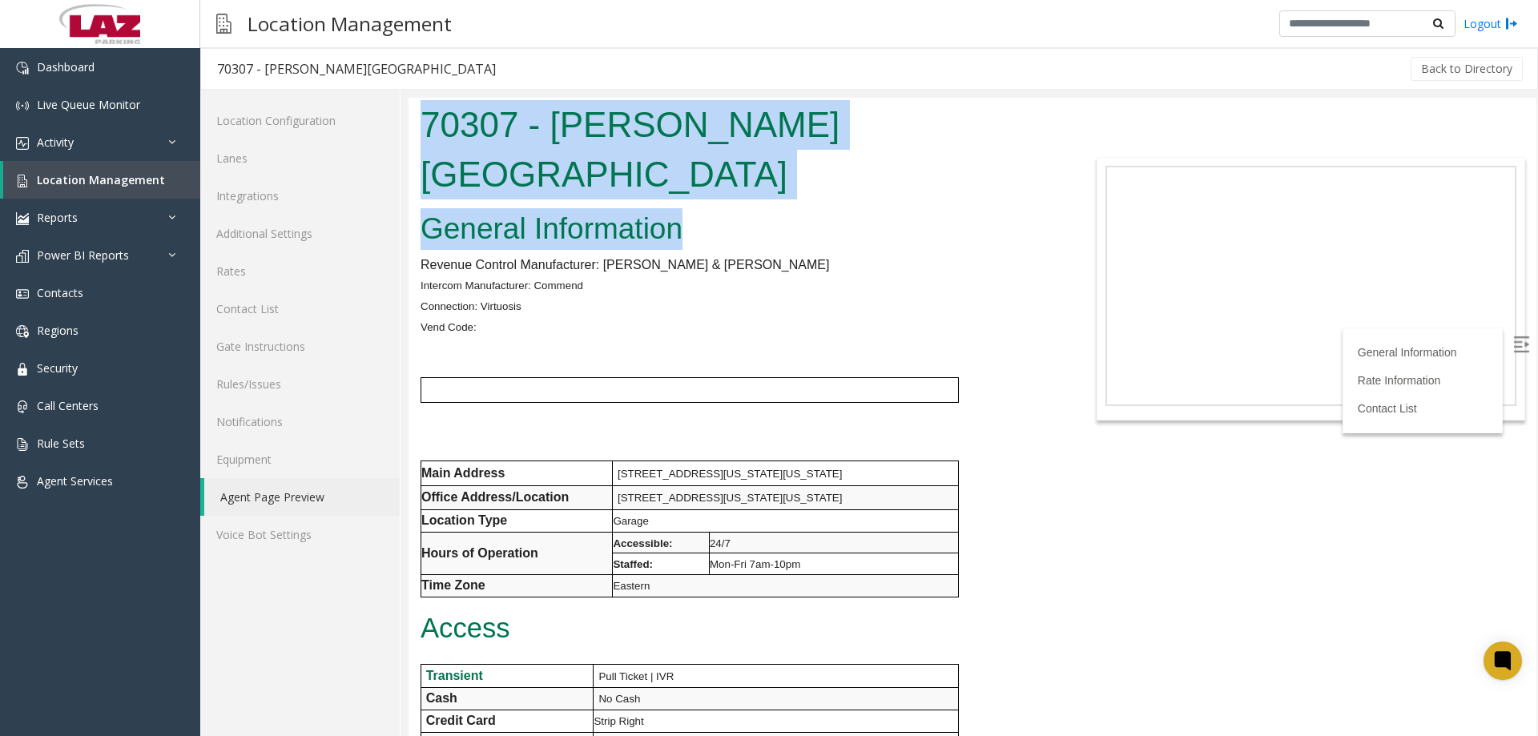
drag, startPoint x: 697, startPoint y: 172, endPoint x: 430, endPoint y: 135, distance: 269.4
click at [430, 135] on body "70307 - [PERSON_NAME][GEOGRAPHIC_DATA] General Information Revenue Control Manu…" at bounding box center [973, 417] width 1128 height 638
copy body "70307 - [PERSON_NAME][GEOGRAPHIC_DATA] General Information"
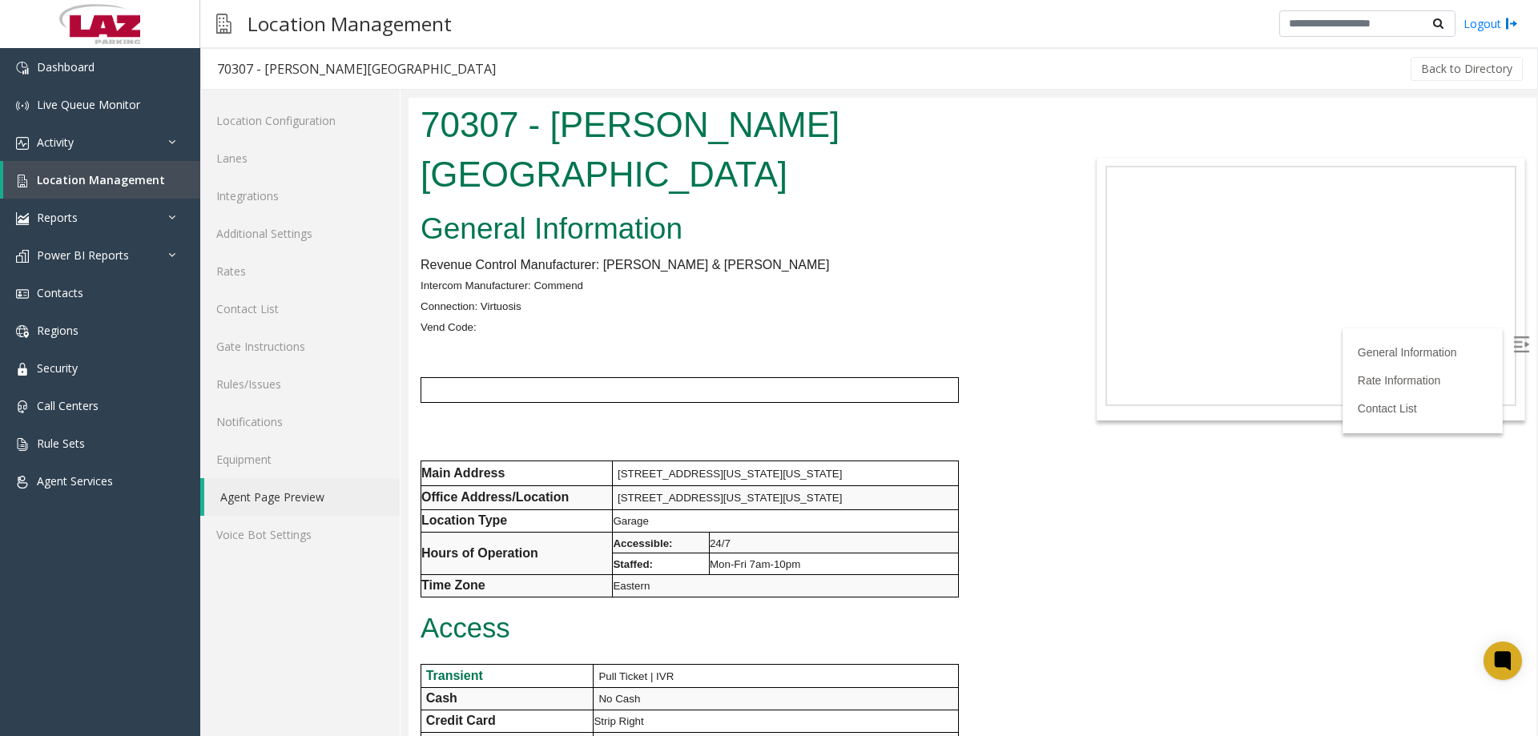
click at [860, 461] on td "[STREET_ADDRESS][US_STATE][US_STATE]" at bounding box center [786, 473] width 346 height 25
drag, startPoint x: 867, startPoint y: 421, endPoint x: 620, endPoint y: 435, distance: 247.2
click at [620, 461] on td "[STREET_ADDRESS][US_STATE][US_STATE]" at bounding box center [786, 473] width 346 height 25
copy span "[STREET_ADDRESS][US_STATE][US_STATE]"
click at [609, 316] on p "Vend Code:" at bounding box center [738, 326] width 634 height 21
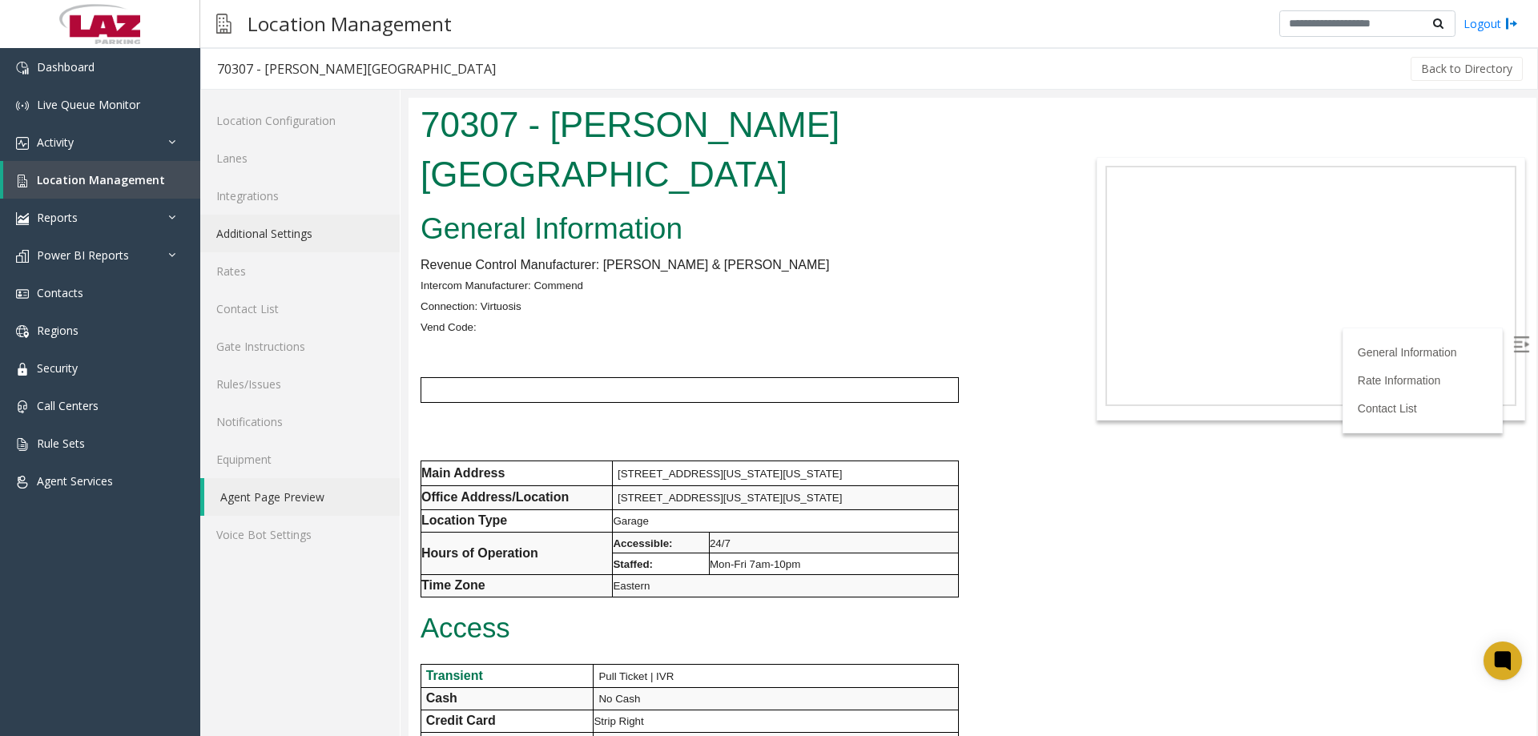
click at [289, 235] on link "Additional Settings" at bounding box center [299, 234] width 199 height 38
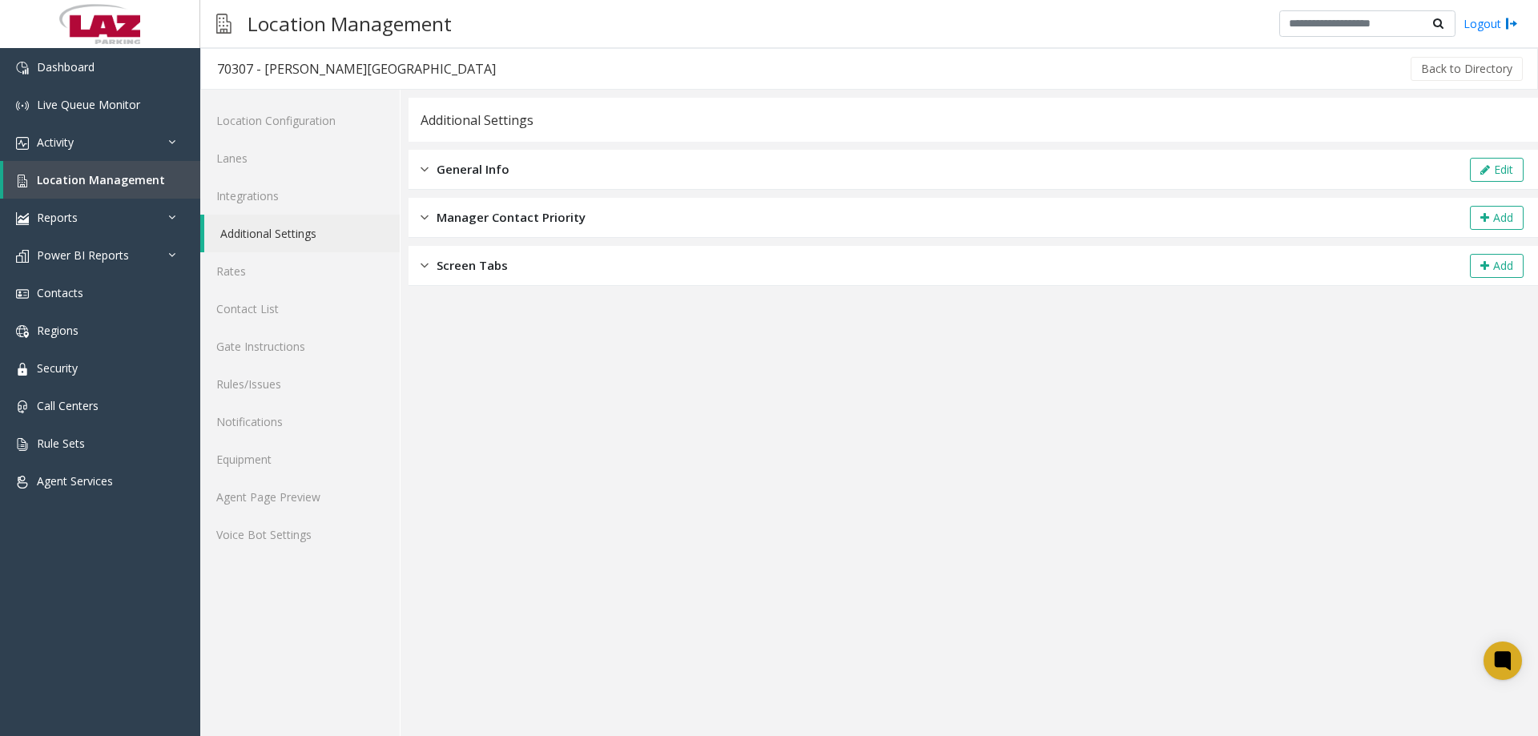
click at [456, 160] on span "General Info" at bounding box center [473, 169] width 73 height 18
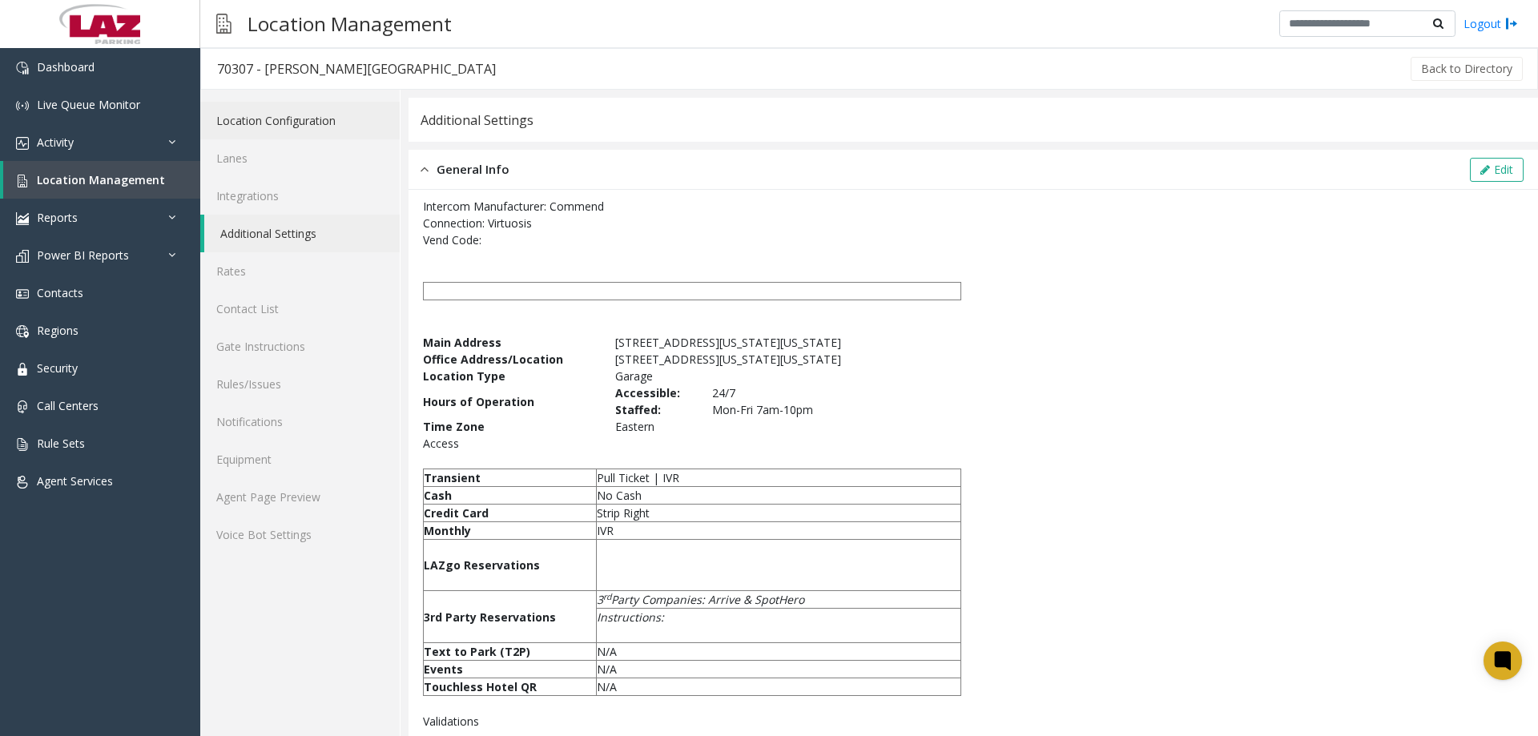
click at [261, 125] on link "Location Configuration" at bounding box center [299, 121] width 199 height 38
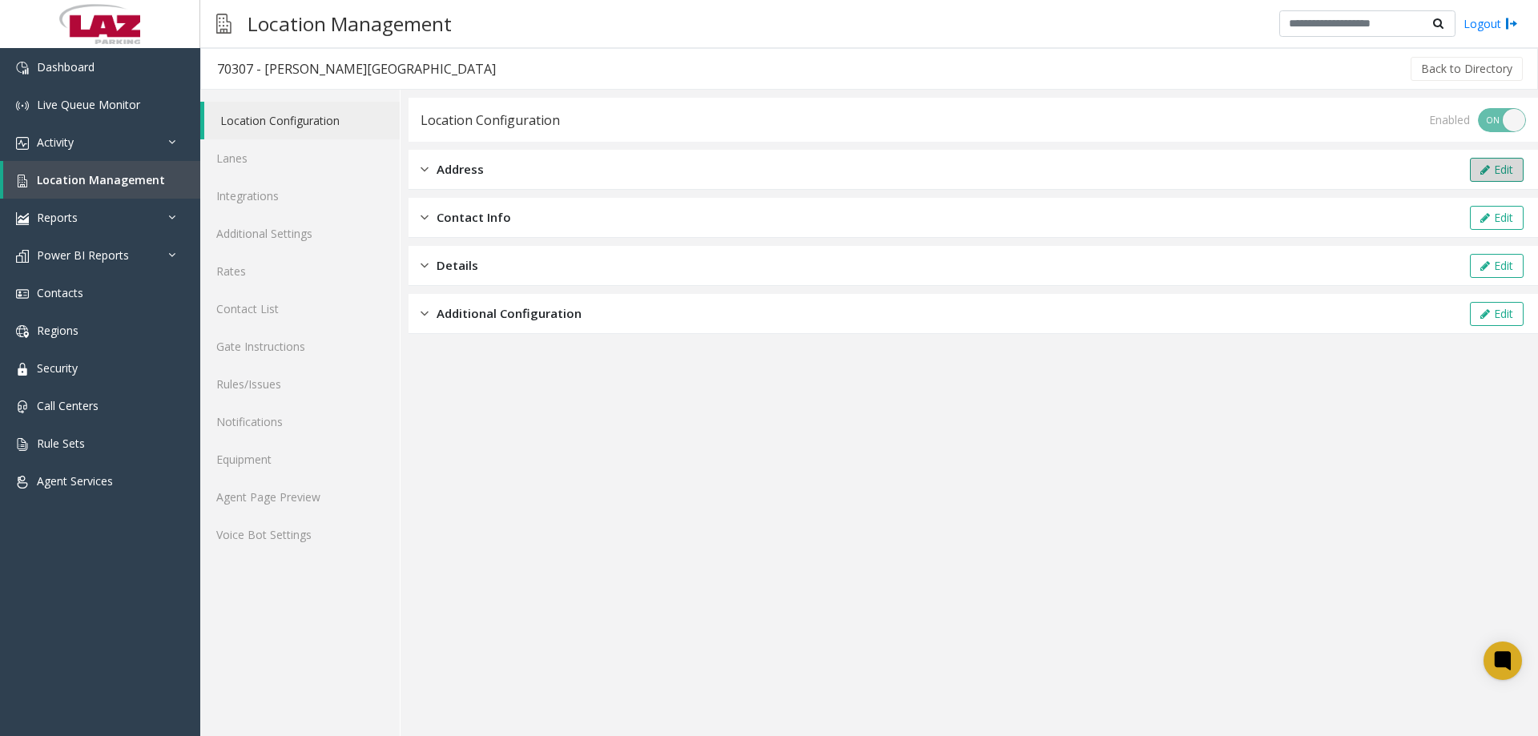
click at [1481, 174] on icon at bounding box center [1485, 169] width 10 height 11
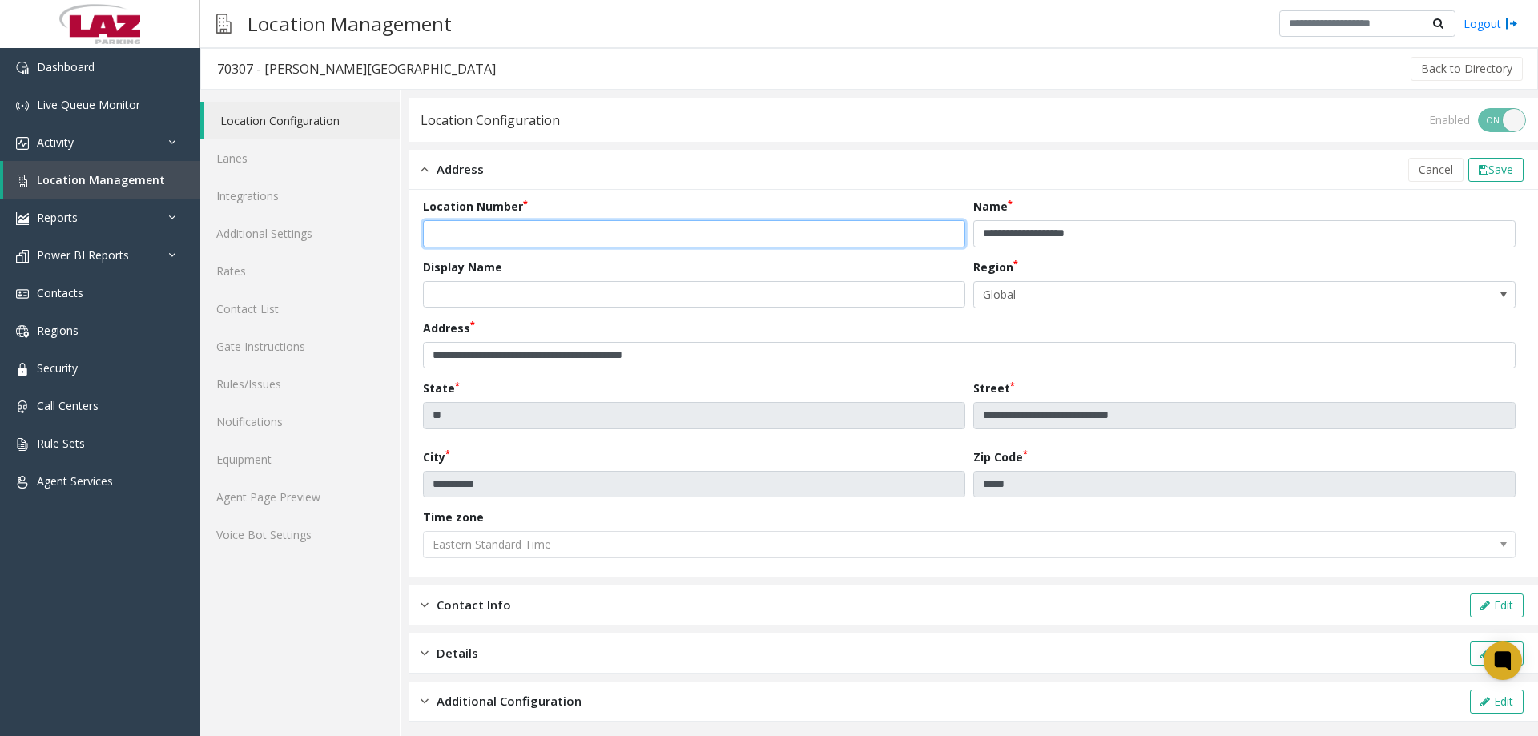
click at [437, 237] on input "*****" at bounding box center [694, 233] width 542 height 27
click at [429, 236] on input "*****" at bounding box center [694, 233] width 542 height 27
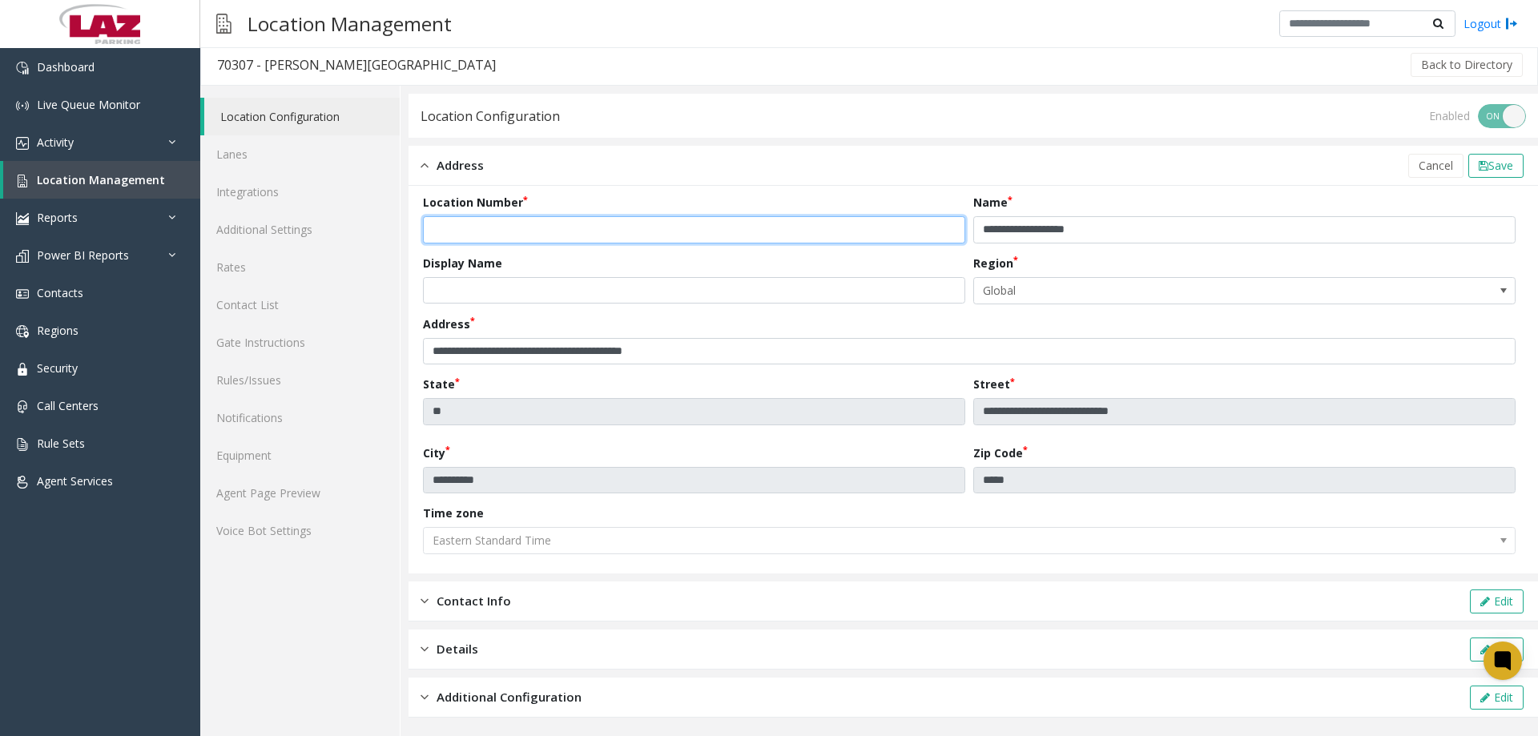
scroll to position [6, 0]
type input "******"
click at [1491, 168] on span "Save" at bounding box center [1500, 163] width 25 height 15
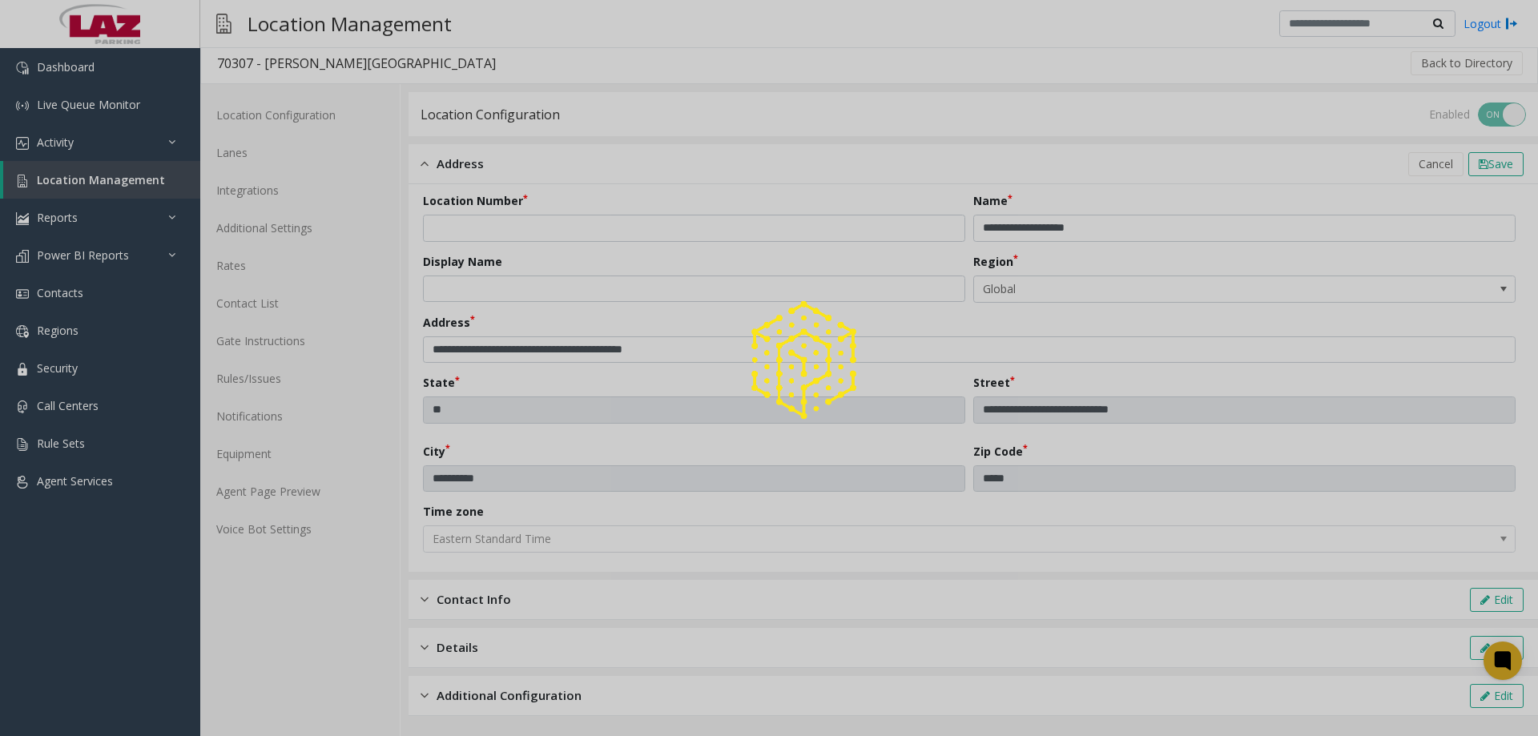
scroll to position [0, 0]
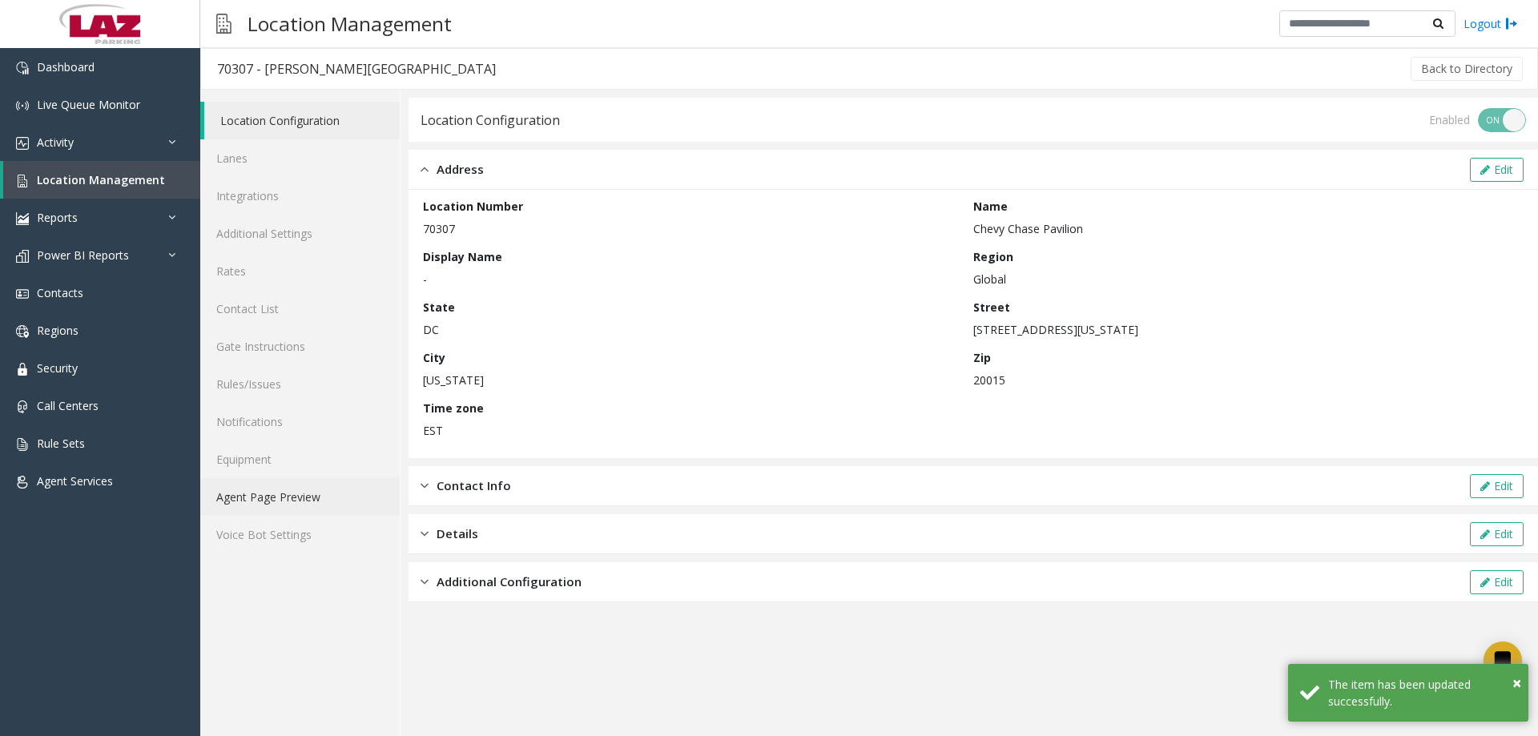
click at [285, 495] on link "Agent Page Preview" at bounding box center [299, 497] width 199 height 38
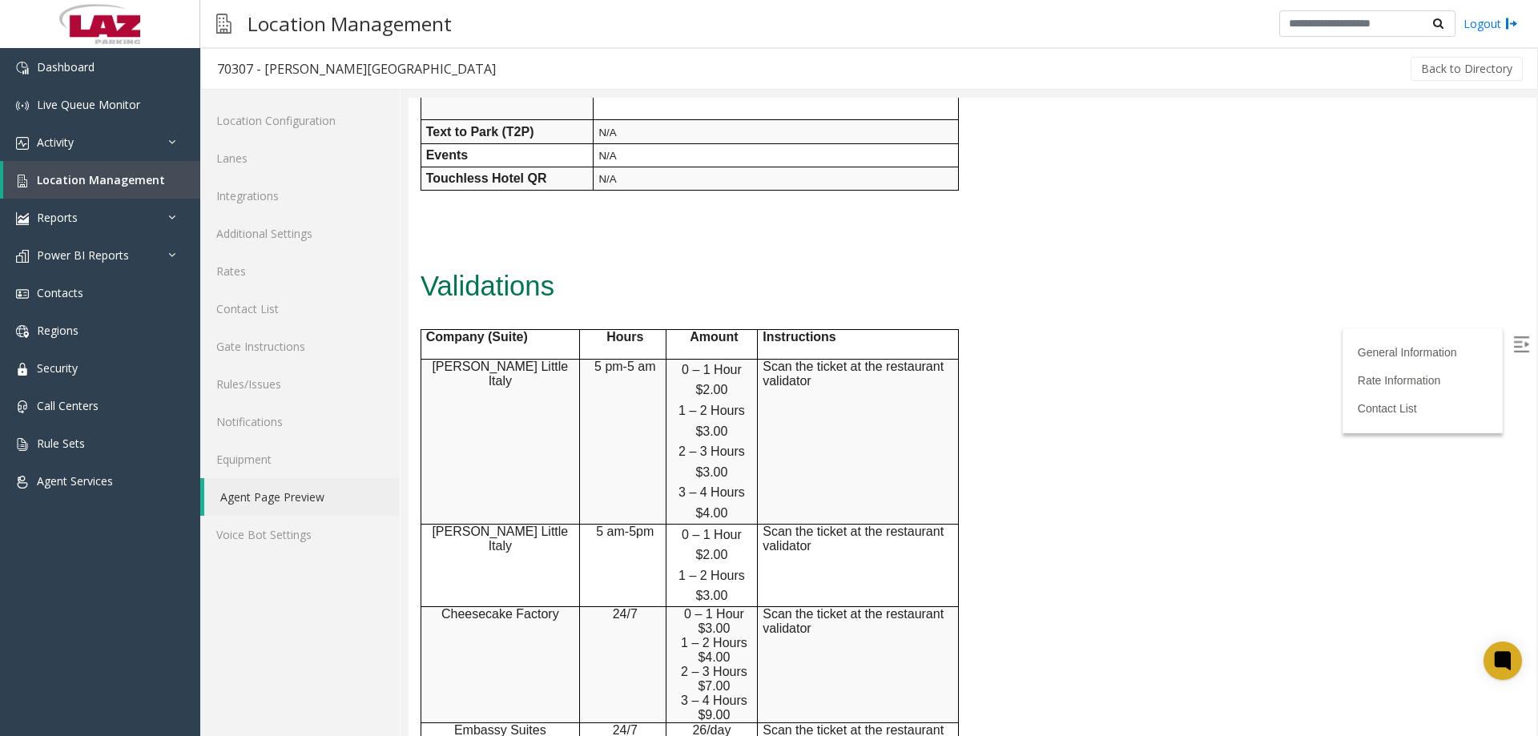
scroll to position [738, 0]
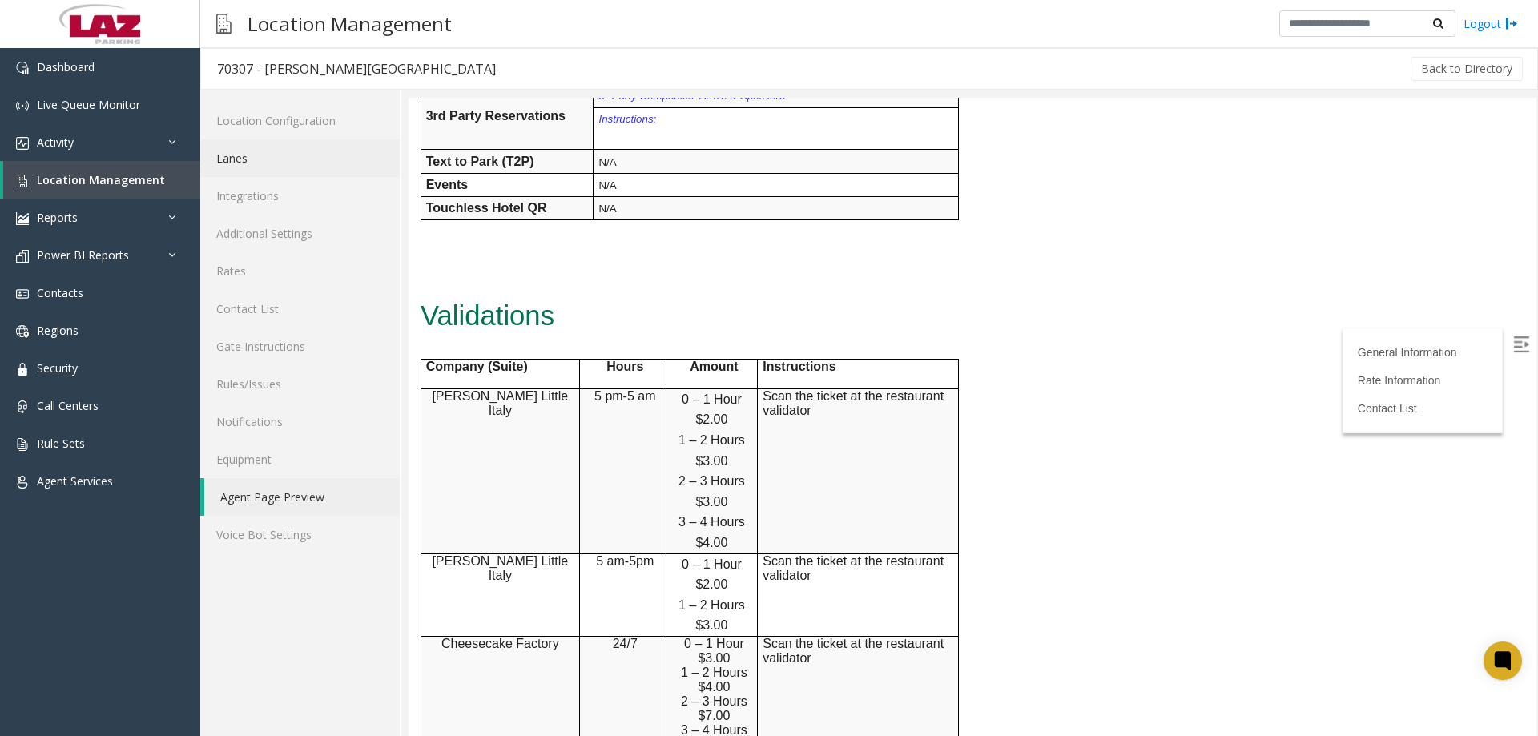
click at [260, 154] on link "Lanes" at bounding box center [299, 158] width 199 height 38
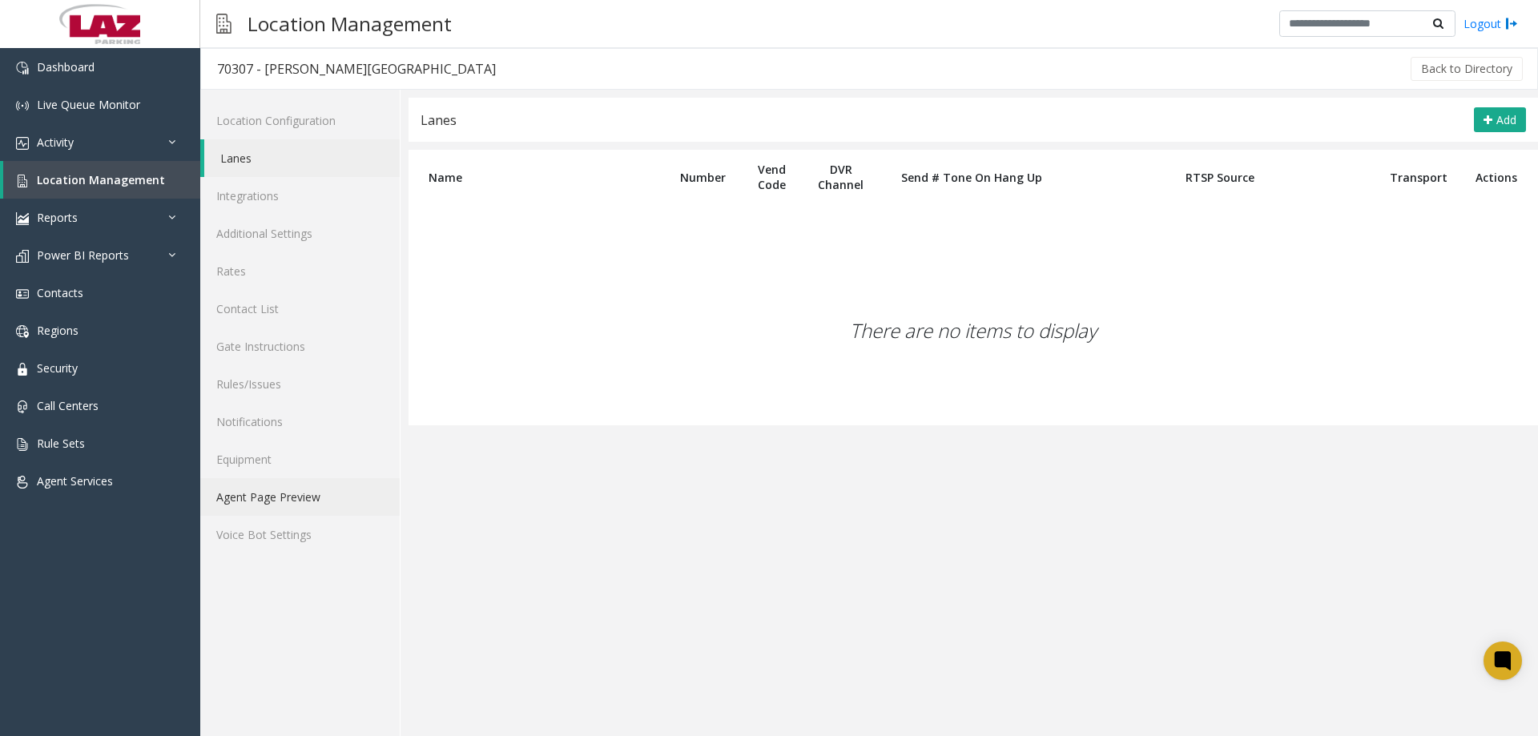
click at [295, 496] on link "Agent Page Preview" at bounding box center [299, 497] width 199 height 38
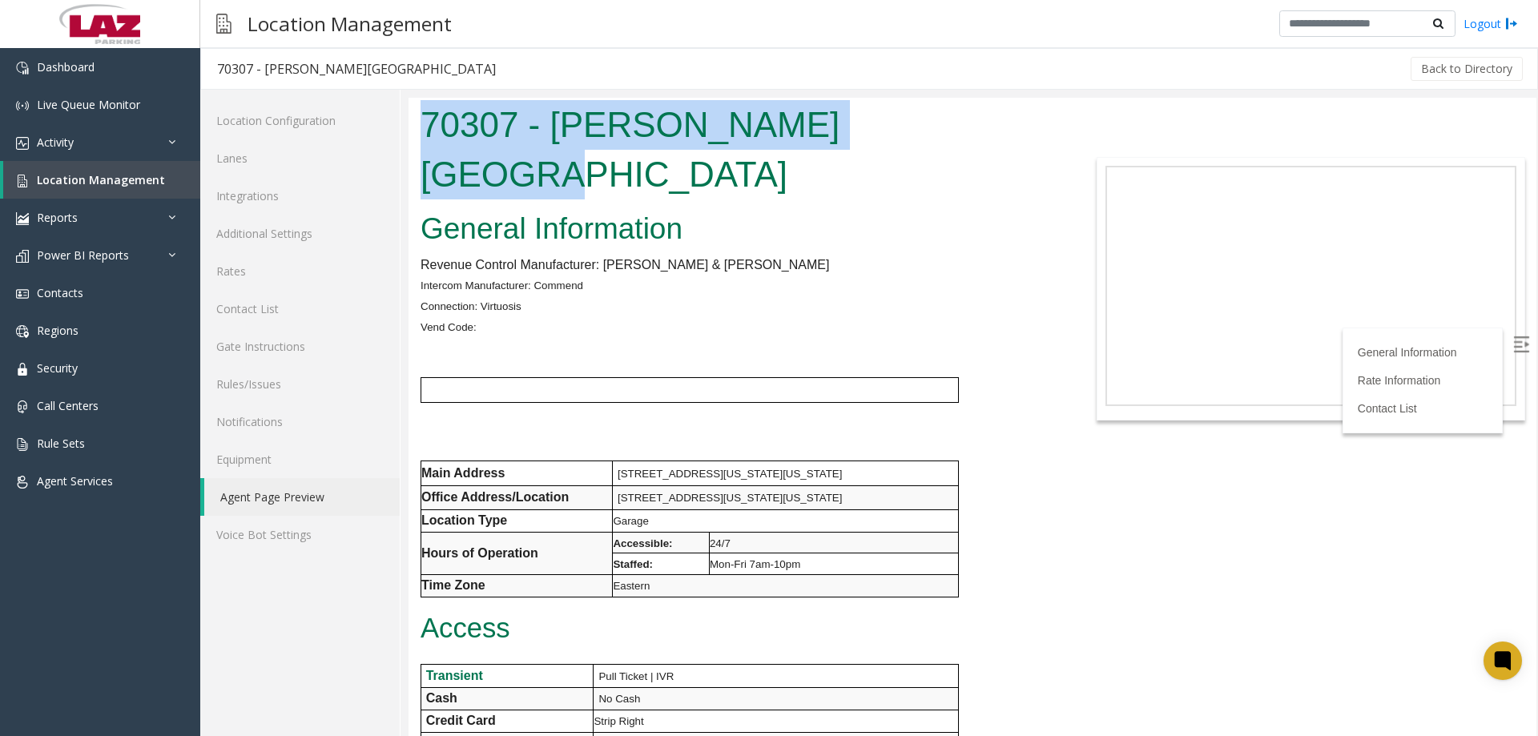
drag, startPoint x: 846, startPoint y: 129, endPoint x: 423, endPoint y: 134, distance: 423.0
click at [423, 134] on h1 "70307 - [PERSON_NAME][GEOGRAPHIC_DATA]" at bounding box center [738, 149] width 634 height 99
copy h1 "70307 - [PERSON_NAME][GEOGRAPHIC_DATA]"
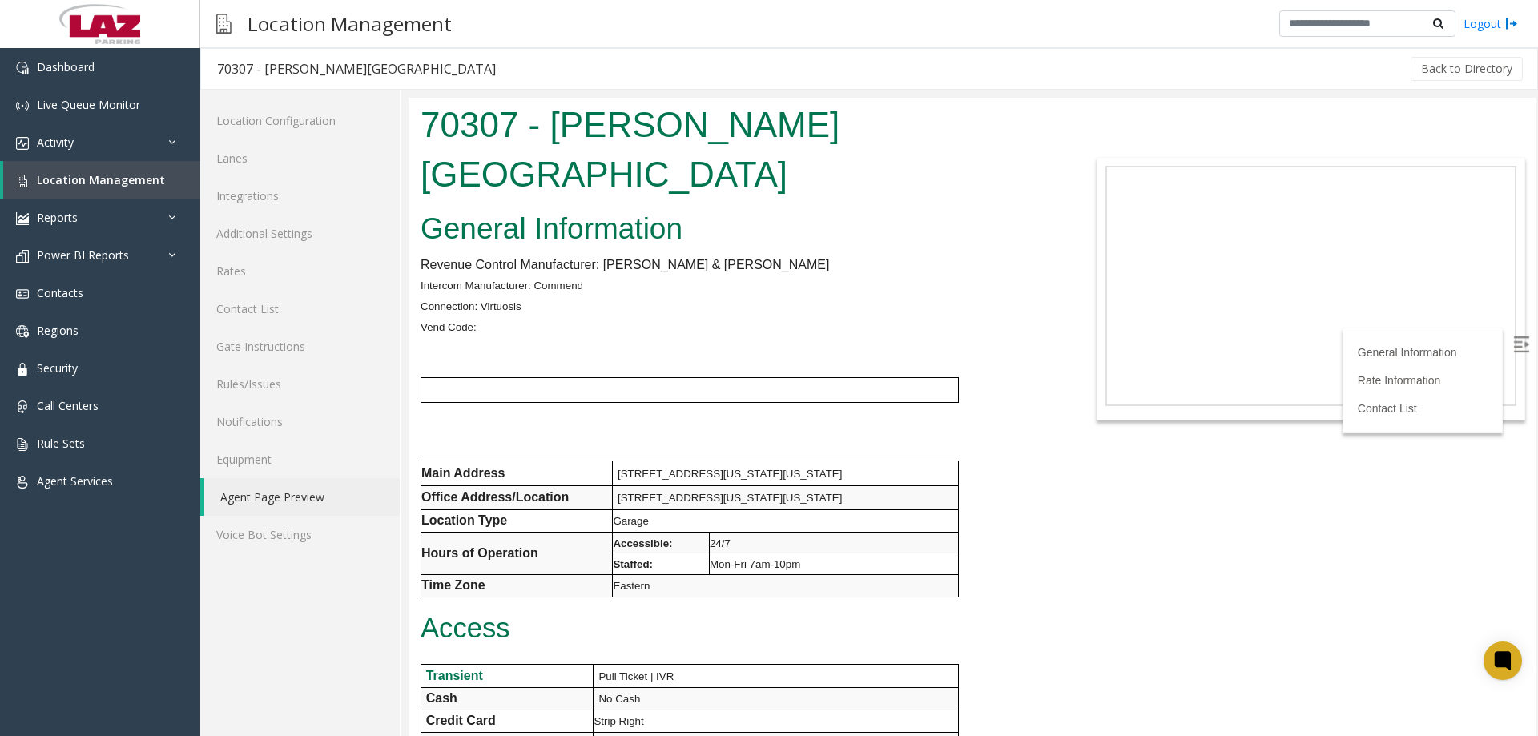
click at [858, 296] on p "Connection: Virtuosis" at bounding box center [738, 306] width 634 height 21
click at [952, 208] on h2 "General Information" at bounding box center [738, 229] width 634 height 42
click at [128, 185] on span "Location Management" at bounding box center [101, 179] width 128 height 15
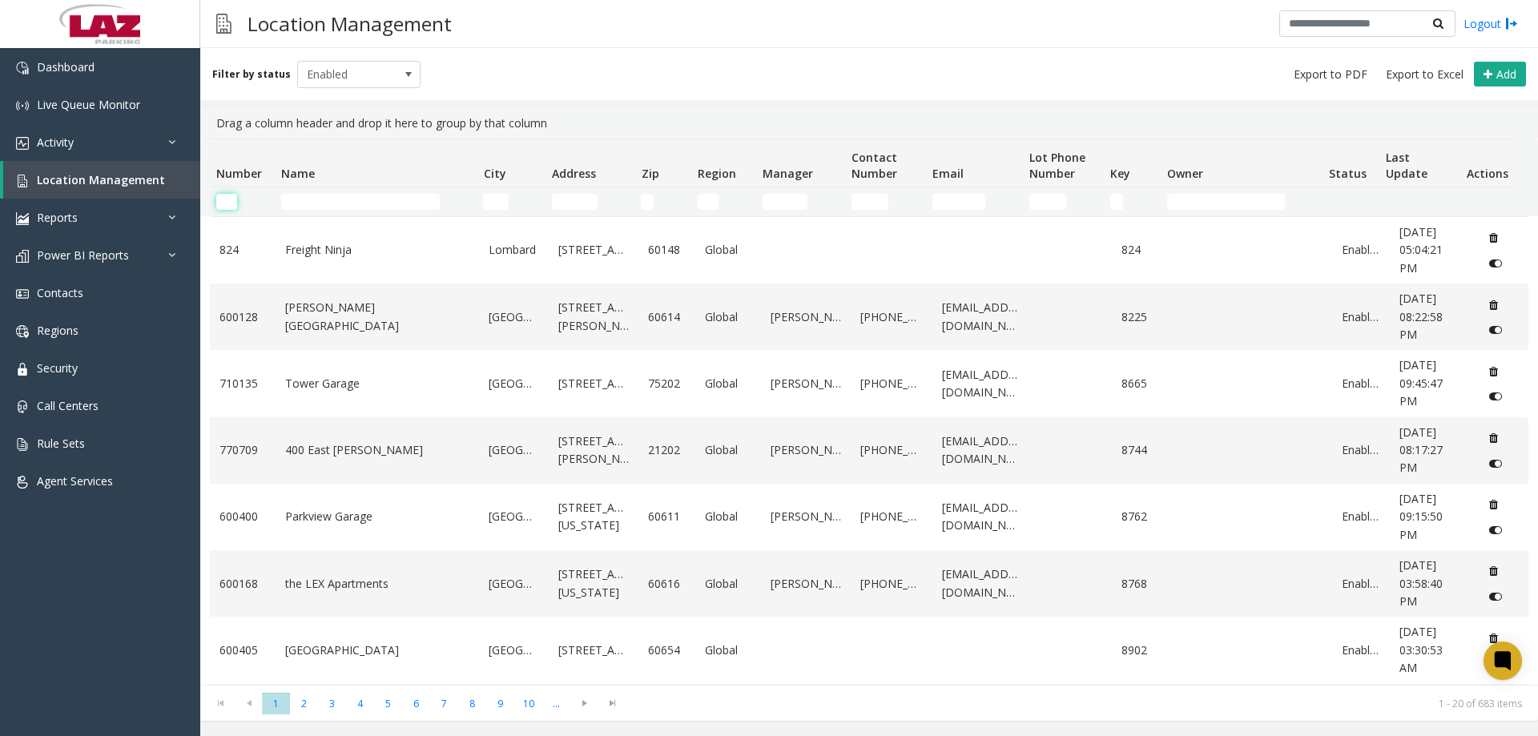
click at [234, 197] on input "Number Filter" at bounding box center [226, 202] width 21 height 16
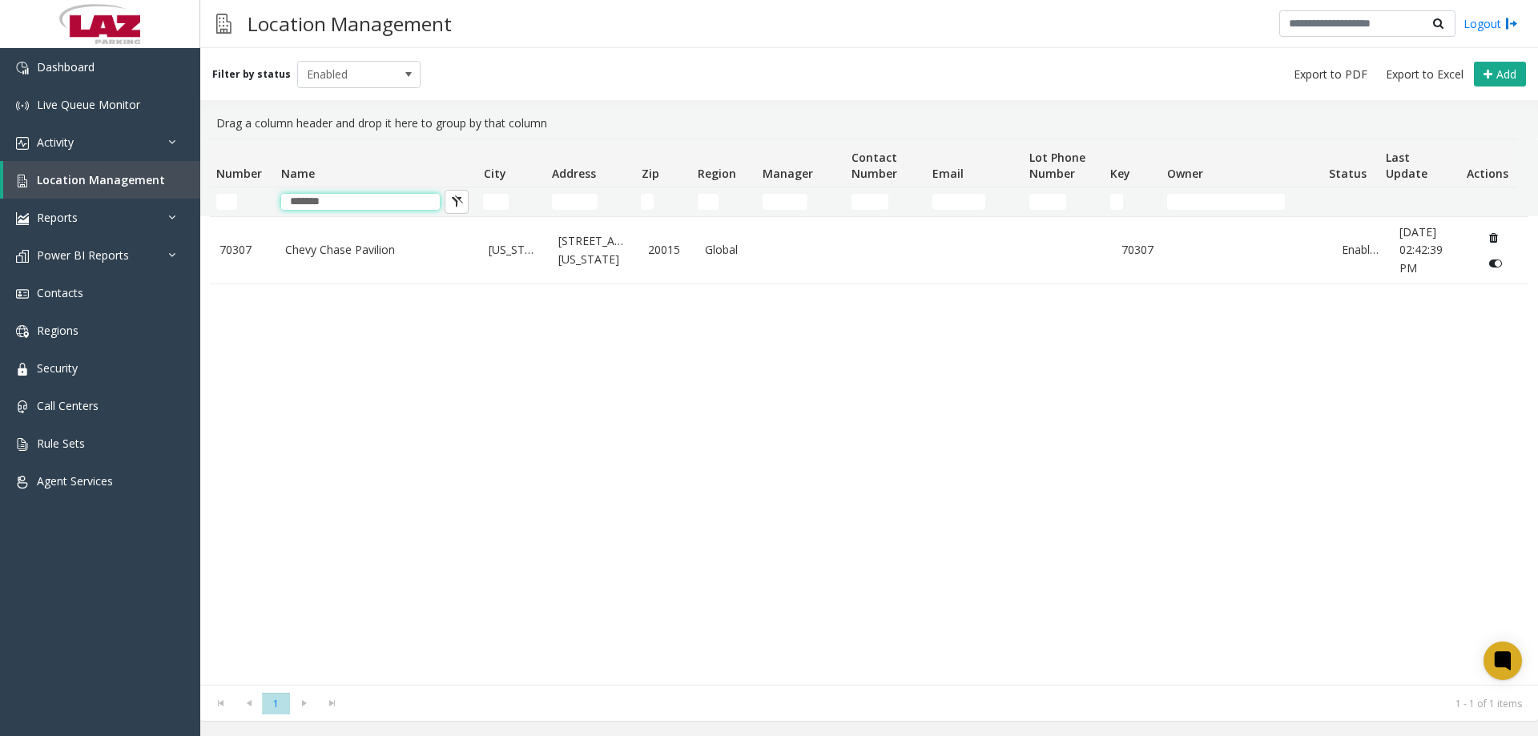
type input "*******"
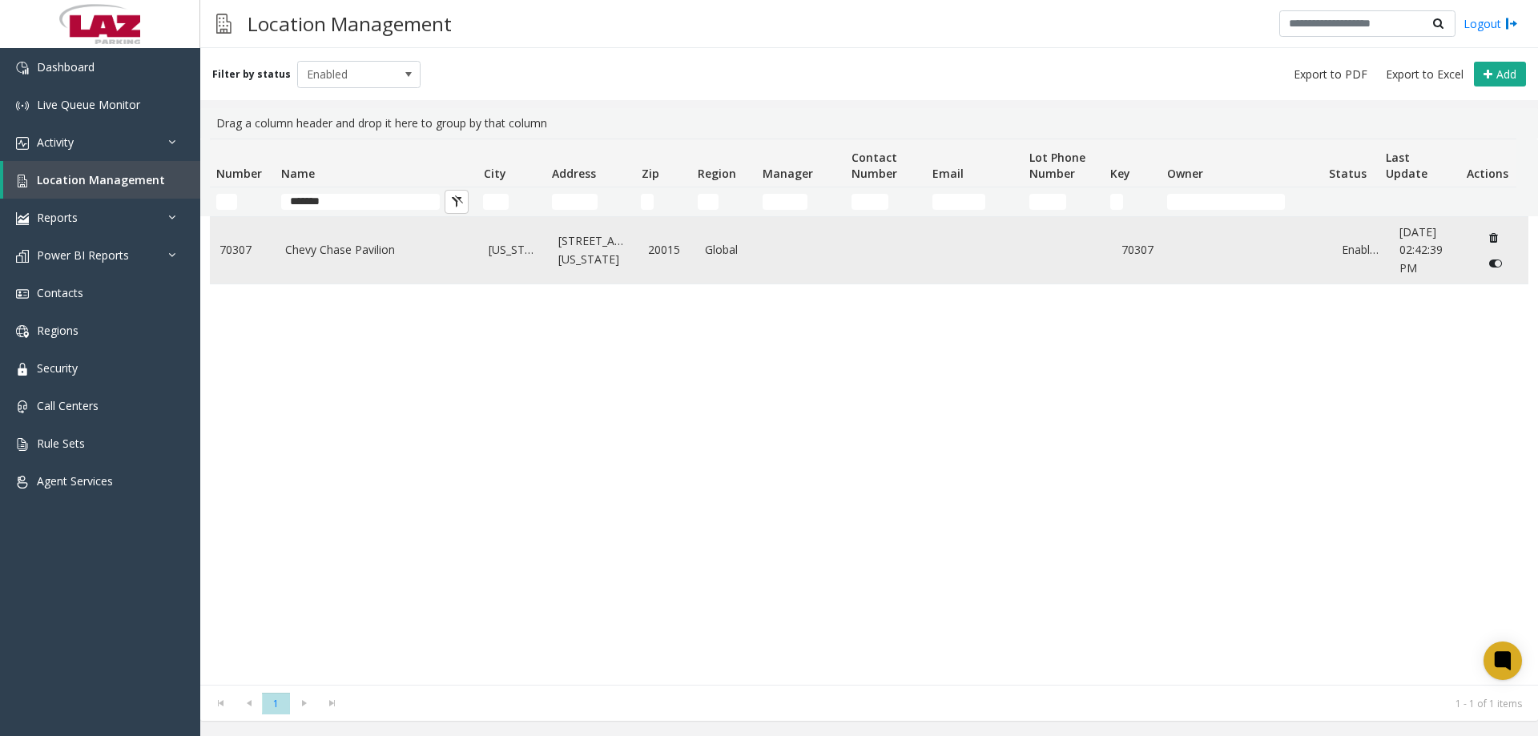
click at [360, 252] on link "Chevy Chase Pavilion" at bounding box center [377, 250] width 185 height 18
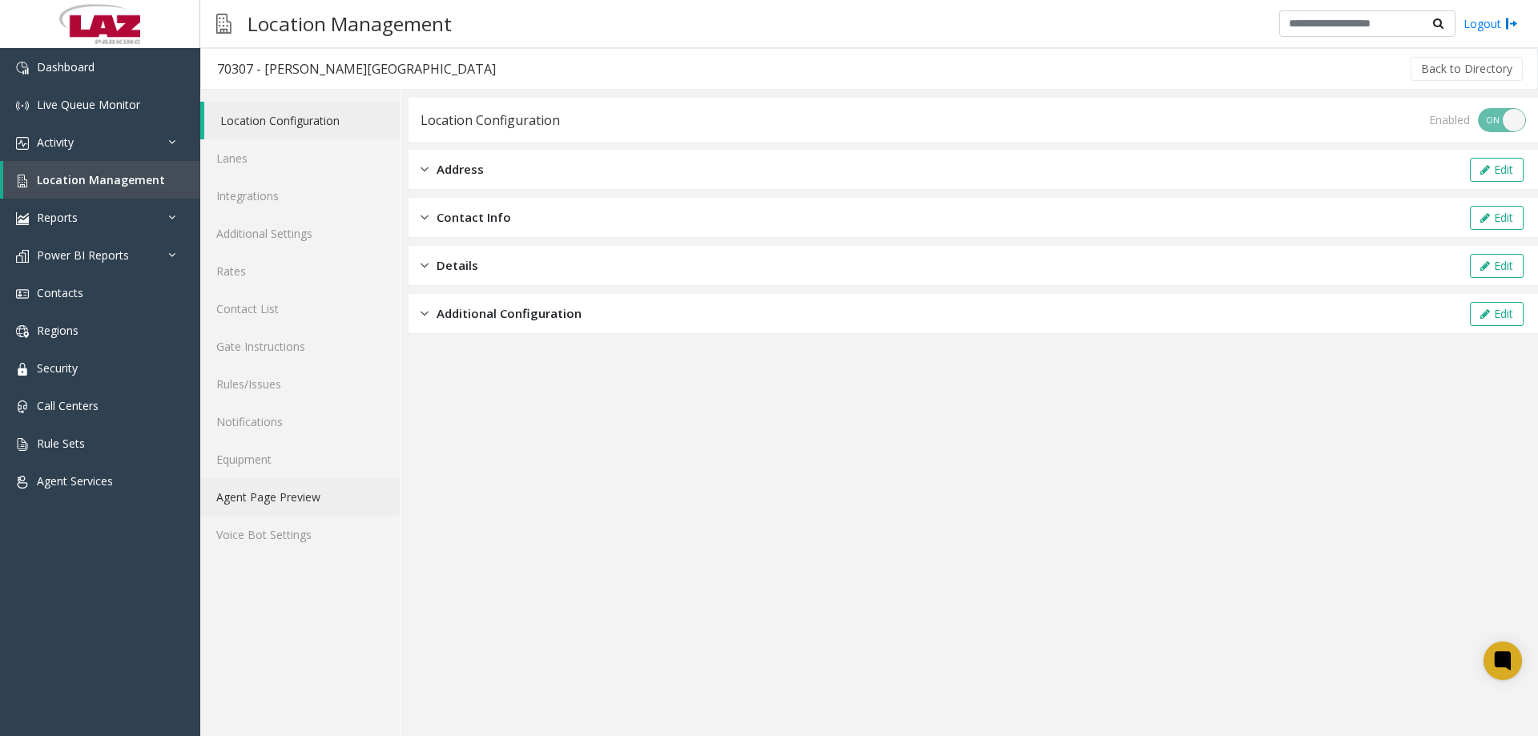
click at [252, 497] on link "Agent Page Preview" at bounding box center [299, 497] width 199 height 38
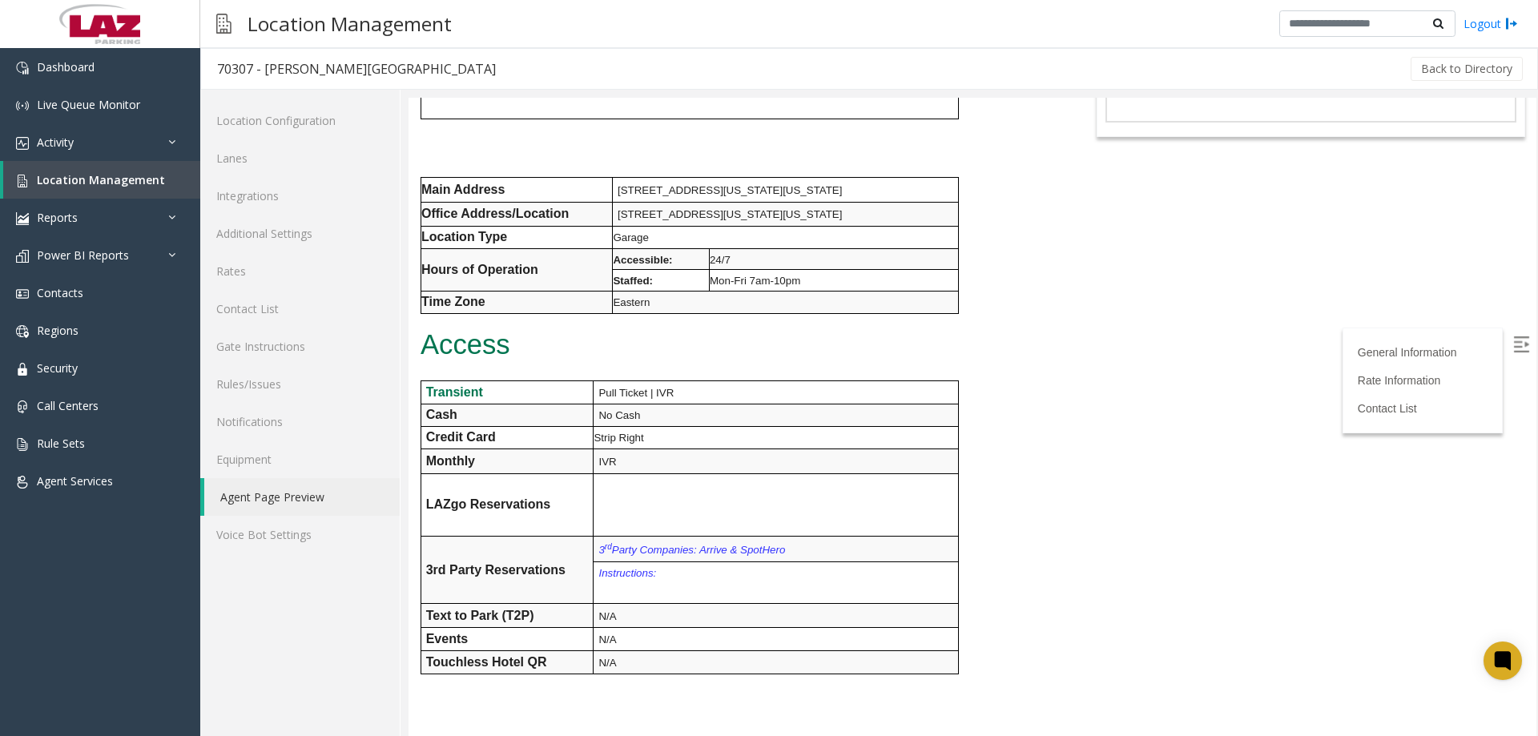
scroll to position [17, 0]
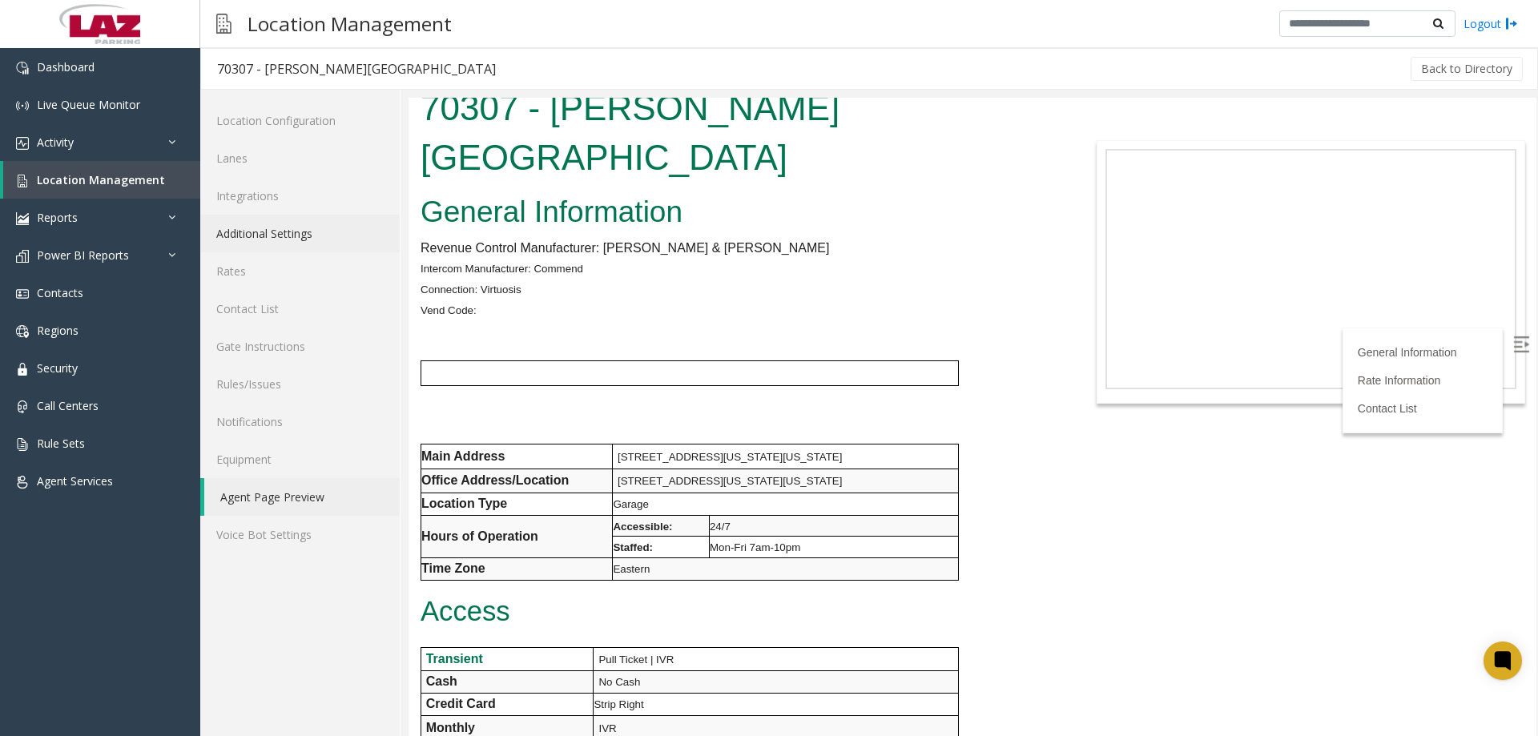
click at [264, 224] on link "Additional Settings" at bounding box center [299, 234] width 199 height 38
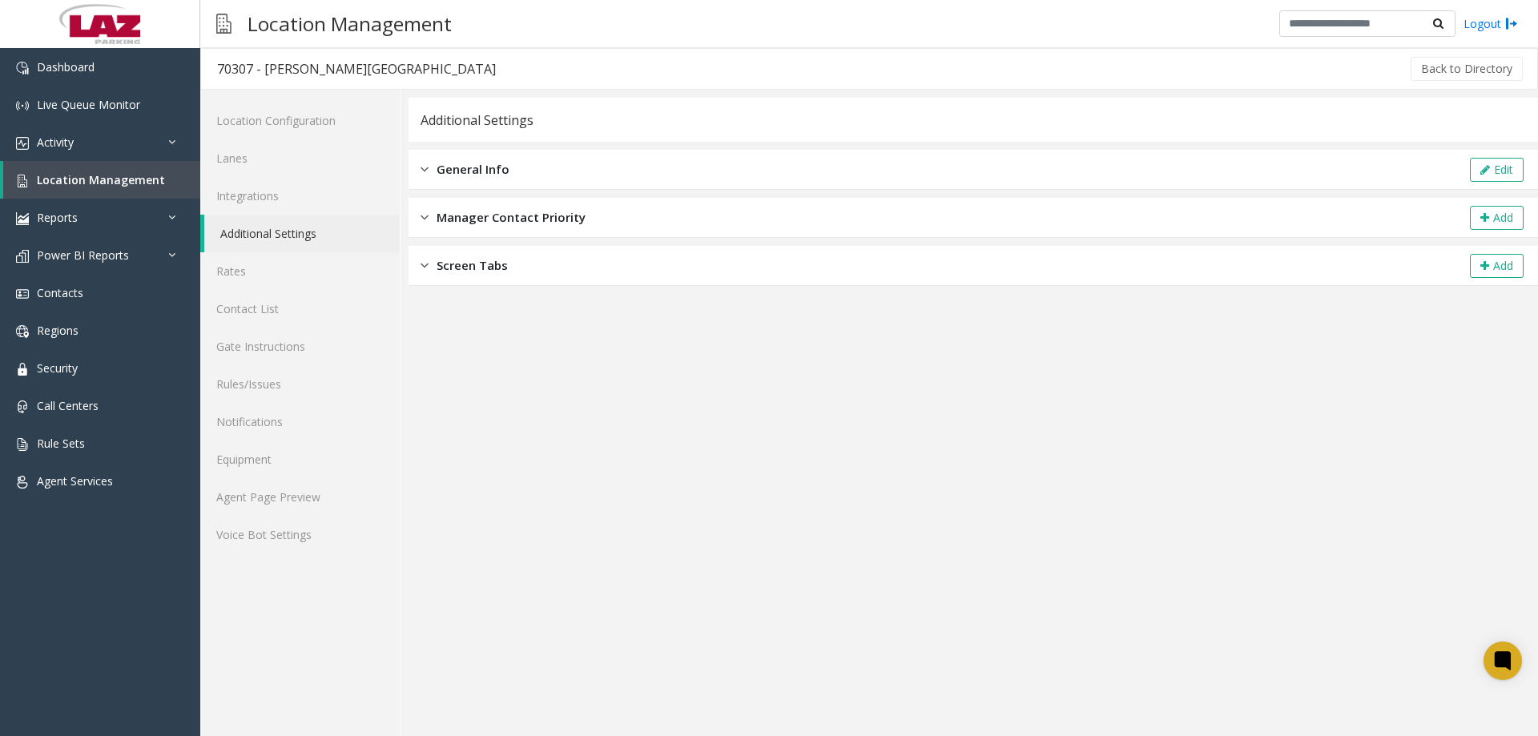
click at [528, 156] on div "General Info Edit" at bounding box center [974, 170] width 1130 height 40
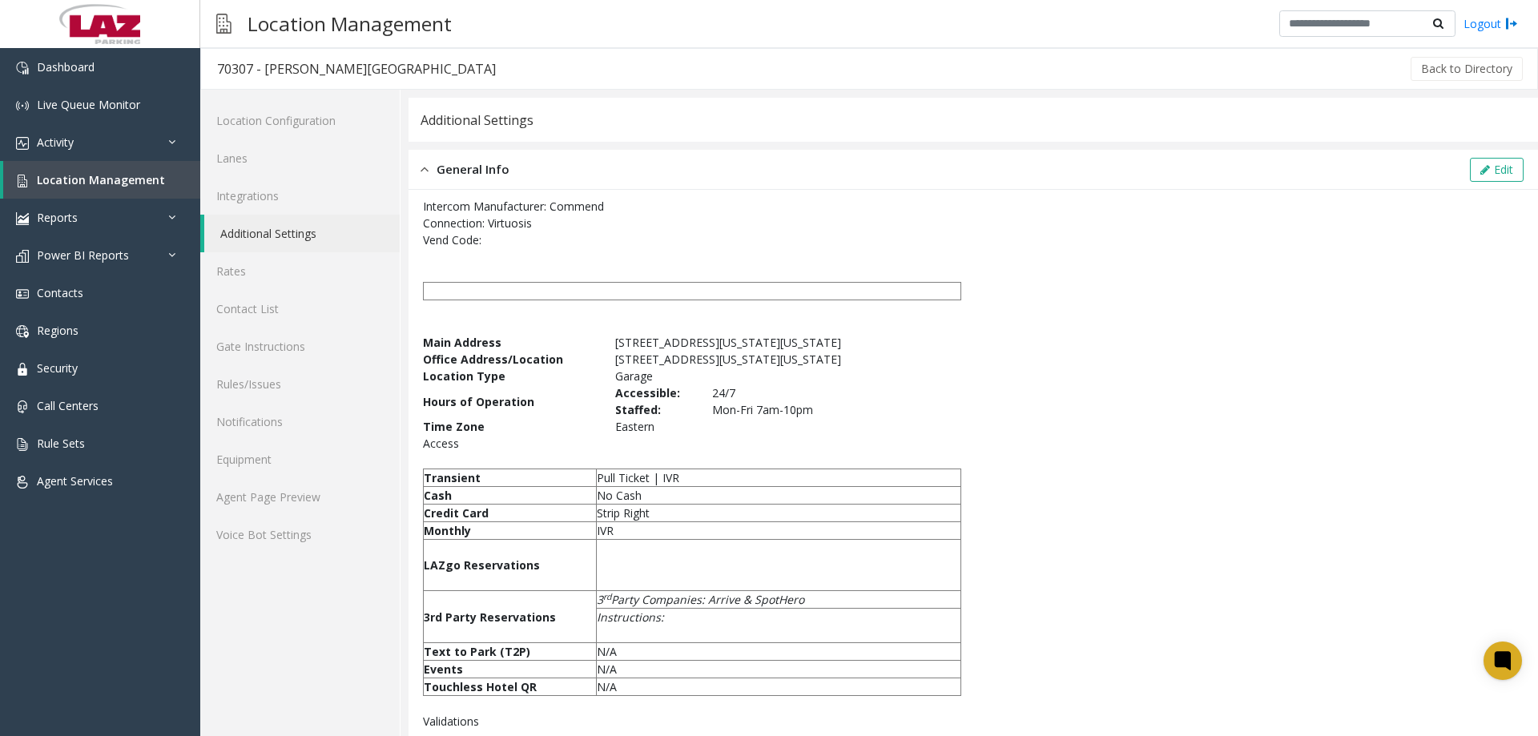
click at [1452, 170] on div "General Info Edit" at bounding box center [974, 170] width 1130 height 40
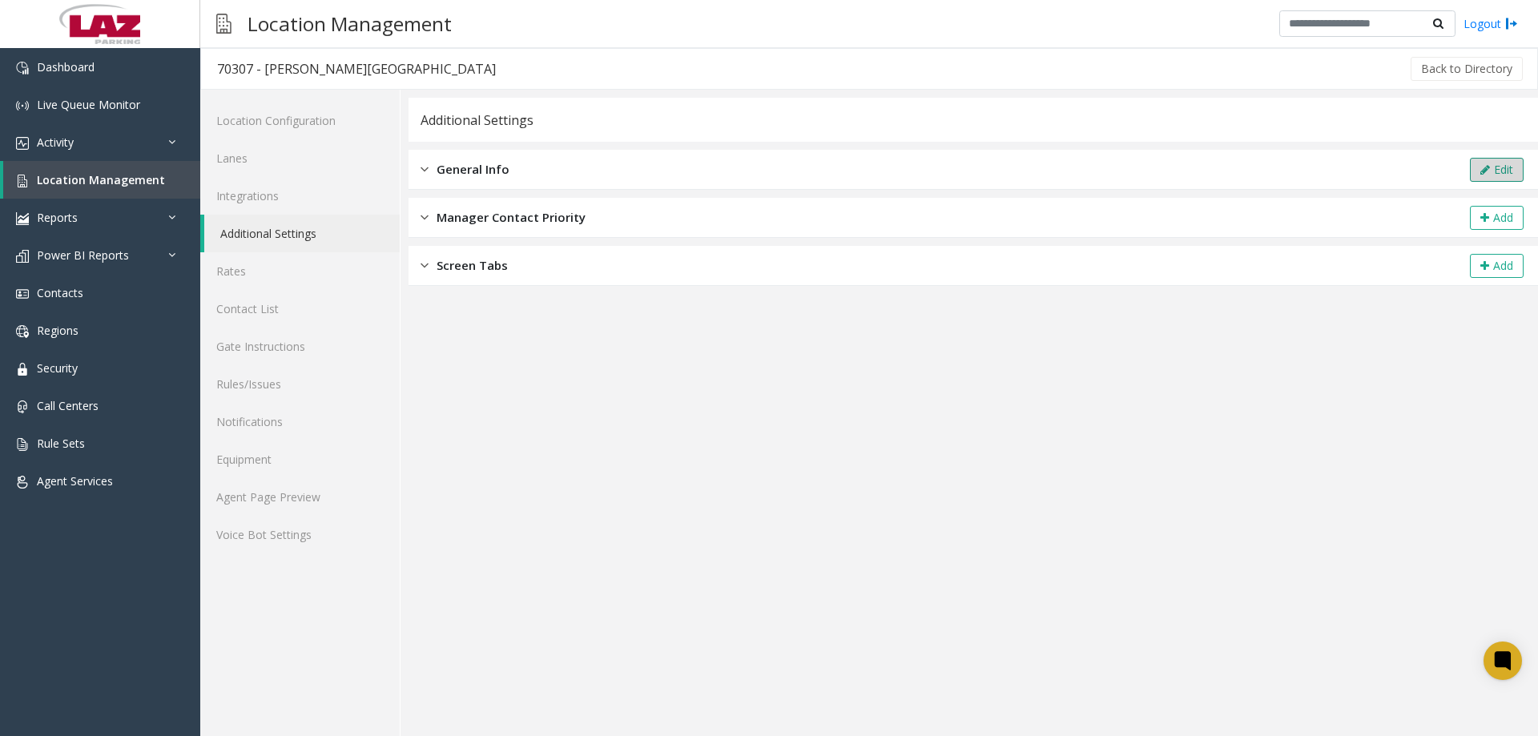
click at [1477, 171] on button "Edit" at bounding box center [1497, 170] width 54 height 24
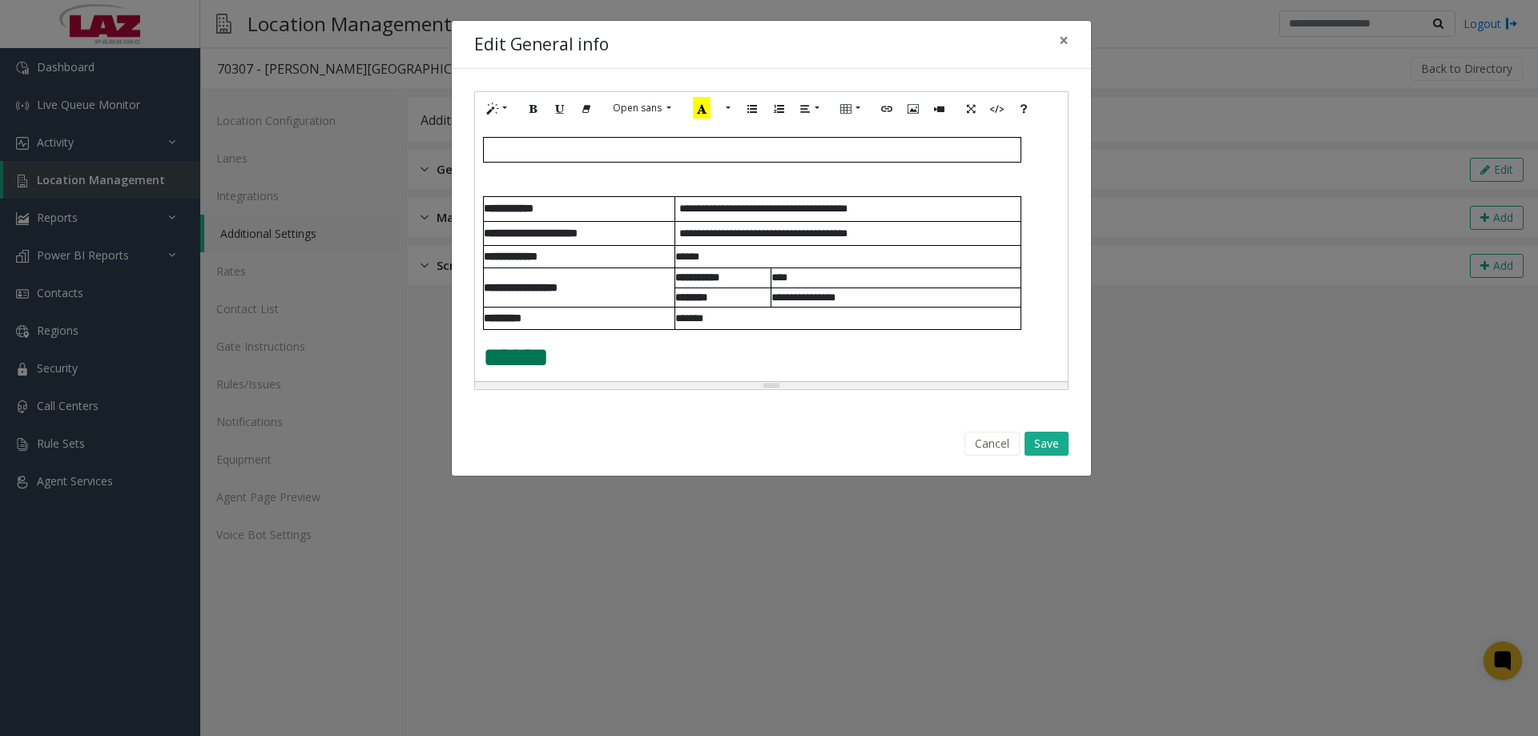
click at [719, 229] on span "**********" at bounding box center [763, 233] width 168 height 10
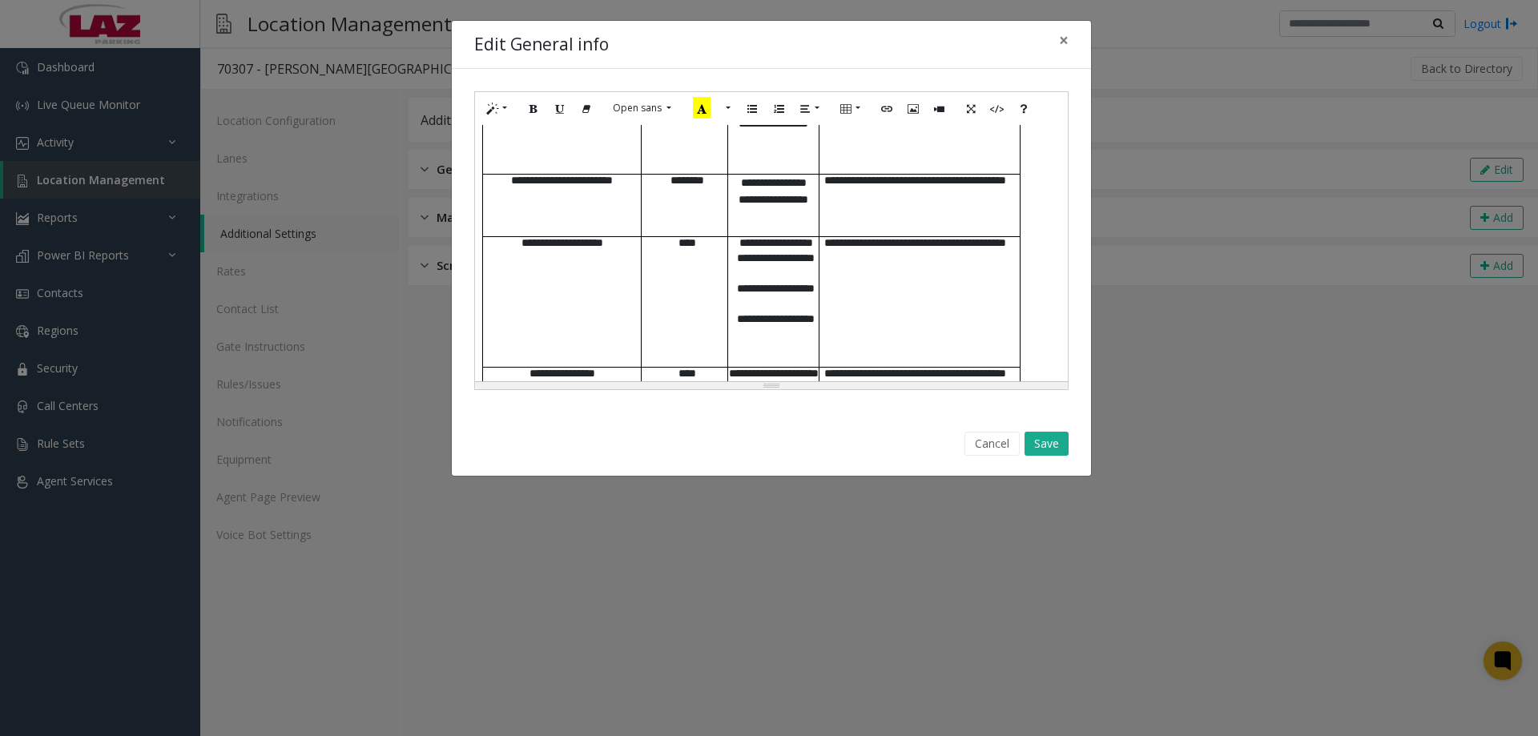
scroll to position [881, 0]
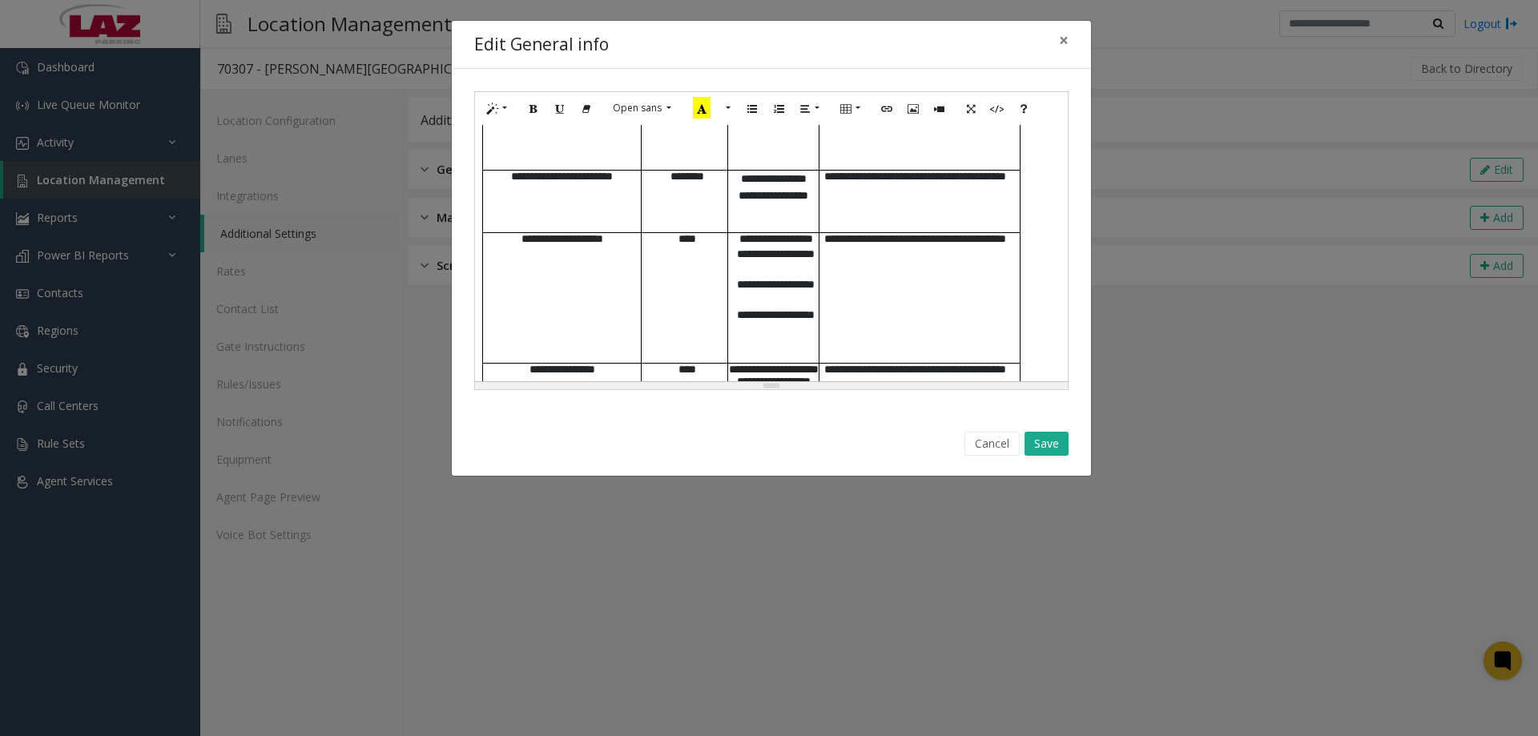
click at [741, 279] on p "**********" at bounding box center [776, 294] width 86 height 30
click at [760, 279] on p "**********" at bounding box center [776, 294] width 86 height 30
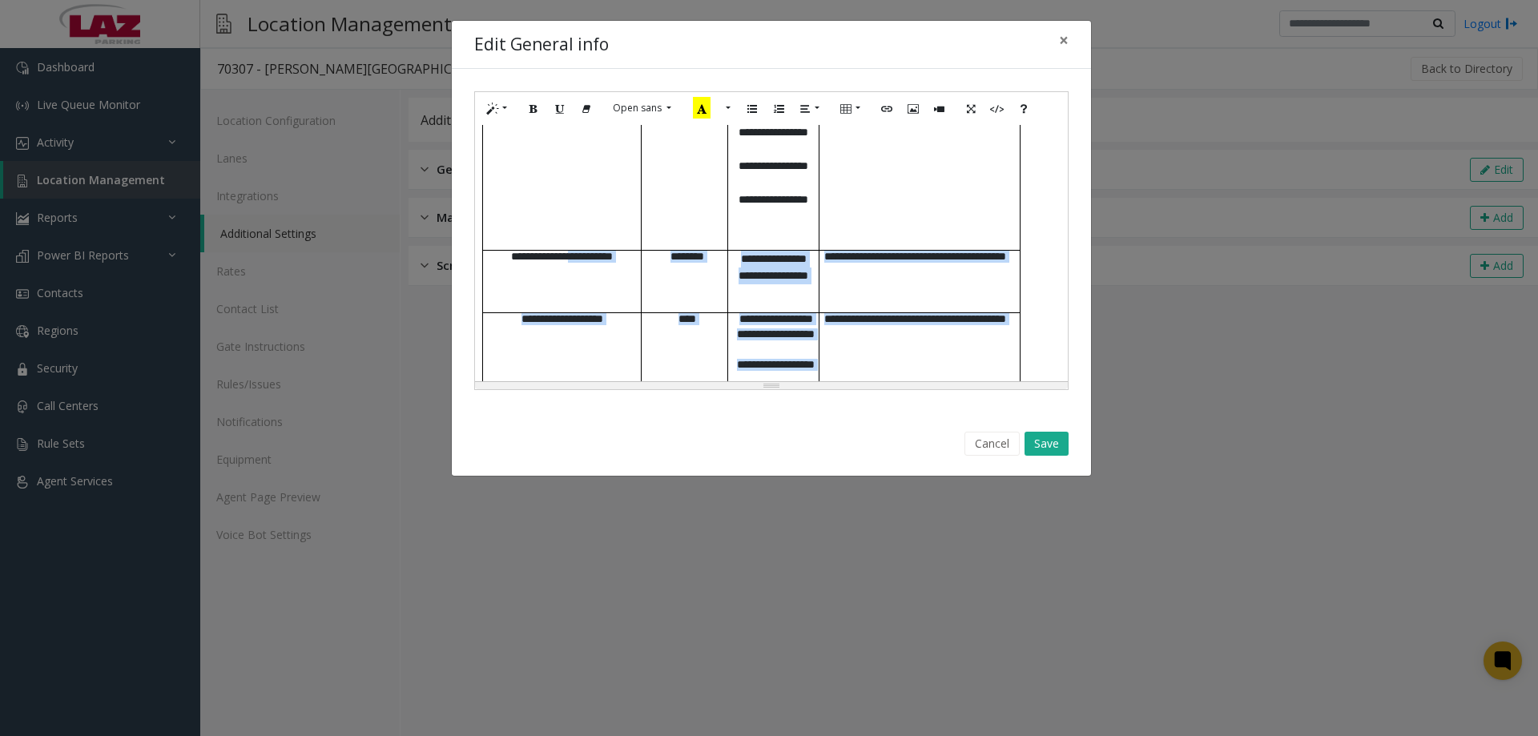
scroll to position [721, 0]
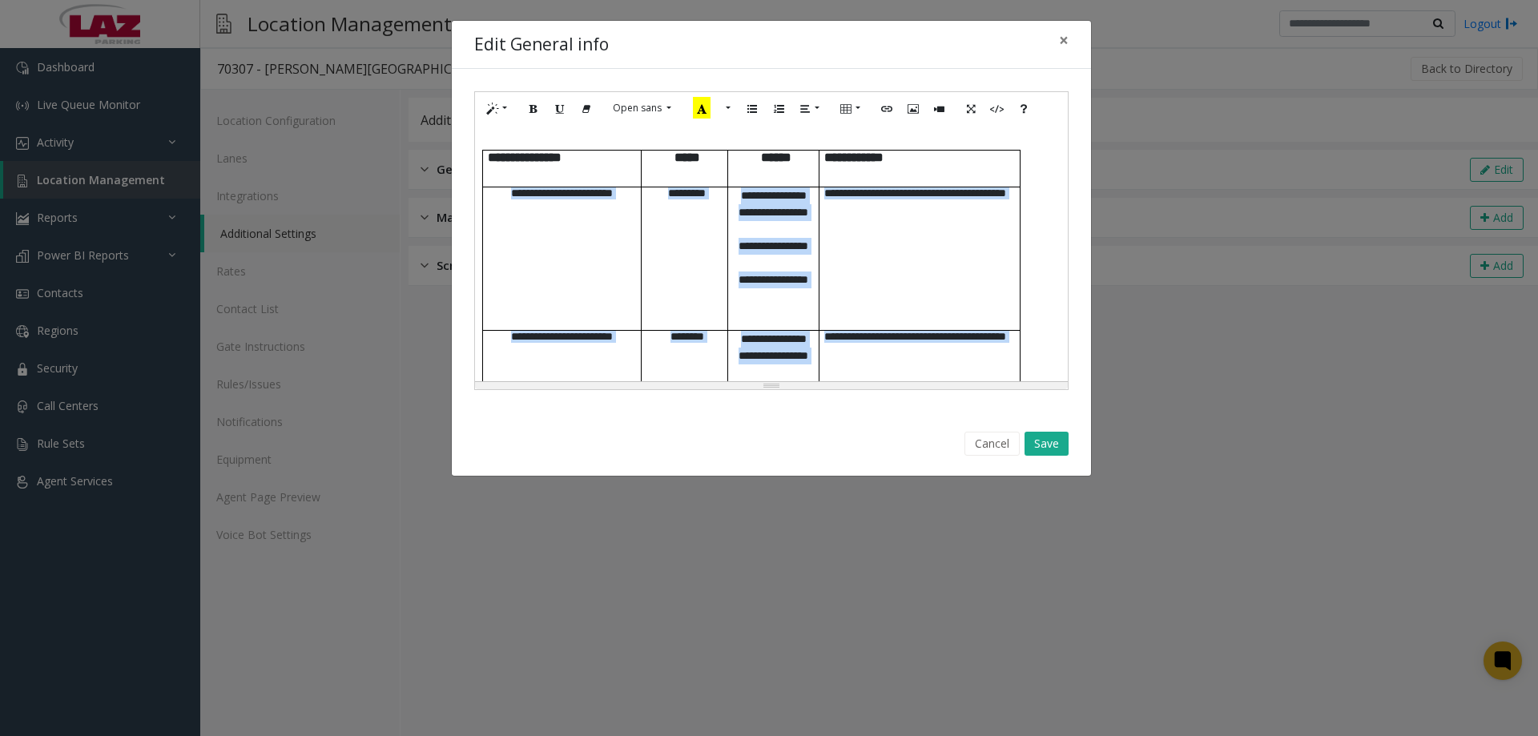
drag, startPoint x: 852, startPoint y: 292, endPoint x: 498, endPoint y: 265, distance: 354.3
click at [498, 265] on tbody "**********" at bounding box center [752, 396] width 538 height 490
click at [497, 112] on icon "Style" at bounding box center [493, 108] width 10 height 14
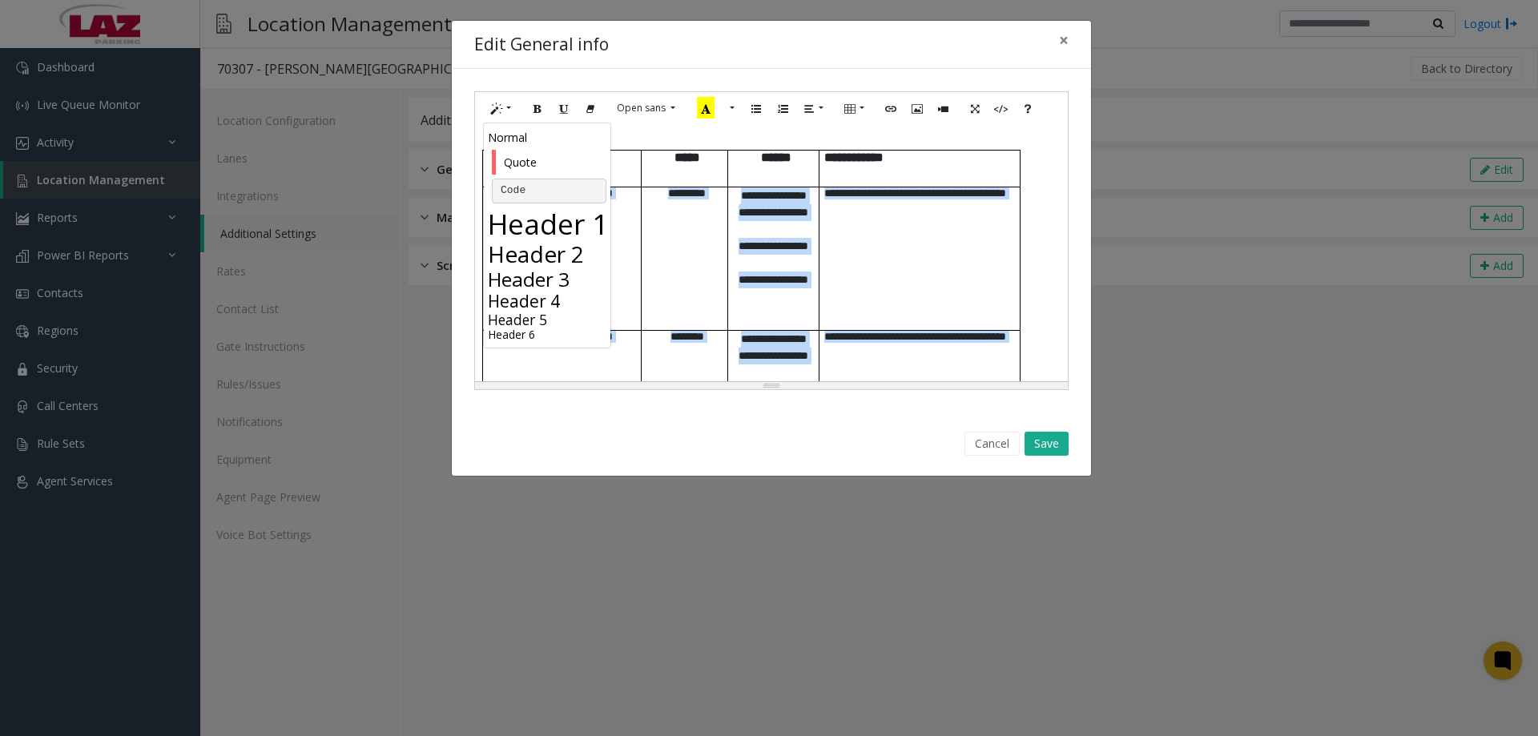
click at [542, 309] on h4 "Header 4" at bounding box center [549, 301] width 123 height 20
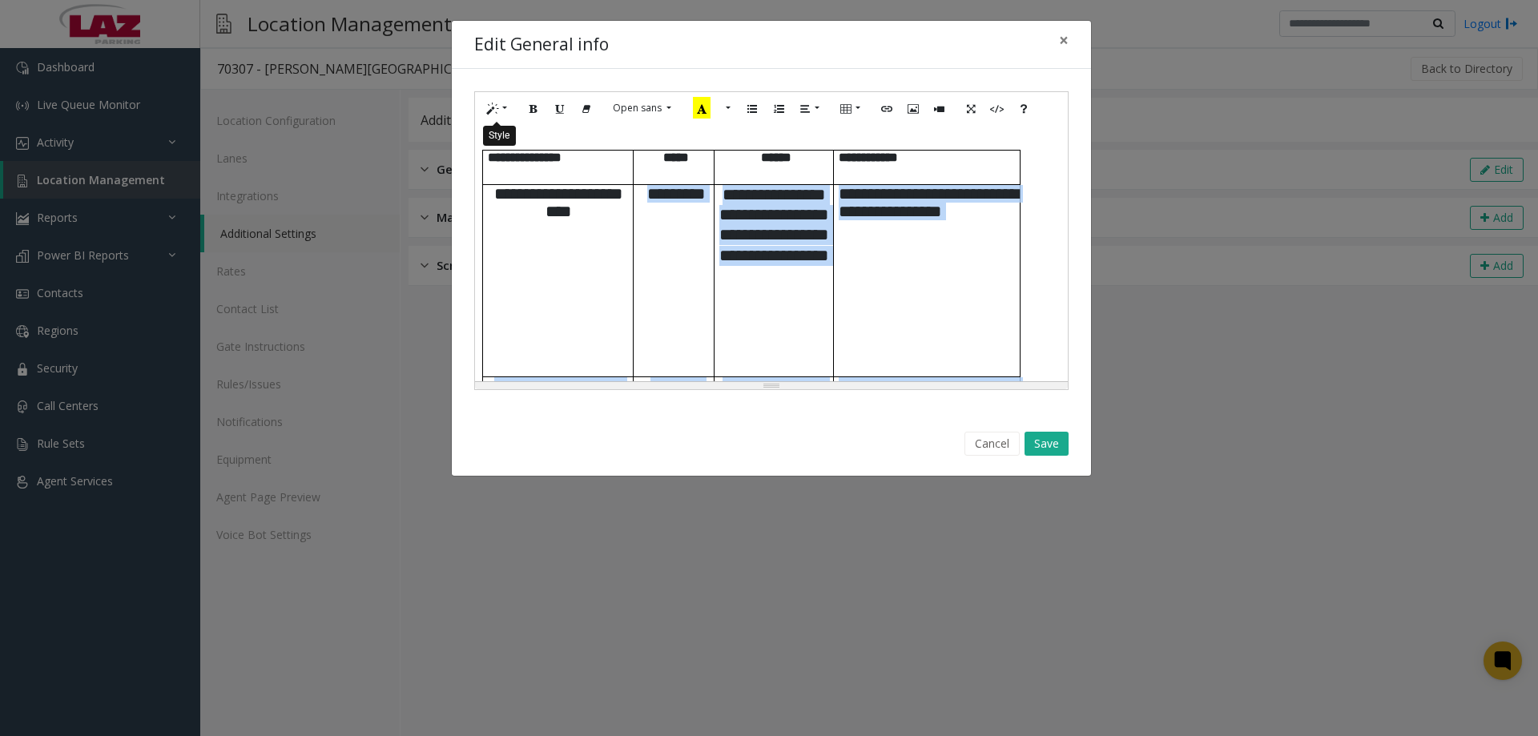
click at [499, 110] on button "Style" at bounding box center [497, 108] width 37 height 25
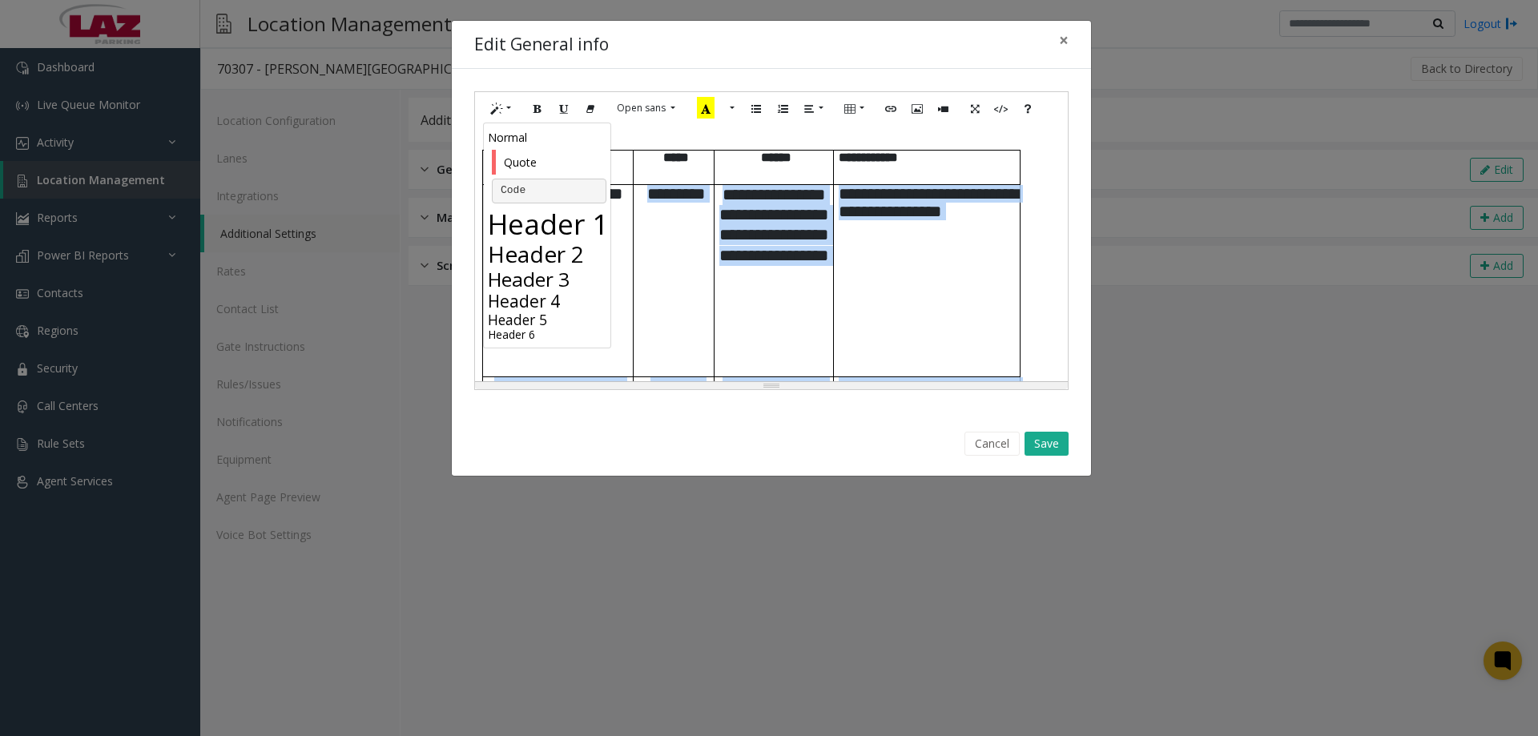
click at [521, 330] on h6 "Header 6" at bounding box center [549, 335] width 123 height 14
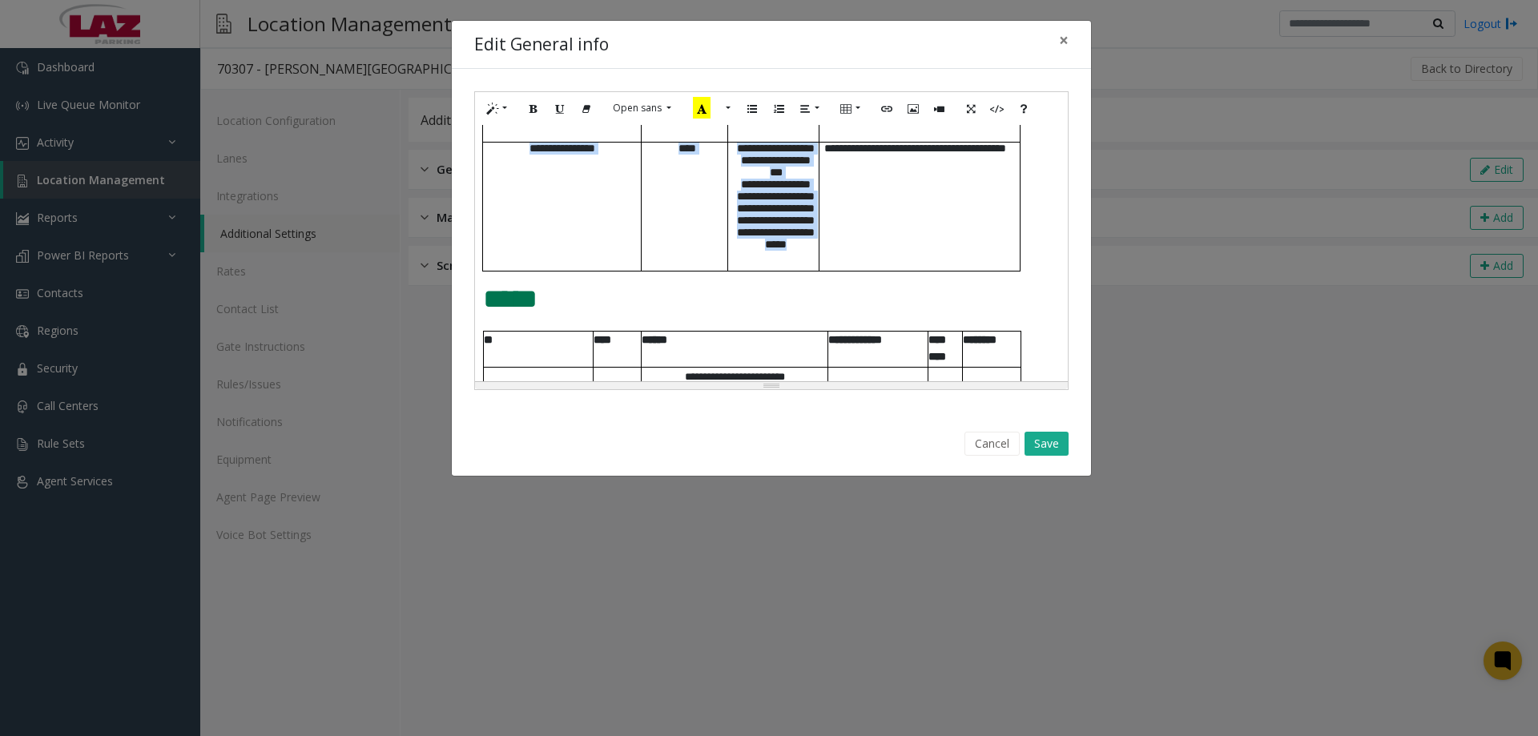
scroll to position [1122, 0]
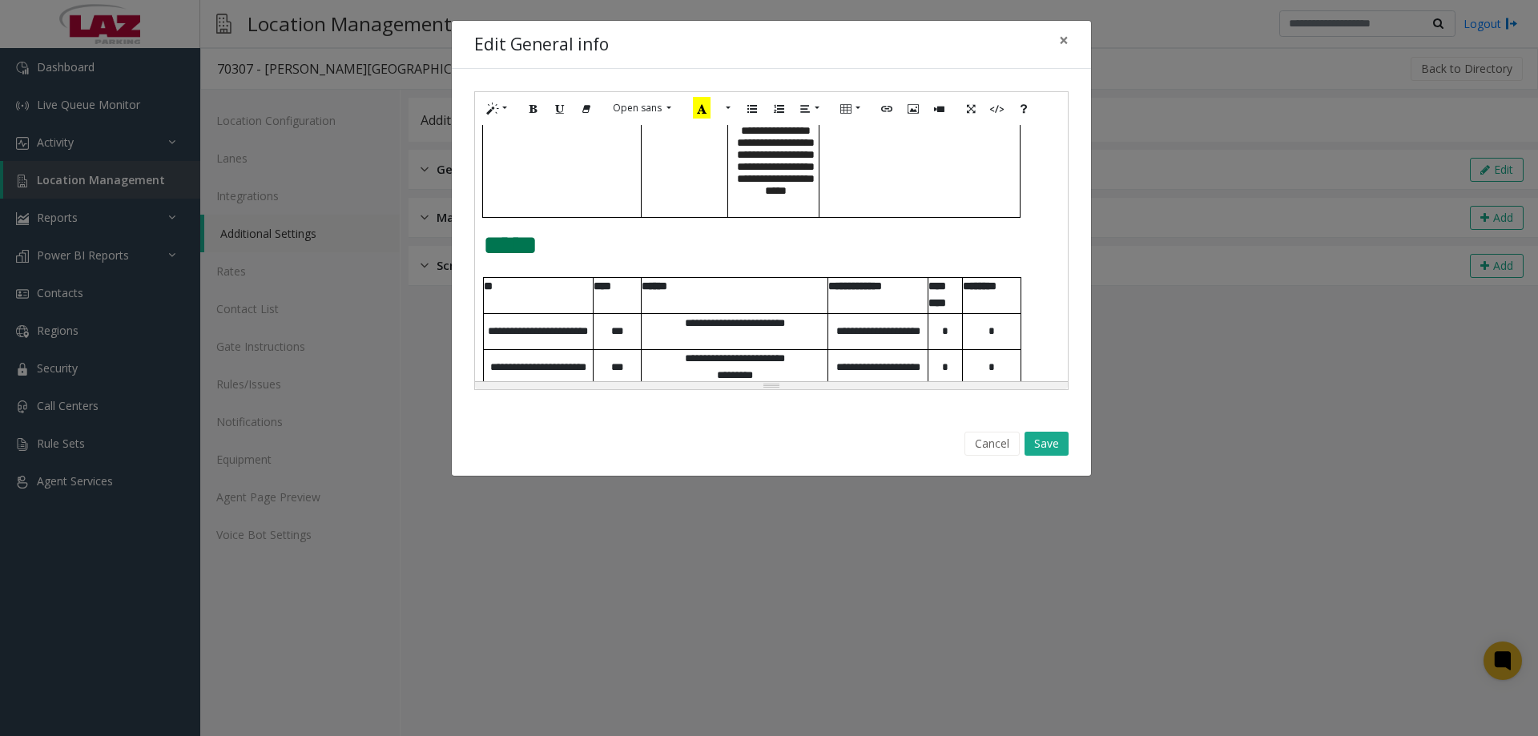
click at [820, 240] on p "*****" at bounding box center [771, 246] width 577 height 30
click at [891, 336] on span "**********" at bounding box center [878, 331] width 84 height 10
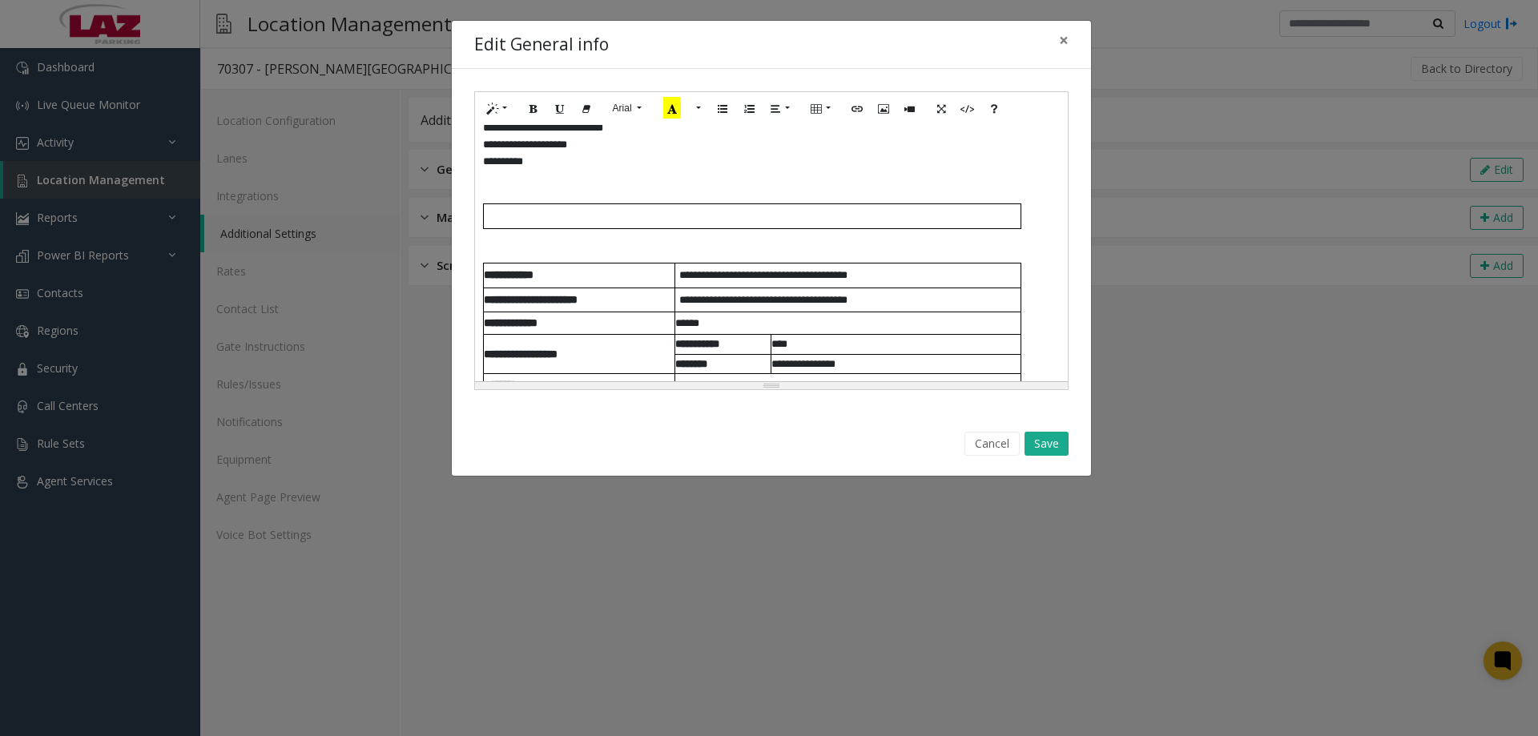
scroll to position [0, 0]
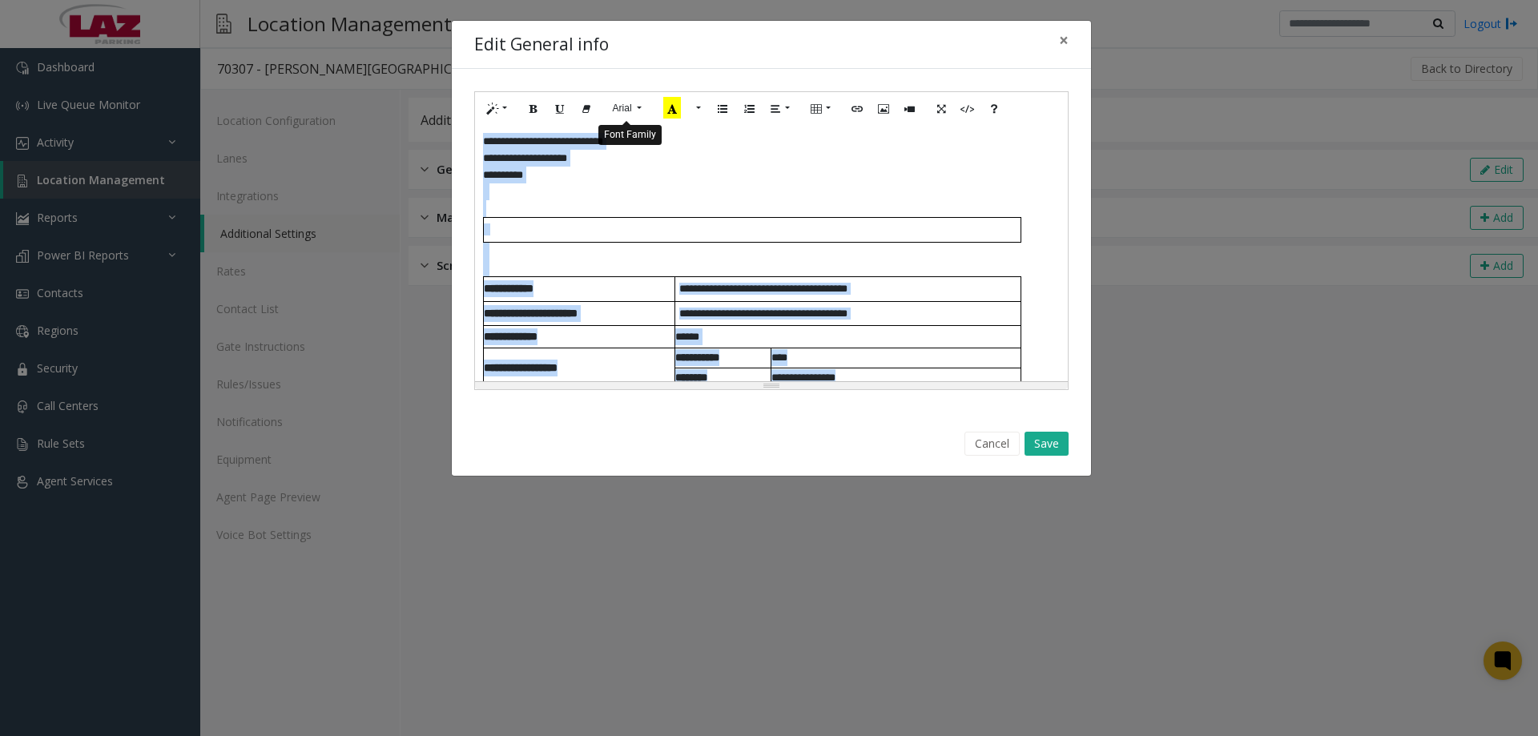
click at [631, 111] on span "Arial" at bounding box center [622, 108] width 19 height 11
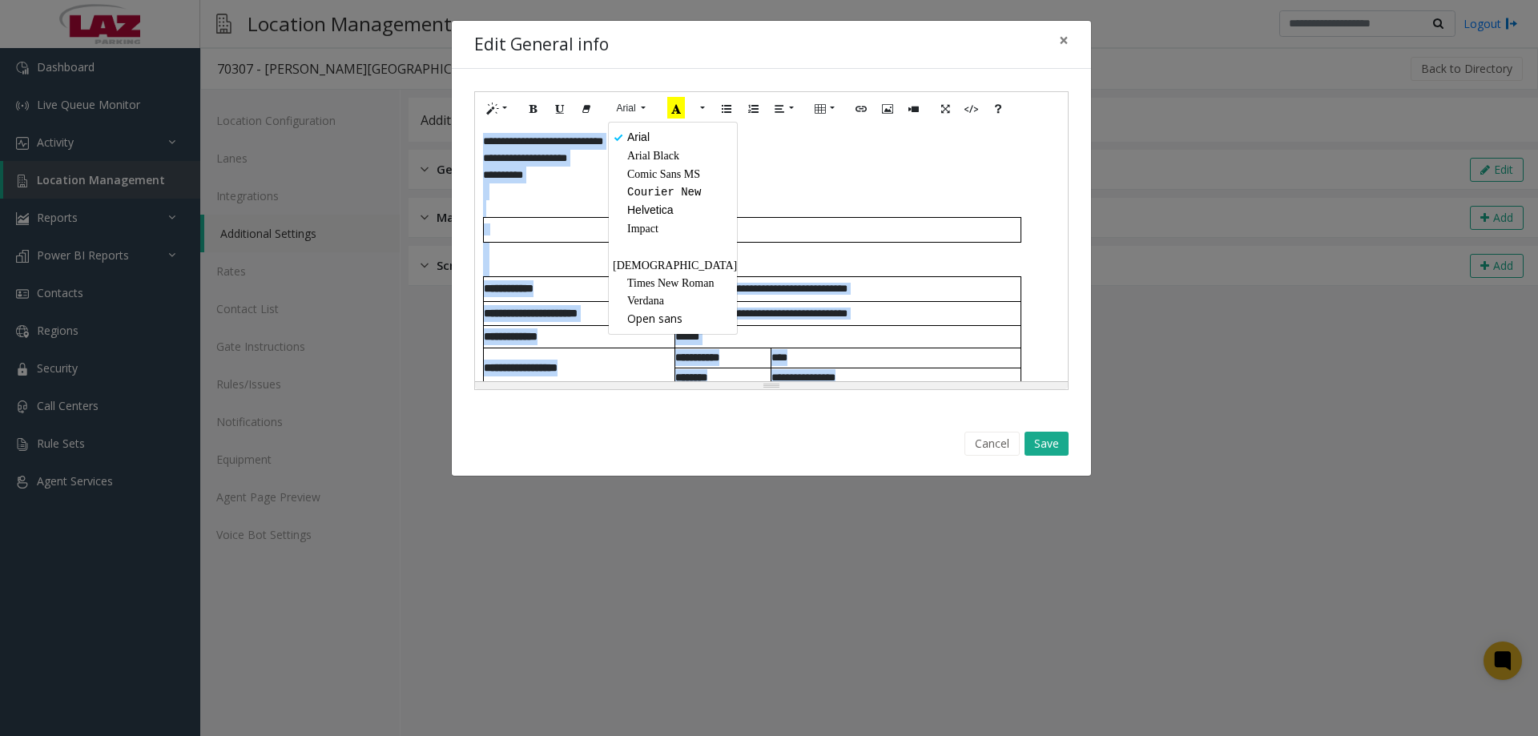
click at [646, 156] on span "Arial Black" at bounding box center [653, 156] width 52 height 12
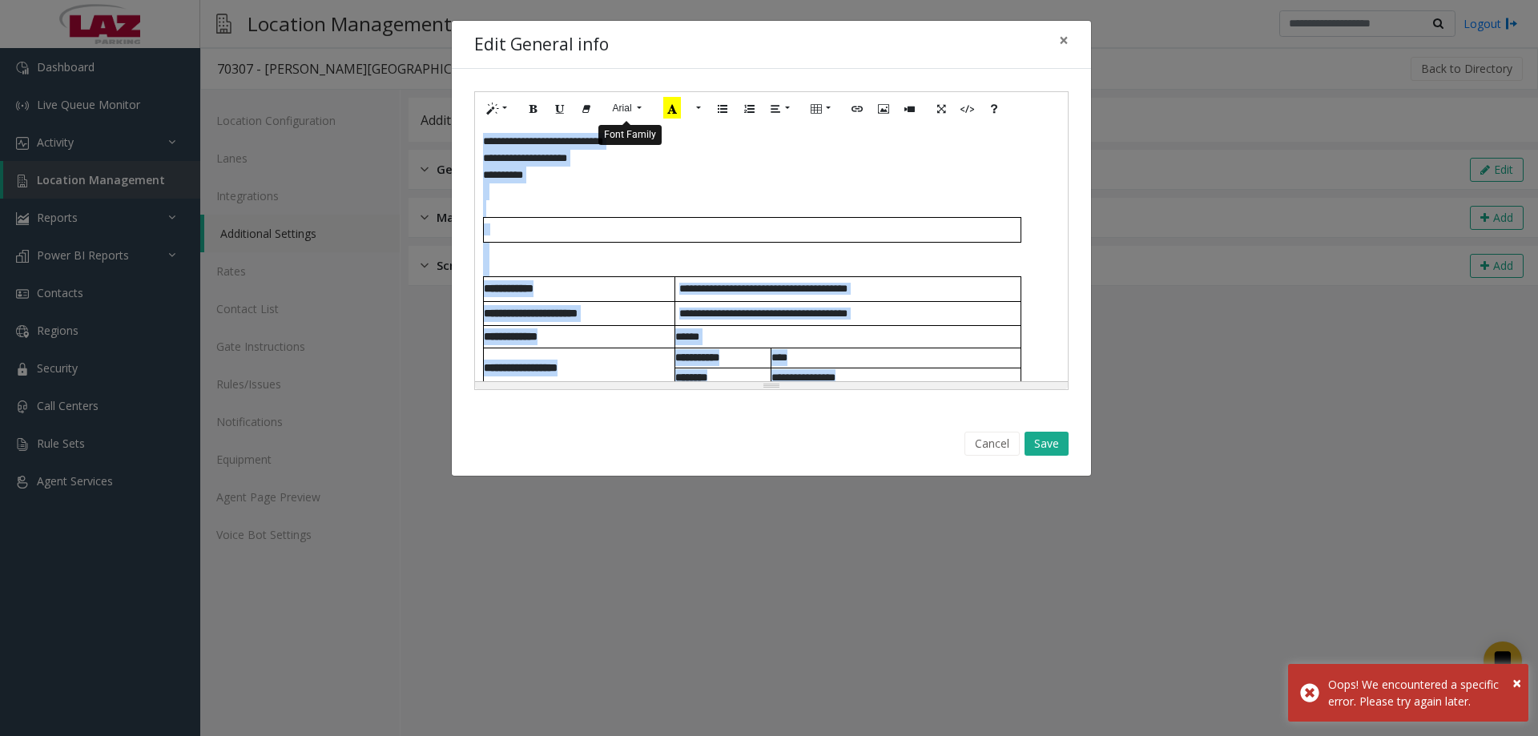
click at [635, 103] on button "Arial" at bounding box center [627, 108] width 46 height 24
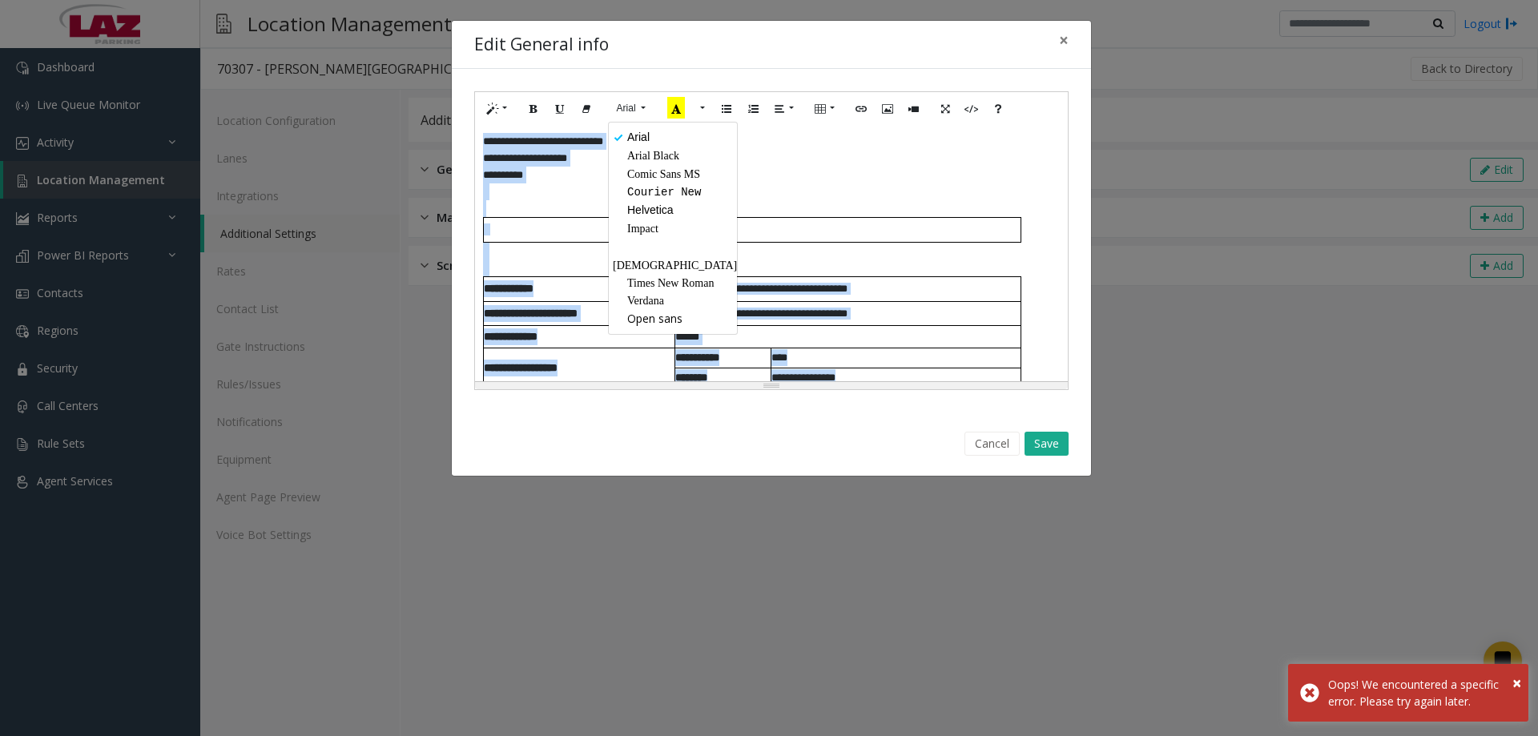
click at [672, 158] on span "Arial Black" at bounding box center [653, 156] width 52 height 12
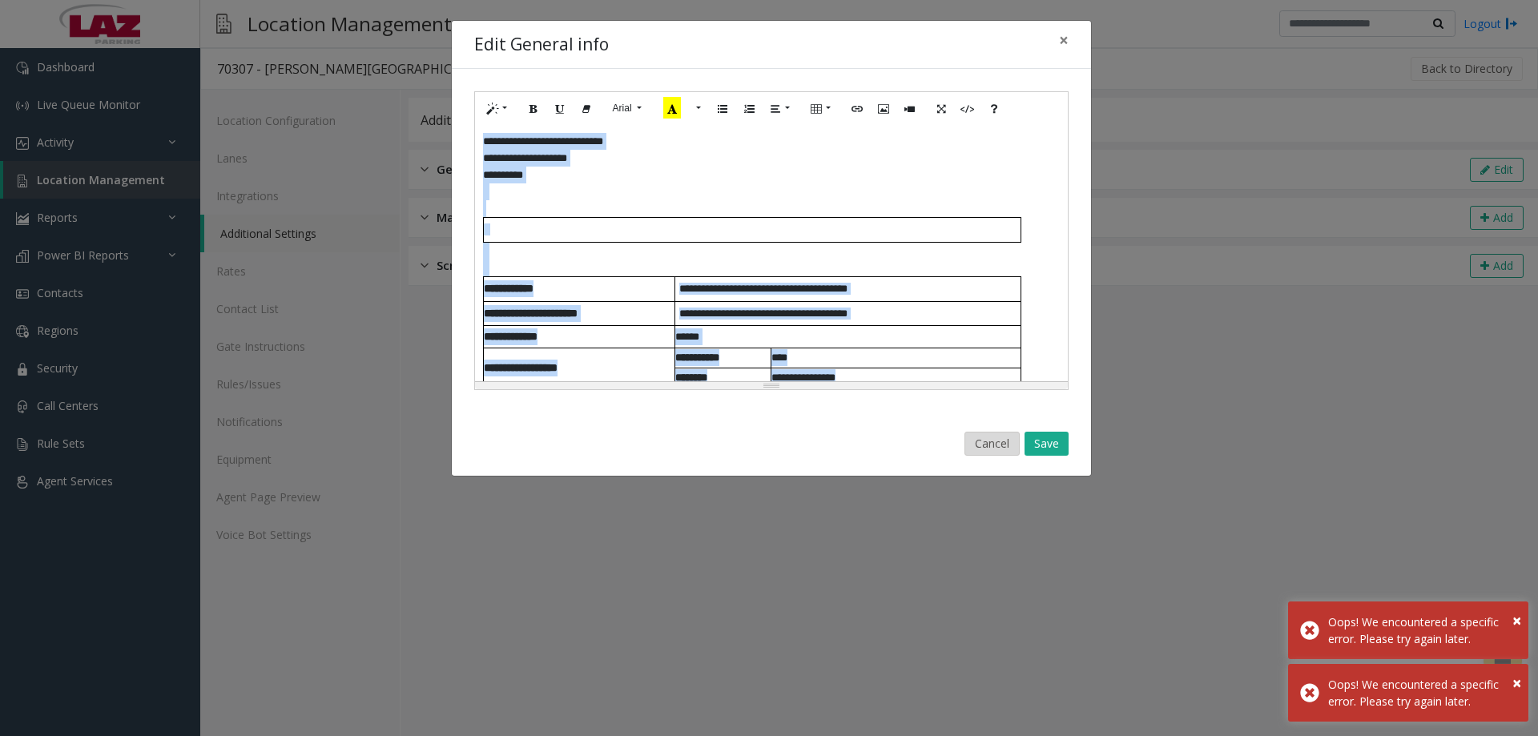
click at [971, 432] on button "Cancel" at bounding box center [992, 444] width 55 height 24
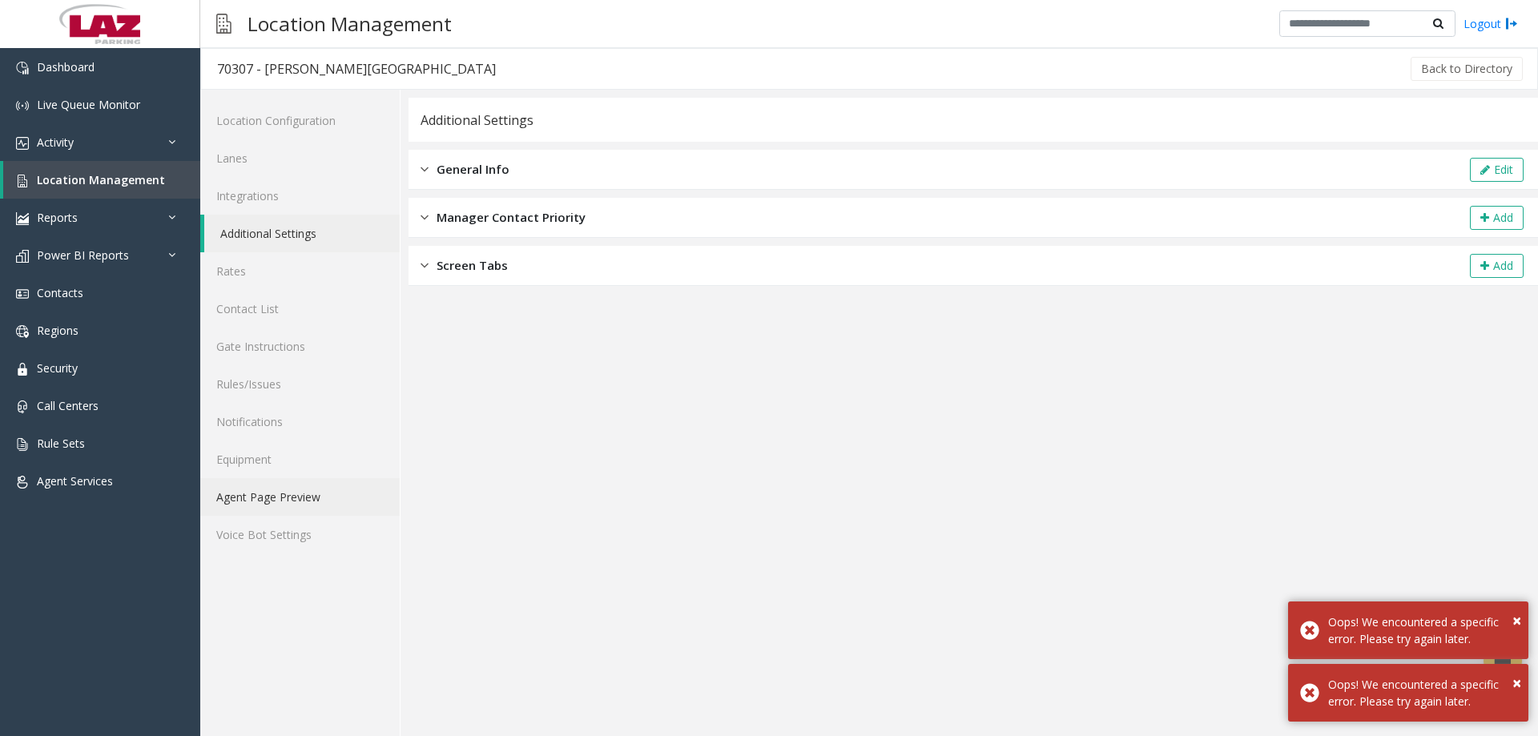
click at [291, 510] on link "Agent Page Preview" at bounding box center [299, 497] width 199 height 38
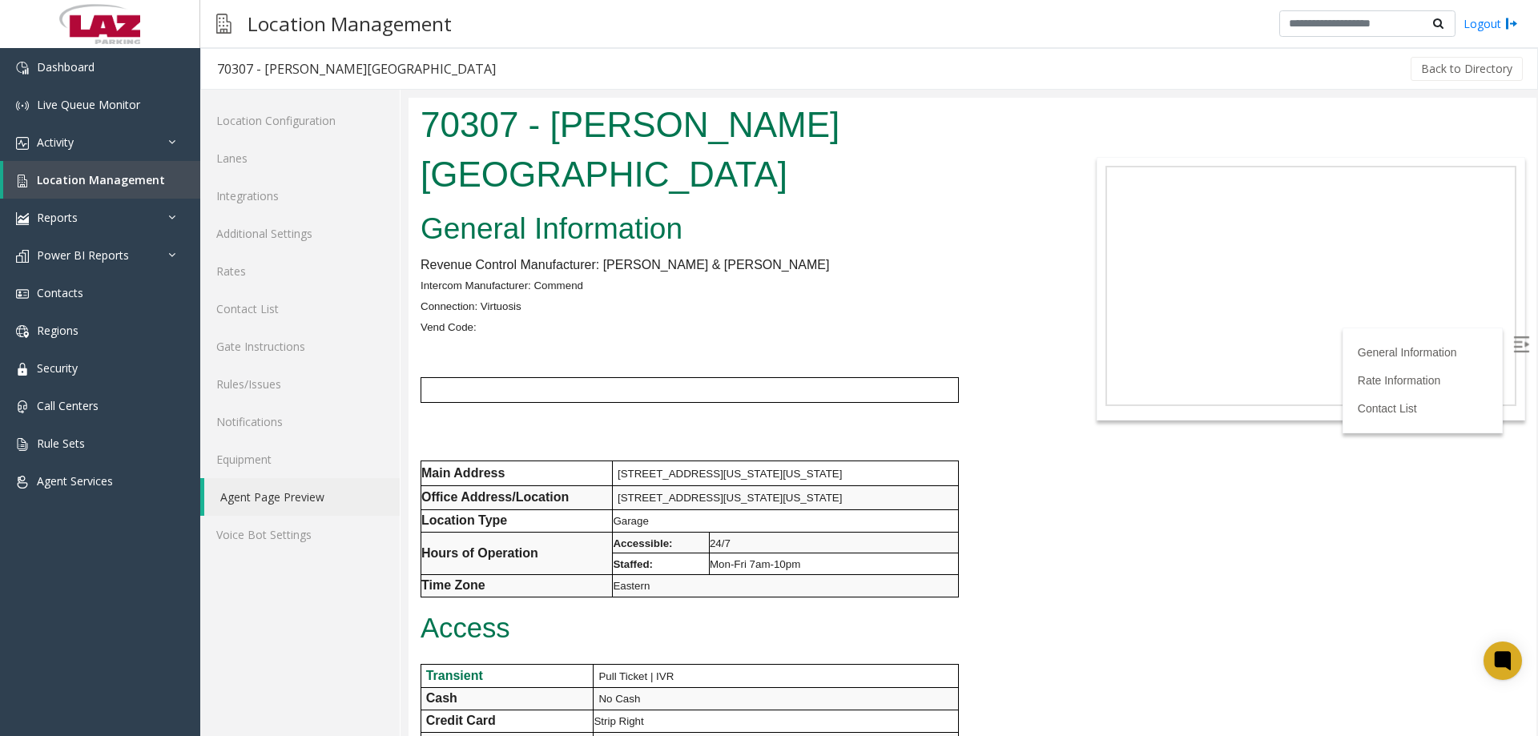
drag, startPoint x: 1529, startPoint y: 598, endPoint x: 1771, endPoint y: 195, distance: 470.4
click at [1210, 423] on body "70307 - [PERSON_NAME][GEOGRAPHIC_DATA] General Information Revenue Control Manu…" at bounding box center [973, 417] width 1128 height 638
click at [226, 160] on link "Lanes" at bounding box center [299, 158] width 199 height 38
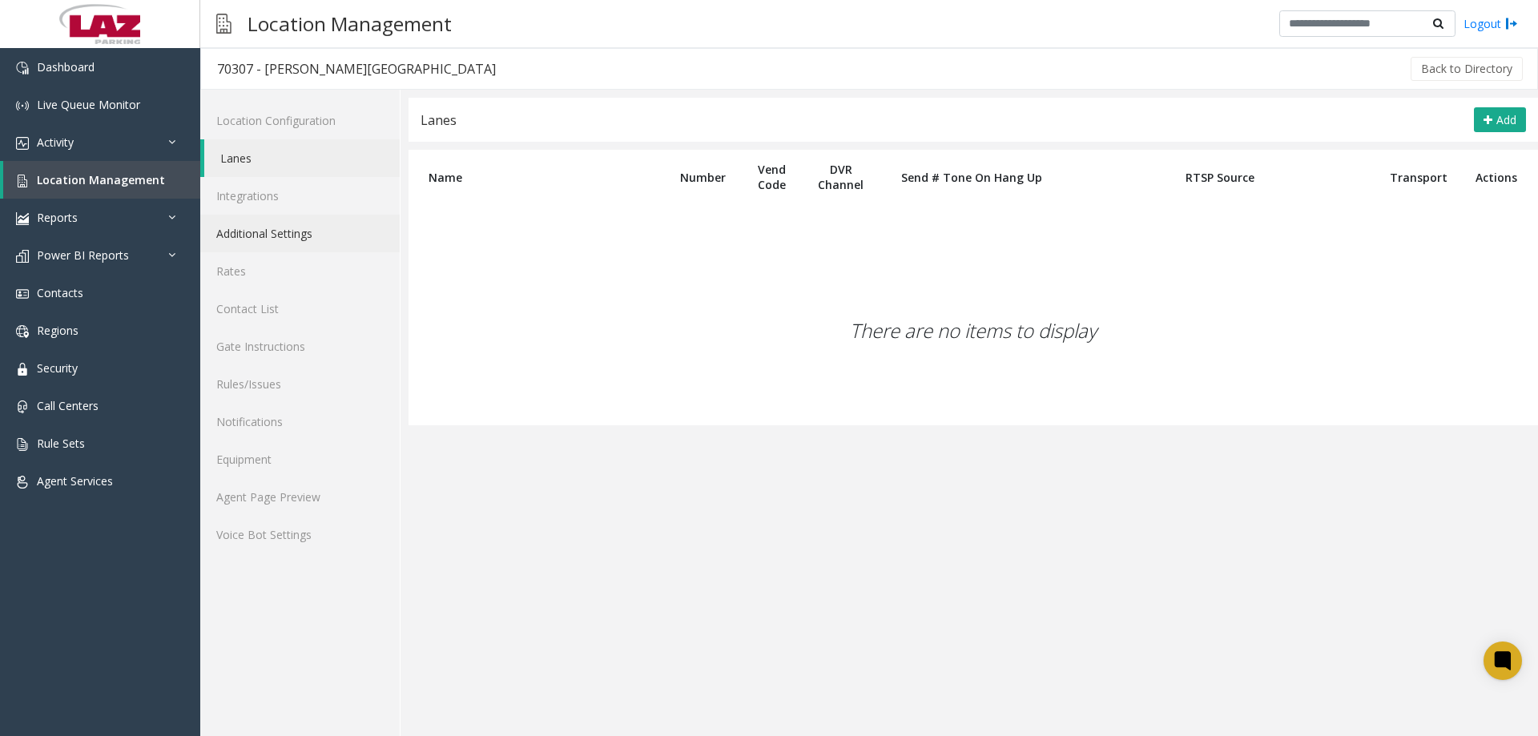
click at [235, 231] on link "Additional Settings" at bounding box center [299, 234] width 199 height 38
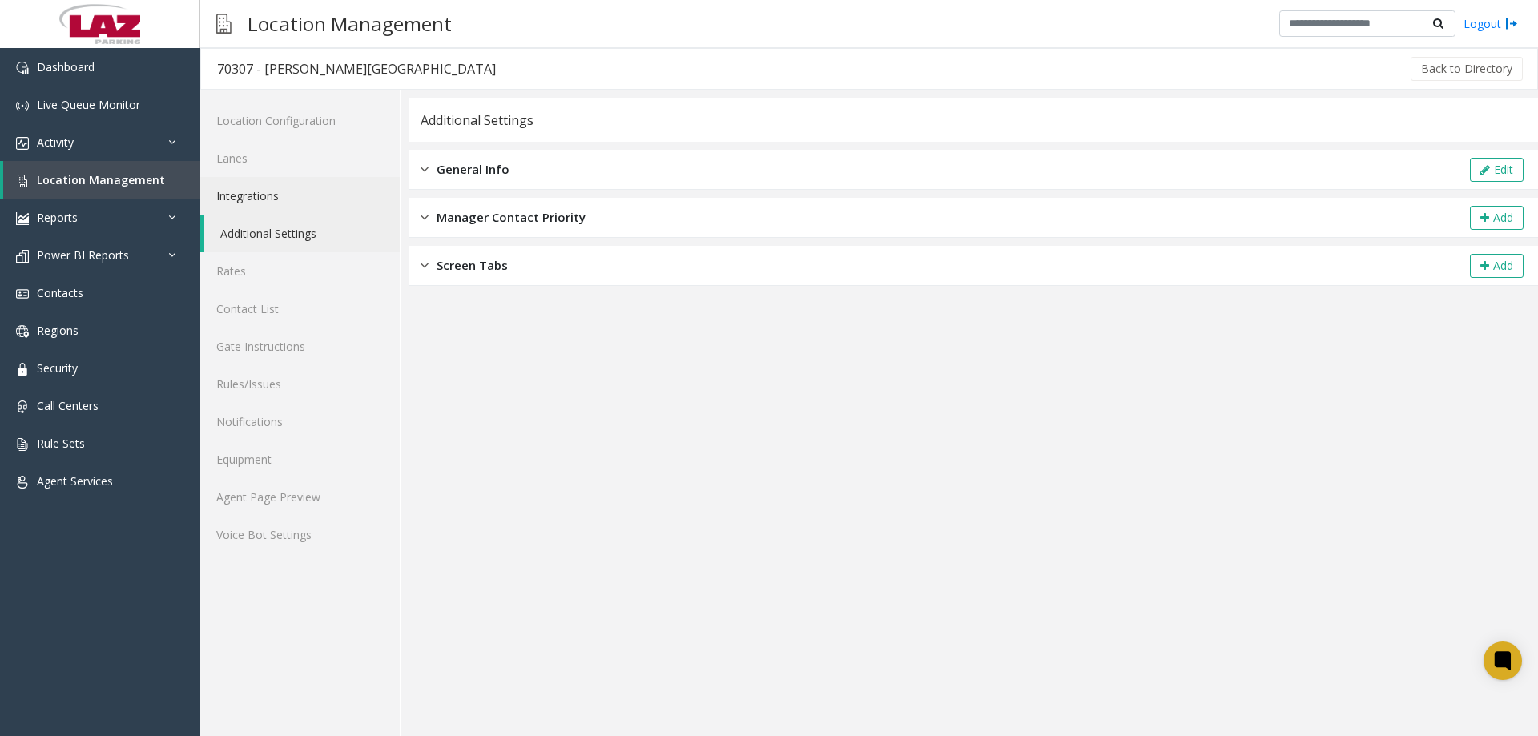
click at [250, 189] on link "Integrations" at bounding box center [299, 196] width 199 height 38
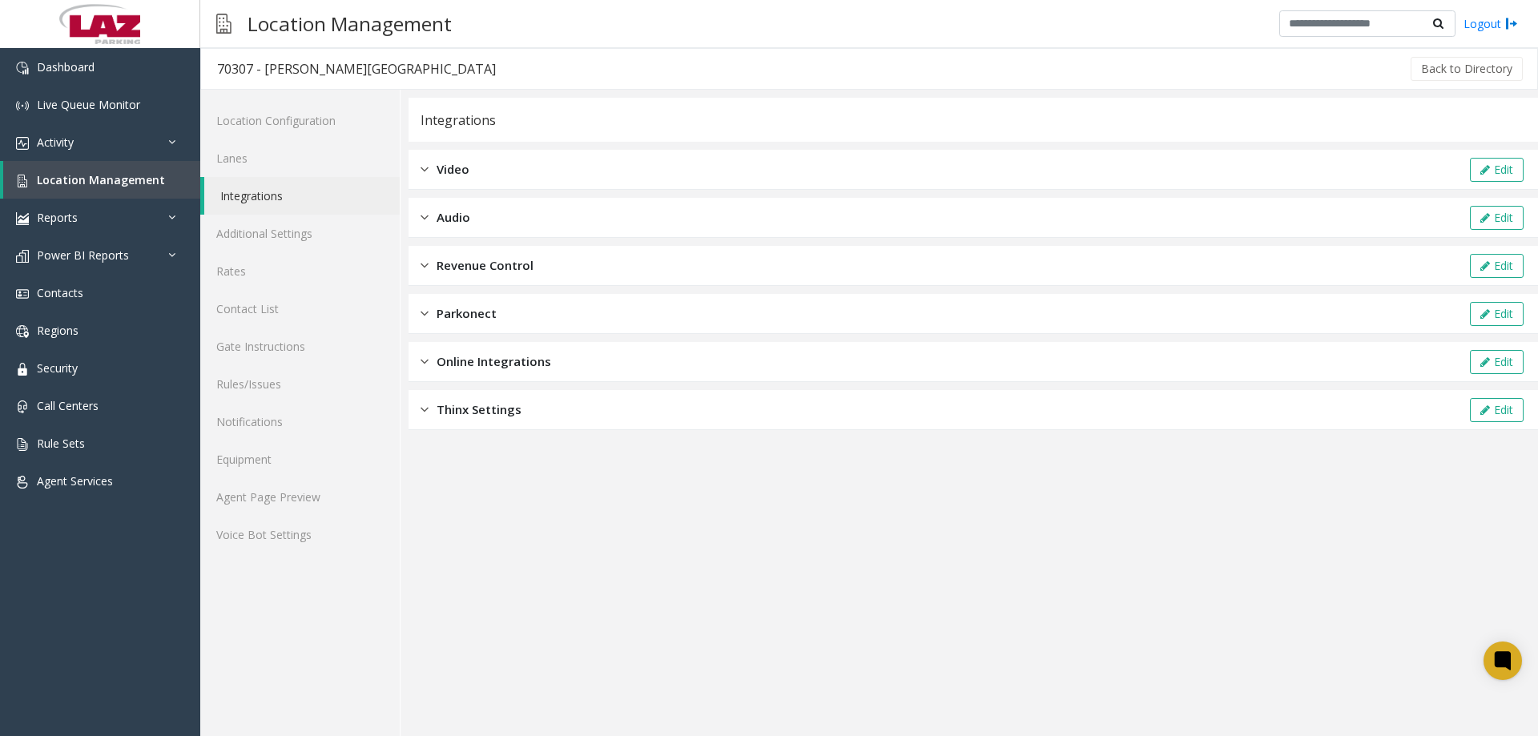
click at [462, 216] on span "Audio" at bounding box center [454, 217] width 34 height 18
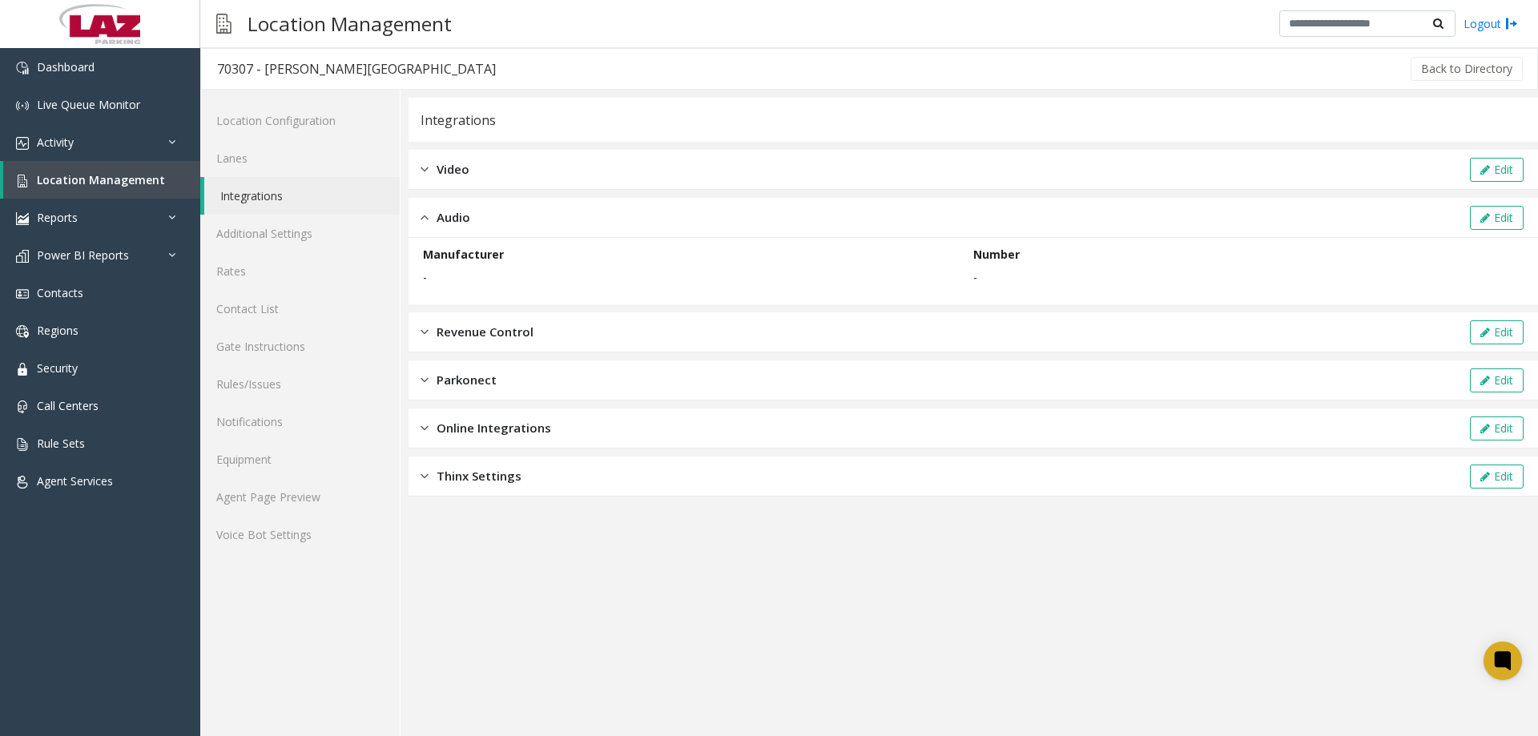
click at [462, 216] on span "Audio" at bounding box center [454, 217] width 34 height 18
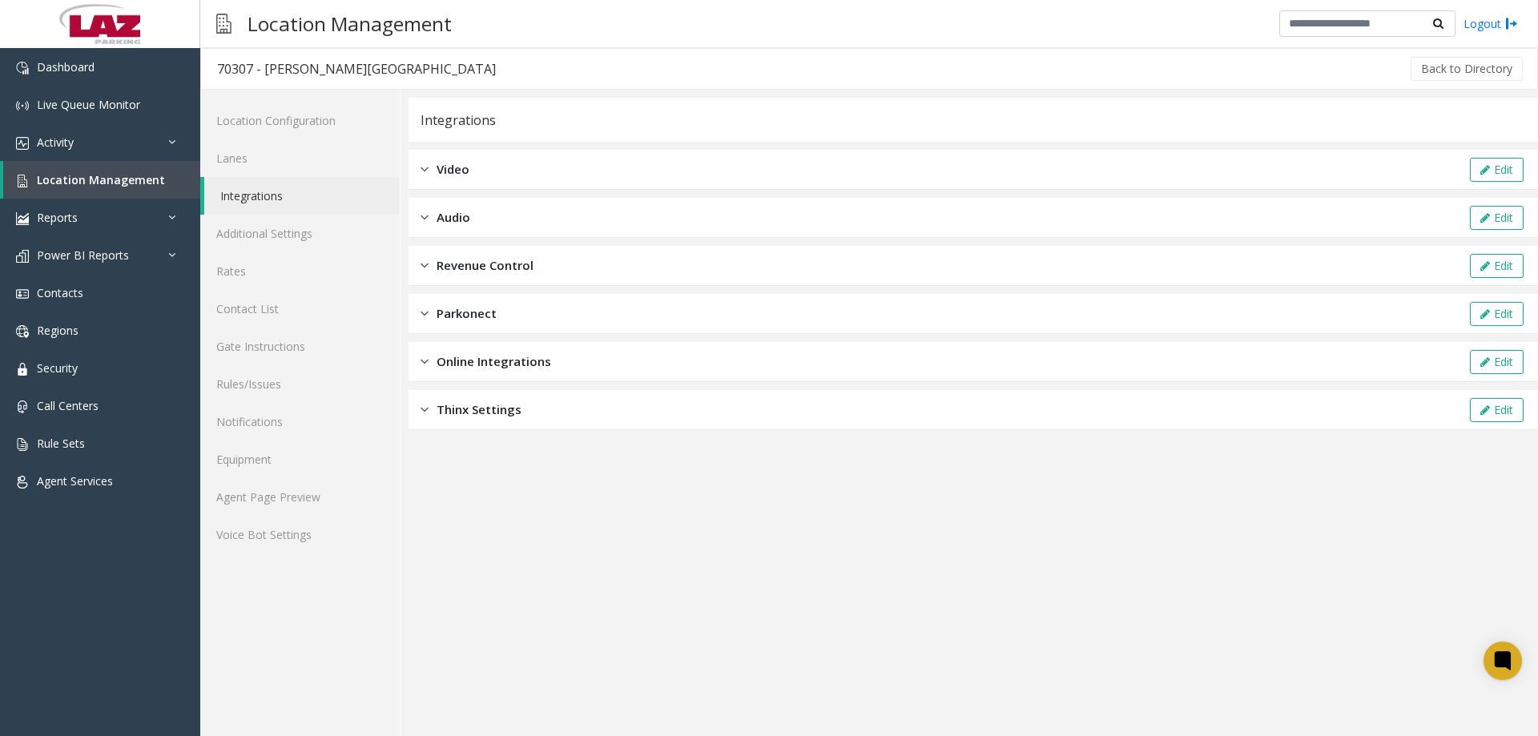
click at [455, 171] on span "Video" at bounding box center [453, 169] width 33 height 18
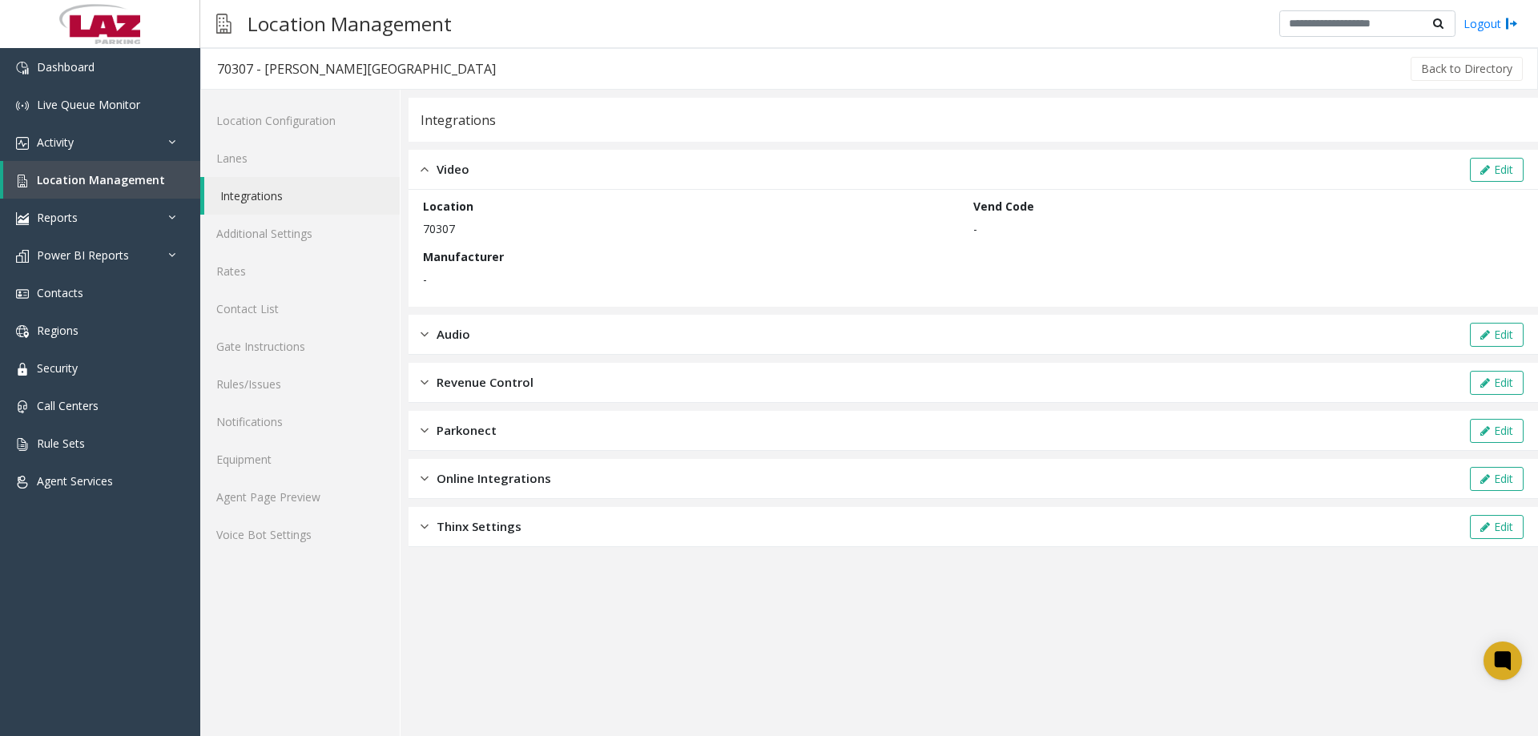
click at [453, 171] on span "Video" at bounding box center [453, 169] width 33 height 18
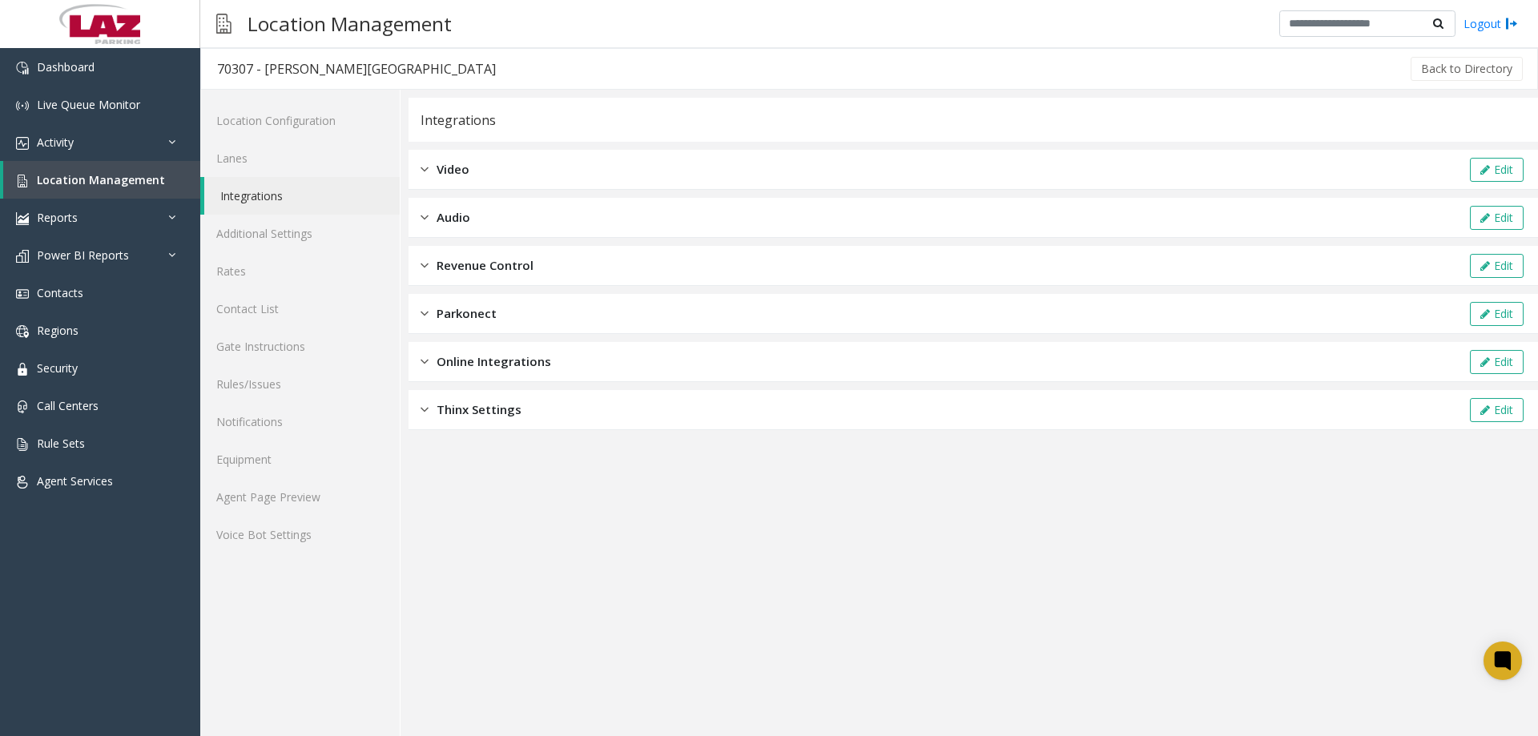
click at [461, 305] on span "Parkonect" at bounding box center [467, 313] width 60 height 18
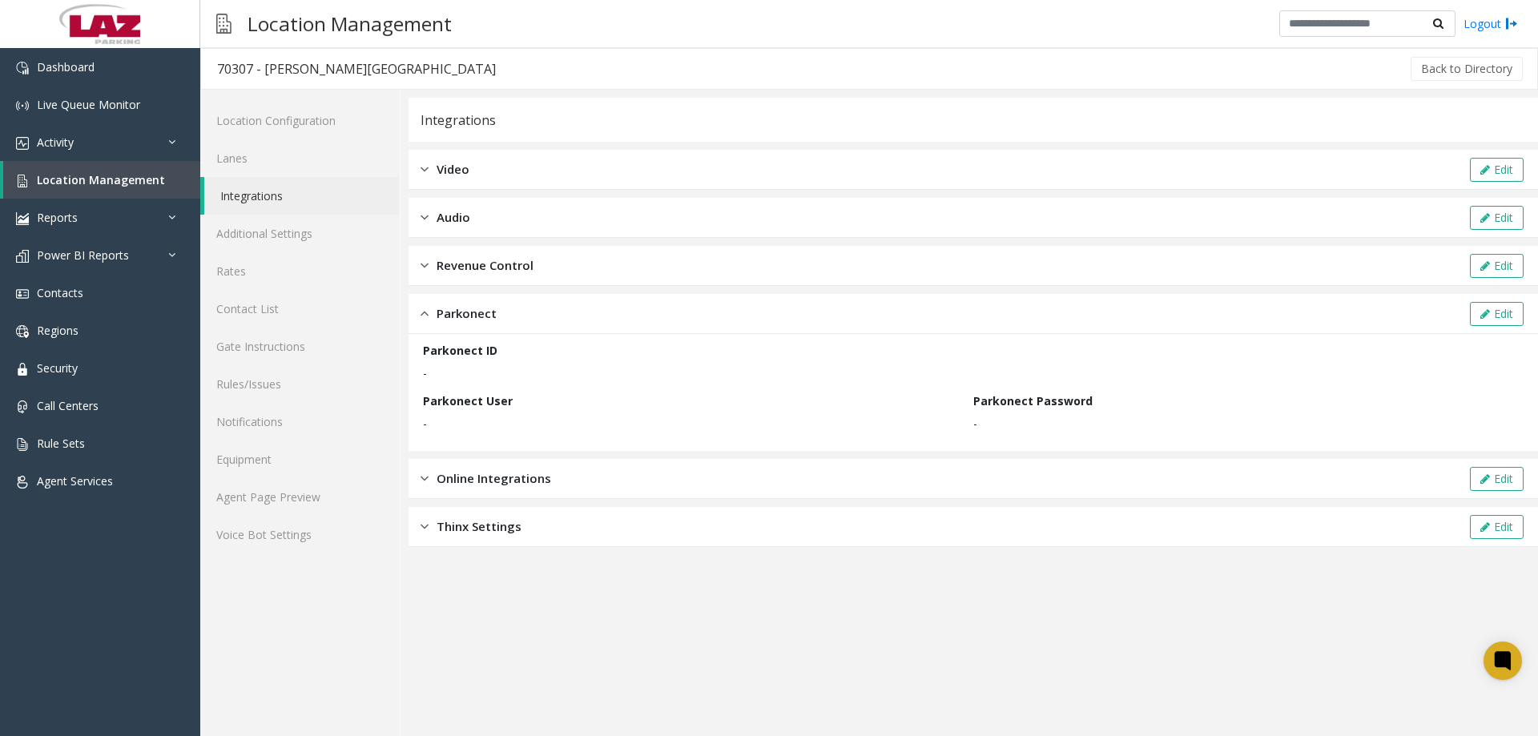
click at [461, 305] on span "Parkonect" at bounding box center [467, 313] width 60 height 18
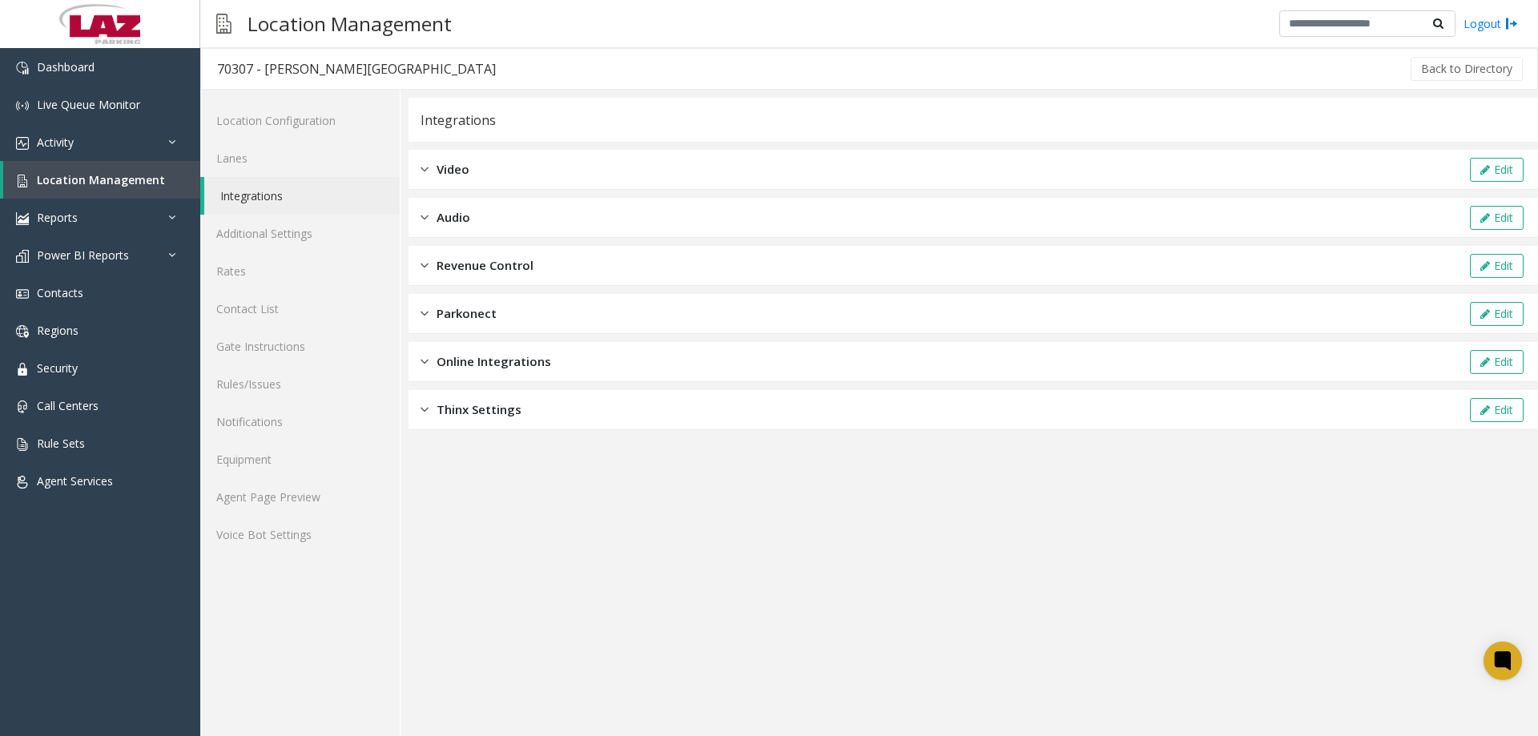
click at [465, 361] on span "Online Integrations" at bounding box center [494, 361] width 115 height 18
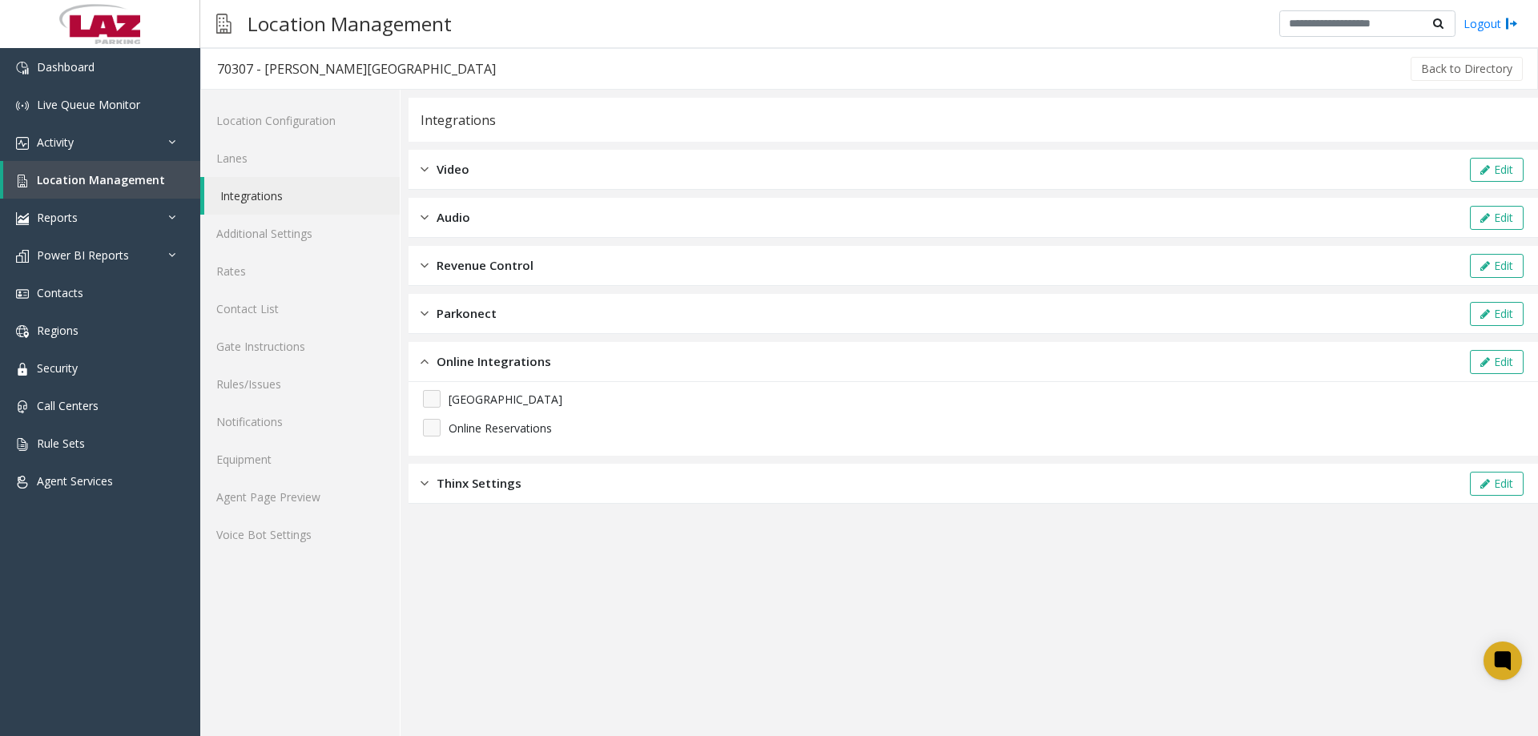
click at [462, 358] on span "Online Integrations" at bounding box center [494, 361] width 115 height 18
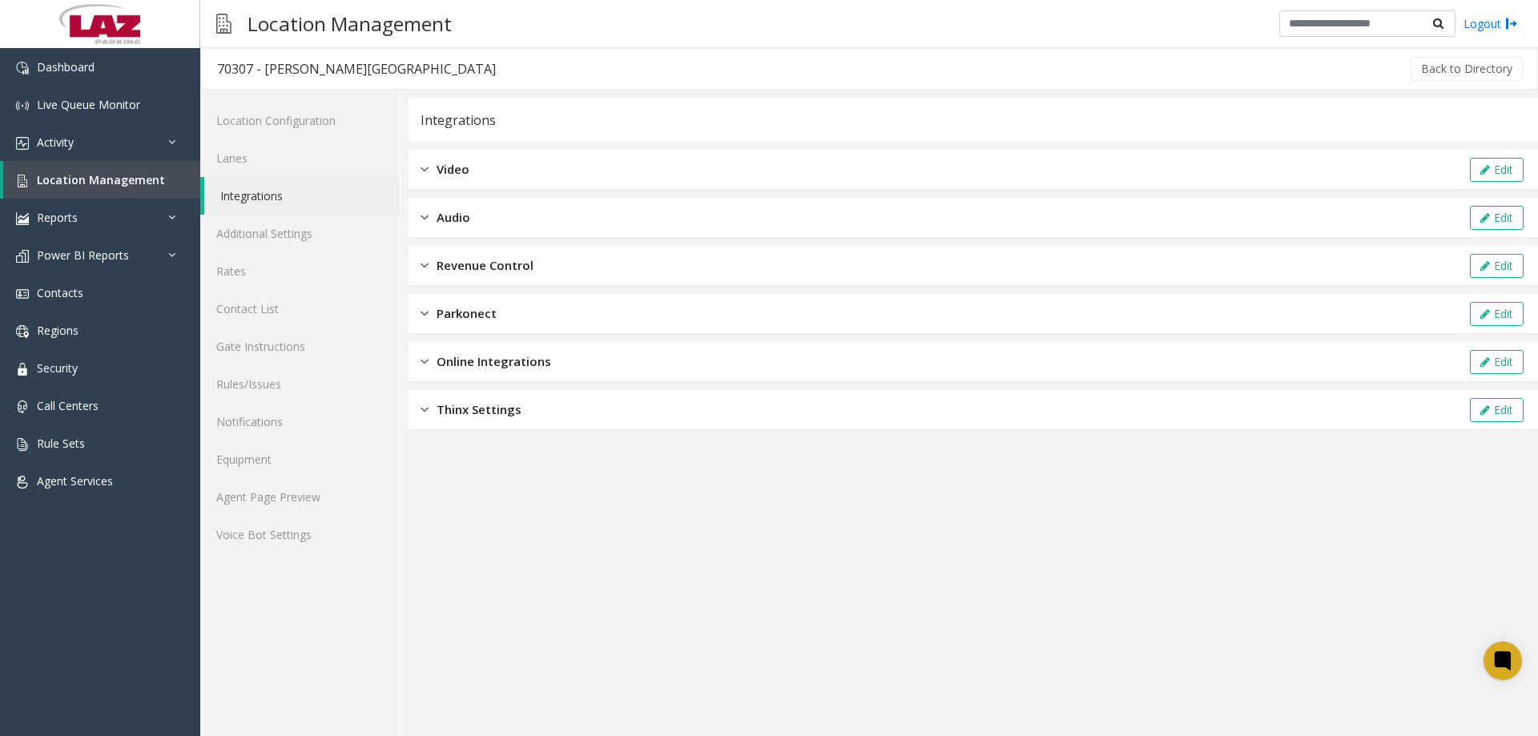
click at [453, 410] on span "Thinx Settings" at bounding box center [479, 410] width 85 height 18
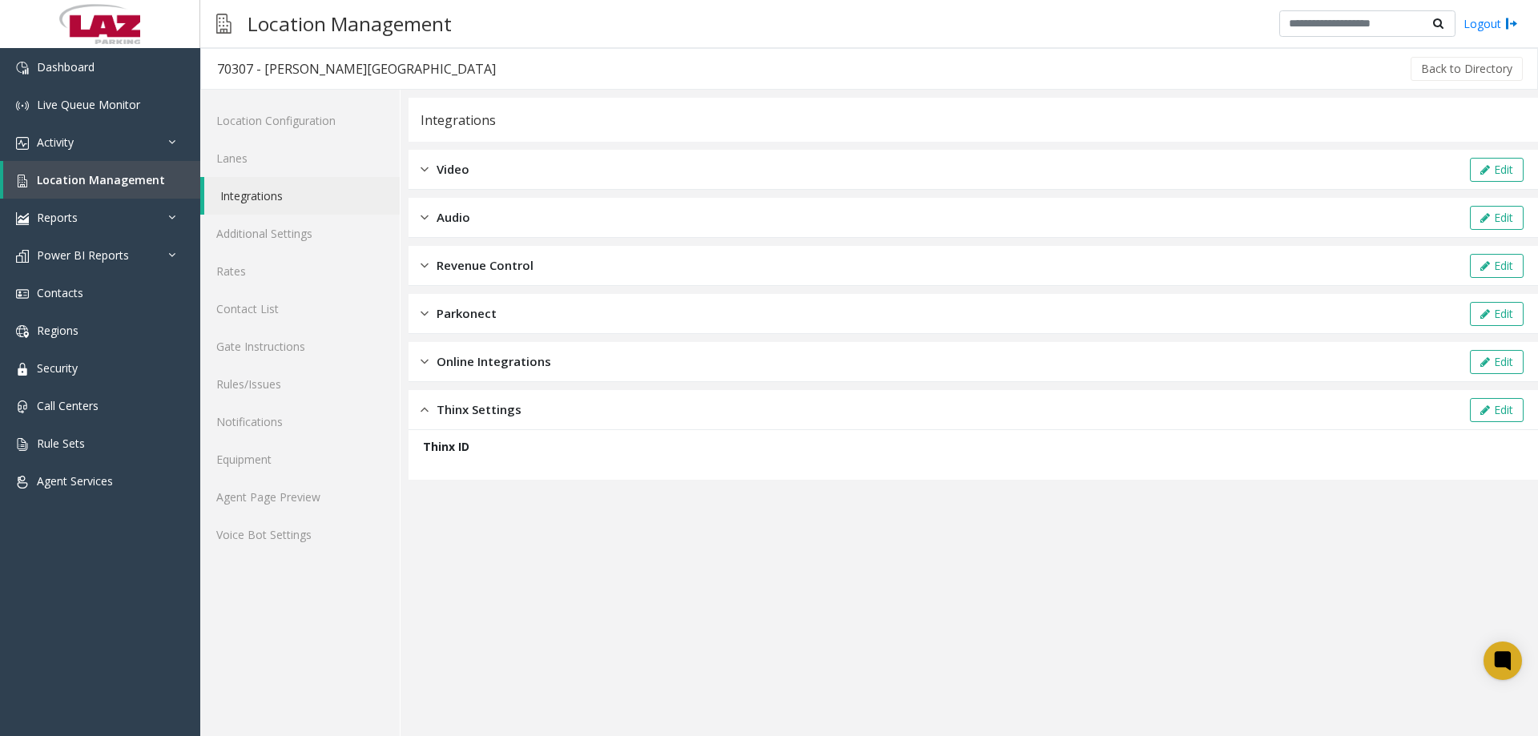
click at [453, 409] on span "Thinx Settings" at bounding box center [479, 410] width 85 height 18
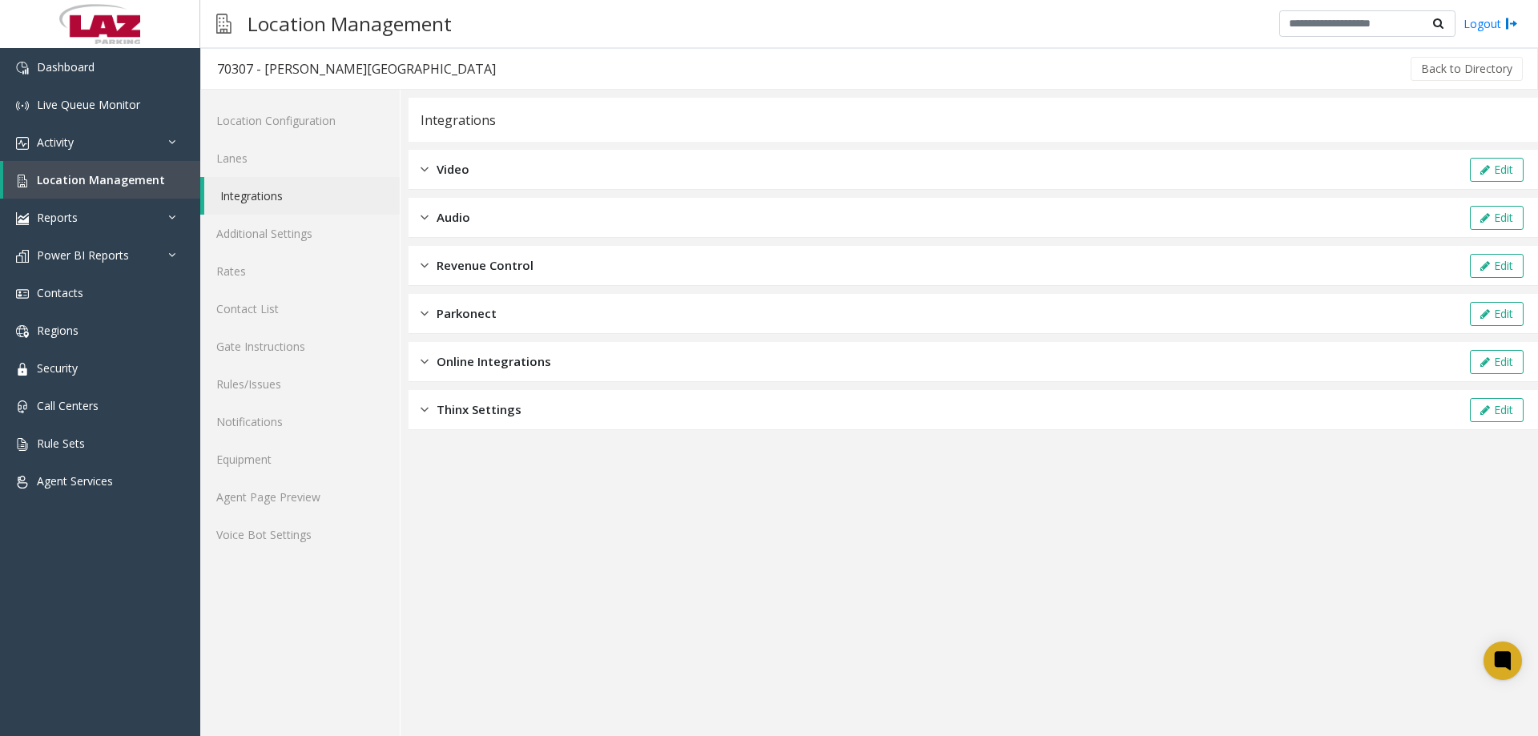
click at [460, 241] on div "Integrations Video Edit Audio Edit Revenue Control Edit Parkonect Edit Online I…" at bounding box center [974, 264] width 1130 height 332
click at [477, 274] on span "Revenue Control" at bounding box center [485, 265] width 97 height 18
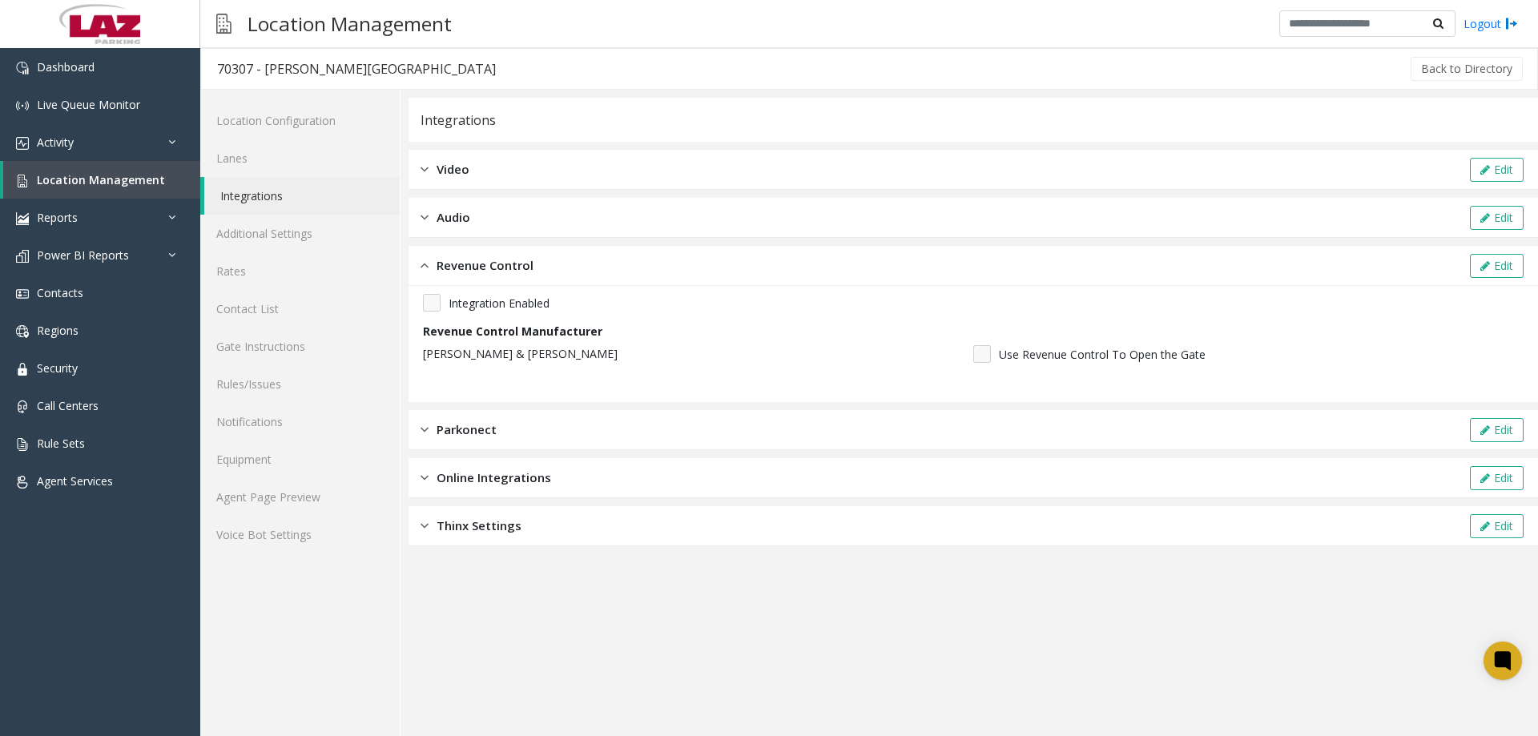
click at [476, 269] on span "Revenue Control" at bounding box center [485, 265] width 97 height 18
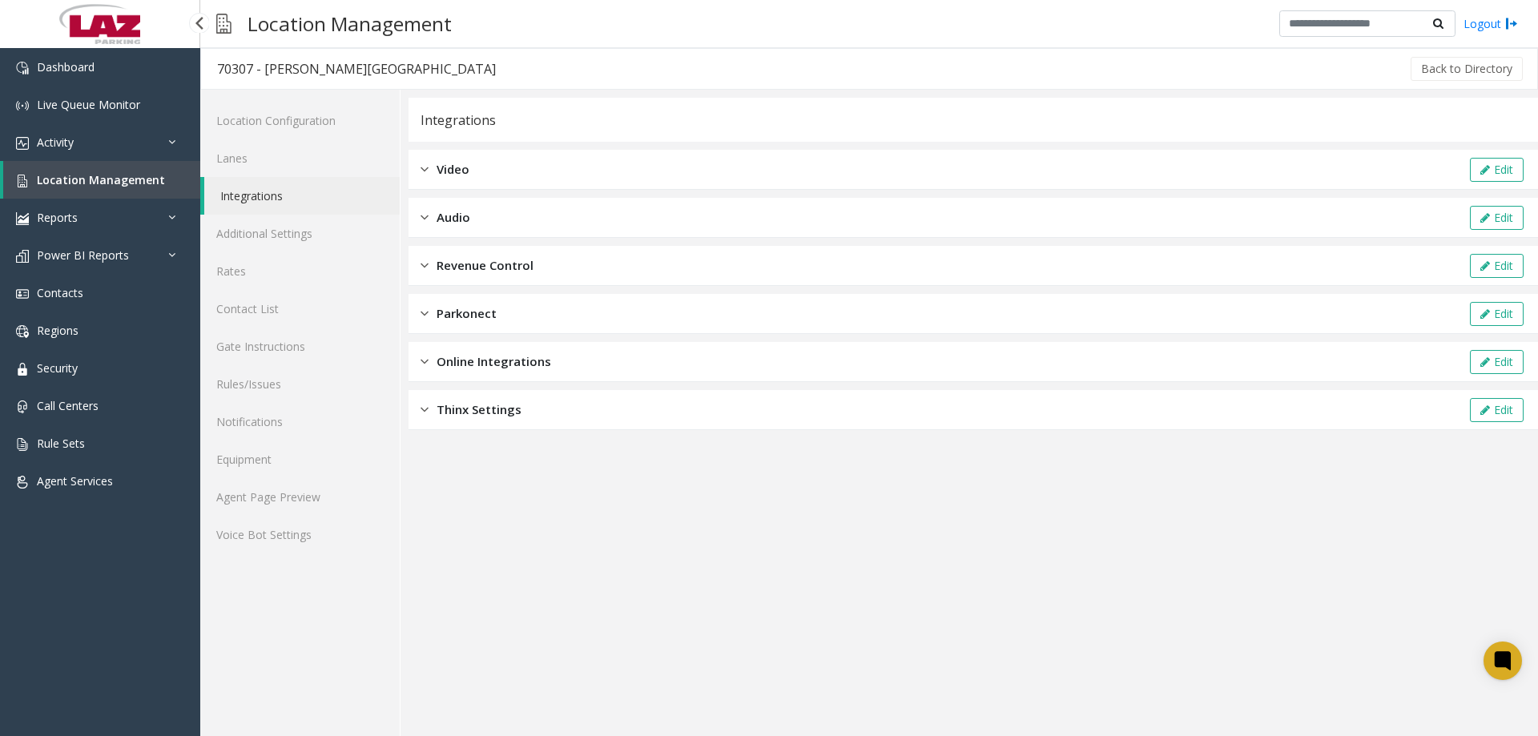
click at [77, 186] on span "Location Management" at bounding box center [101, 179] width 128 height 15
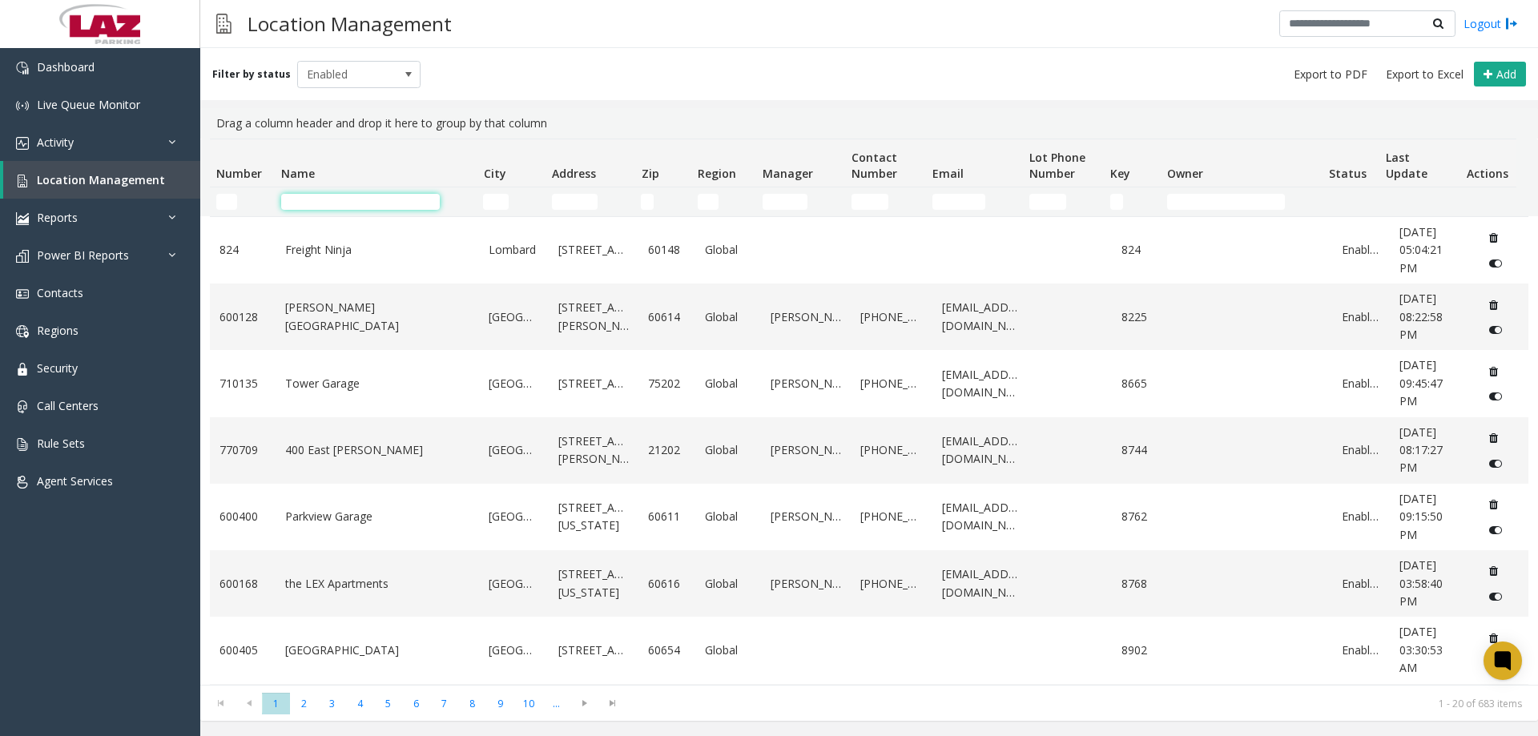
click at [314, 199] on input "Name Filter" at bounding box center [360, 202] width 159 height 16
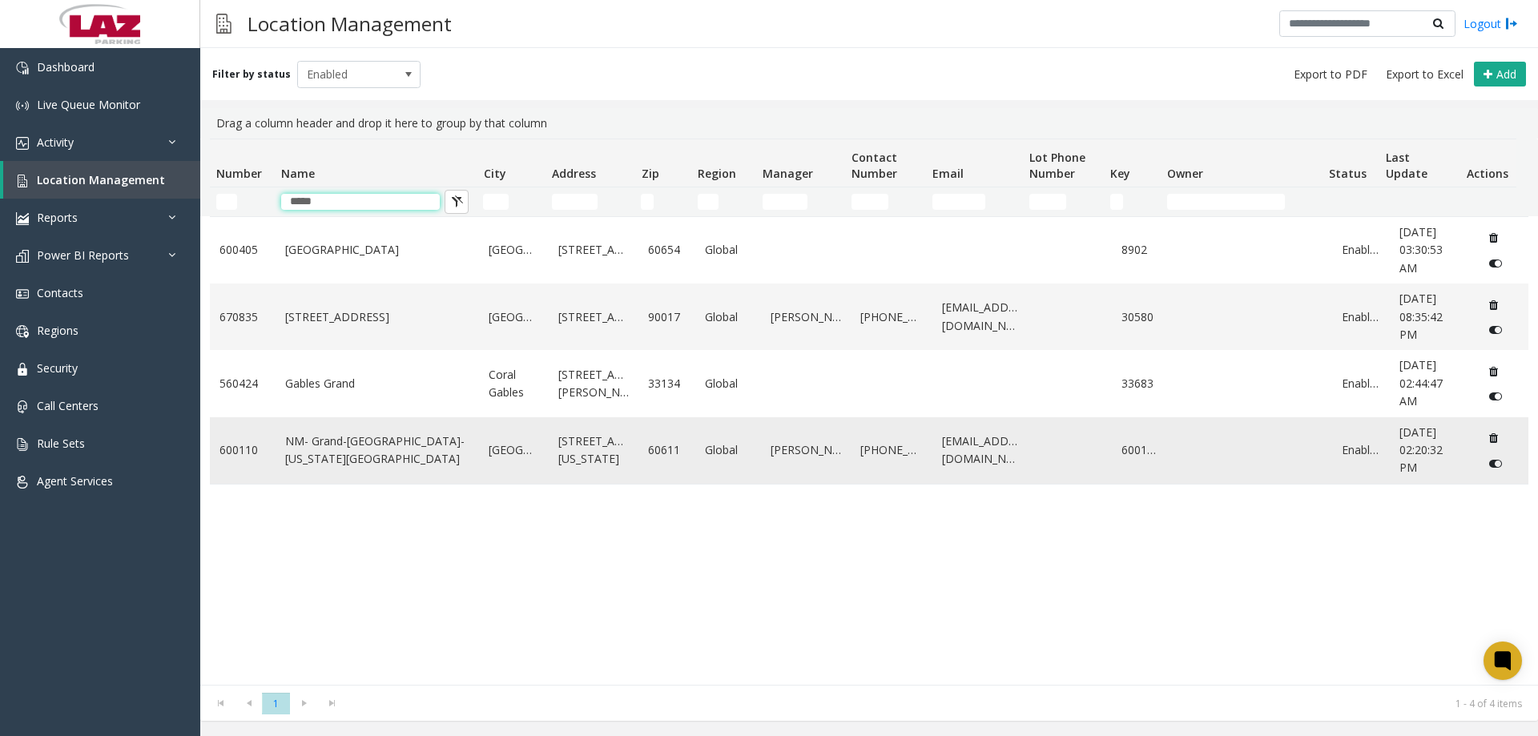
type input "*****"
click at [378, 445] on link "NM- Grand-[GEOGRAPHIC_DATA]-[US_STATE][GEOGRAPHIC_DATA]" at bounding box center [377, 451] width 185 height 36
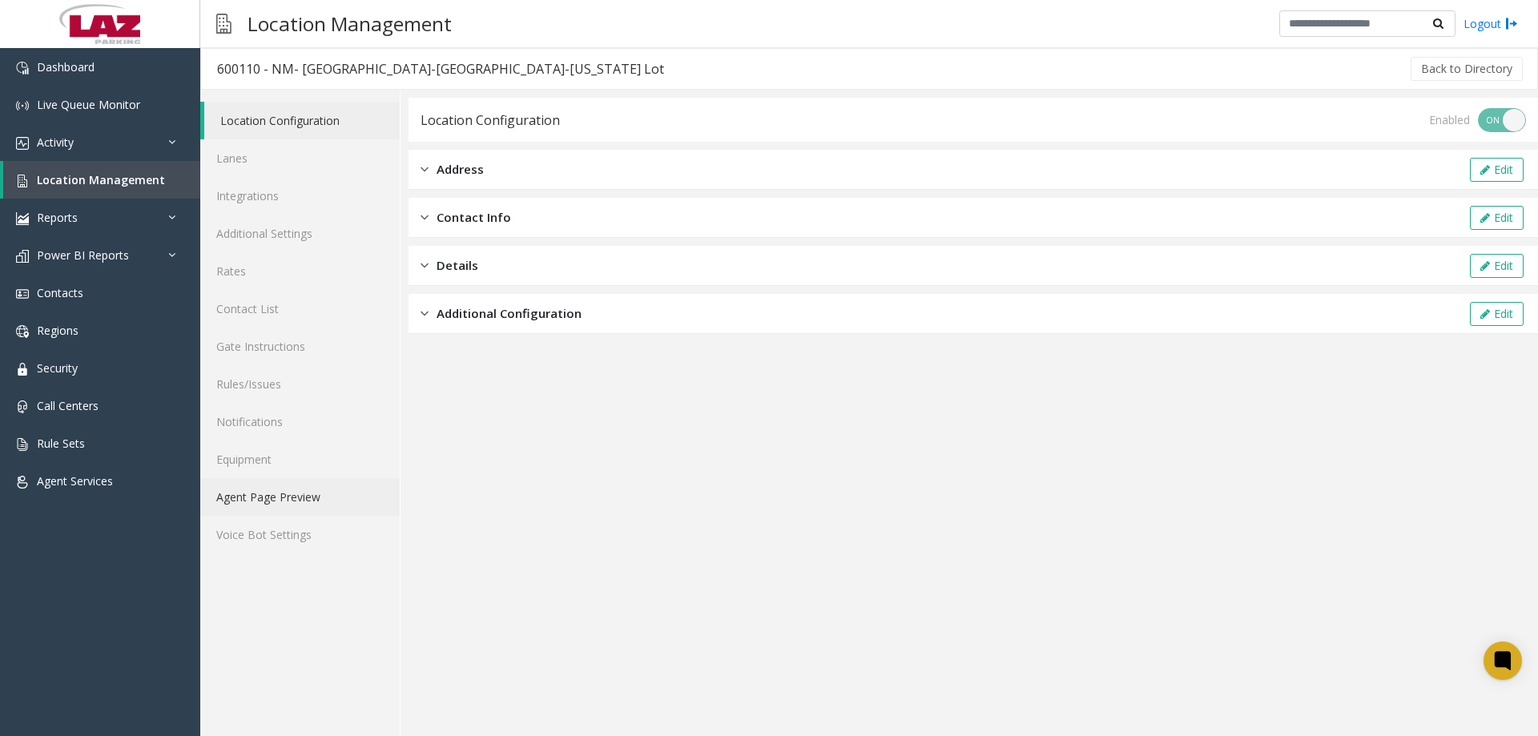
click at [279, 490] on link "Agent Page Preview" at bounding box center [299, 497] width 199 height 38
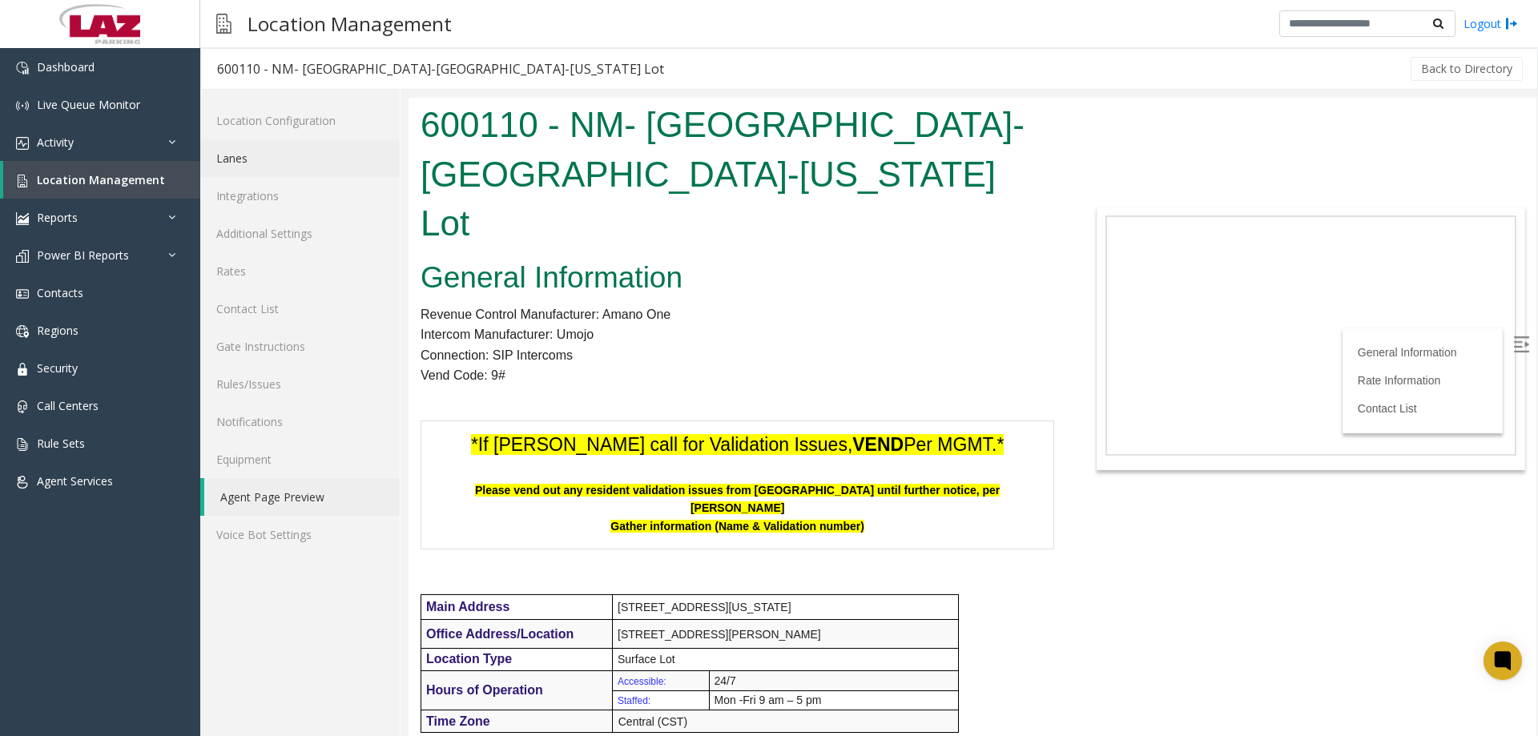
click at [258, 165] on link "Lanes" at bounding box center [299, 158] width 199 height 38
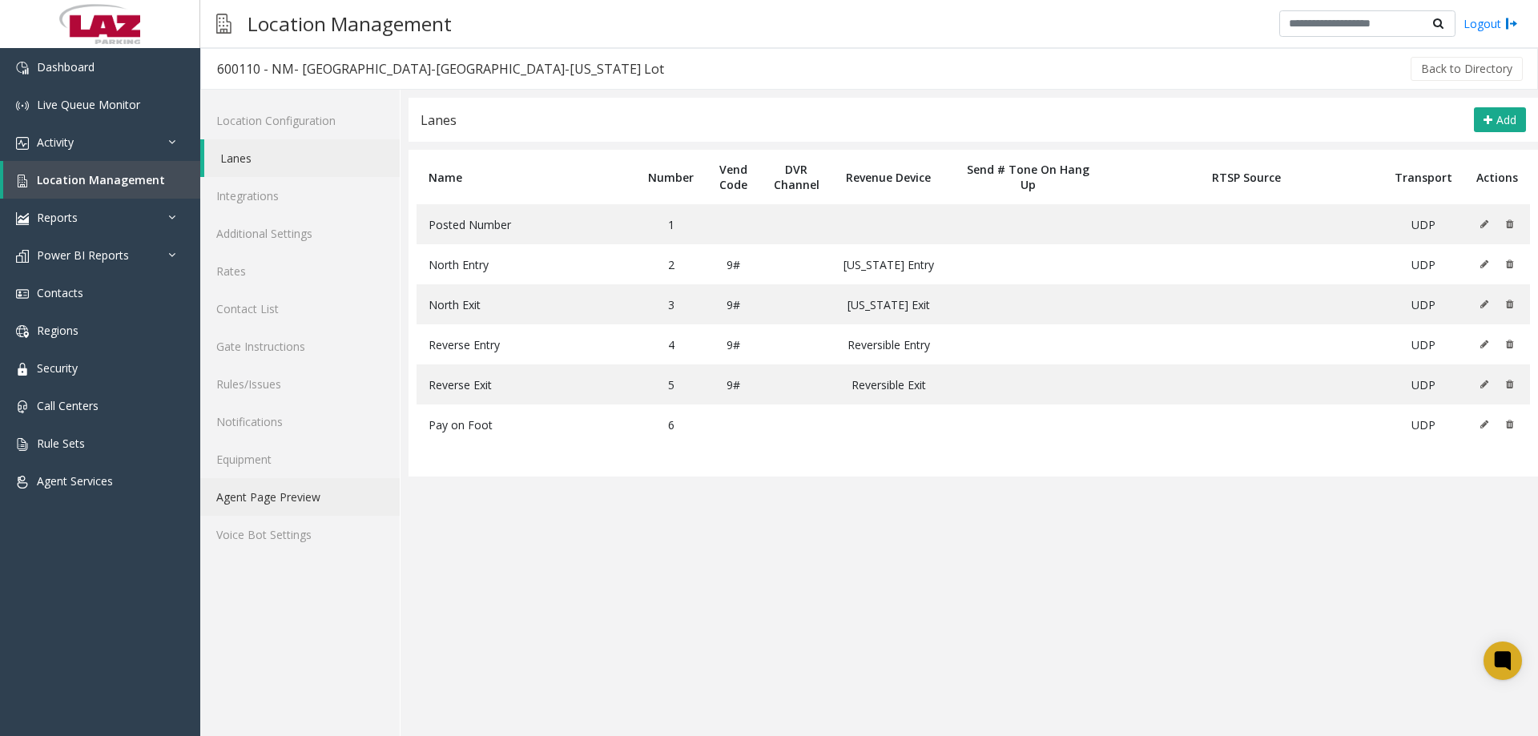
click at [296, 510] on link "Agent Page Preview" at bounding box center [299, 497] width 199 height 38
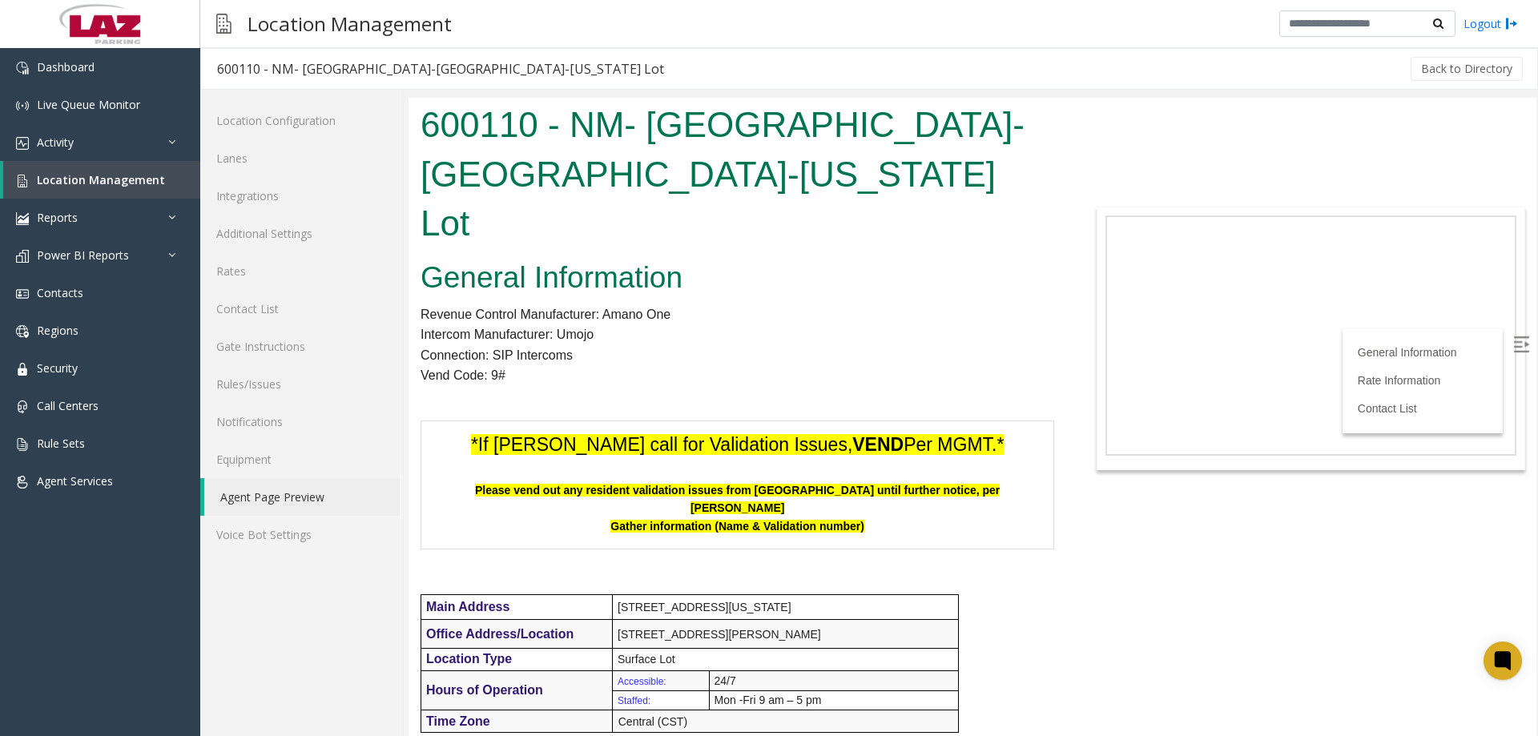
click at [542, 257] on h2 "General Information" at bounding box center [738, 278] width 634 height 42
click at [93, 79] on link "Dashboard" at bounding box center [100, 67] width 200 height 38
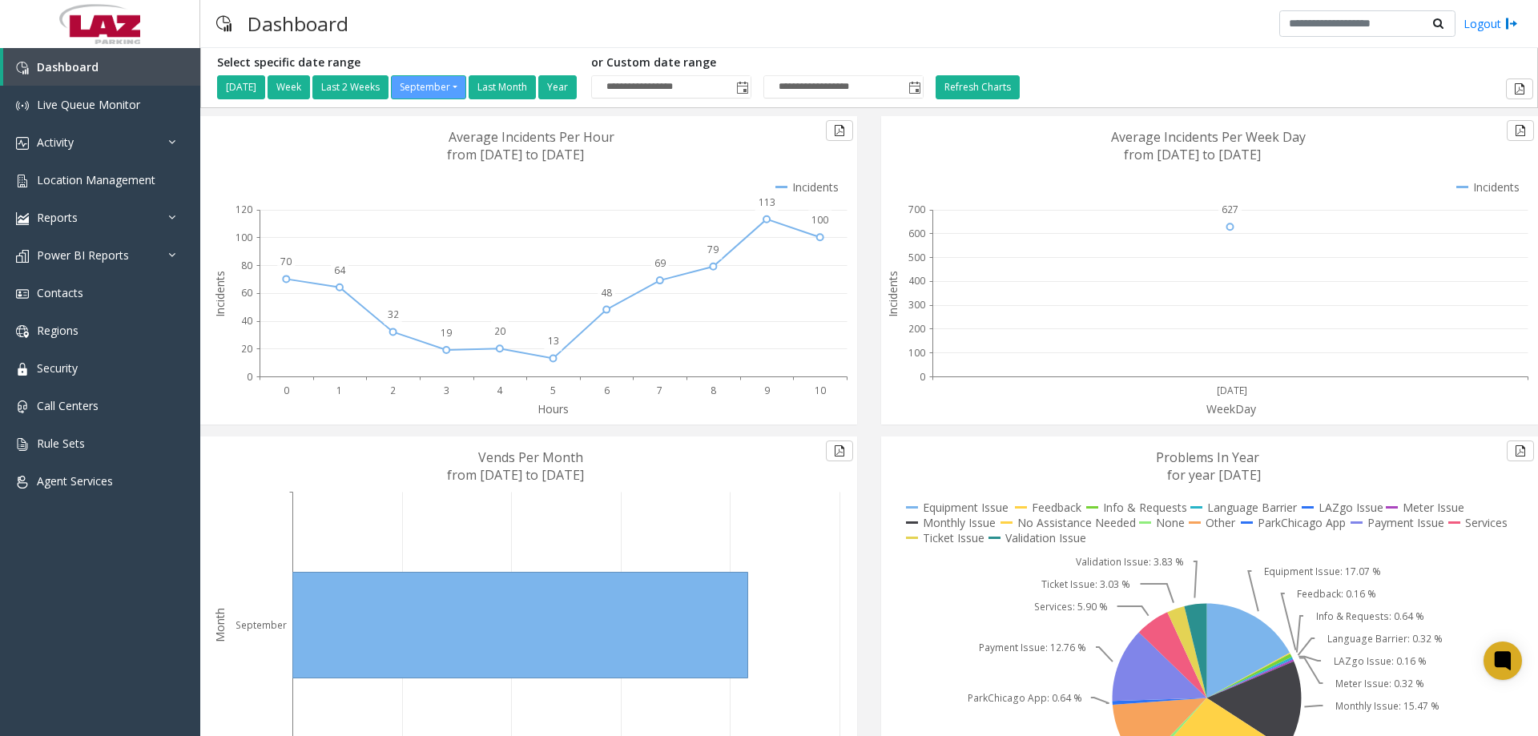
click at [449, 42] on div "Dashboard Logout" at bounding box center [869, 24] width 1338 height 48
click at [62, 167] on link "Location Management" at bounding box center [100, 180] width 200 height 38
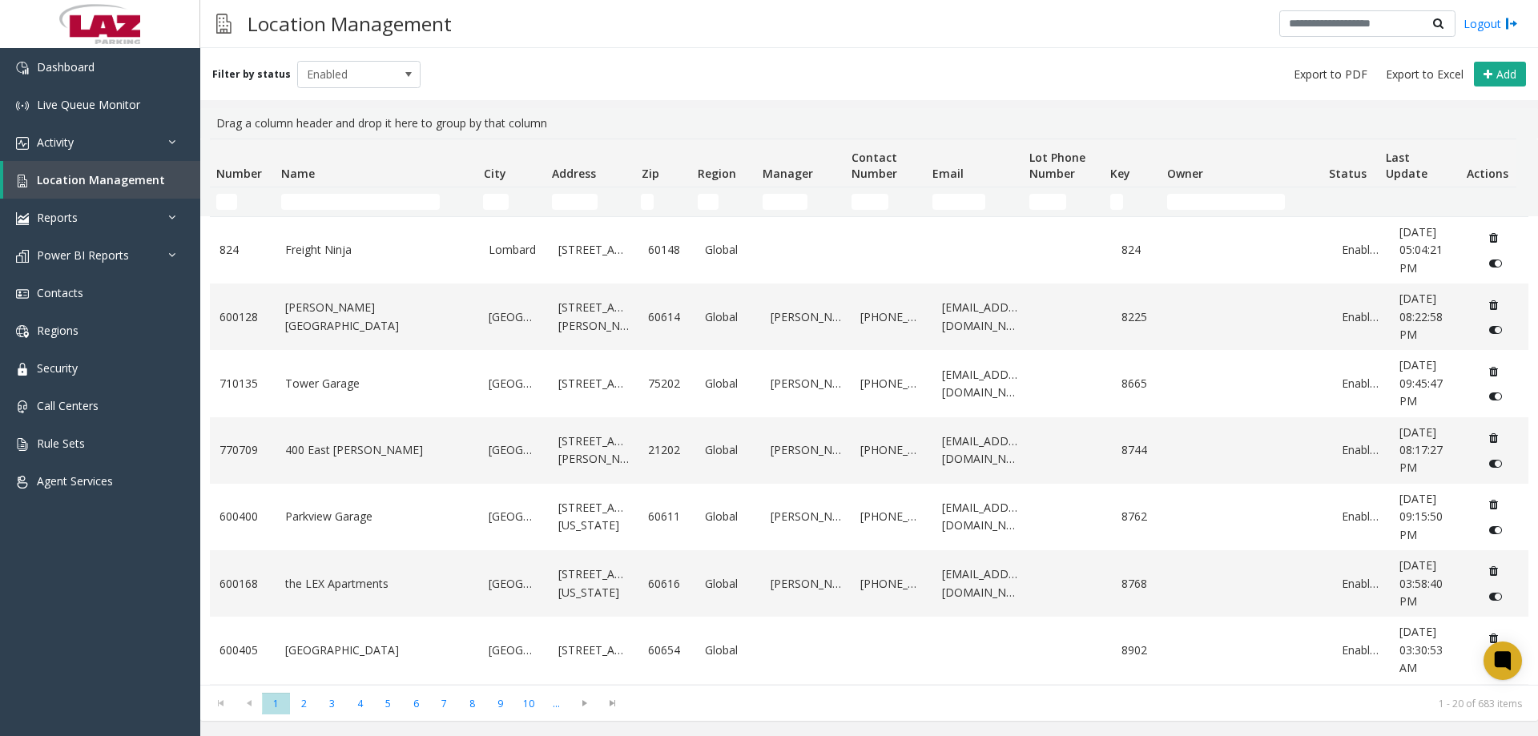
click at [229, 211] on td "Number Filter" at bounding box center [242, 201] width 65 height 29
click at [220, 208] on input "Number Filter" at bounding box center [226, 202] width 21 height 16
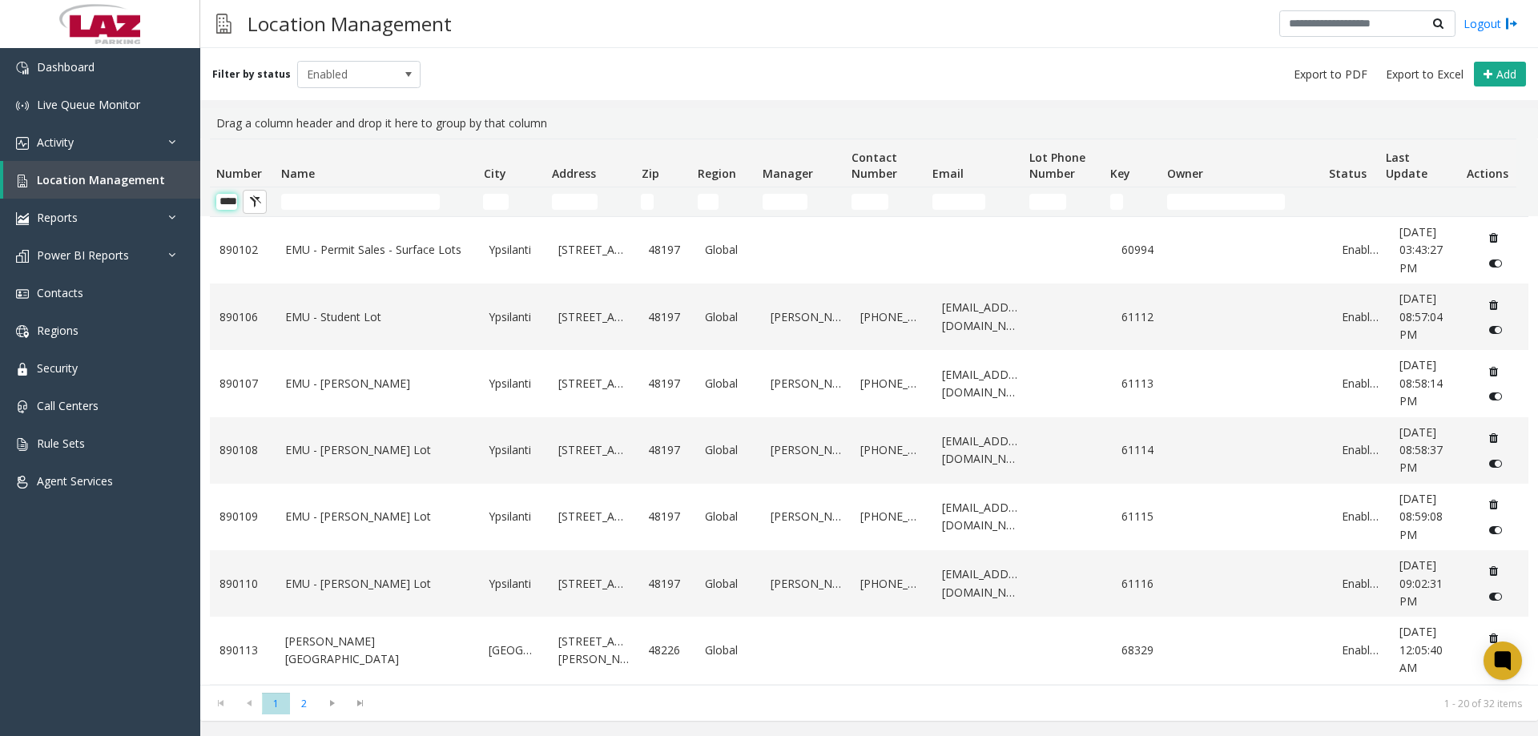
scroll to position [0, 26]
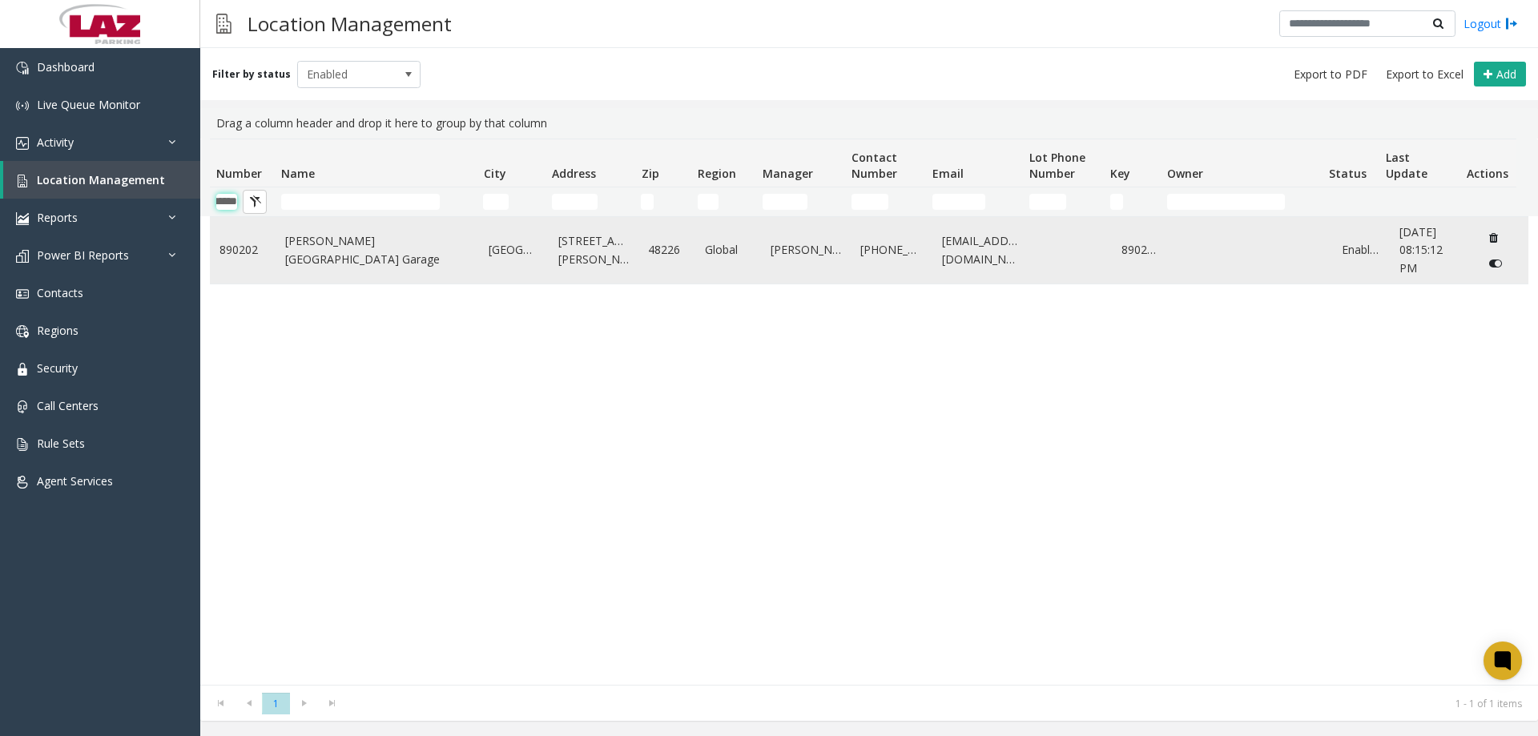
type input "******"
click at [247, 252] on link "890202" at bounding box center [243, 250] width 46 height 18
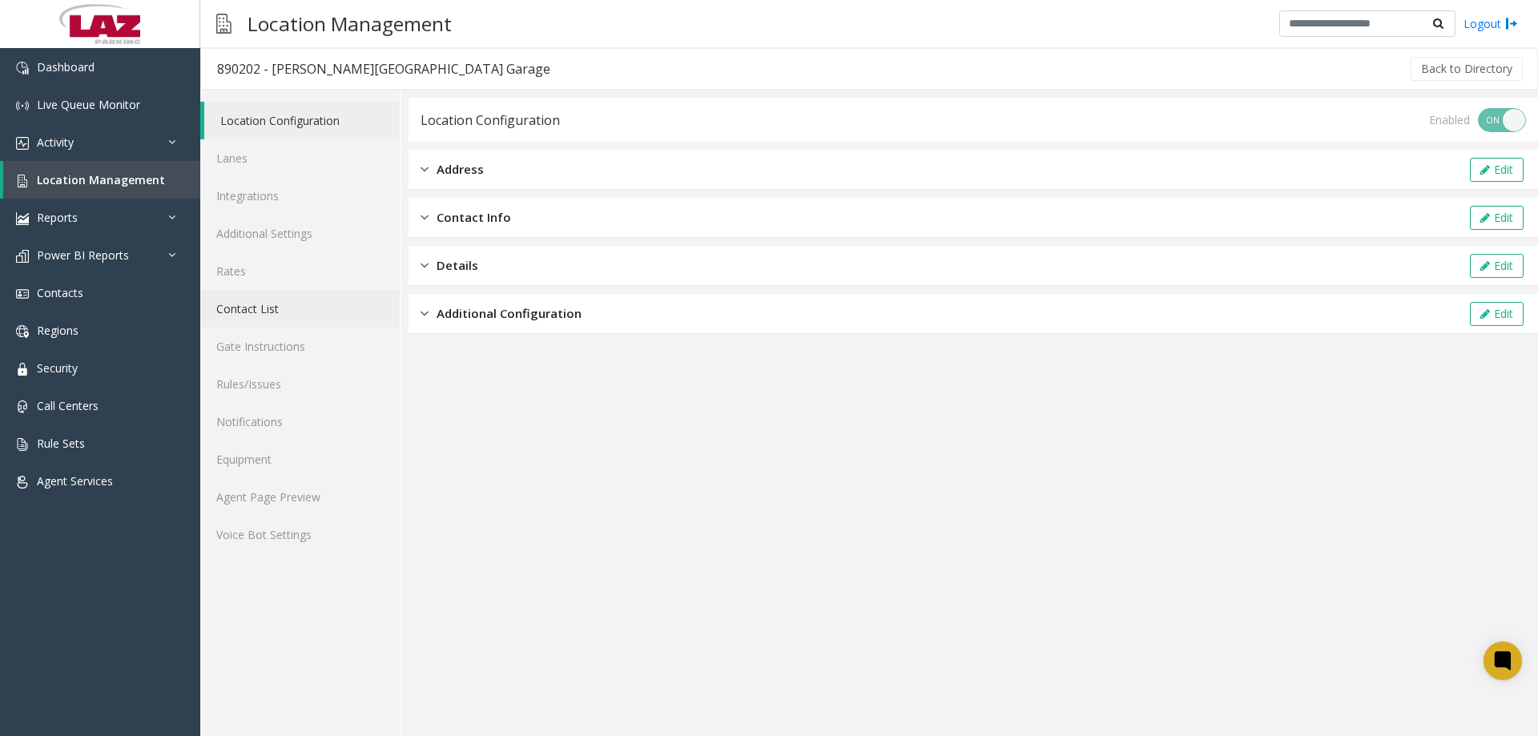
click at [248, 312] on link "Contact List" at bounding box center [299, 309] width 199 height 38
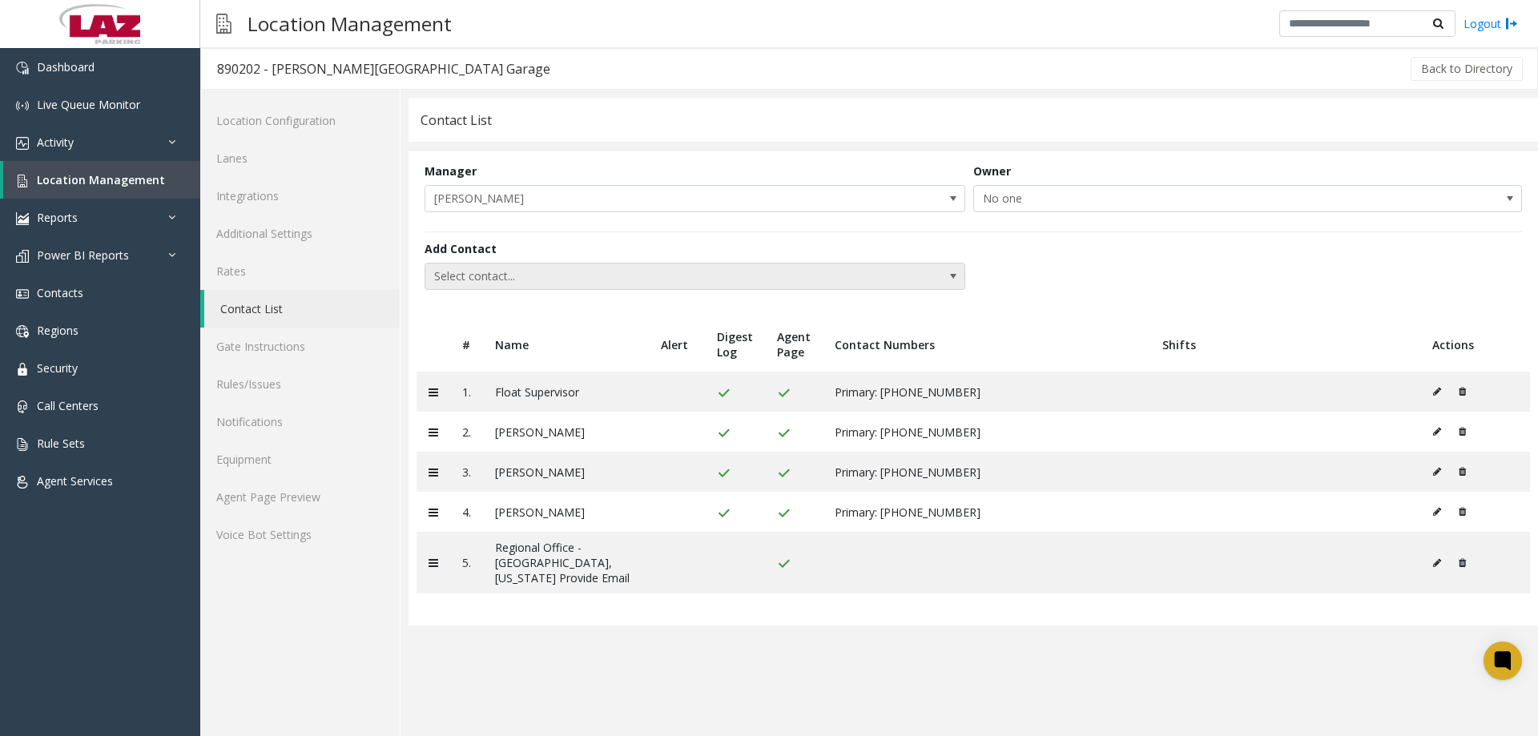
click at [505, 268] on span "Select contact..." at bounding box center [640, 277] width 431 height 26
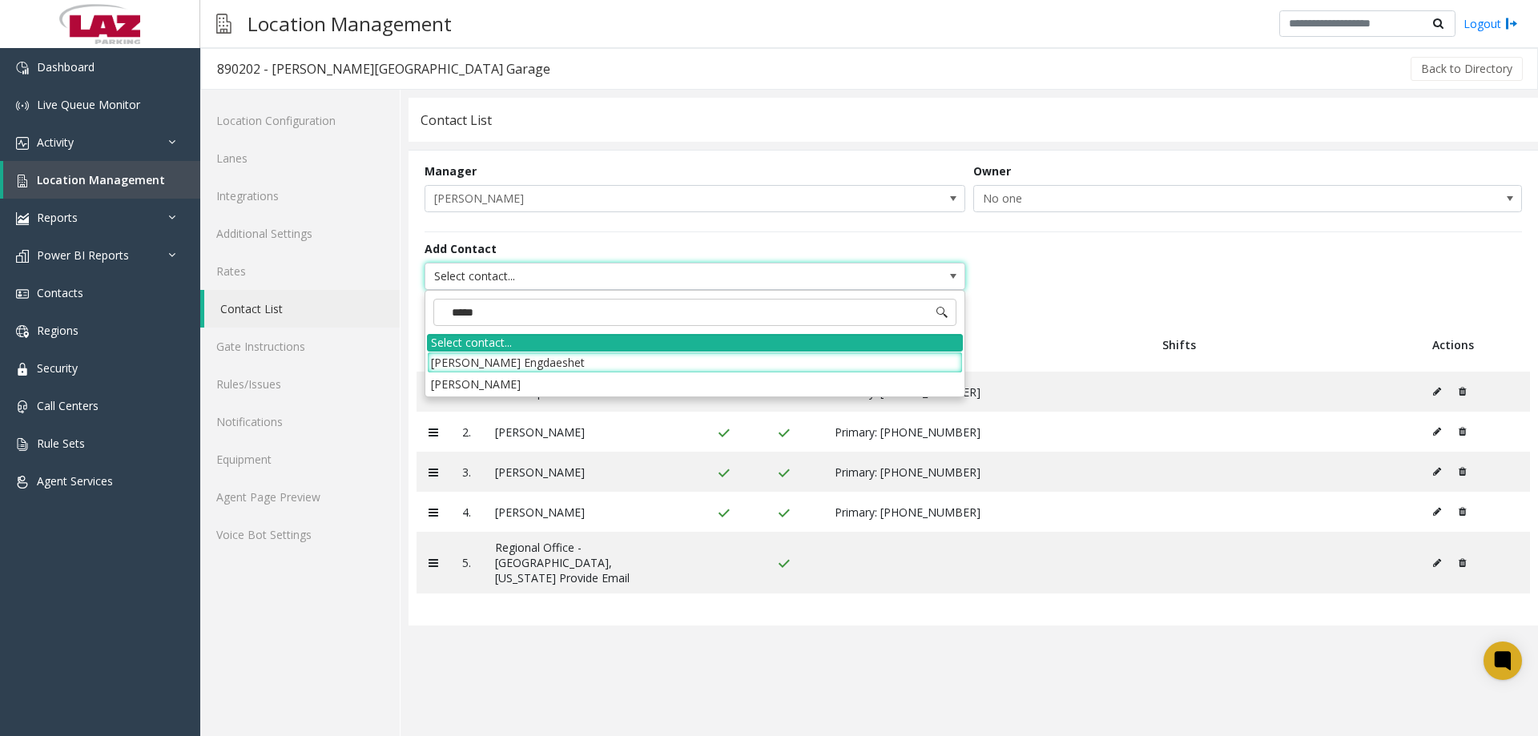
type input "******"
click at [477, 384] on li "[PERSON_NAME]" at bounding box center [695, 384] width 536 height 22
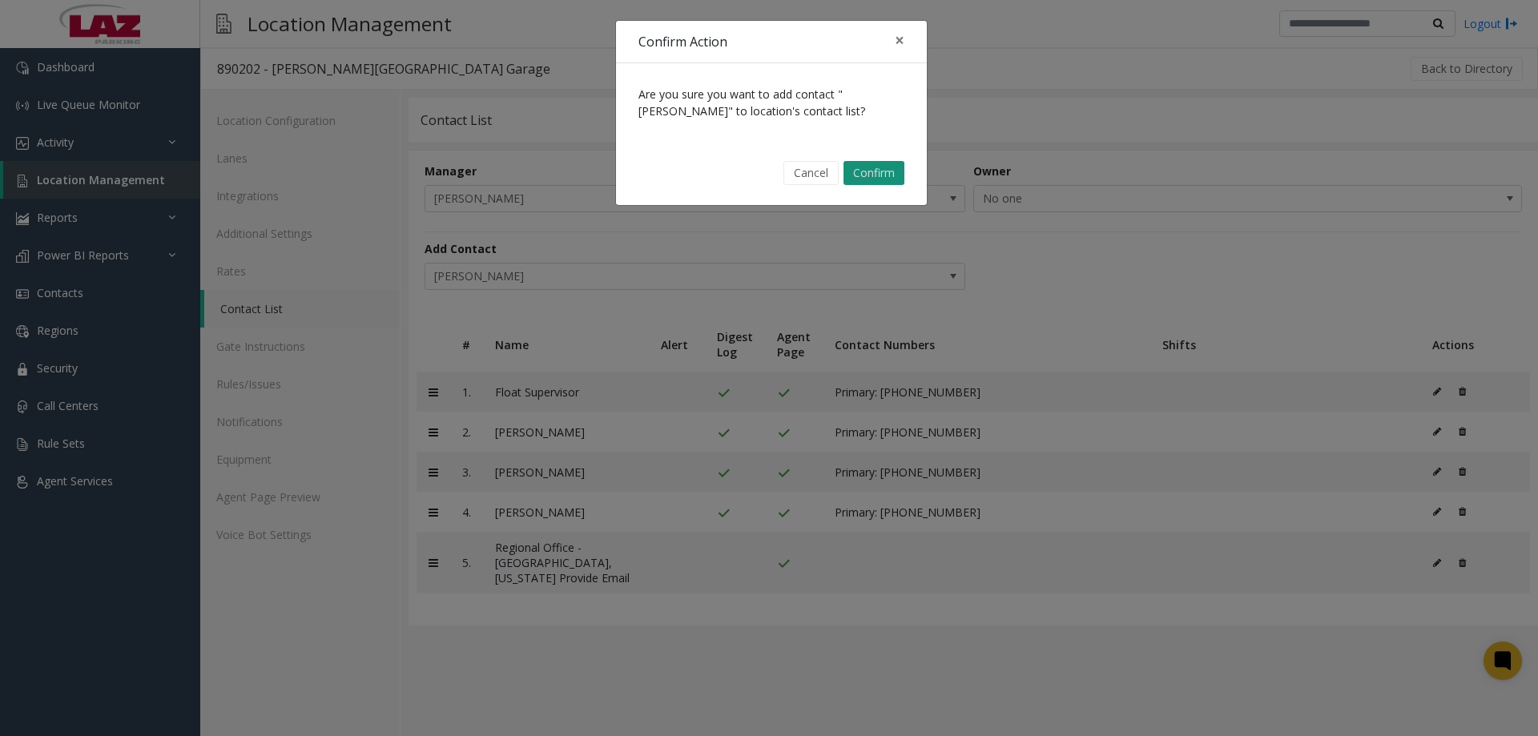
click at [872, 179] on button "Confirm" at bounding box center [874, 173] width 61 height 24
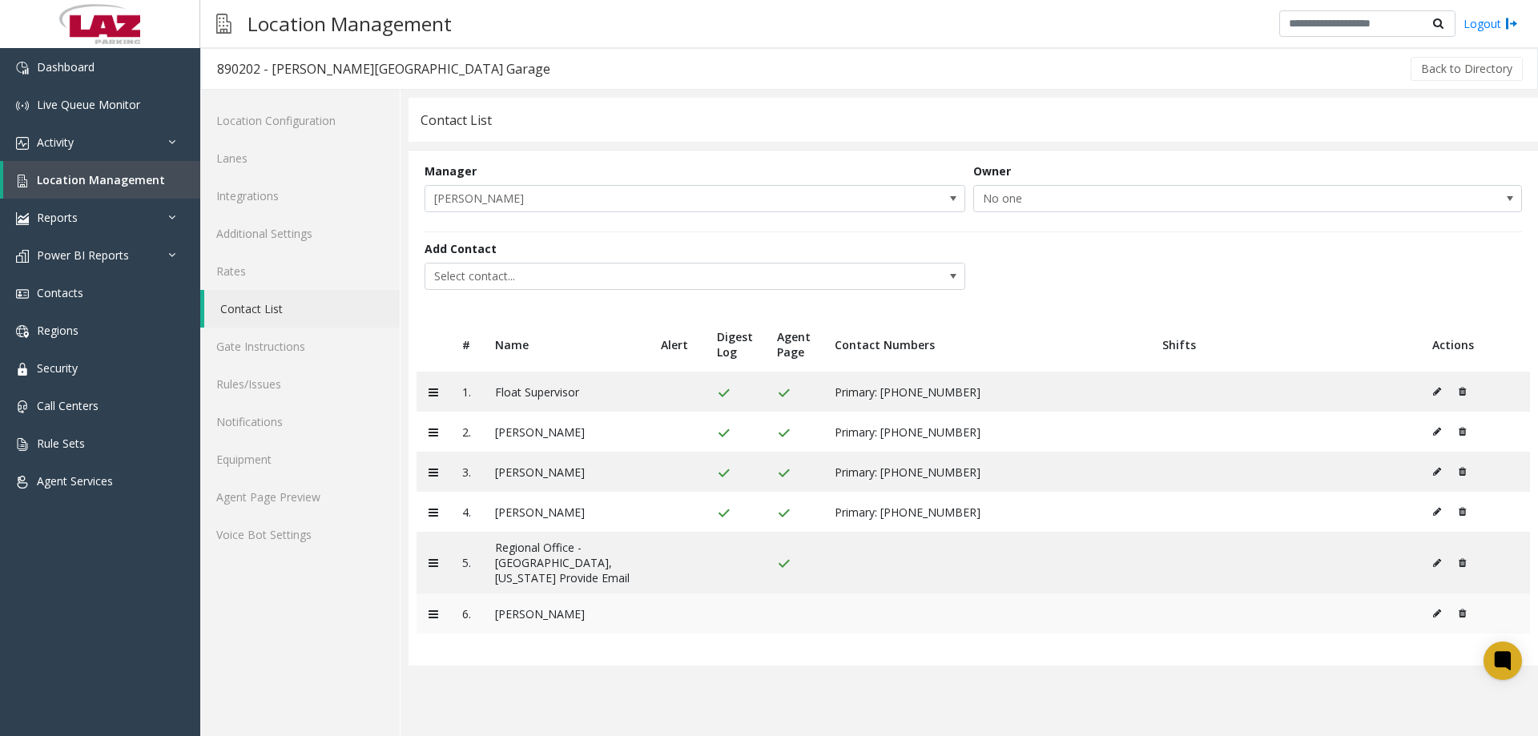
click at [1432, 602] on button at bounding box center [1441, 614] width 18 height 24
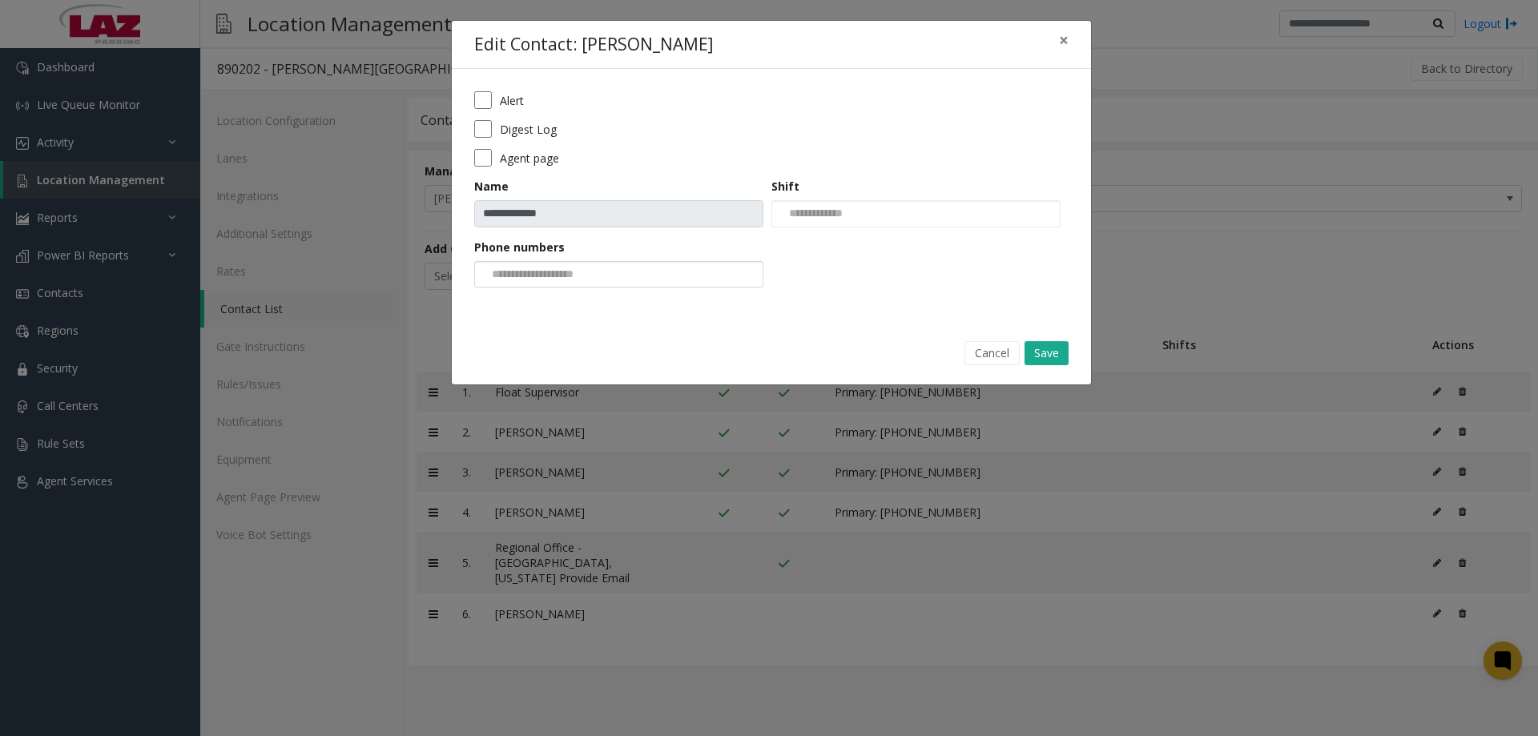
click at [662, 272] on div at bounding box center [618, 274] width 289 height 27
click at [863, 258] on form "**********" at bounding box center [771, 194] width 594 height 207
click at [1050, 351] on button "Save" at bounding box center [1047, 353] width 44 height 24
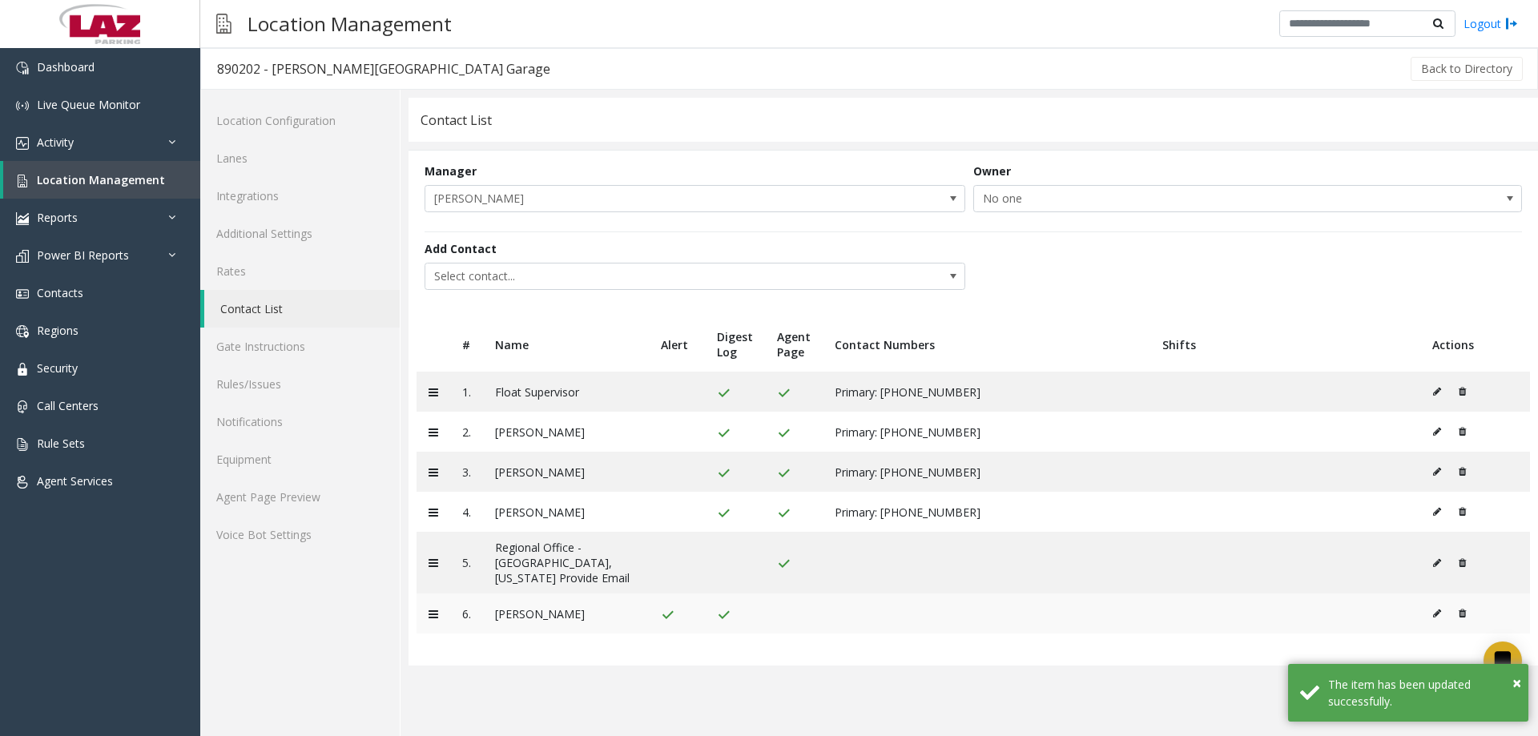
click at [1439, 609] on icon at bounding box center [1437, 614] width 8 height 10
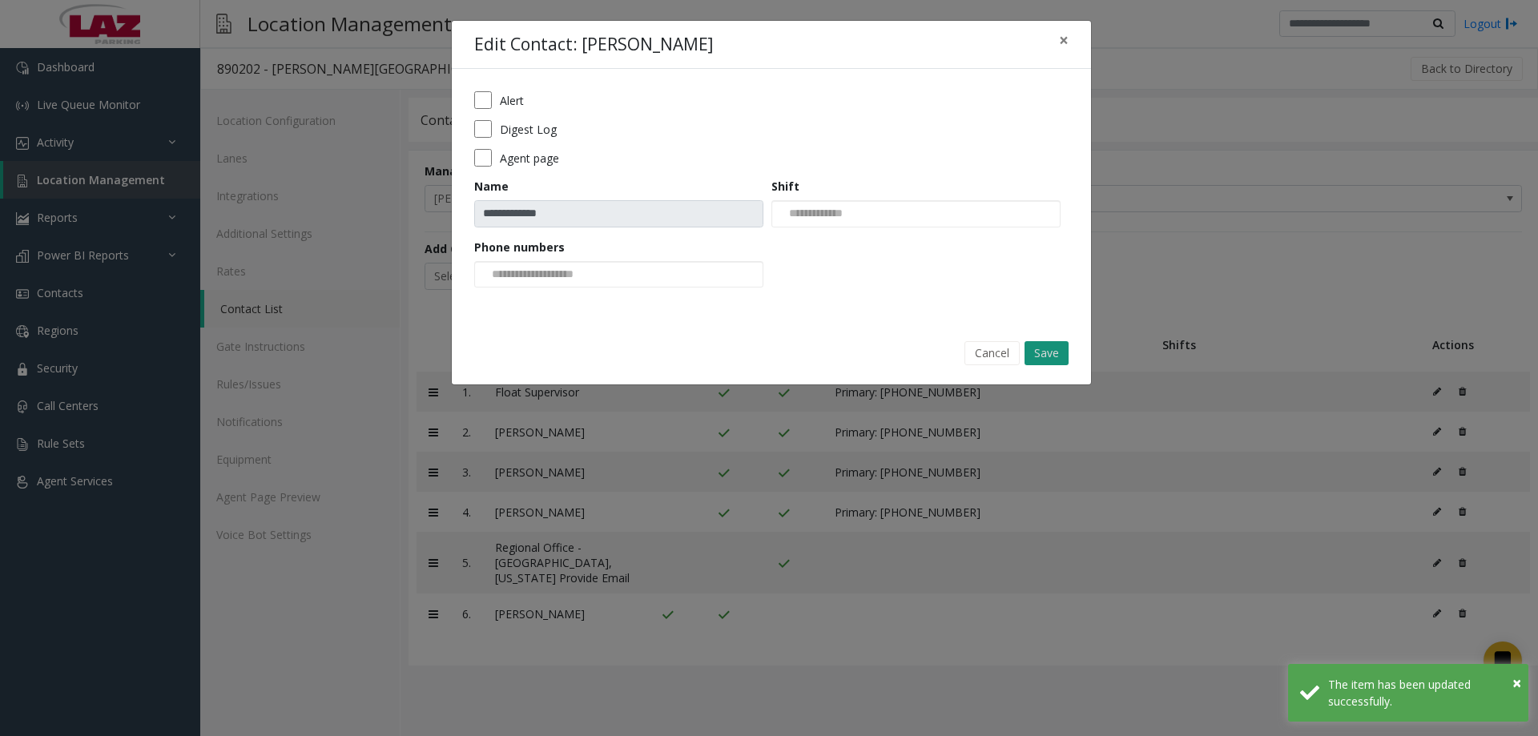
drag, startPoint x: 1049, startPoint y: 338, endPoint x: 1051, endPoint y: 347, distance: 9.0
click at [1051, 340] on div "Cancel Save" at bounding box center [771, 352] width 617 height 41
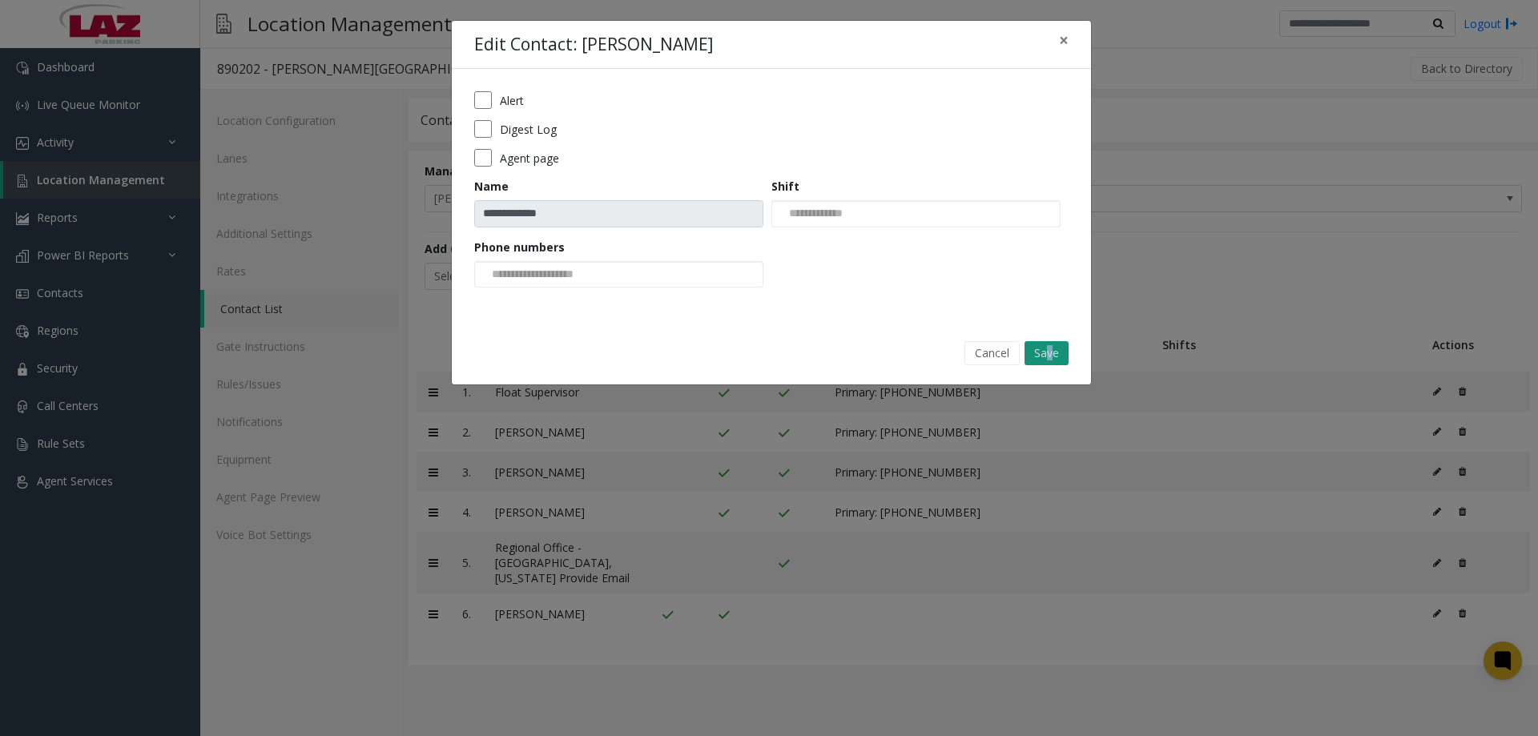
click at [1053, 359] on button "Save" at bounding box center [1047, 353] width 44 height 24
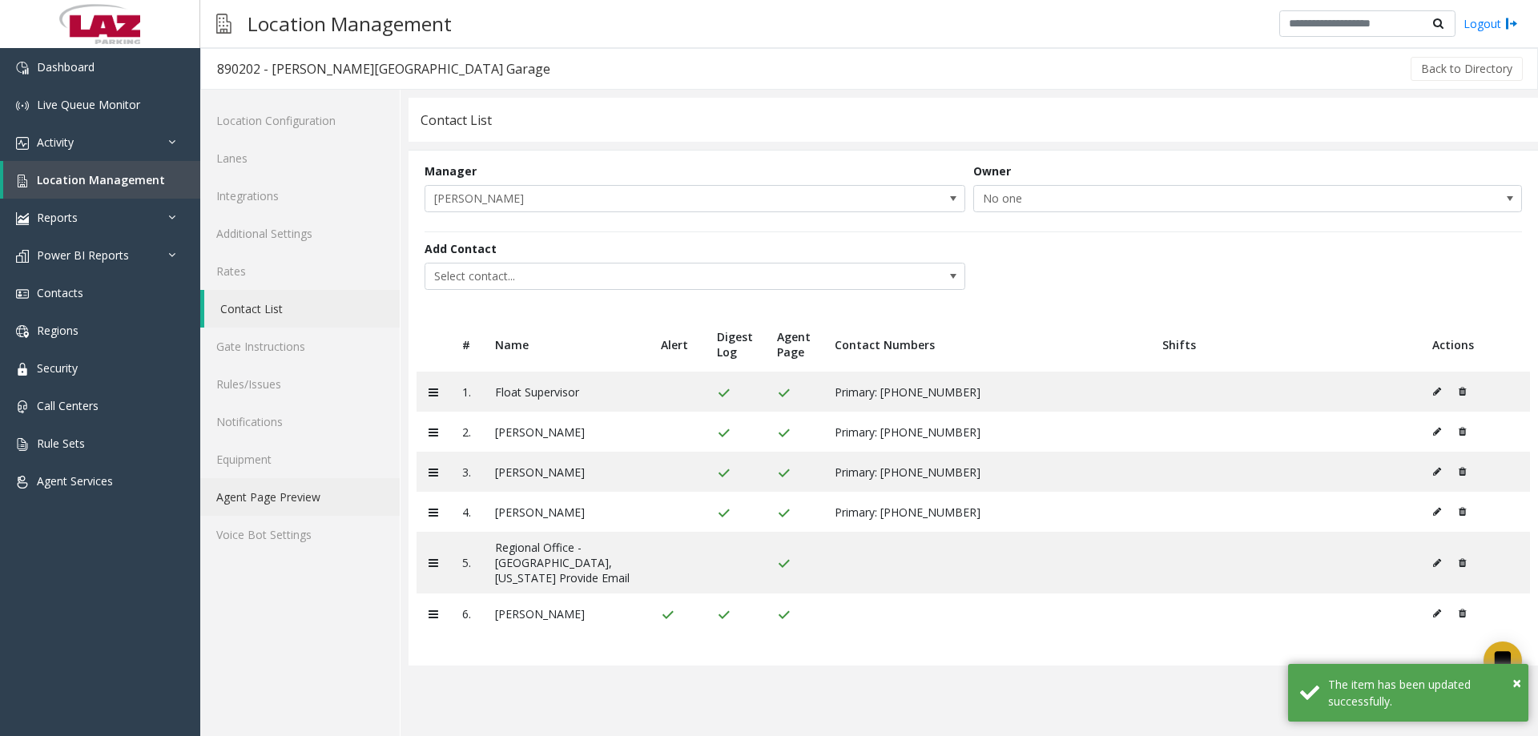
click at [311, 496] on link "Agent Page Preview" at bounding box center [299, 497] width 199 height 38
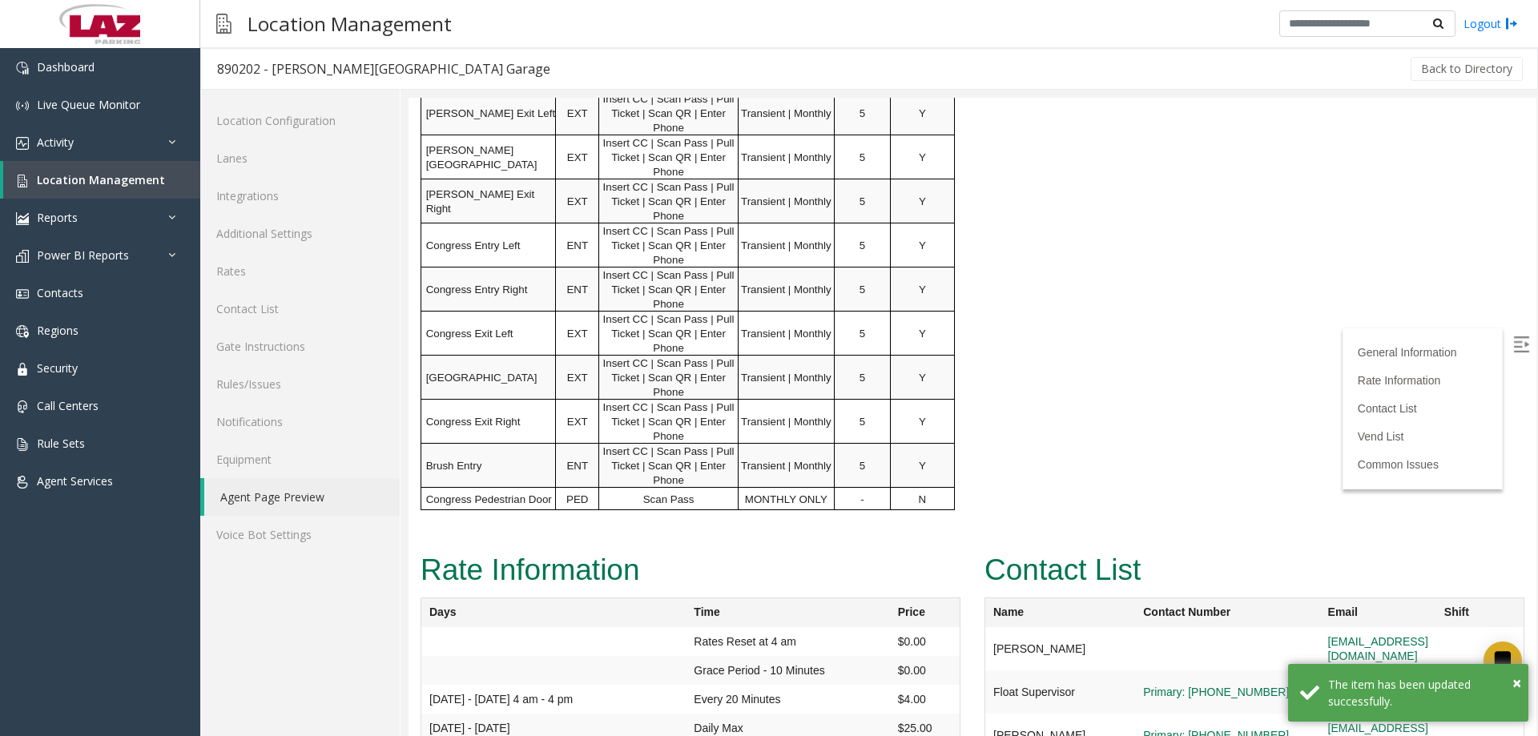
scroll to position [1602, 0]
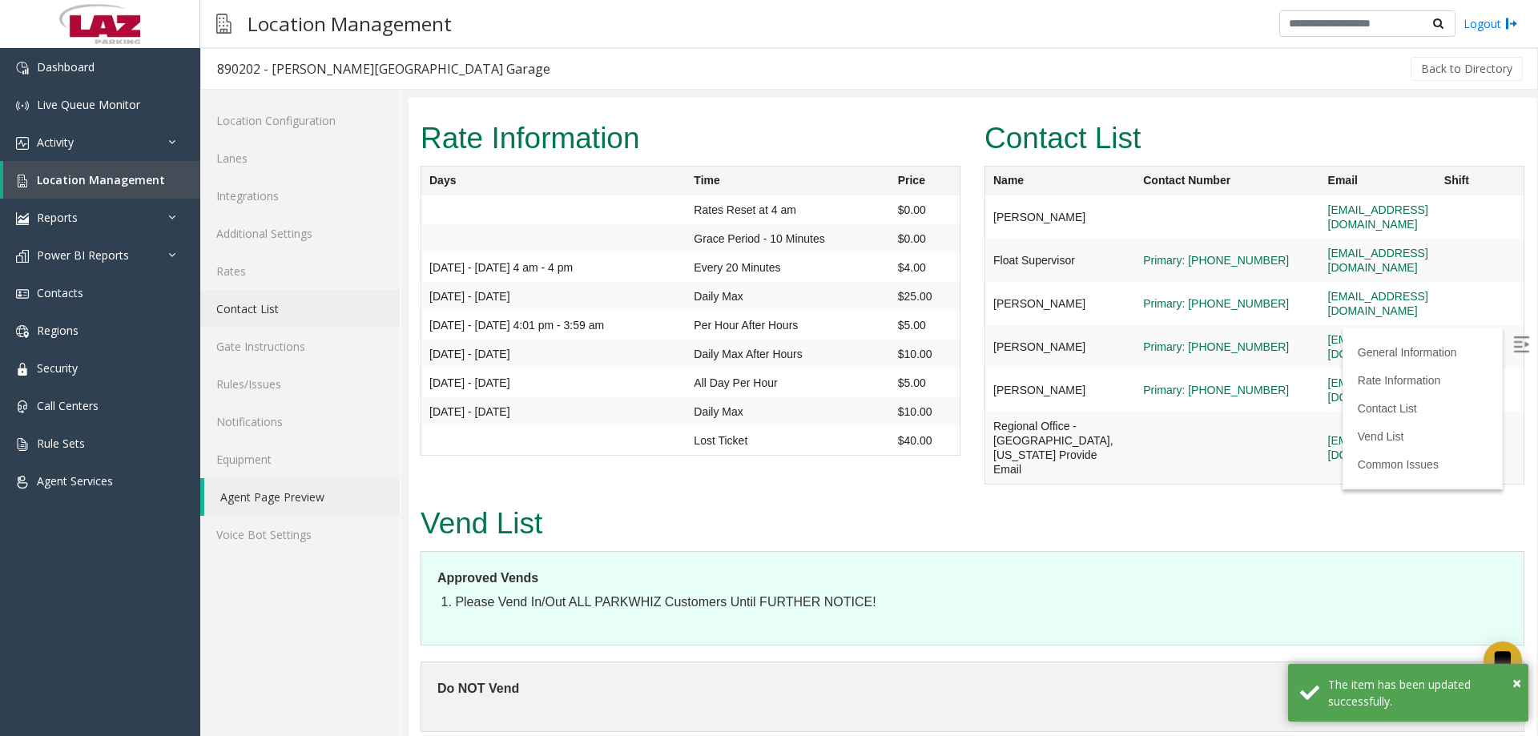
click at [248, 319] on link "Contact List" at bounding box center [299, 309] width 199 height 38
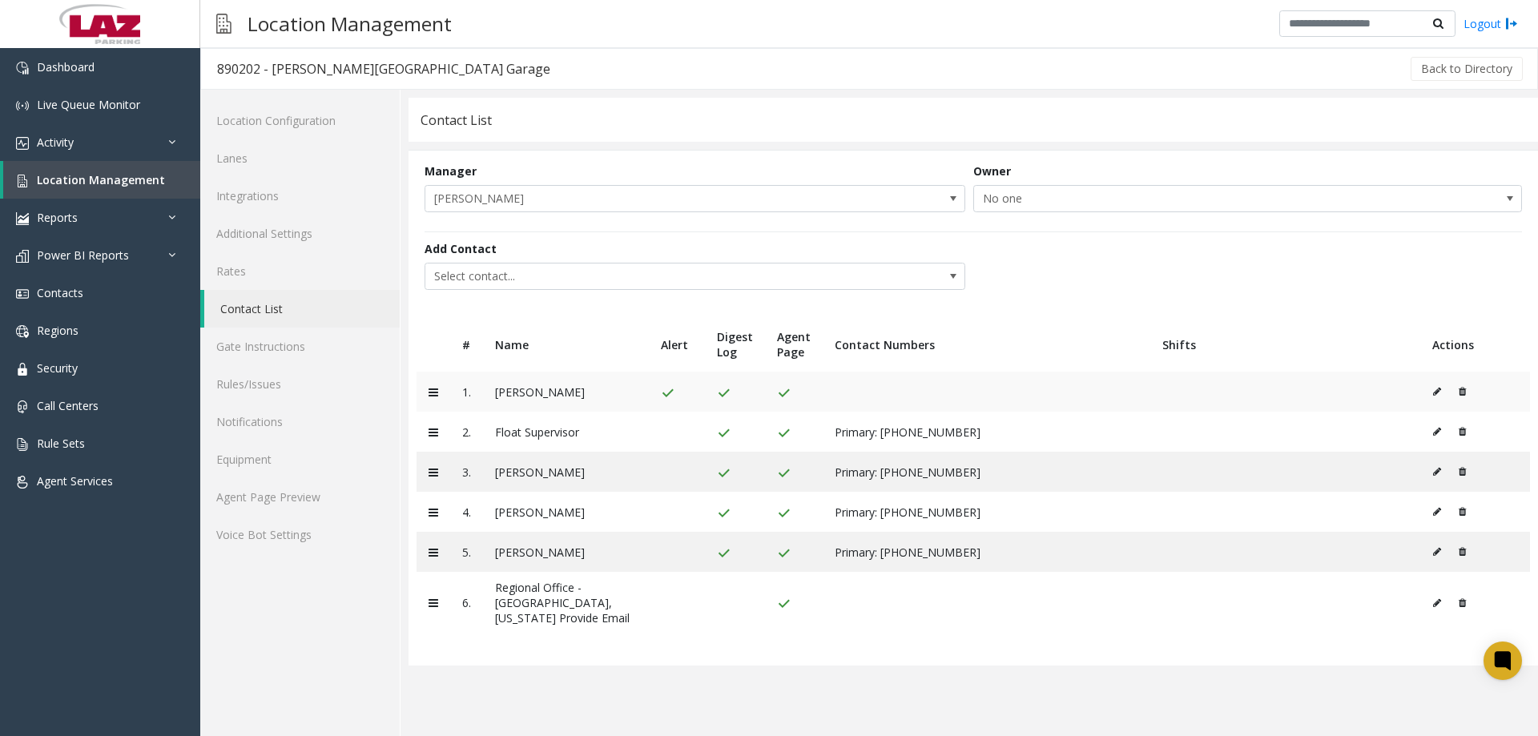
click at [1434, 391] on icon at bounding box center [1437, 392] width 8 height 10
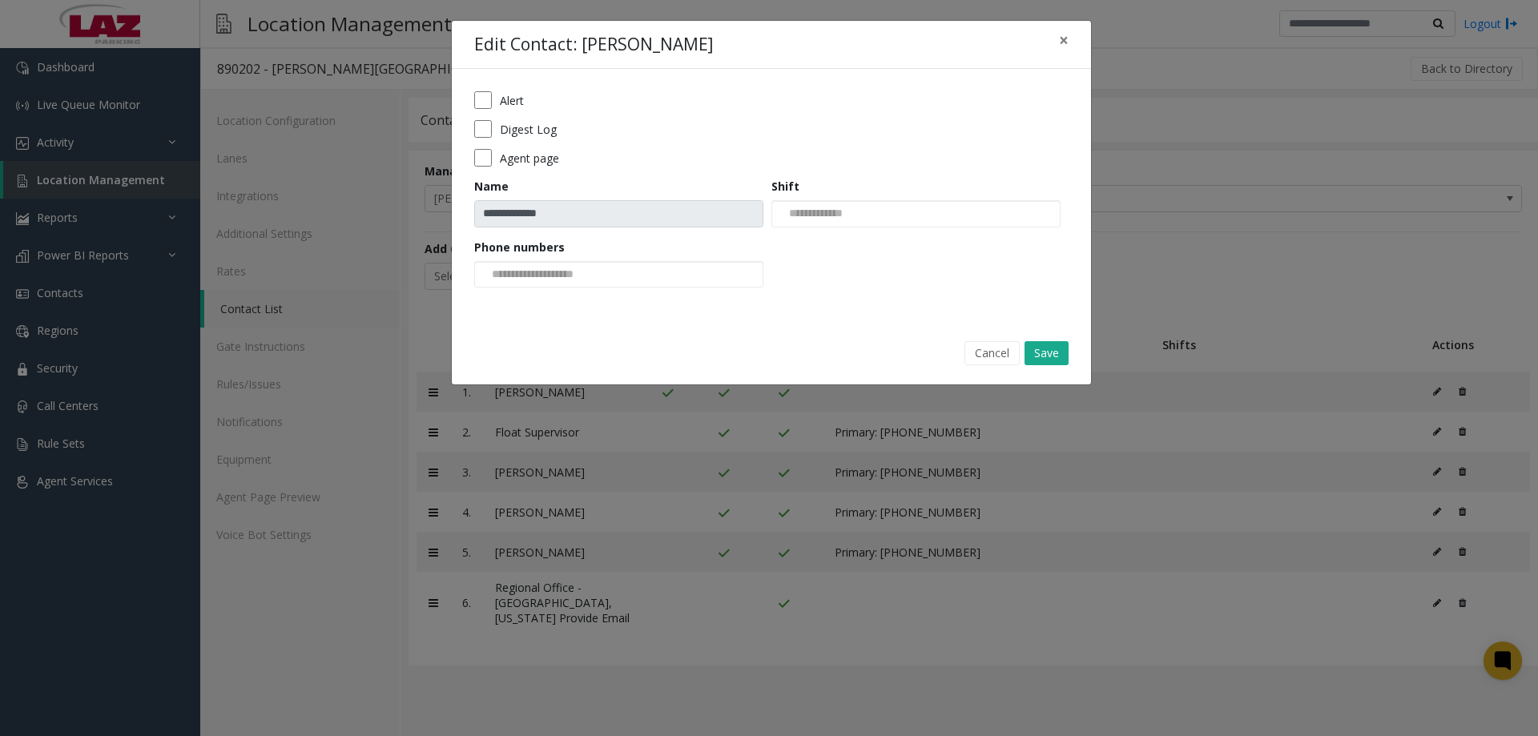
click at [485, 167] on form "**********" at bounding box center [771, 194] width 594 height 207
click at [1037, 363] on button "Save" at bounding box center [1047, 353] width 44 height 24
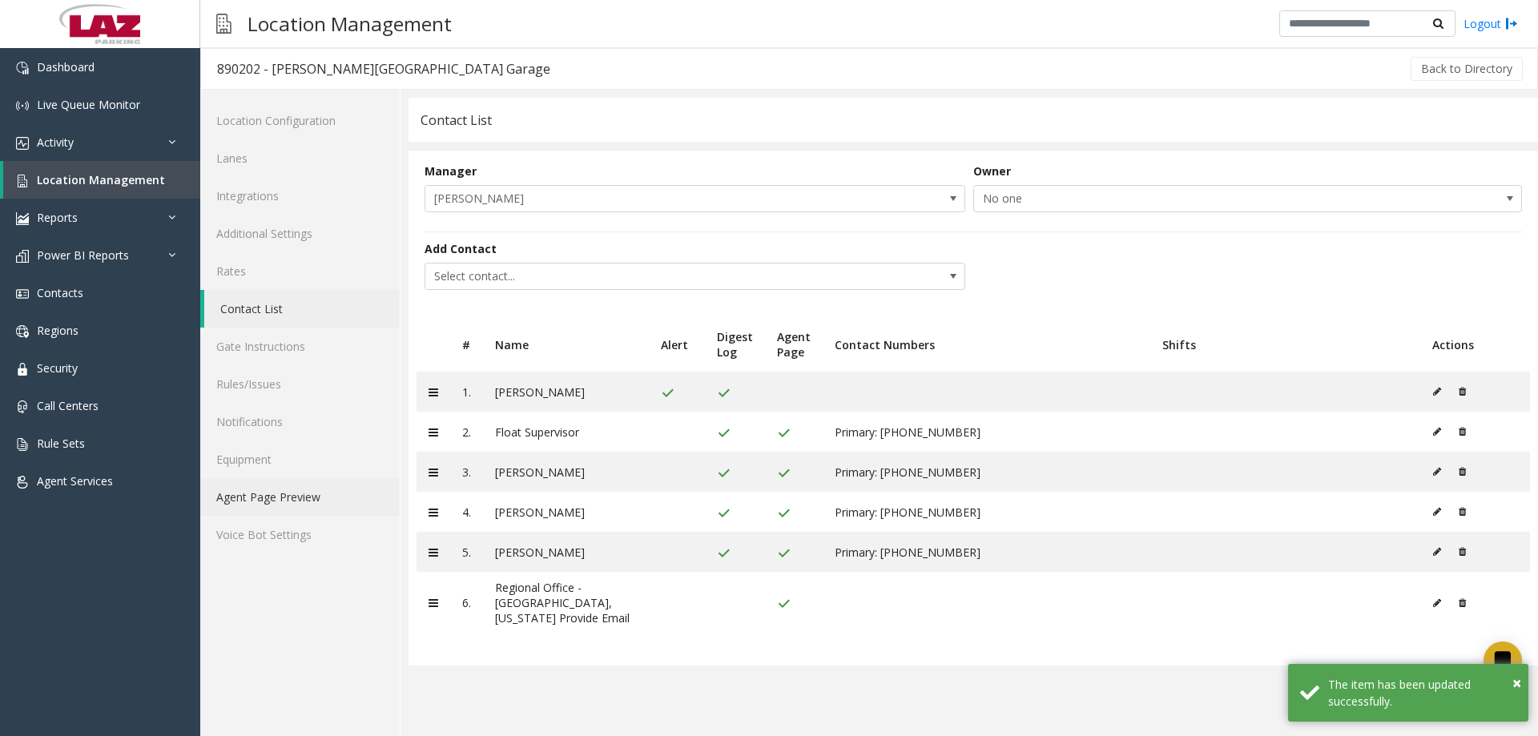
click at [288, 501] on link "Agent Page Preview" at bounding box center [299, 497] width 199 height 38
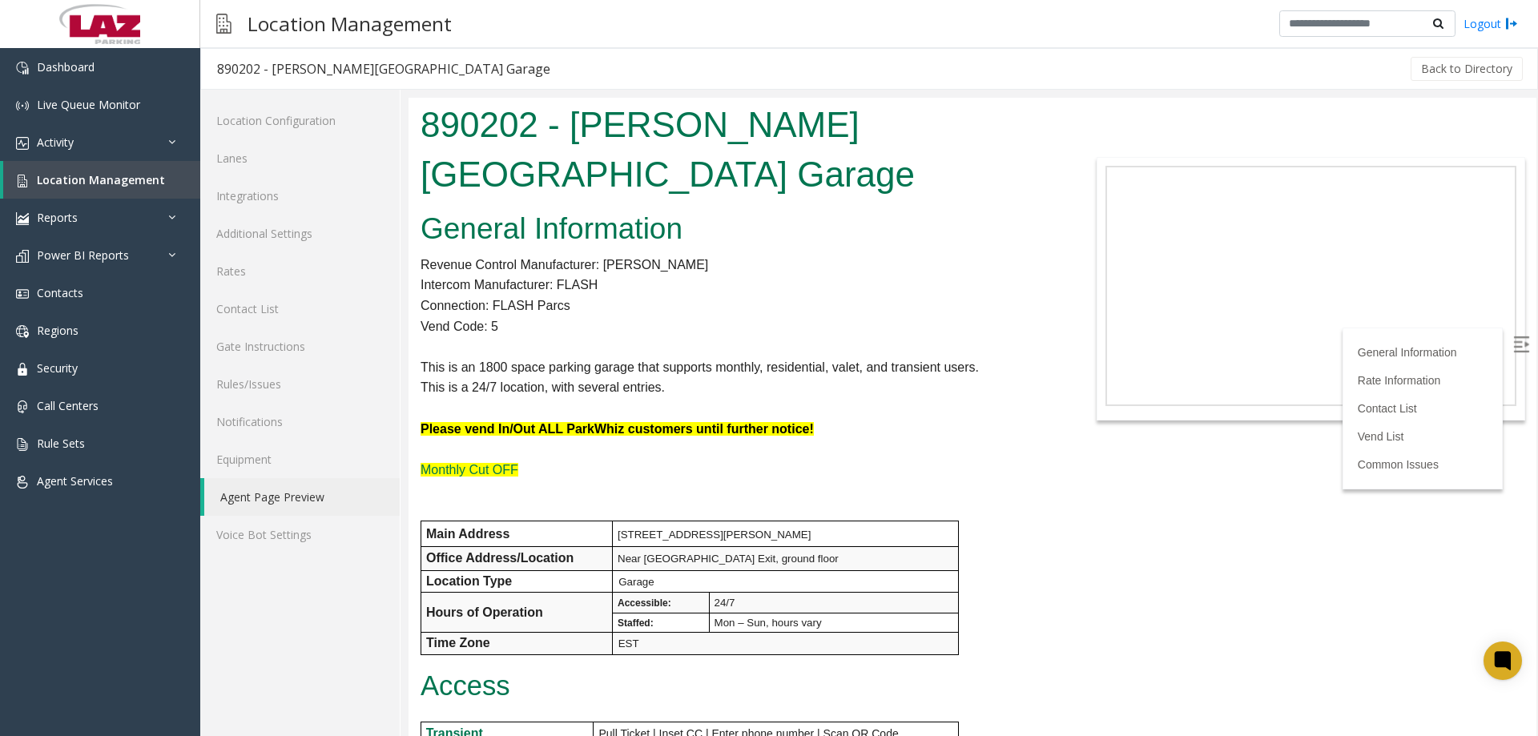
drag, startPoint x: 1531, startPoint y: 299, endPoint x: 1946, endPoint y: 150, distance: 440.9
click at [273, 195] on link "Integrations" at bounding box center [299, 196] width 199 height 38
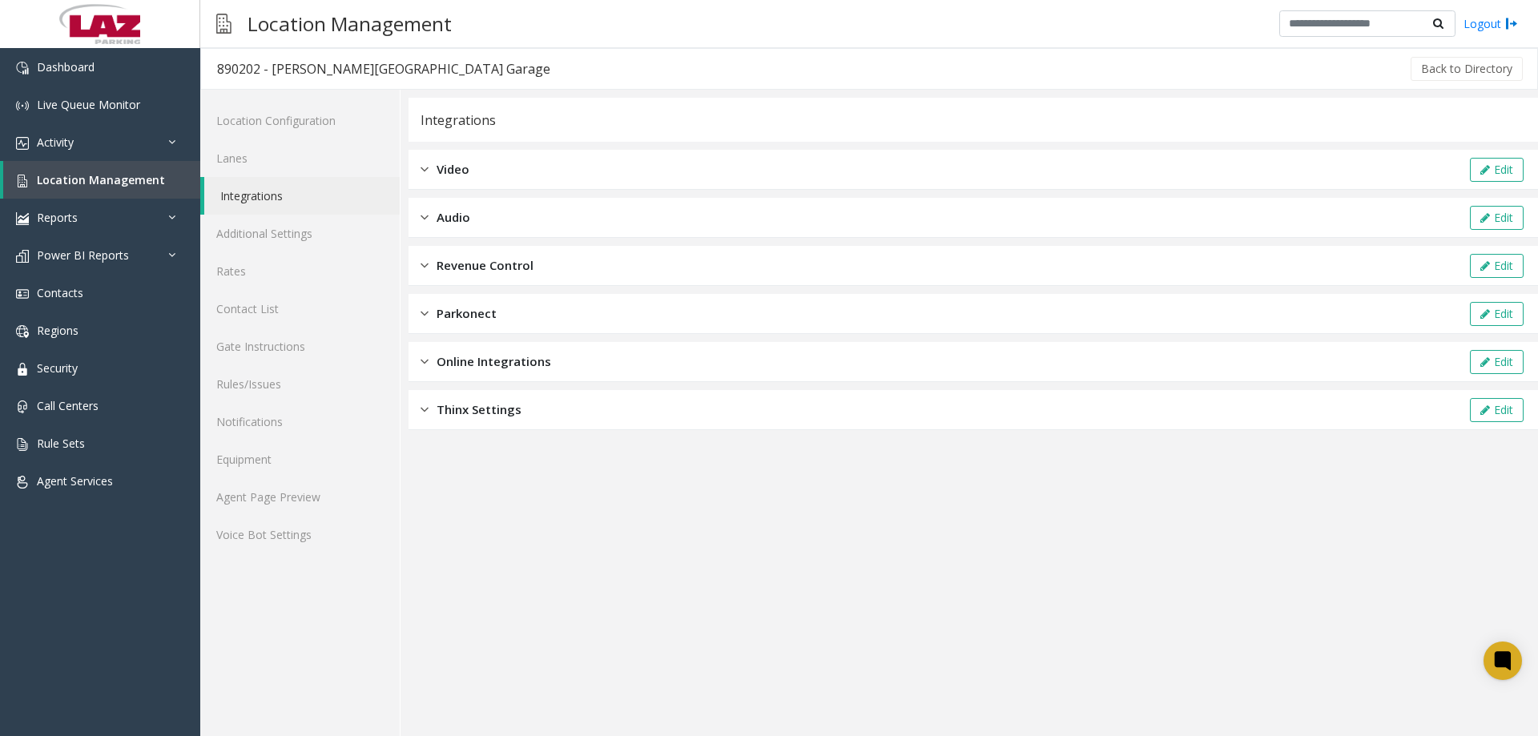
click at [541, 260] on div "Revenue Control Edit" at bounding box center [974, 266] width 1130 height 40
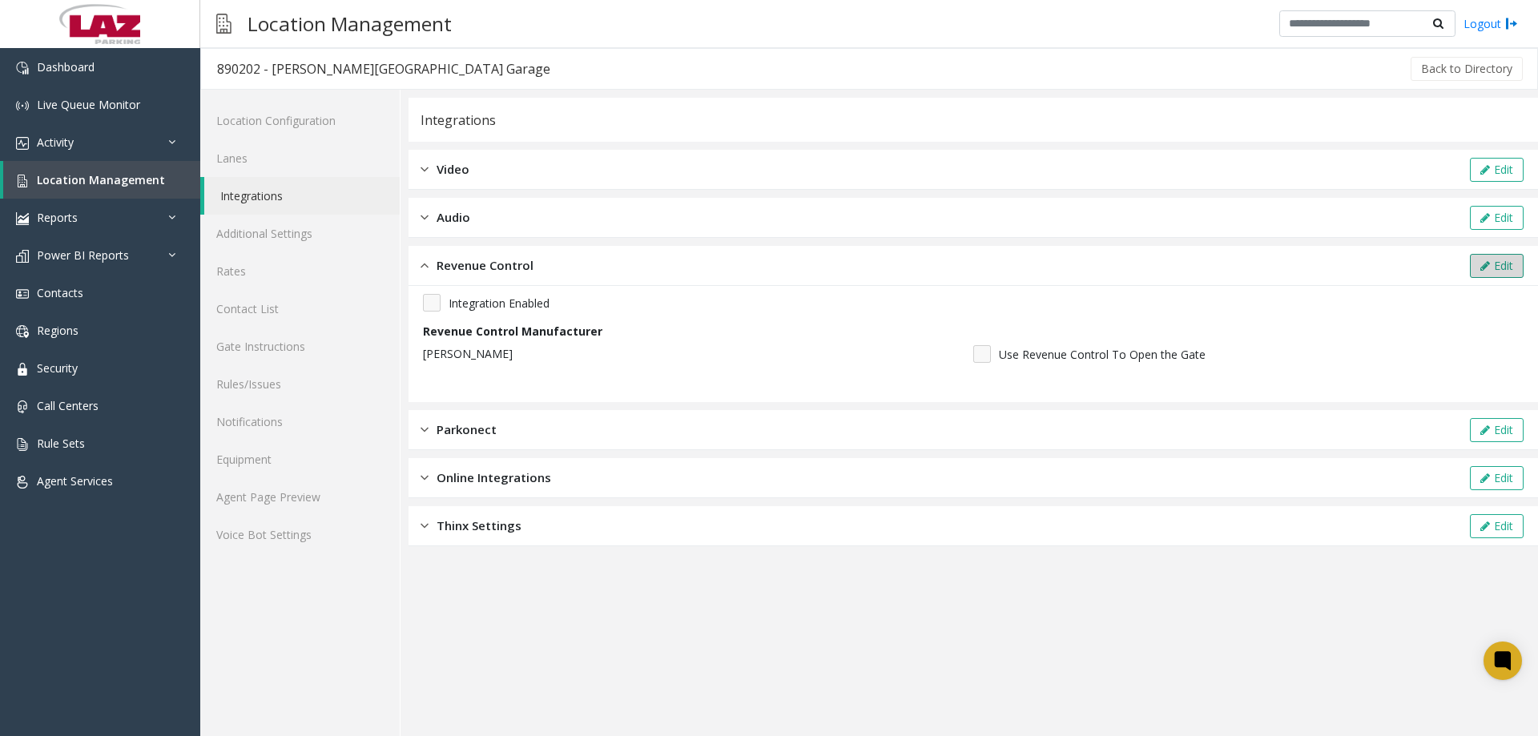
click at [1492, 260] on button "Edit" at bounding box center [1497, 266] width 54 height 24
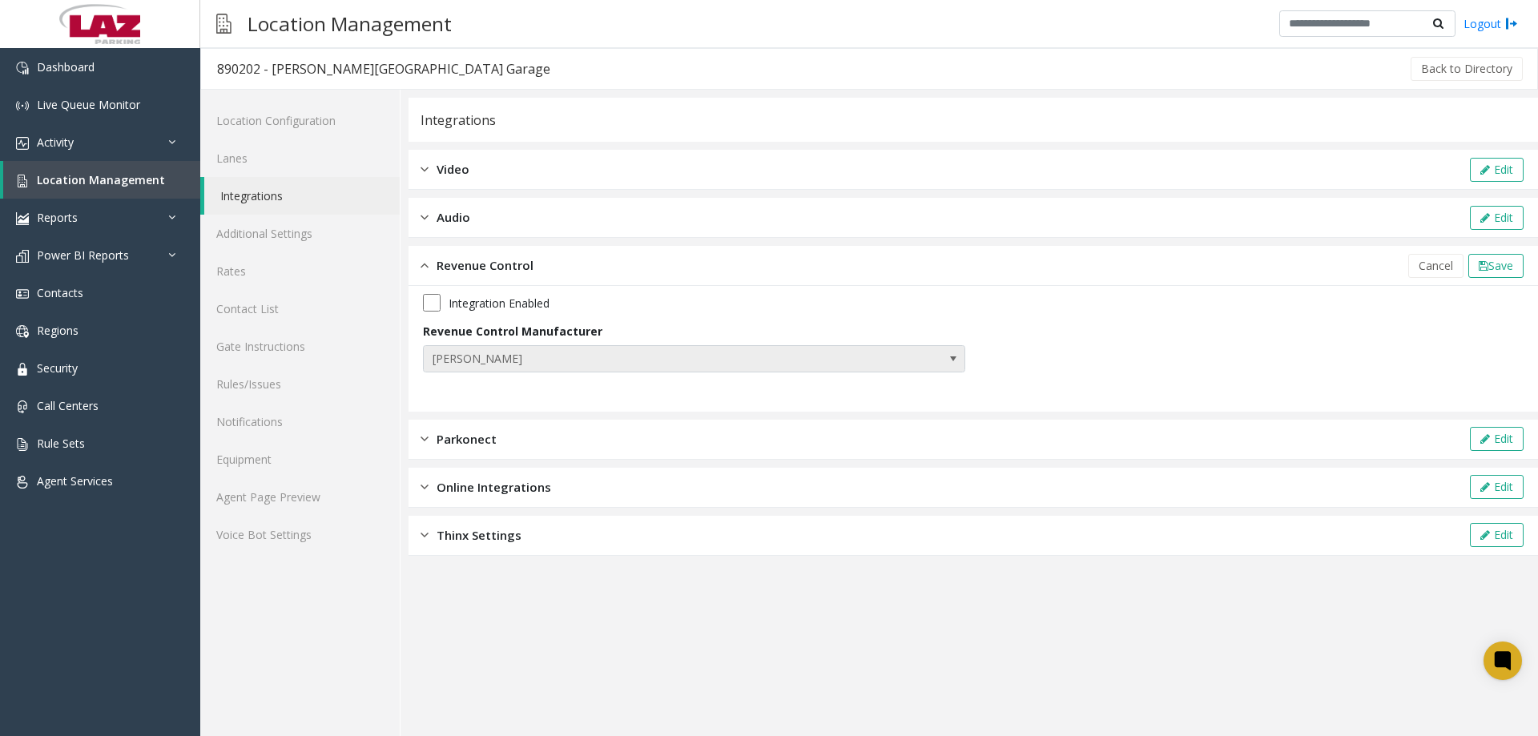
click at [667, 354] on span "[PERSON_NAME]" at bounding box center [640, 359] width 433 height 26
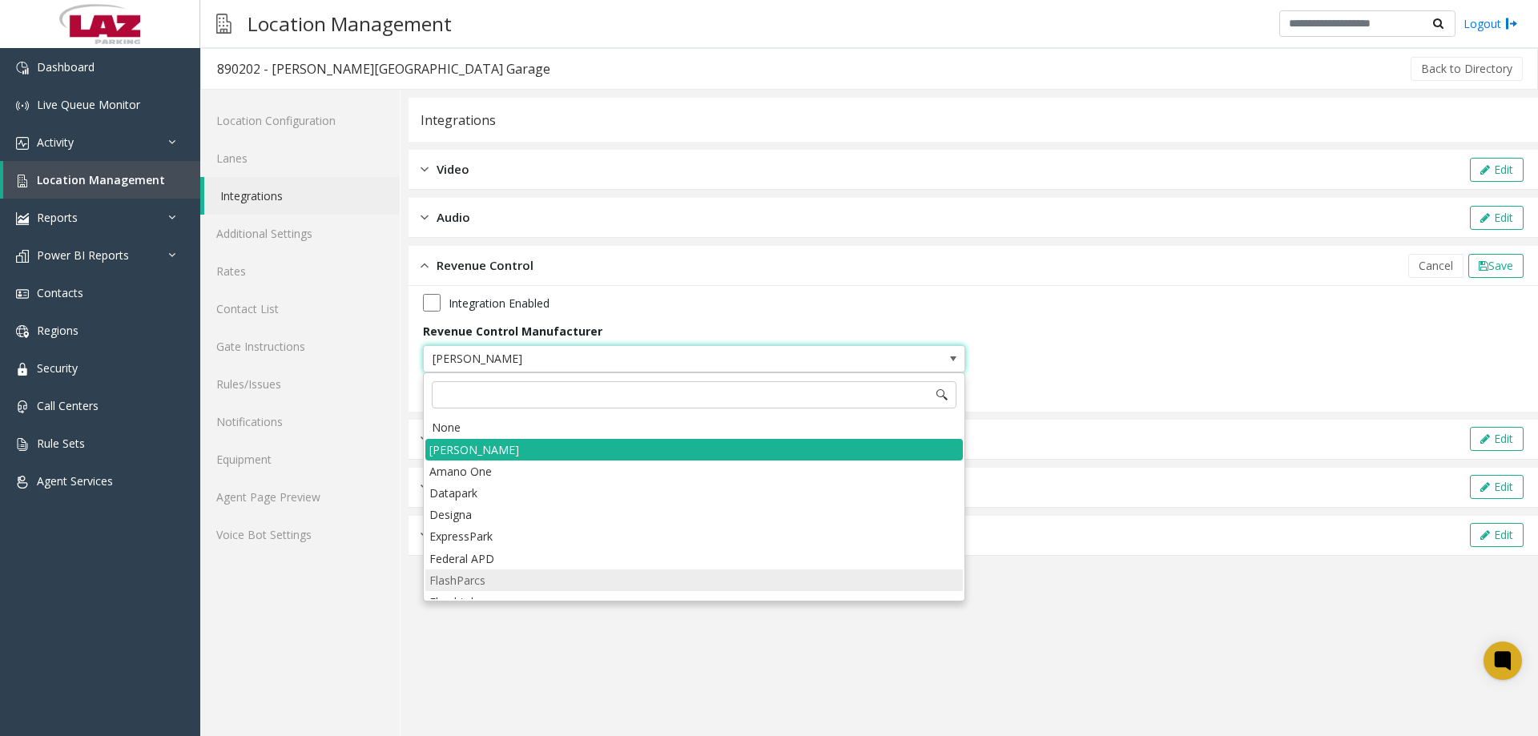
click at [521, 574] on li "FlashParcs" at bounding box center [694, 581] width 538 height 22
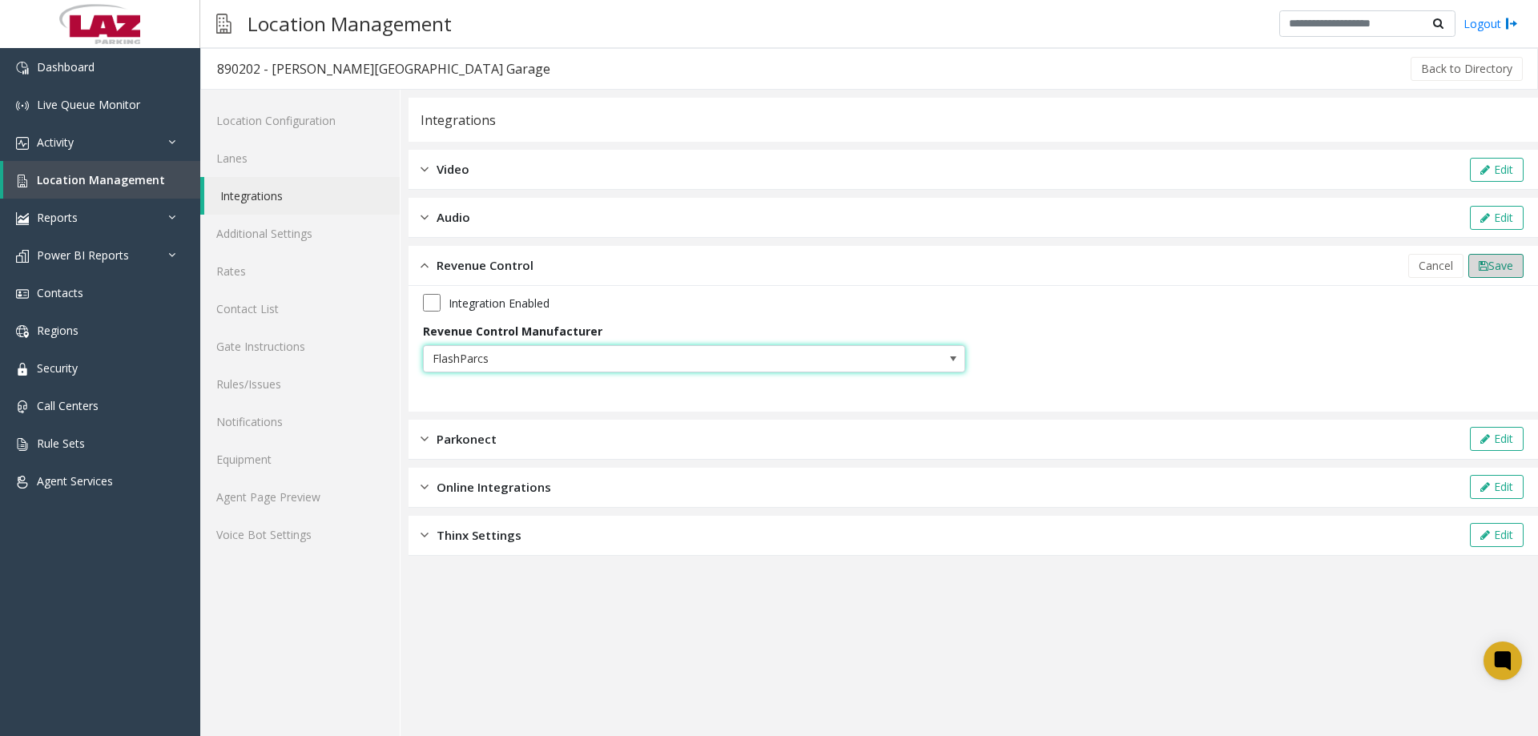
click at [1479, 265] on icon at bounding box center [1484, 265] width 10 height 11
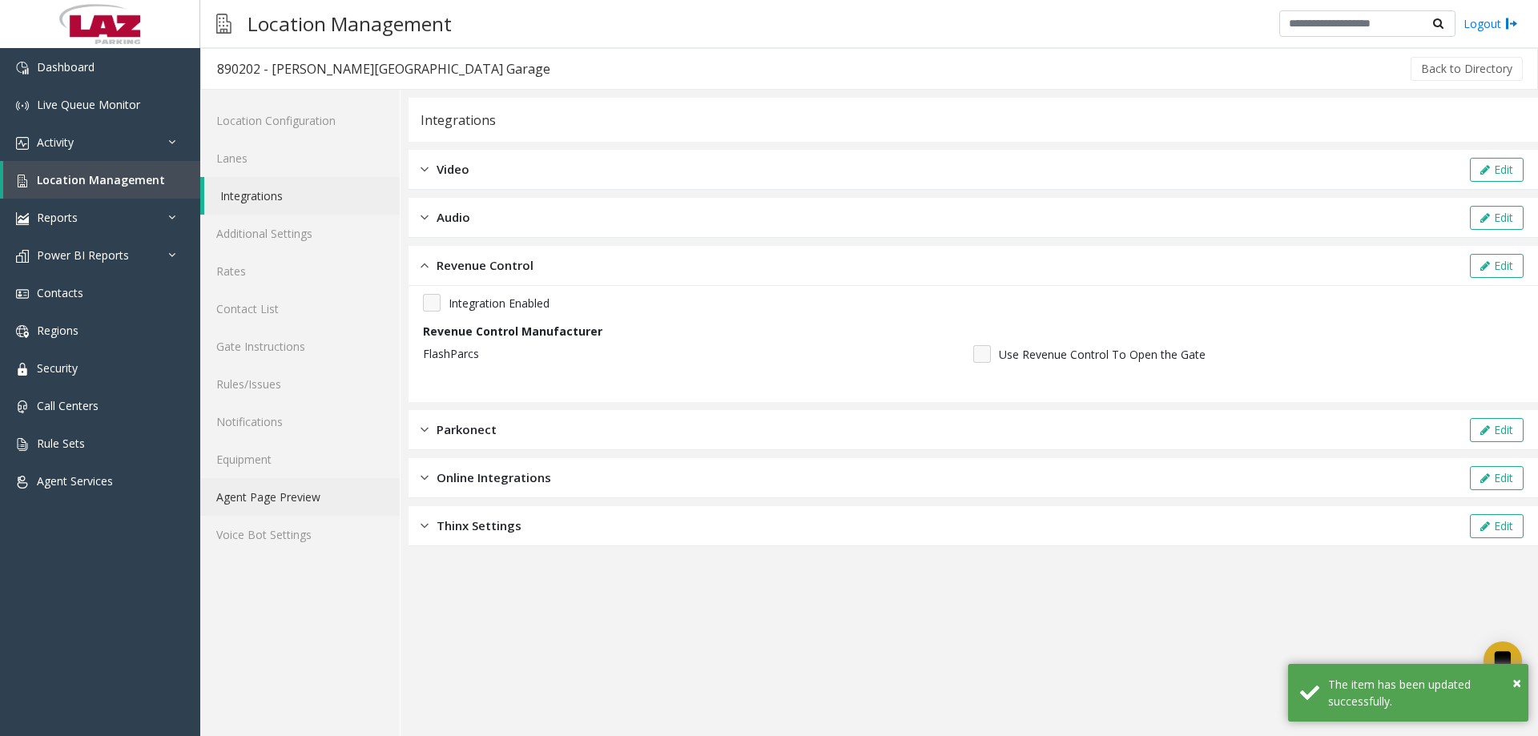
click at [280, 502] on link "Agent Page Preview" at bounding box center [299, 497] width 199 height 38
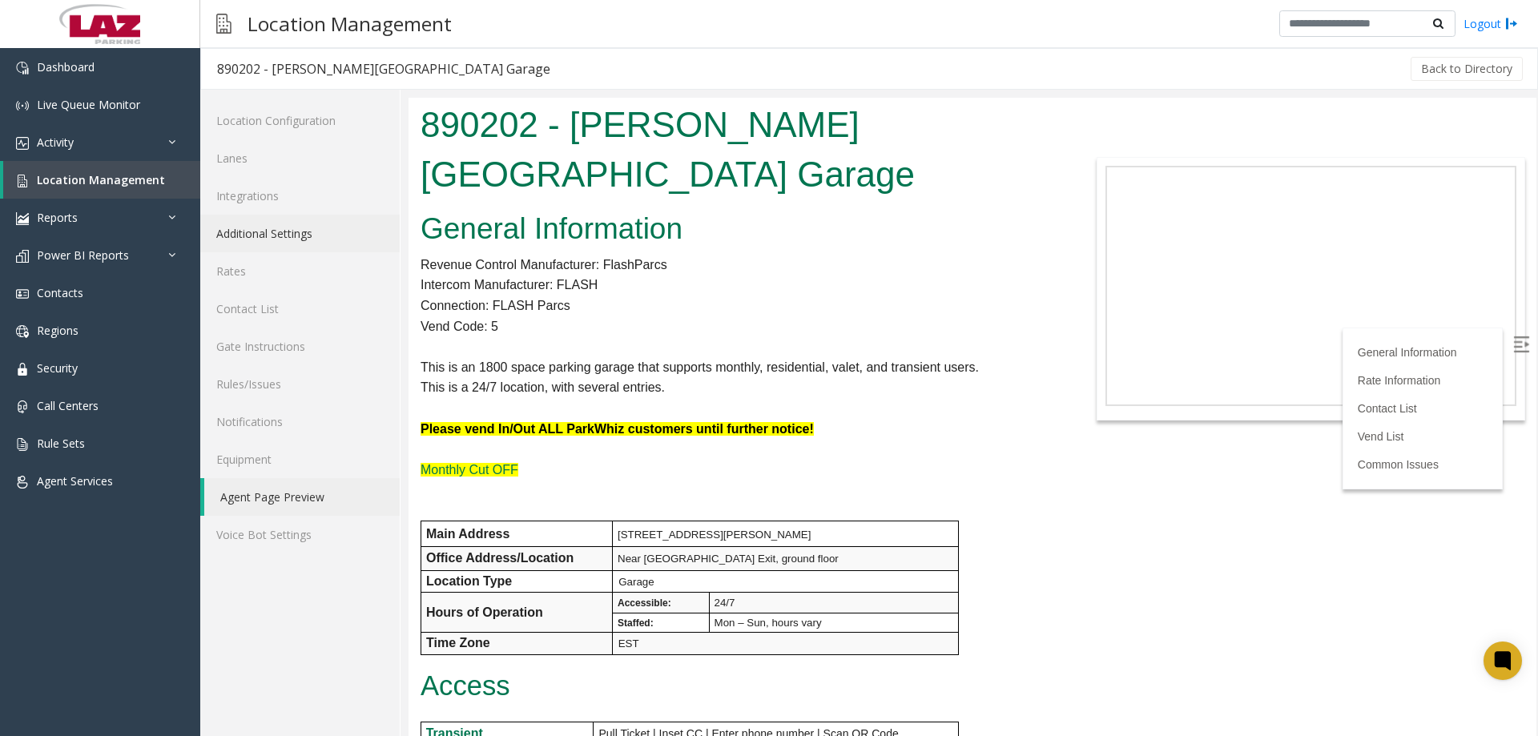
click at [265, 233] on link "Additional Settings" at bounding box center [299, 234] width 199 height 38
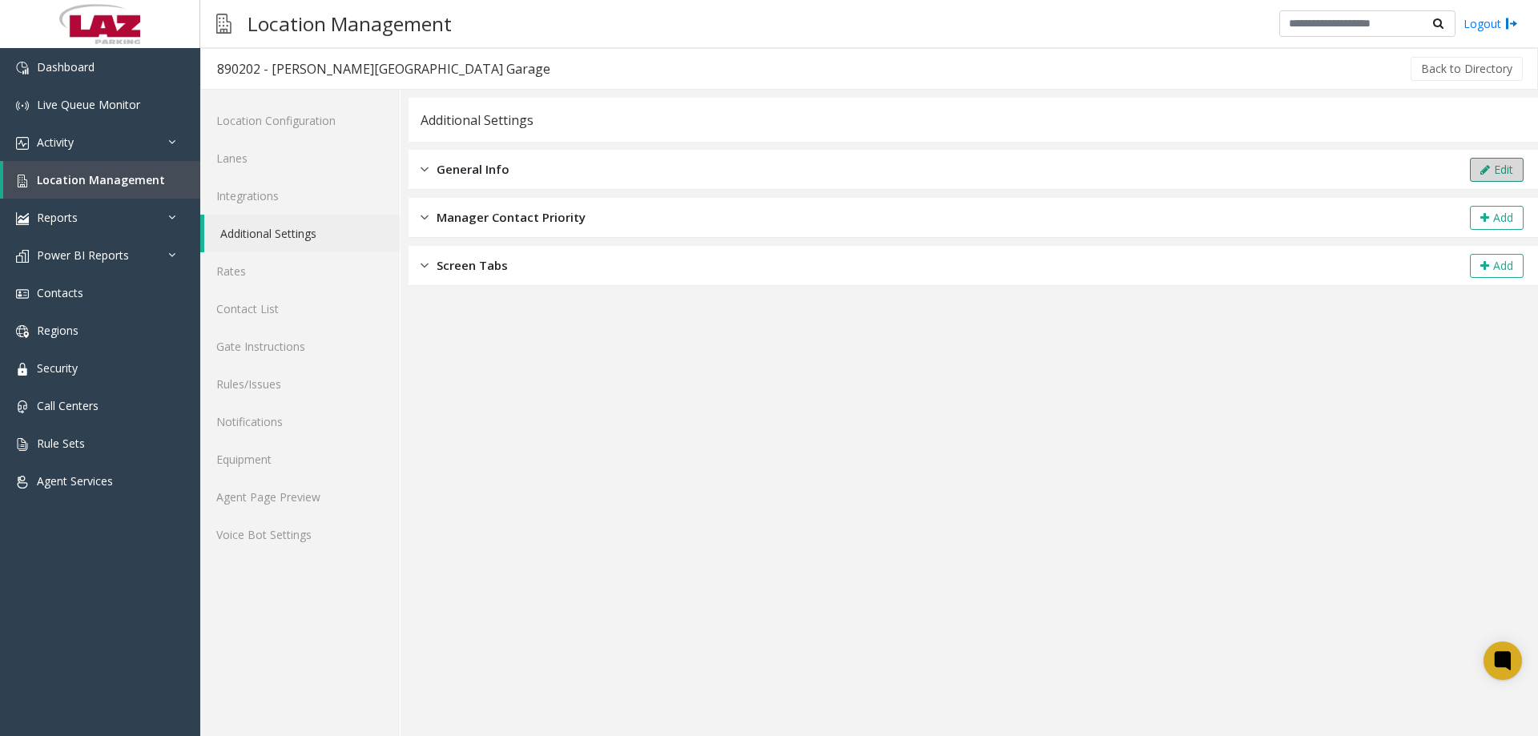
click at [1502, 161] on button "Edit" at bounding box center [1497, 170] width 54 height 24
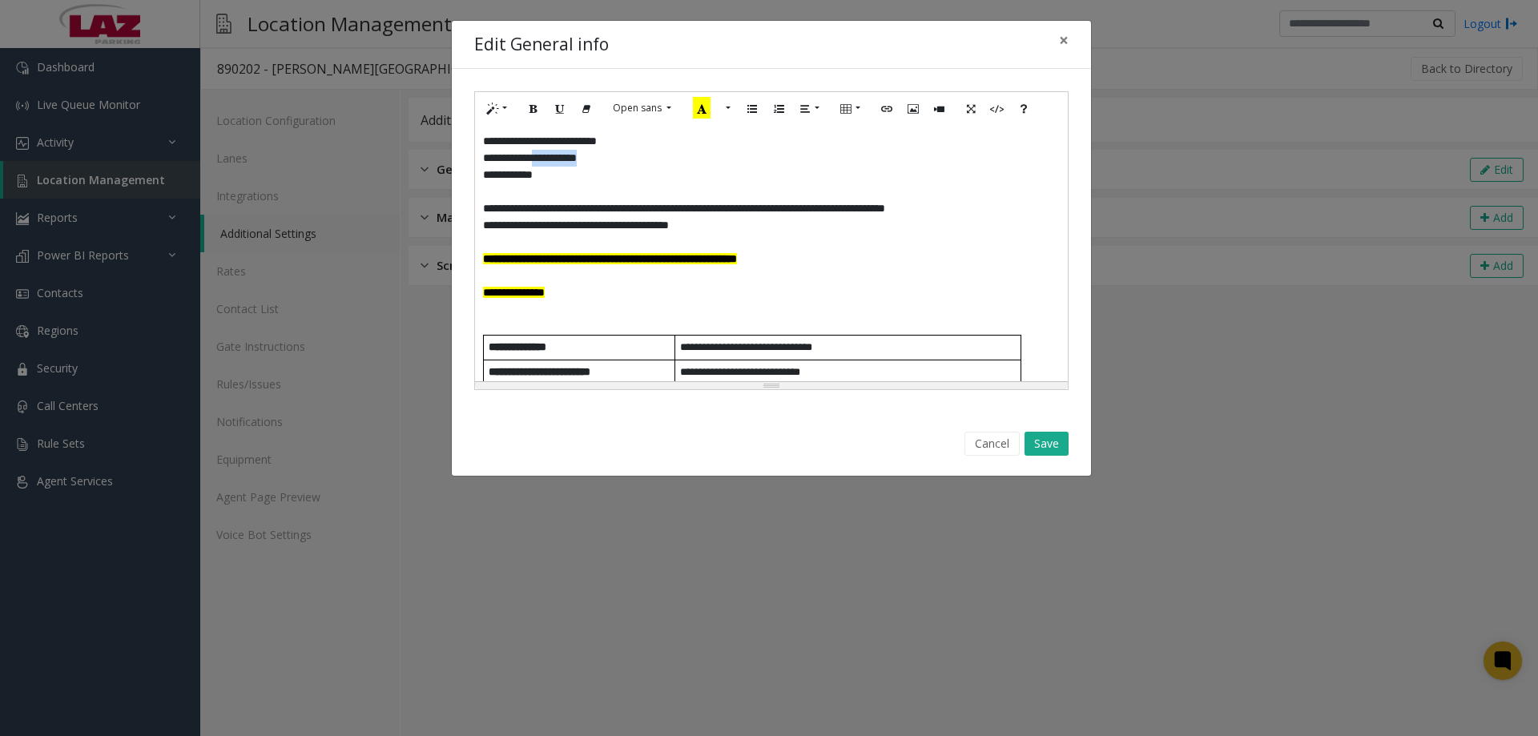
drag, startPoint x: 614, startPoint y: 159, endPoint x: 547, endPoint y: 163, distance: 66.7
click at [547, 163] on p "**********" at bounding box center [765, 158] width 565 height 17
click at [1032, 437] on button "Save" at bounding box center [1047, 444] width 44 height 24
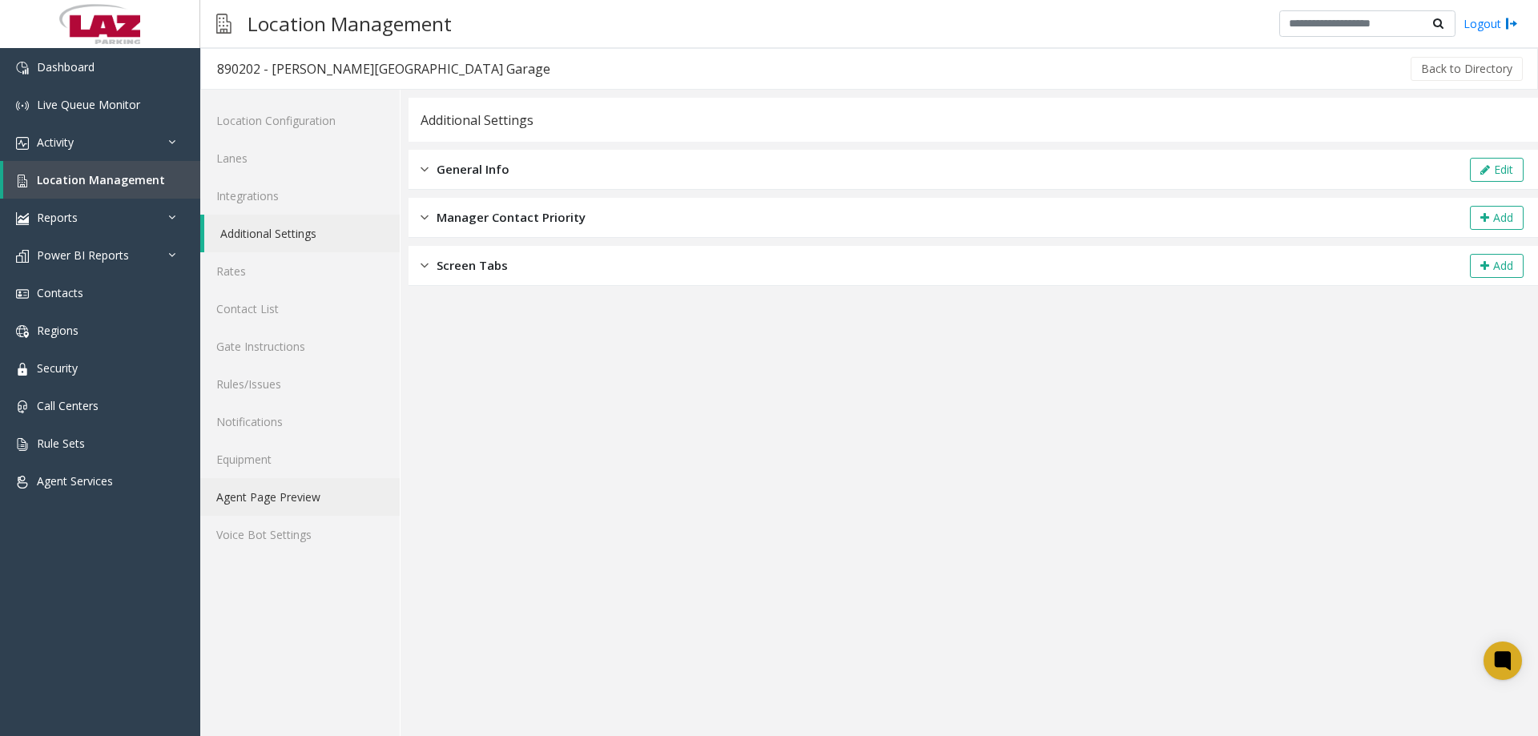
click at [291, 497] on link "Agent Page Preview" at bounding box center [299, 497] width 199 height 38
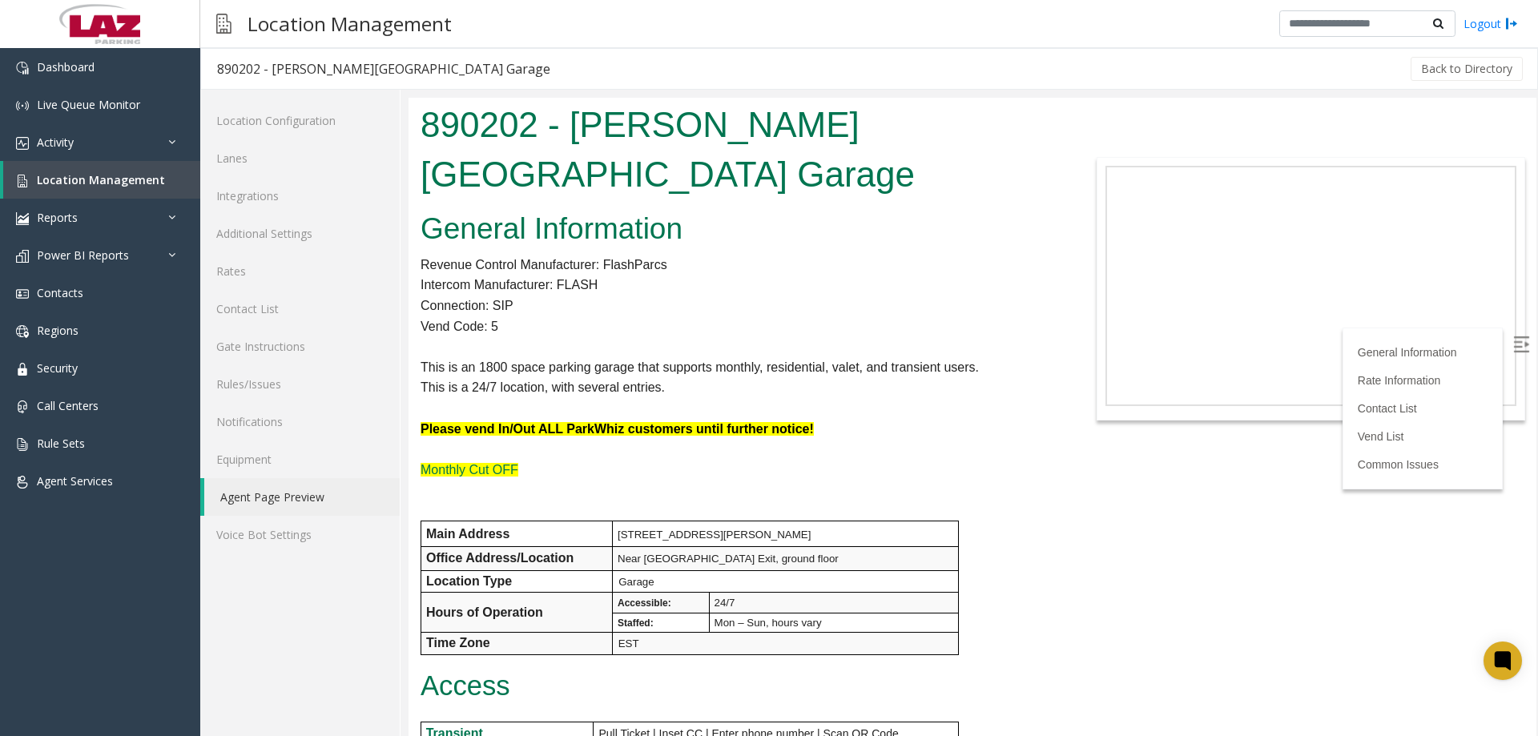
click at [1041, 480] on p at bounding box center [738, 490] width 634 height 21
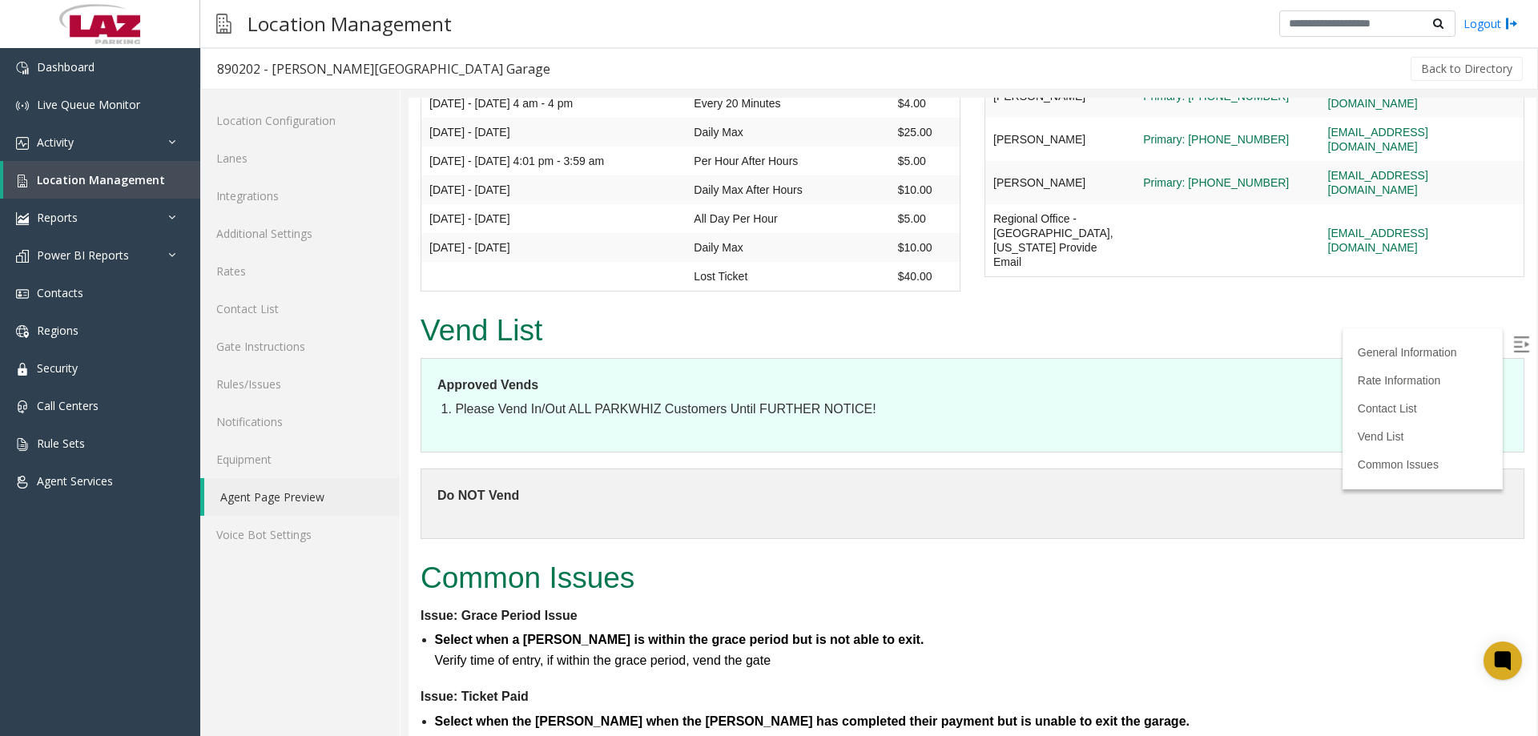
scroll to position [1362, 0]
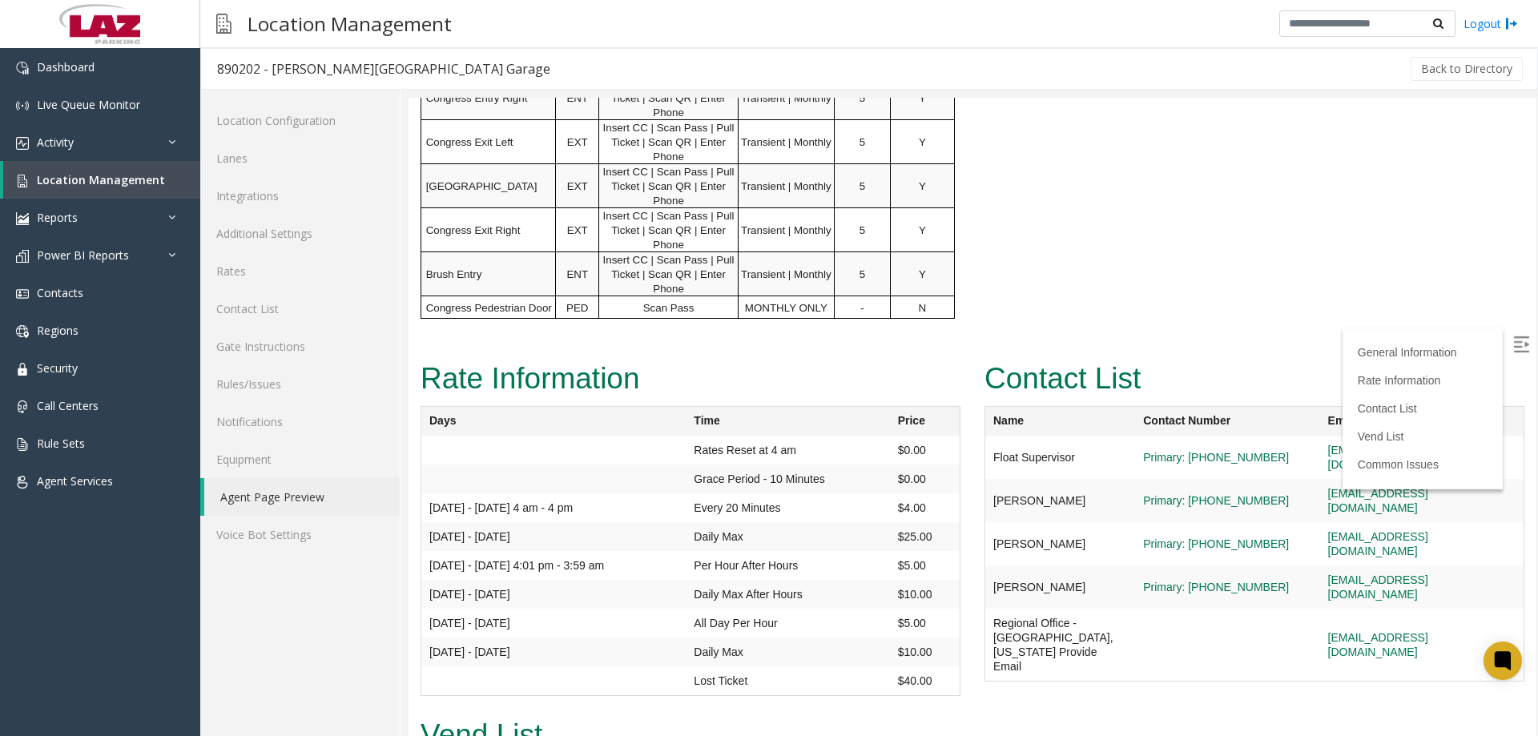
click at [566, 17] on div "Location Management Logout" at bounding box center [869, 24] width 1338 height 48
click at [409, 610] on div "Rate Information Days Time Price Rates Reset at 4 am $0.00 Grace Period - 10 Mi…" at bounding box center [691, 534] width 564 height 357
click at [53, 84] on link "Dashboard" at bounding box center [100, 67] width 200 height 38
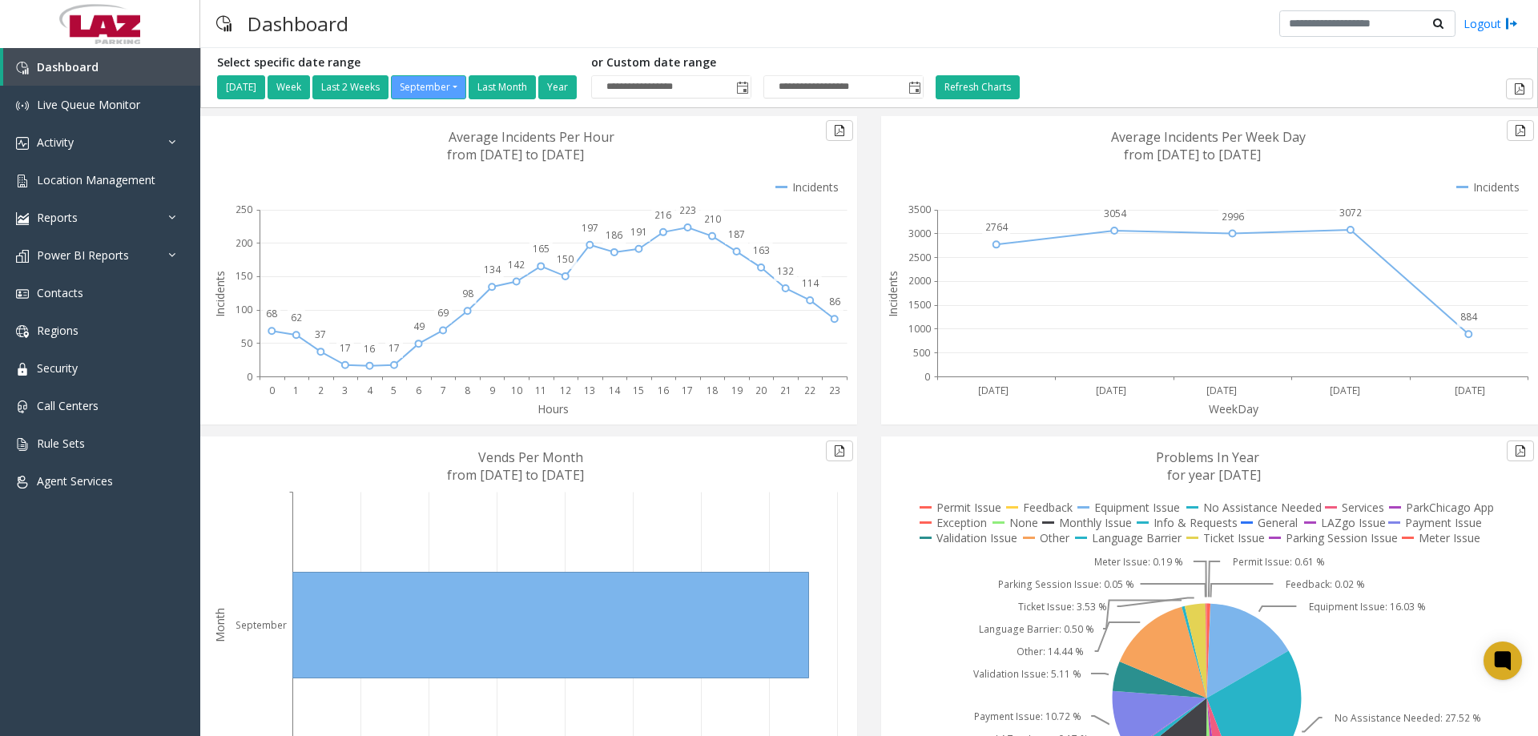
click at [1001, 20] on div "Dashboard Logout" at bounding box center [869, 24] width 1338 height 48
click at [42, 184] on span "Location Management" at bounding box center [96, 179] width 119 height 15
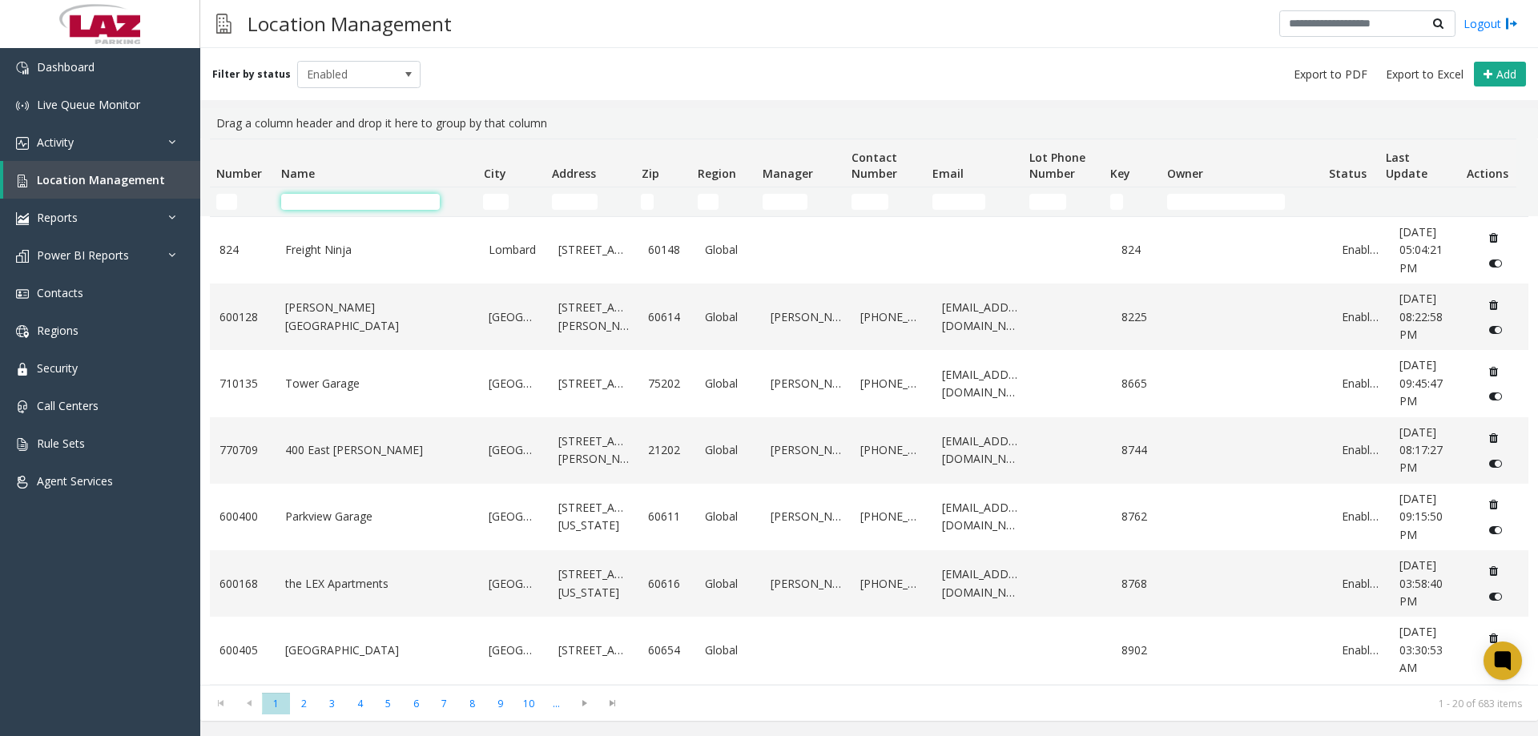
click at [344, 207] on input "Name Filter" at bounding box center [360, 202] width 159 height 16
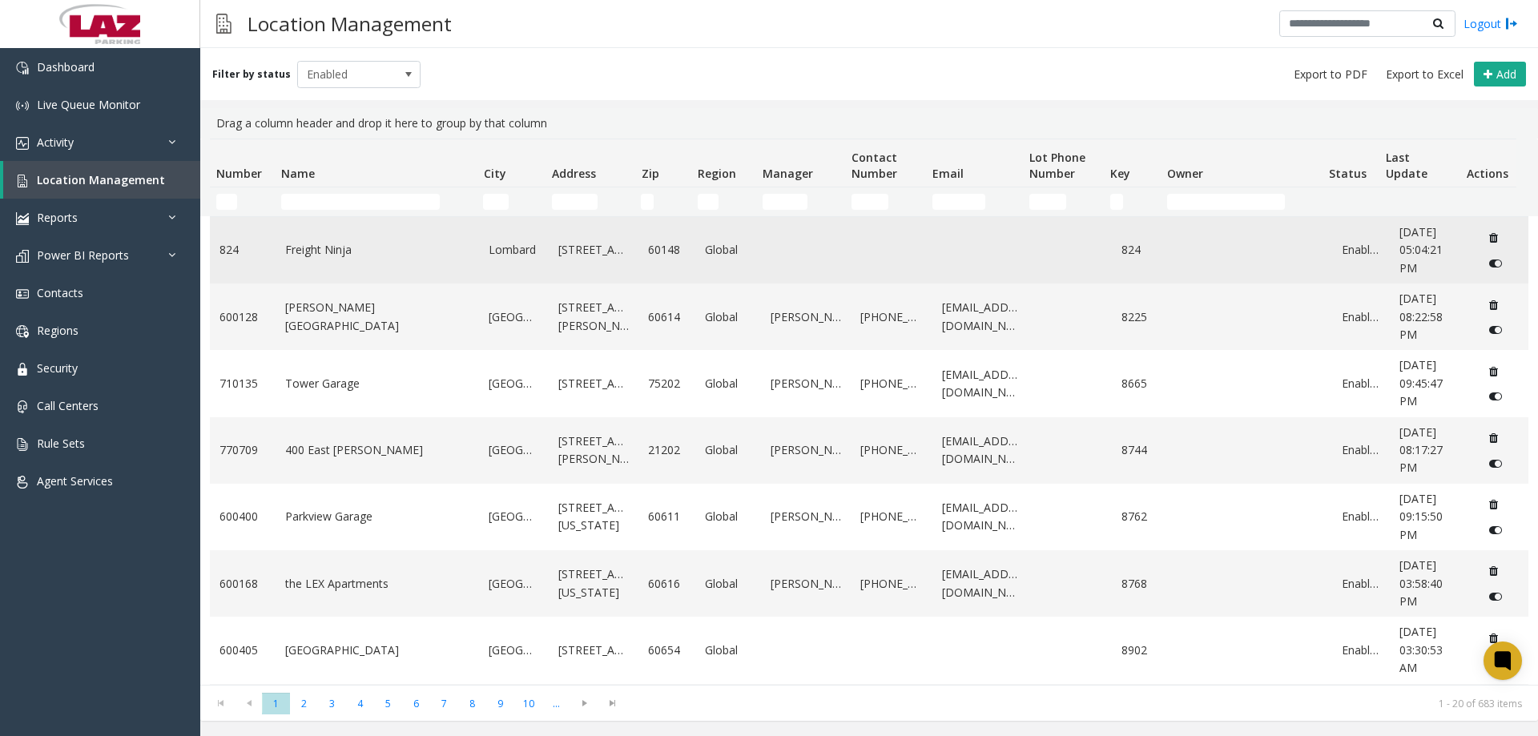
click at [306, 249] on link "Freight Ninja" at bounding box center [377, 250] width 185 height 18
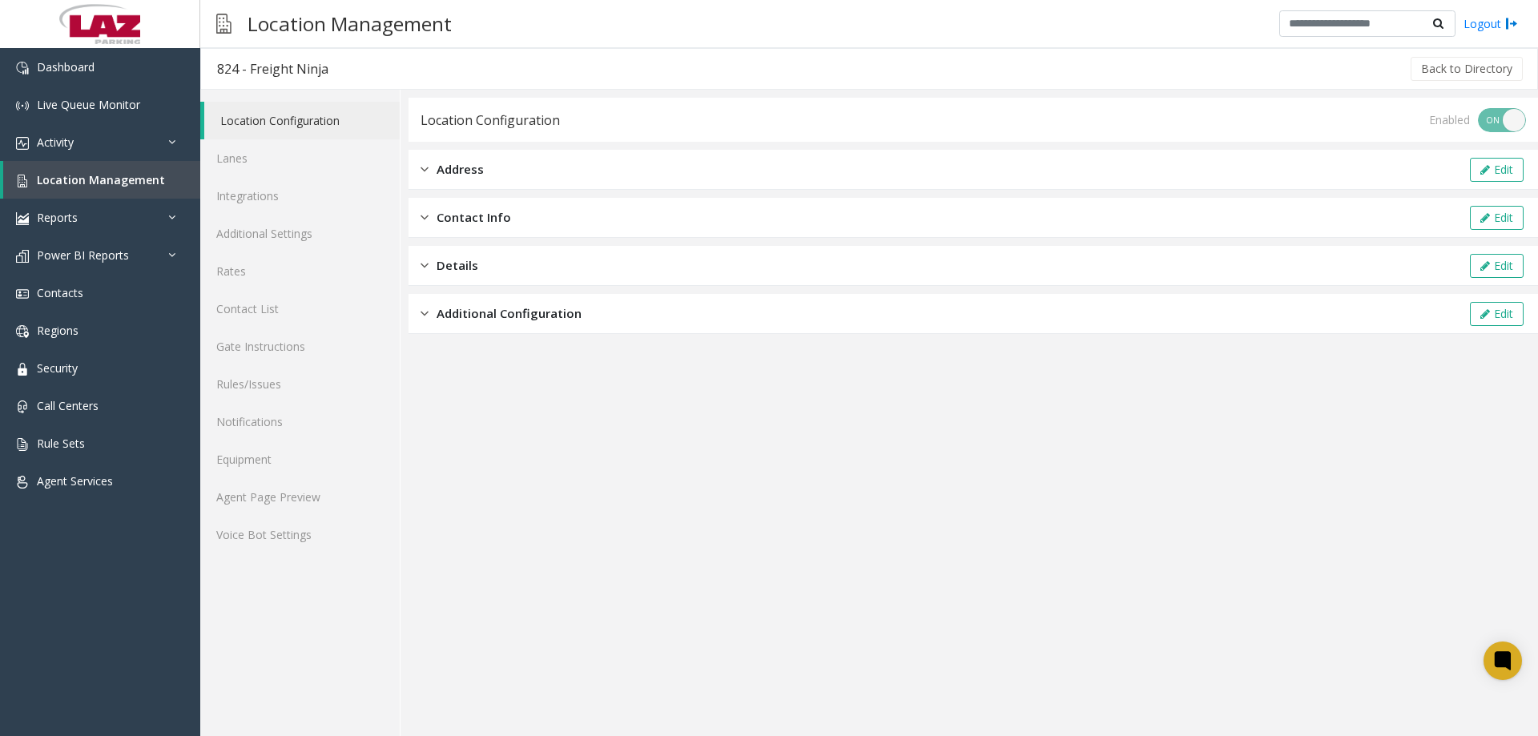
click at [678, 419] on app-location-configuration "Location Configuration Enabled ON OFF Address Edit Contact Info Edit Details Ed…" at bounding box center [974, 417] width 1130 height 638
click at [328, 486] on link "Agent Page Preview" at bounding box center [299, 497] width 199 height 38
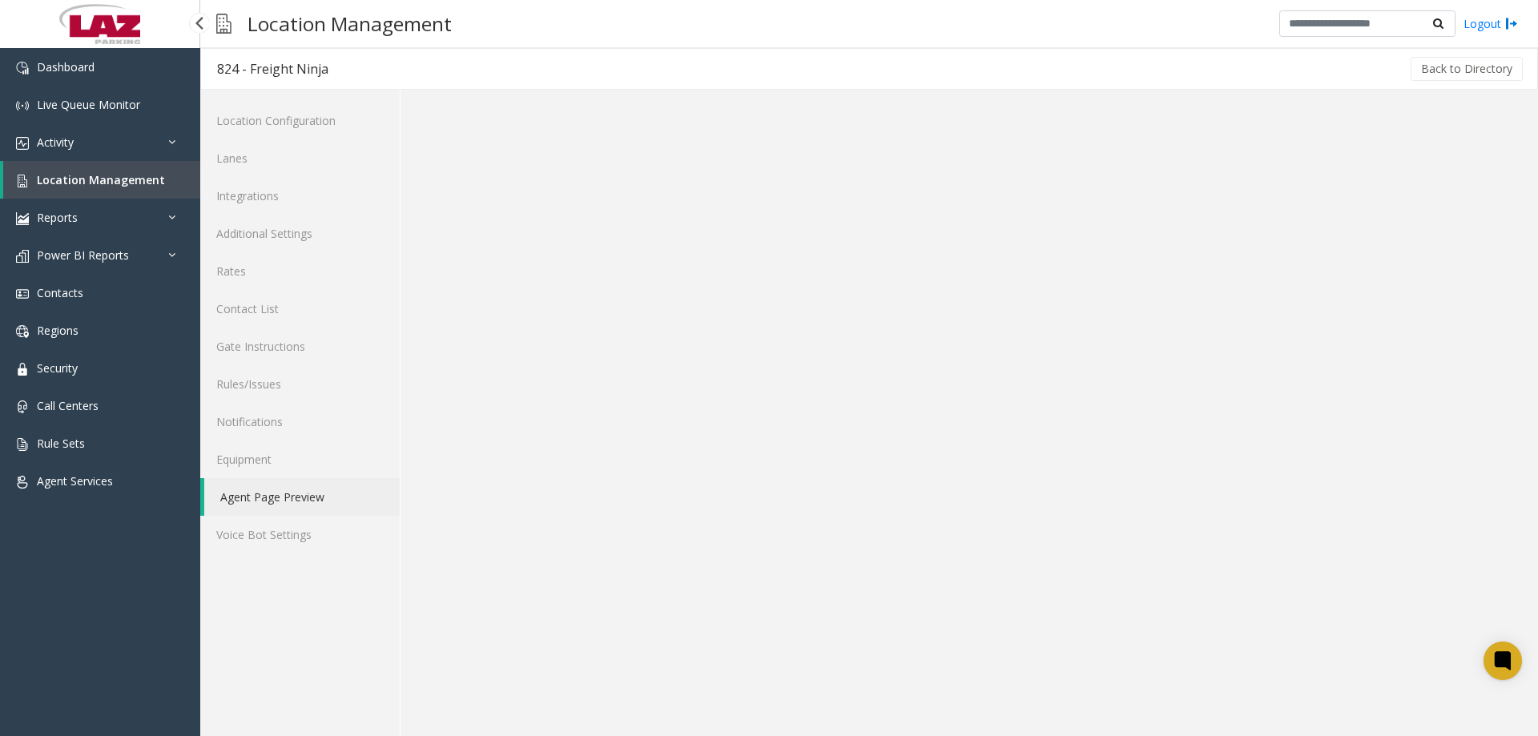
click at [70, 180] on span "Location Management" at bounding box center [101, 179] width 128 height 15
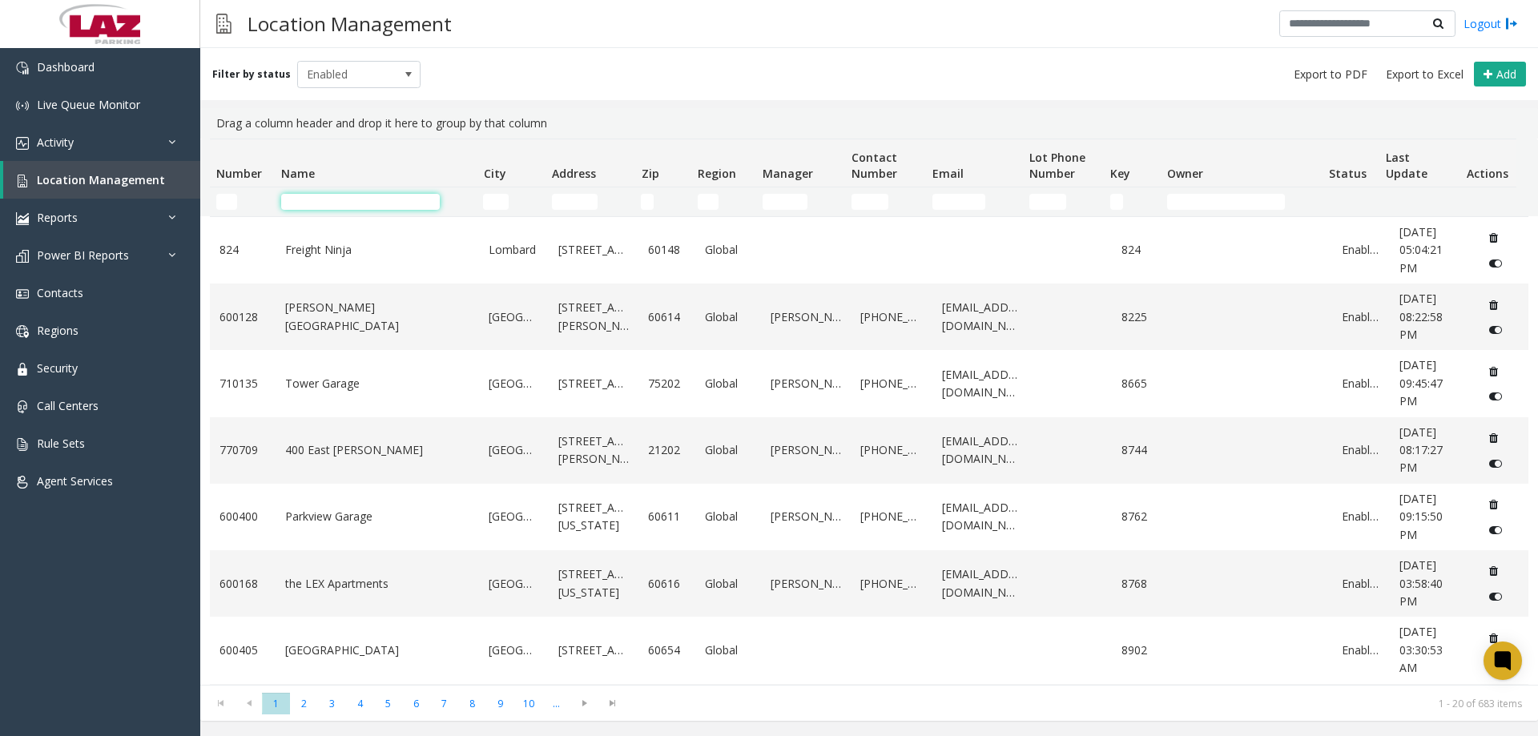
click at [318, 207] on input "Name Filter" at bounding box center [360, 202] width 159 height 16
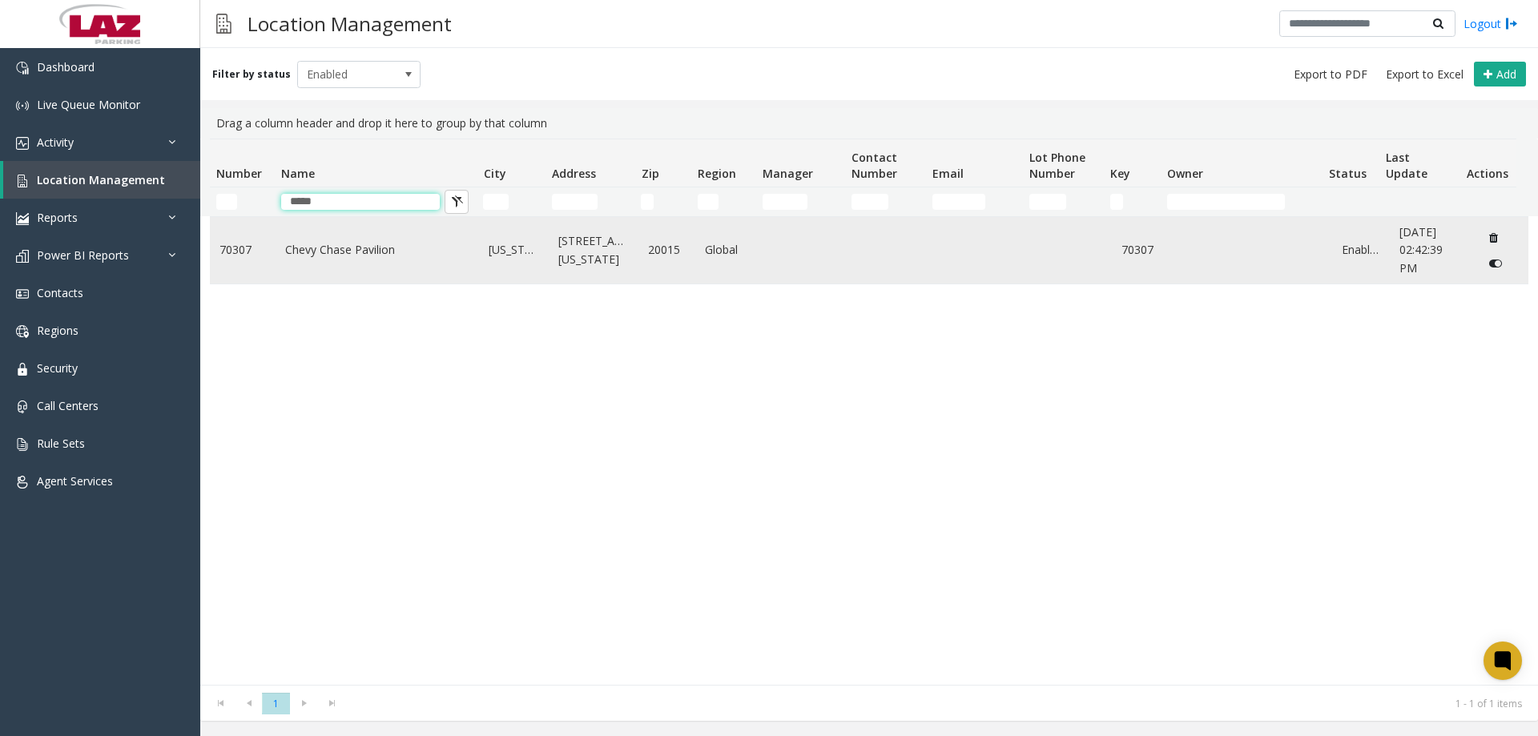
type input "*****"
click at [345, 255] on link "Chevy Chase Pavilion" at bounding box center [377, 250] width 185 height 18
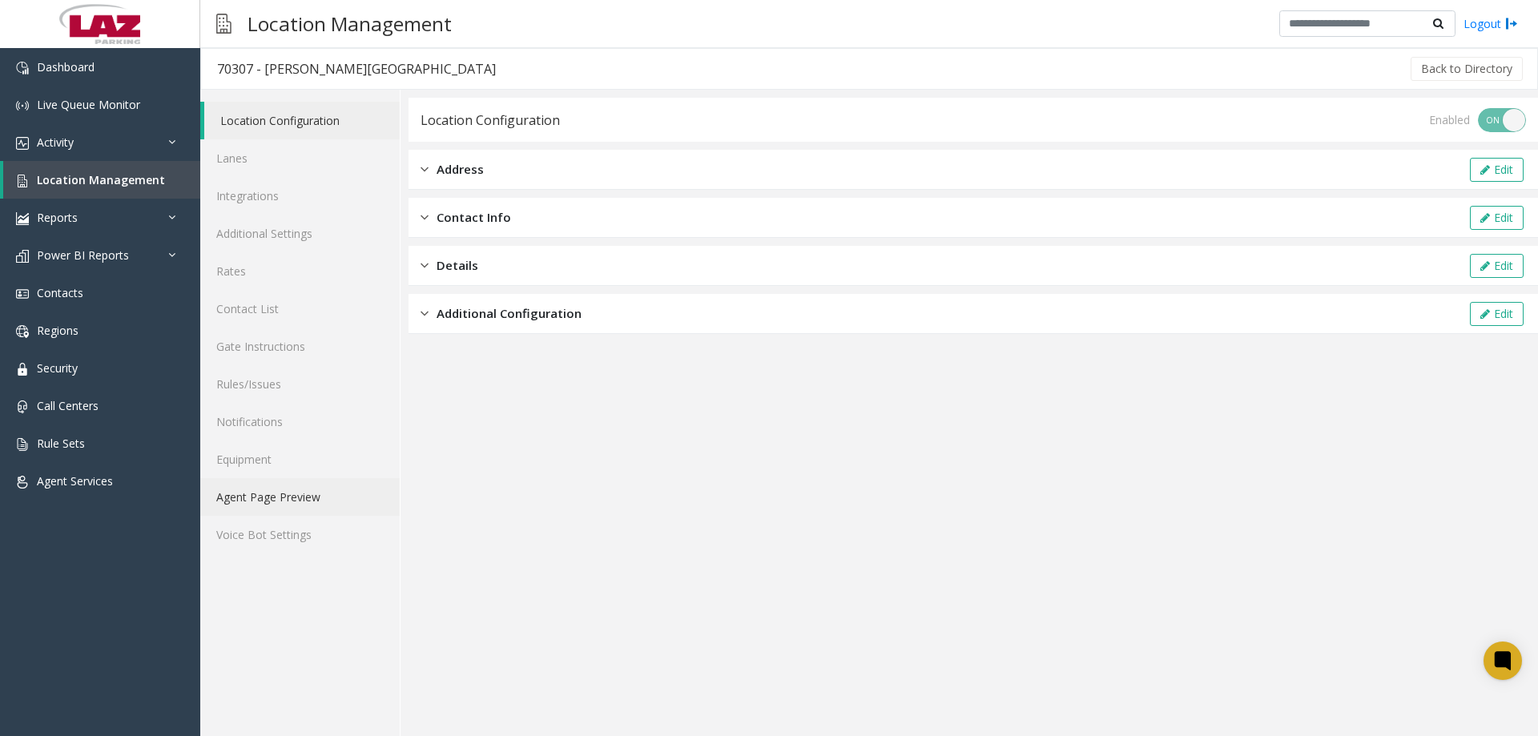
click at [304, 501] on link "Agent Page Preview" at bounding box center [299, 497] width 199 height 38
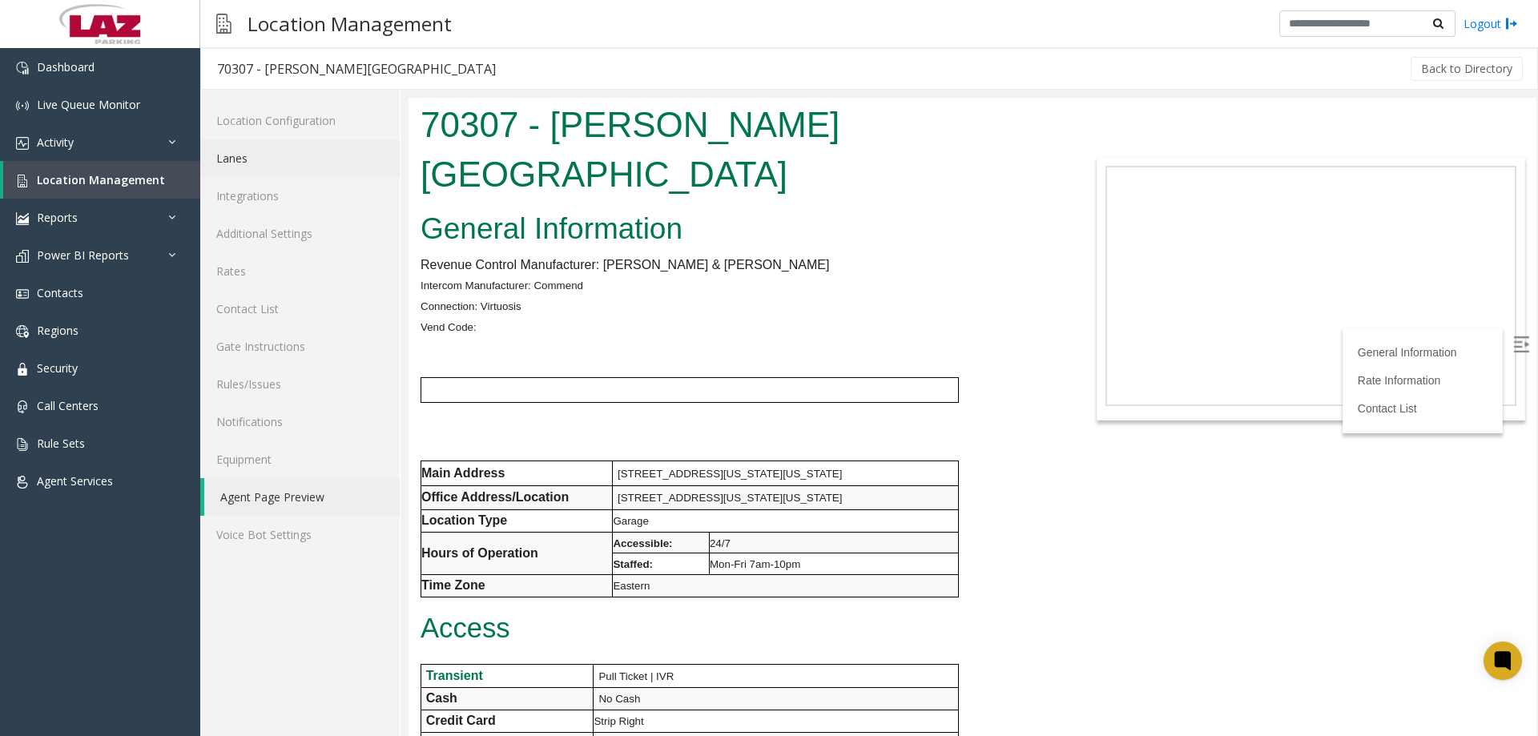
click at [275, 160] on link "Lanes" at bounding box center [299, 158] width 199 height 38
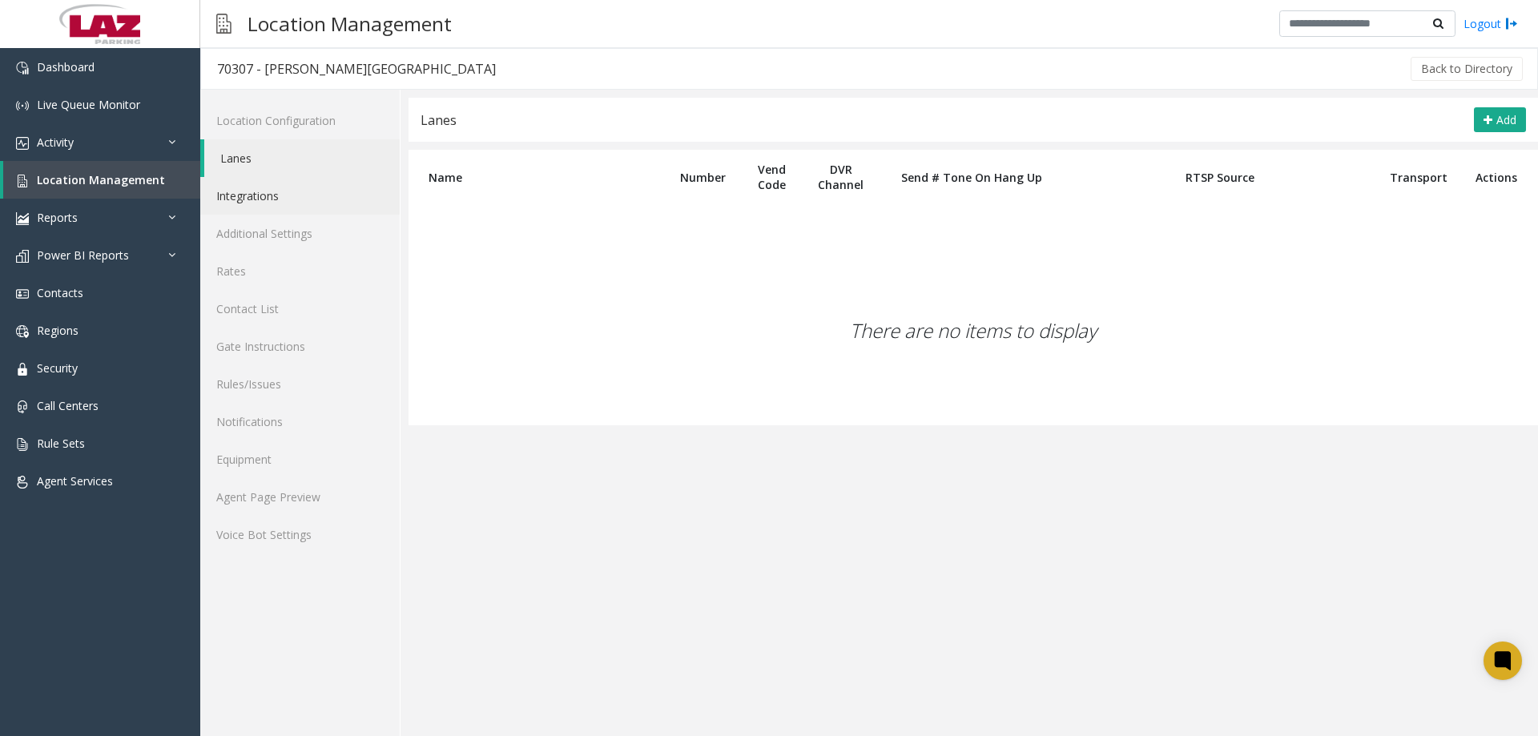
click at [280, 206] on link "Integrations" at bounding box center [299, 196] width 199 height 38
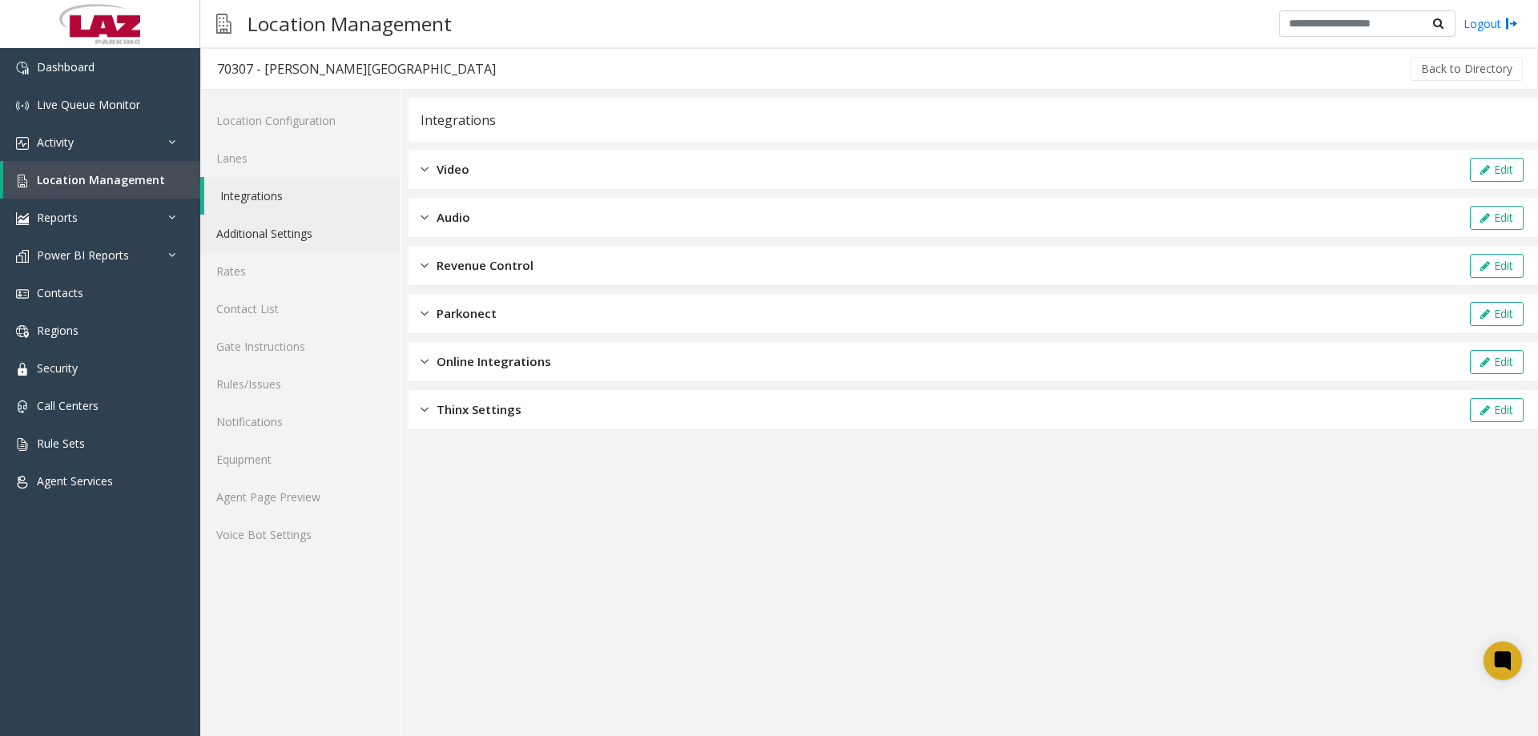
click at [284, 234] on link "Additional Settings" at bounding box center [299, 234] width 199 height 38
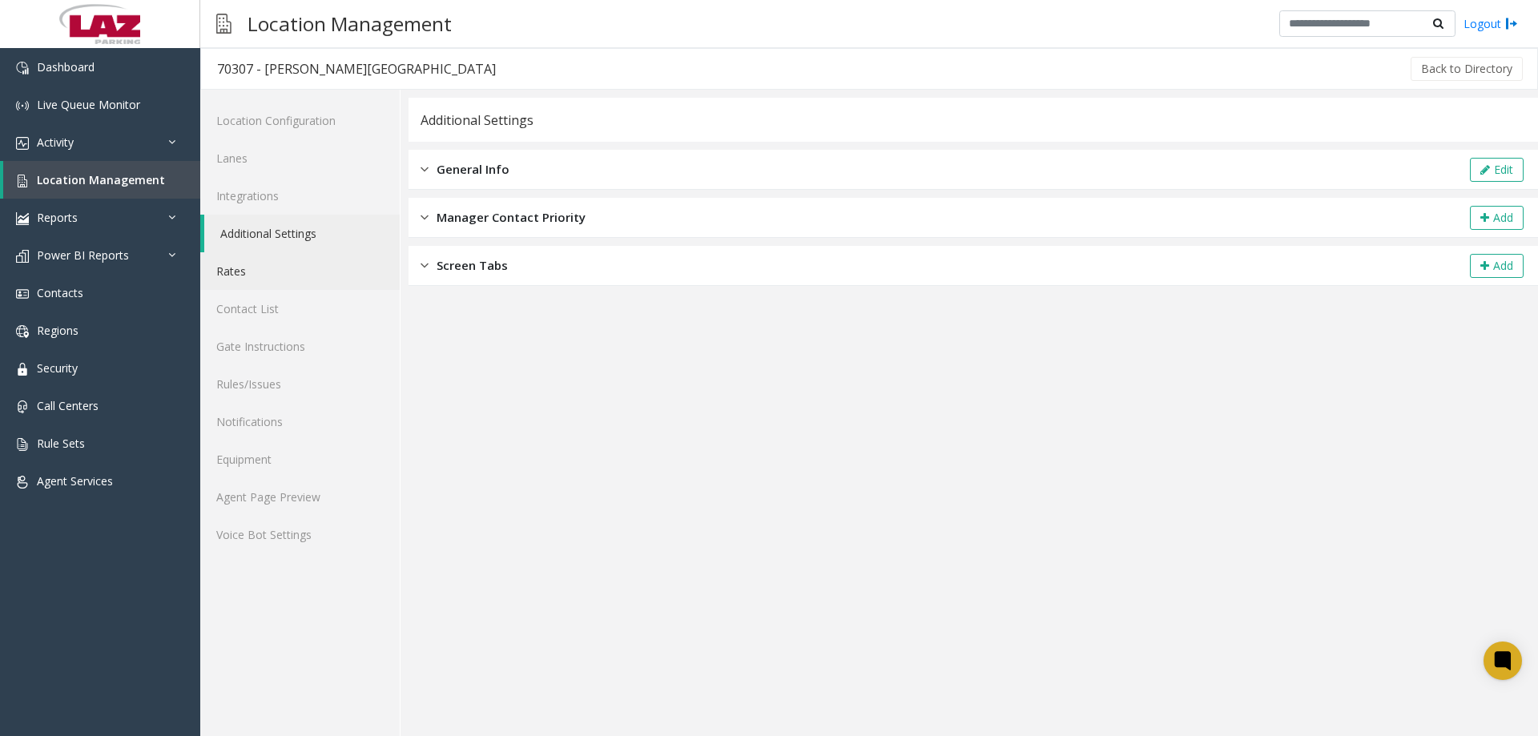
click at [285, 274] on link "Rates" at bounding box center [299, 271] width 199 height 38
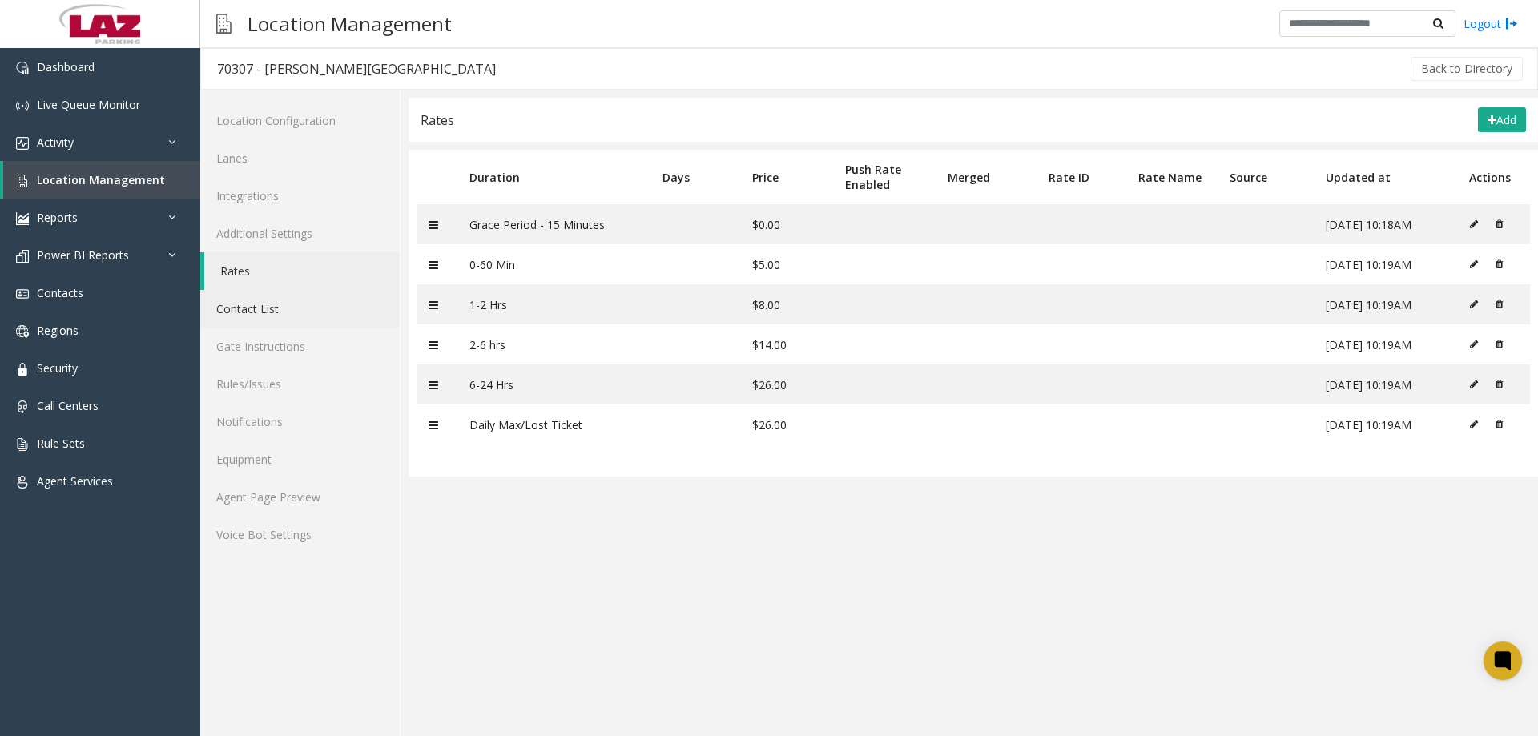
click at [283, 312] on link "Contact List" at bounding box center [299, 309] width 199 height 38
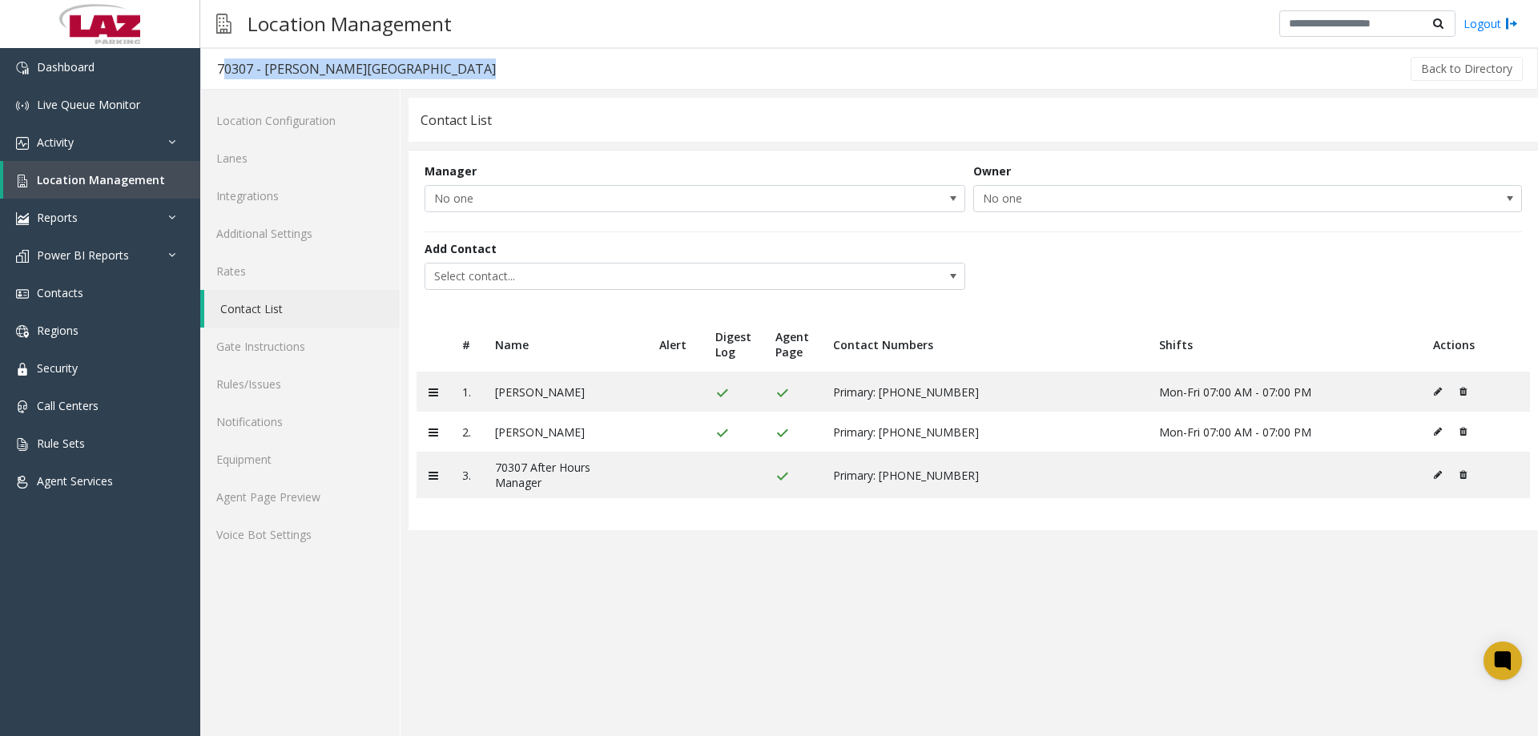
drag, startPoint x: 422, startPoint y: 61, endPoint x: 218, endPoint y: 69, distance: 204.4
click at [218, 69] on div "70307 - [GEOGRAPHIC_DATA] Back to Directory" at bounding box center [869, 69] width 1338 height 42
copy div "70307 - [PERSON_NAME][GEOGRAPHIC_DATA]"
click at [285, 489] on link "Agent Page Preview" at bounding box center [299, 497] width 199 height 38
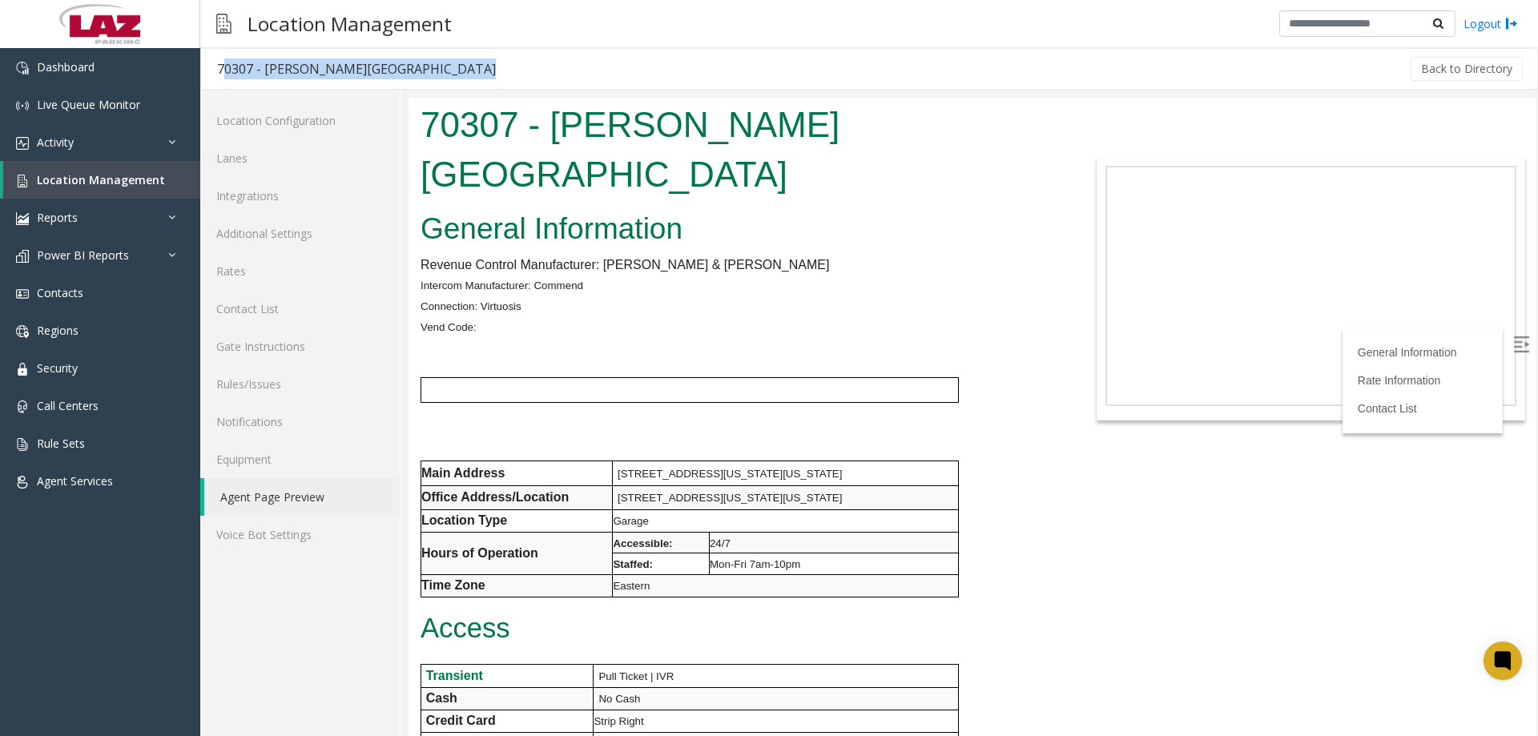
click at [578, 53] on div "Back to Directory" at bounding box center [1018, 69] width 1013 height 40
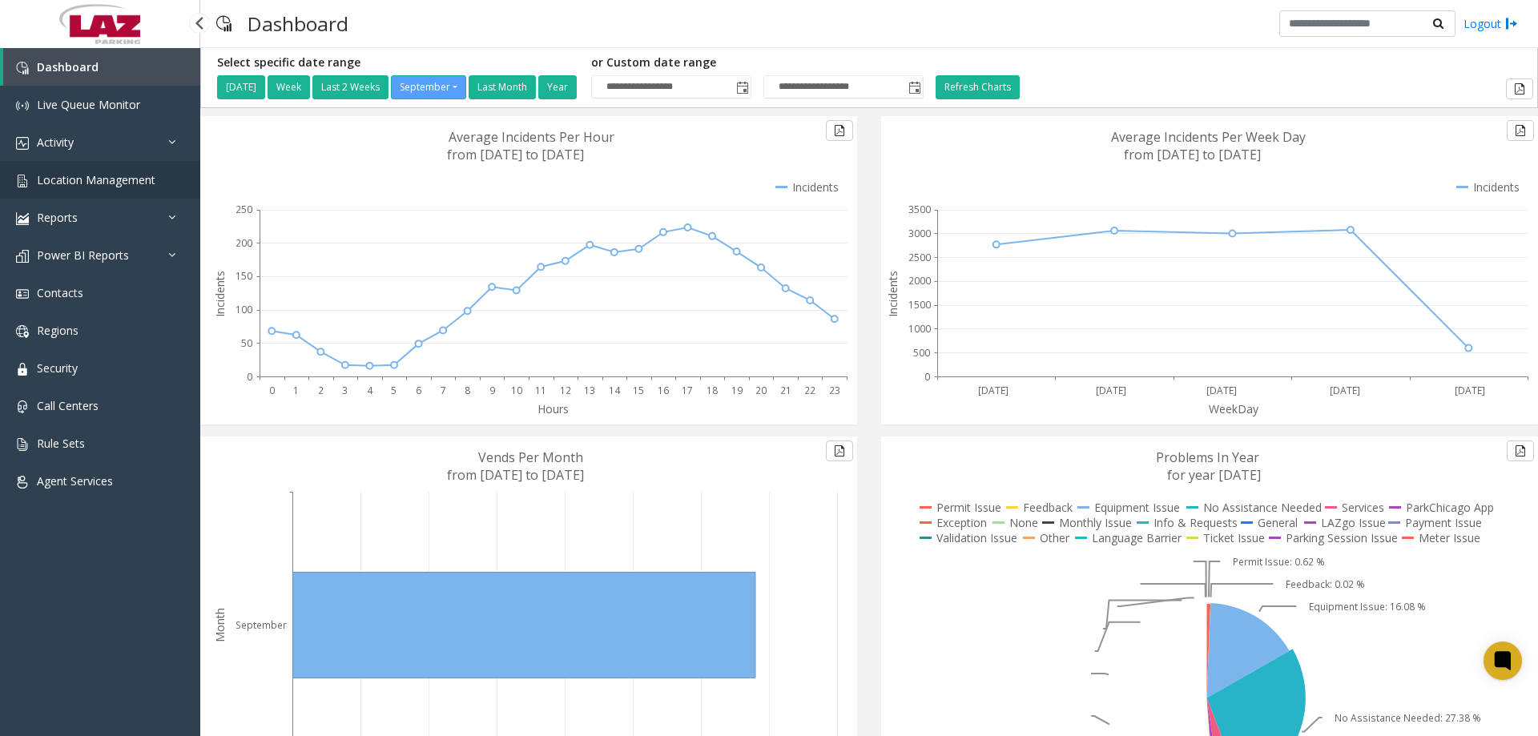
click at [82, 164] on link "Location Management" at bounding box center [100, 180] width 200 height 38
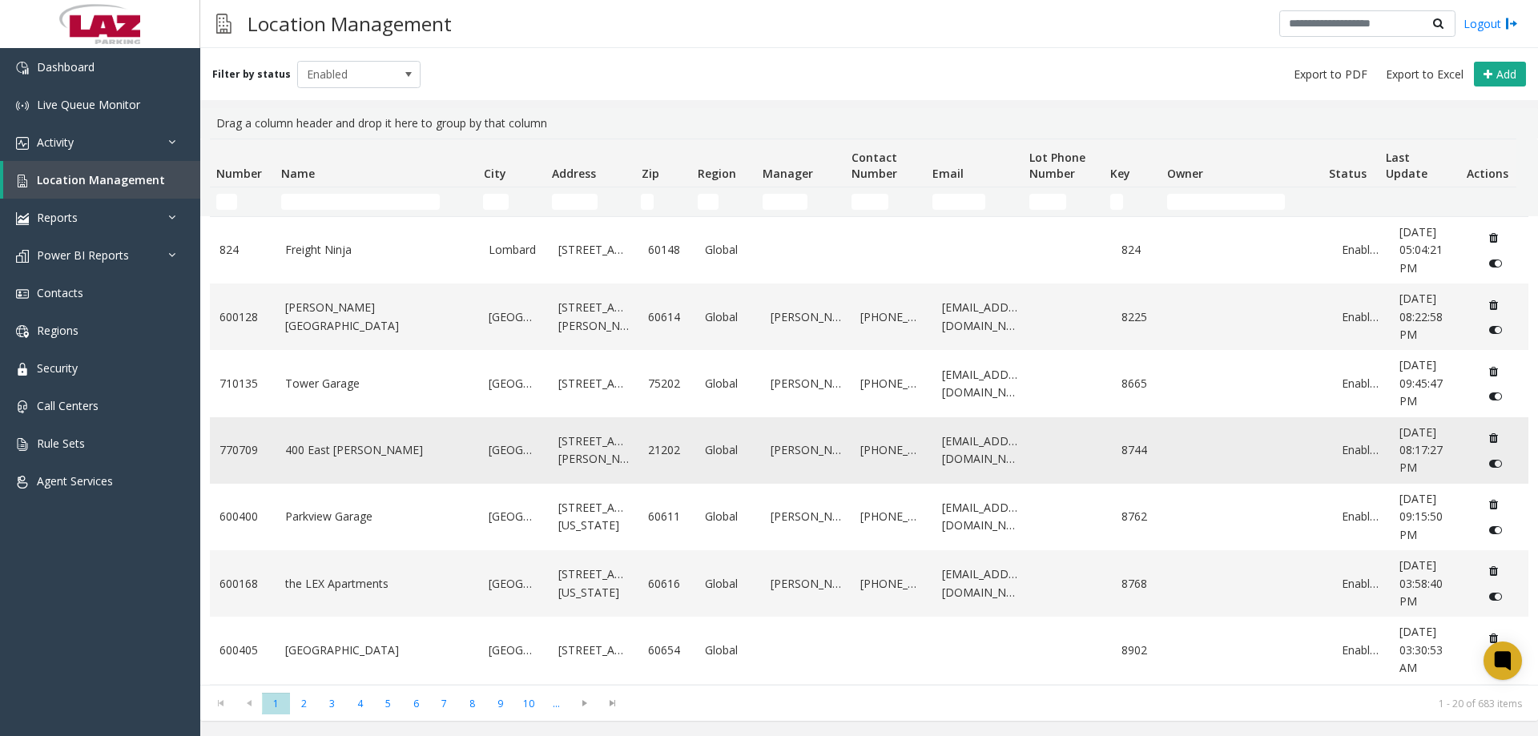
click at [332, 447] on link "400 East Pratt" at bounding box center [377, 450] width 185 height 18
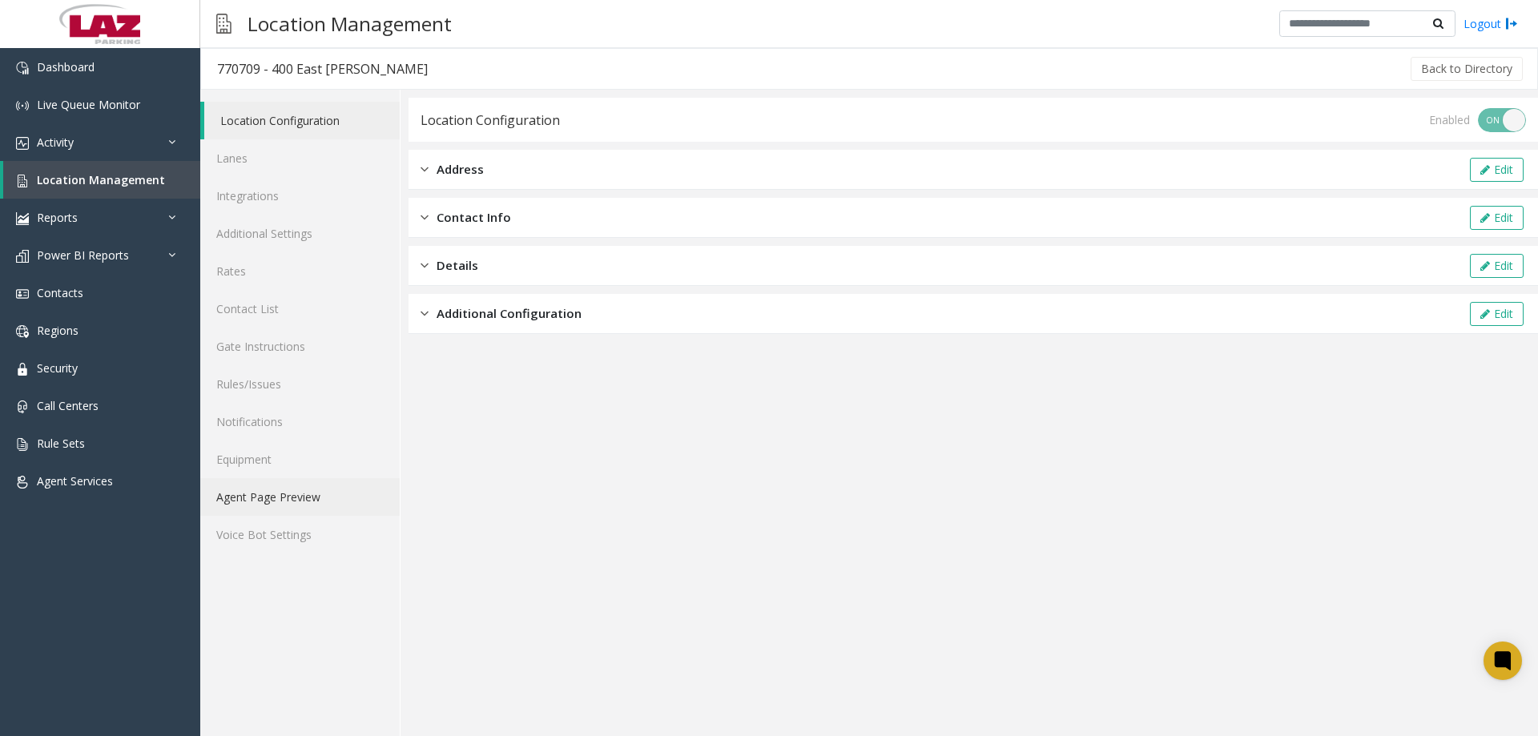
click at [285, 494] on link "Agent Page Preview" at bounding box center [299, 497] width 199 height 38
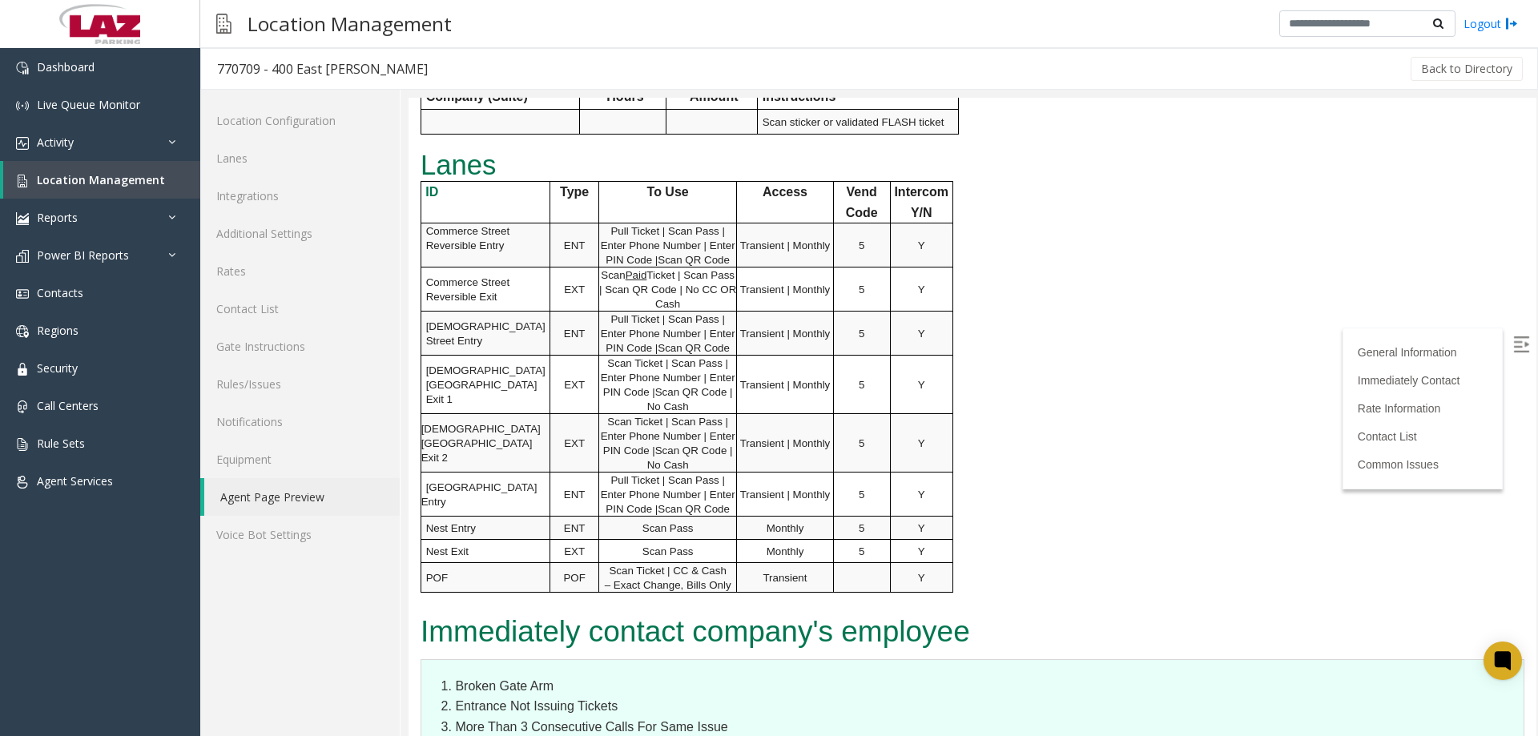
scroll to position [721, 0]
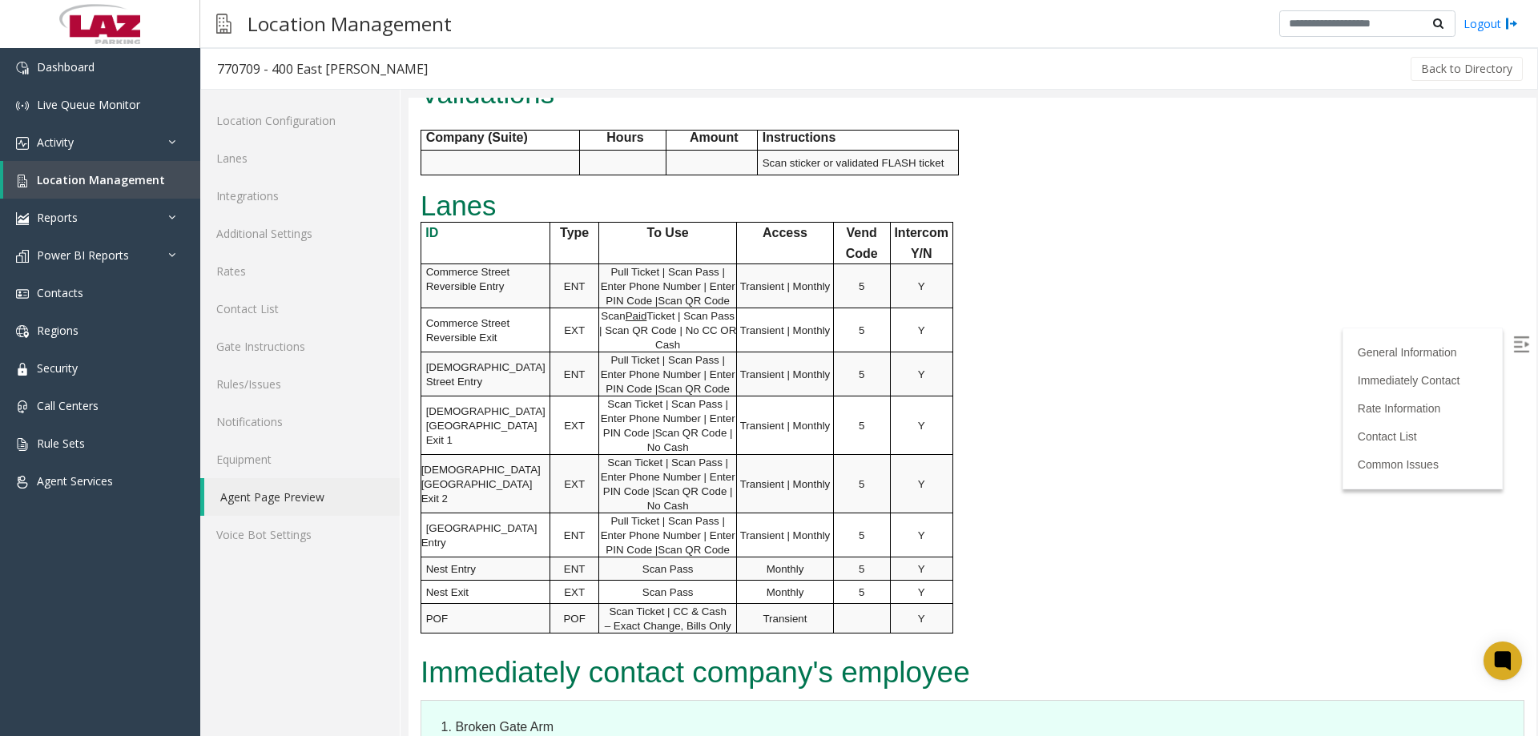
click at [694, 223] on p "To Use" at bounding box center [668, 233] width 138 height 21
drag, startPoint x: 689, startPoint y: 215, endPoint x: 679, endPoint y: 216, distance: 9.6
click at [679, 223] on p "To Use" at bounding box center [668, 233] width 138 height 21
click at [671, 226] on b "To Use" at bounding box center [668, 233] width 42 height 14
drag, startPoint x: 689, startPoint y: 216, endPoint x: 647, endPoint y: 215, distance: 42.5
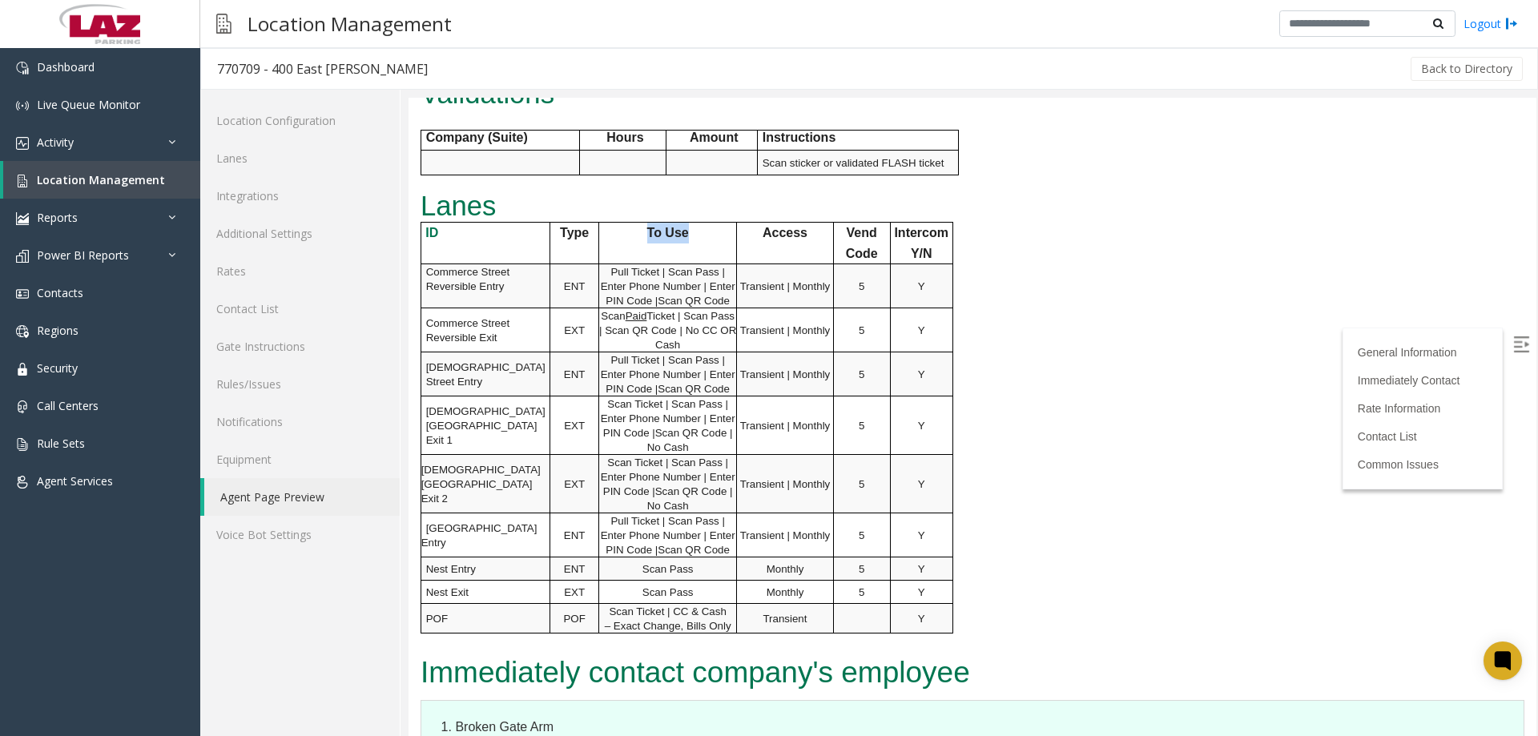
click at [645, 223] on p "To Use" at bounding box center [668, 233] width 138 height 21
copy b "To Use"
click at [810, 223] on p "Access" at bounding box center [784, 233] width 95 height 21
drag, startPoint x: 817, startPoint y: 215, endPoint x: 763, endPoint y: 218, distance: 54.6
click at [763, 223] on p "Access" at bounding box center [784, 233] width 95 height 21
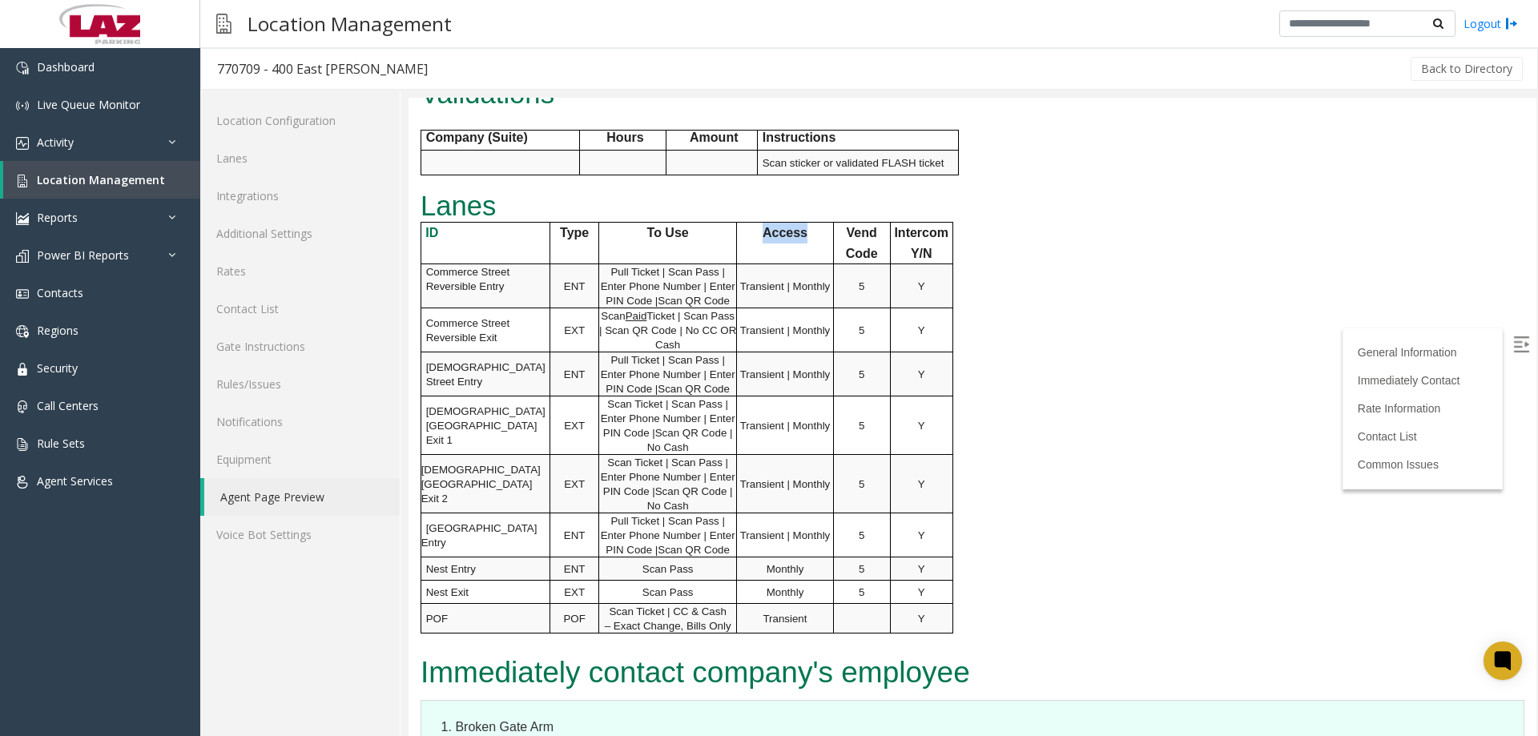
copy b "Access"
